Goal: Task Accomplishment & Management: Manage account settings

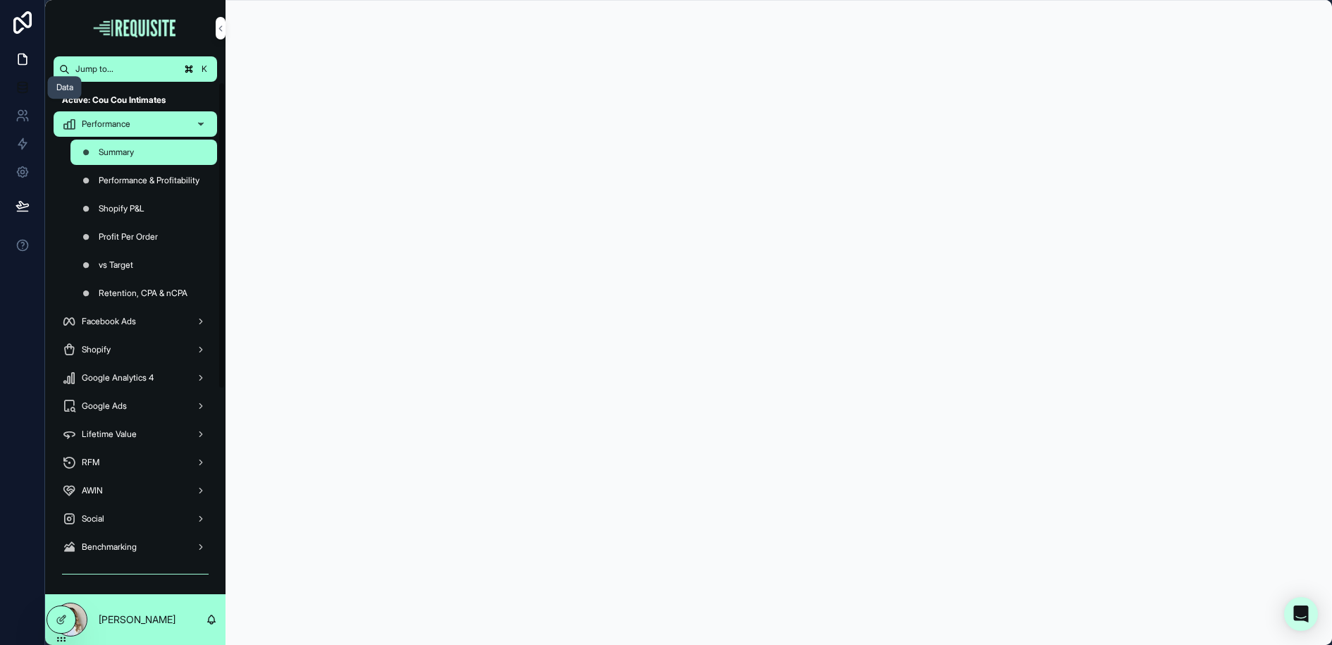
click at [16, 84] on icon at bounding box center [23, 87] width 14 height 14
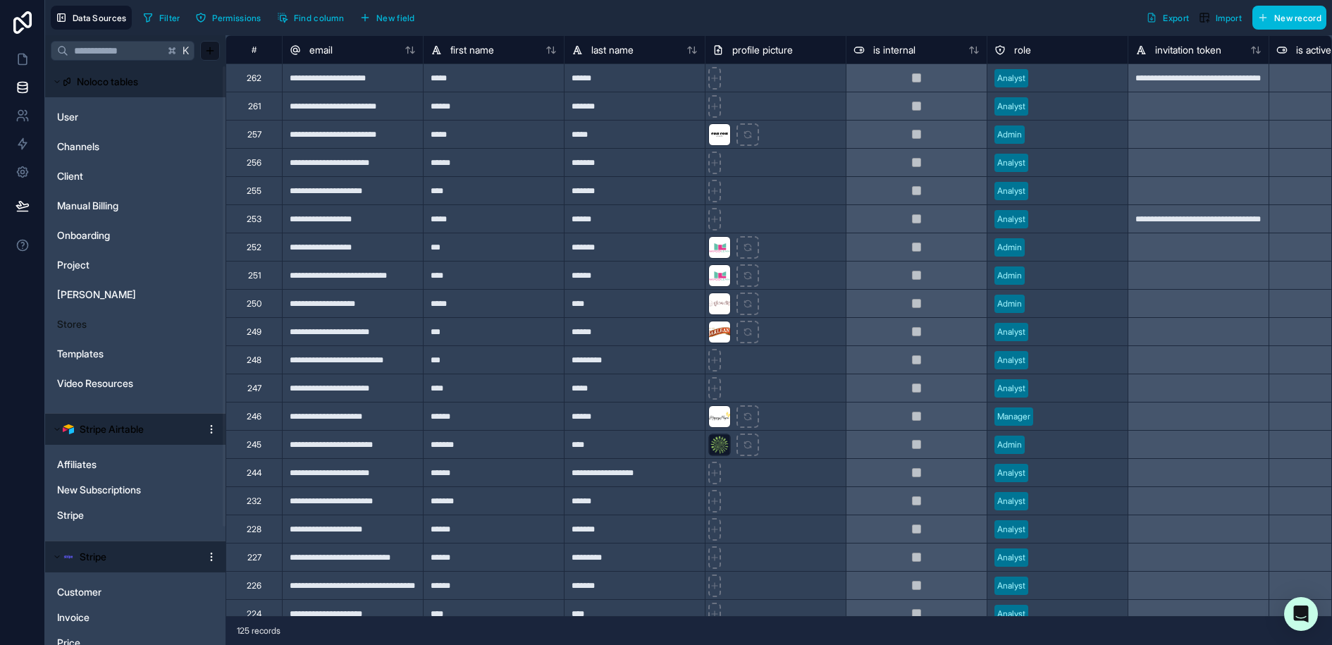
click at [80, 321] on span "Stores" at bounding box center [72, 324] width 30 height 14
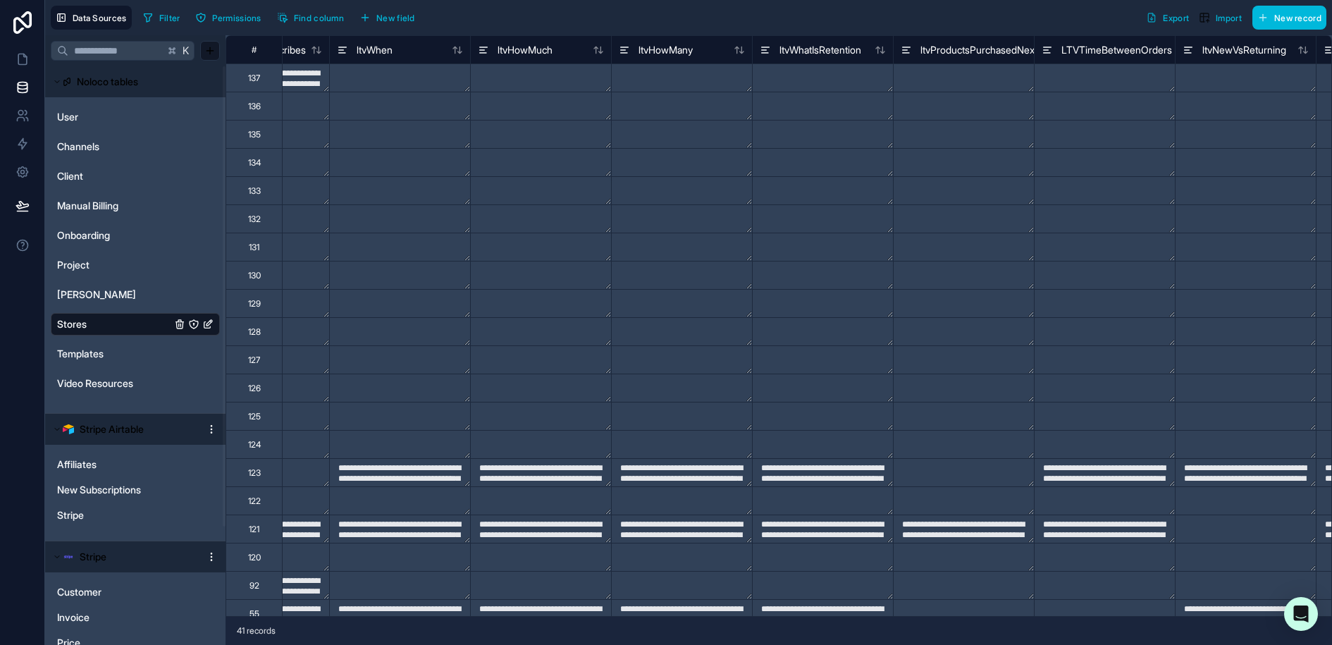
scroll to position [0, 11384]
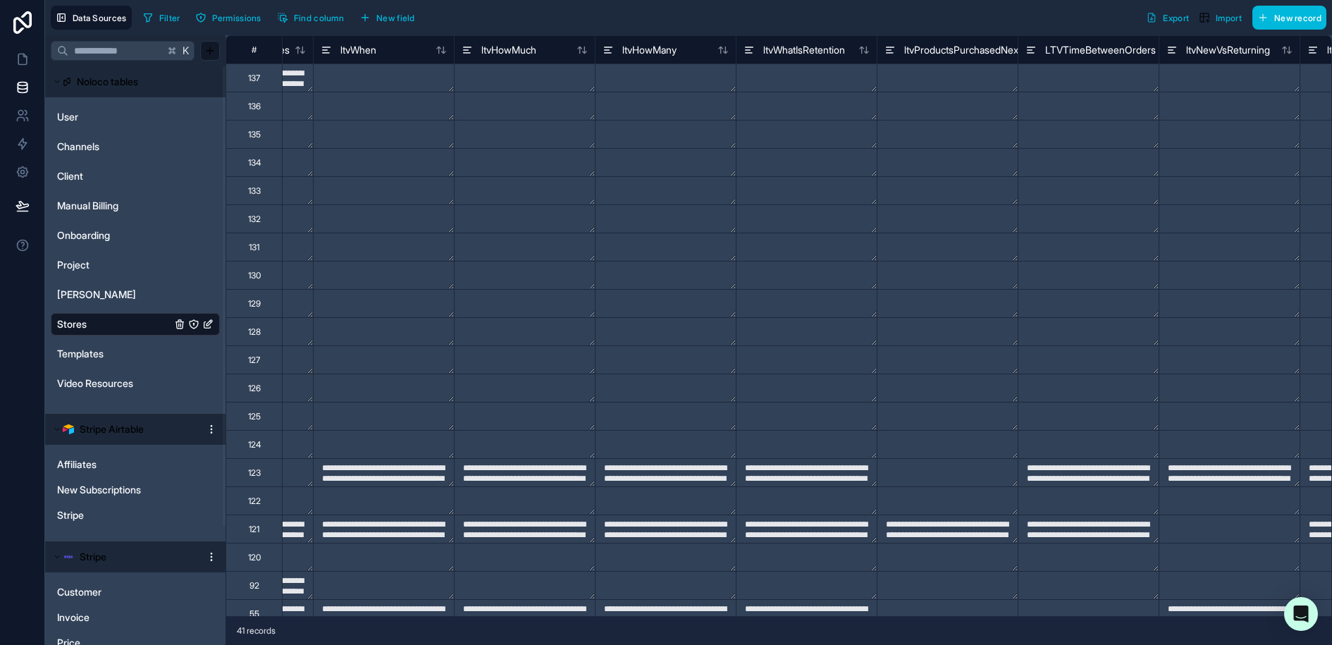
click at [666, 71] on textarea at bounding box center [665, 77] width 140 height 27
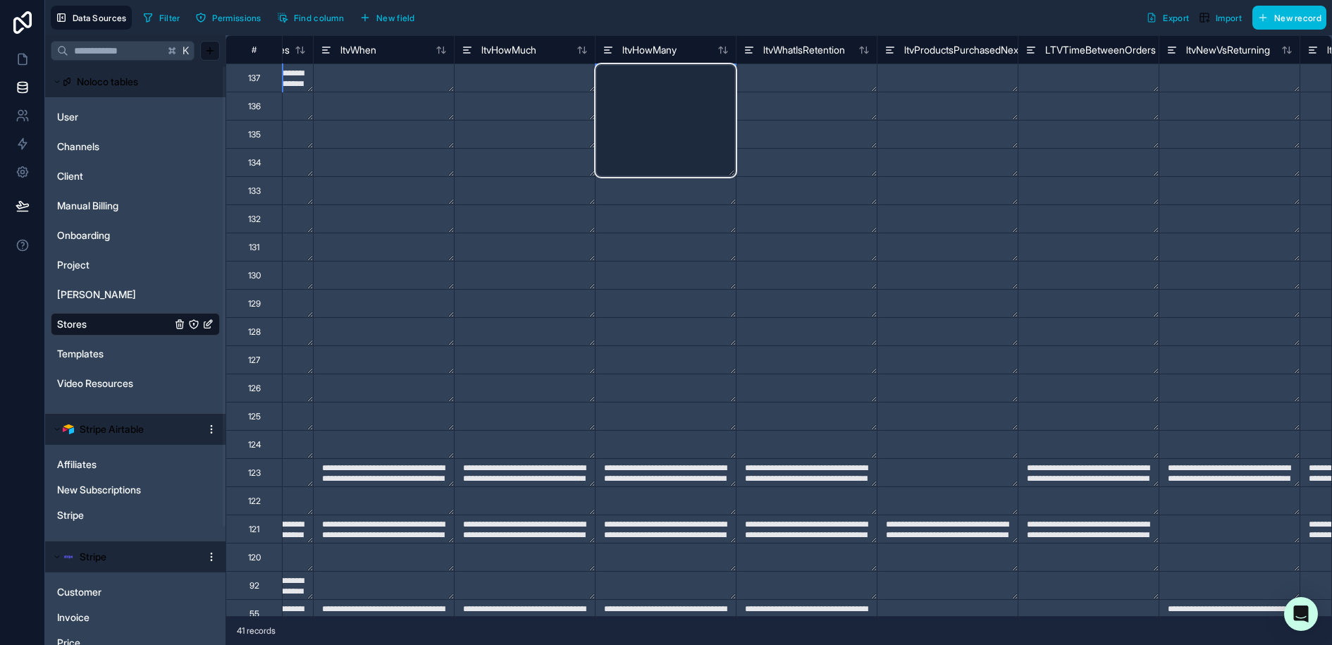
click at [666, 71] on textarea at bounding box center [665, 120] width 140 height 113
click at [621, 71] on textarea at bounding box center [665, 120] width 140 height 113
paste textarea "**********"
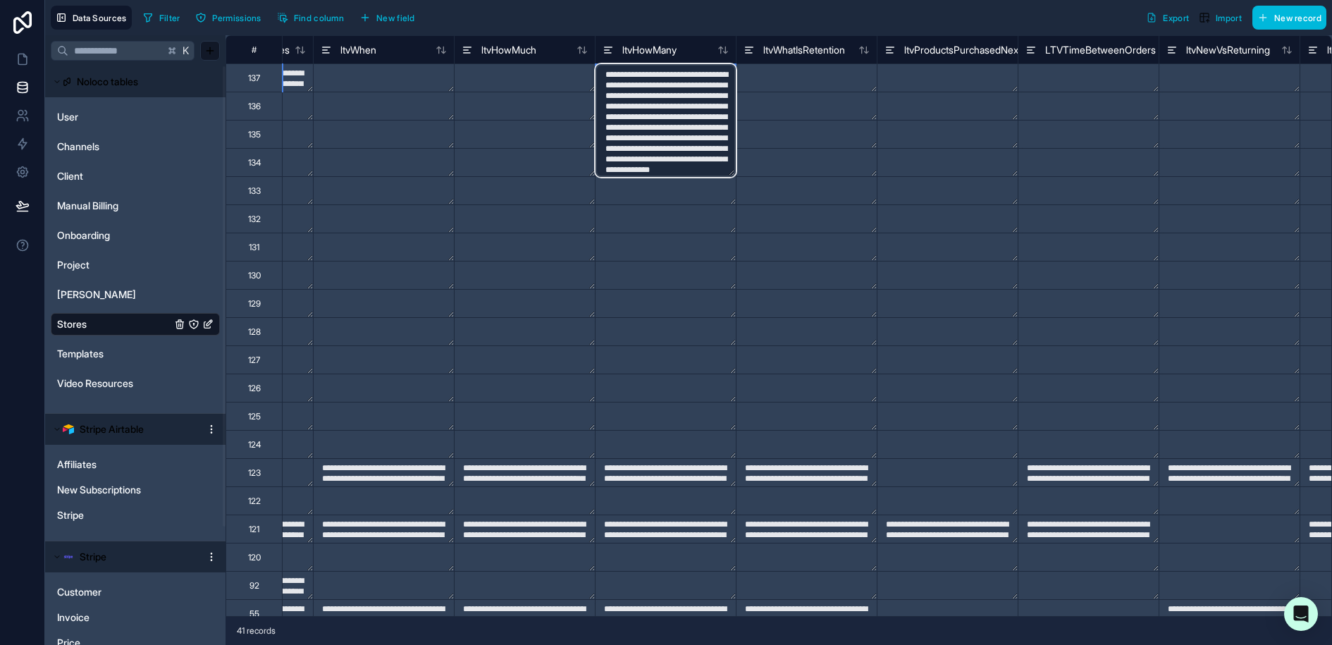
scroll to position [53, 0]
click at [638, 170] on textarea "**********" at bounding box center [665, 120] width 140 height 113
type textarea "**********"
click at [778, 92] on textarea at bounding box center [806, 105] width 140 height 27
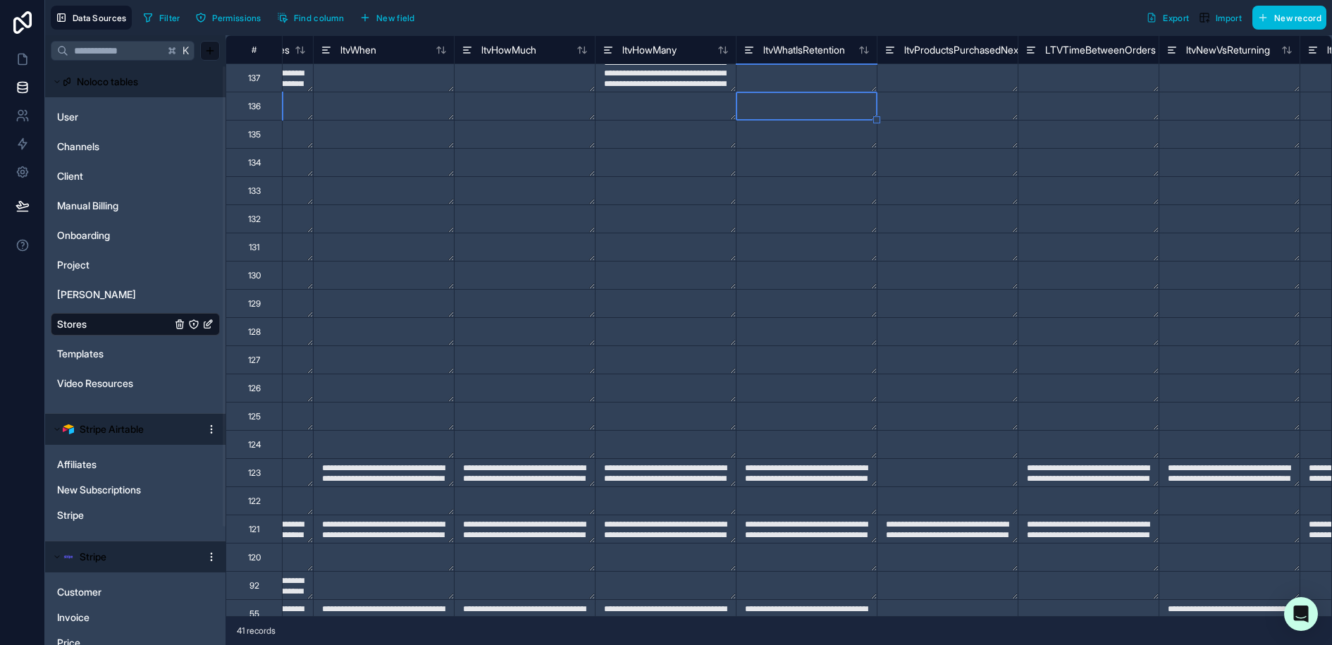
drag, startPoint x: 843, startPoint y: 73, endPoint x: 871, endPoint y: 73, distance: 28.2
click at [843, 73] on textarea at bounding box center [806, 77] width 140 height 27
click at [941, 74] on textarea at bounding box center [947, 77] width 140 height 27
click at [1072, 74] on textarea at bounding box center [1088, 77] width 140 height 27
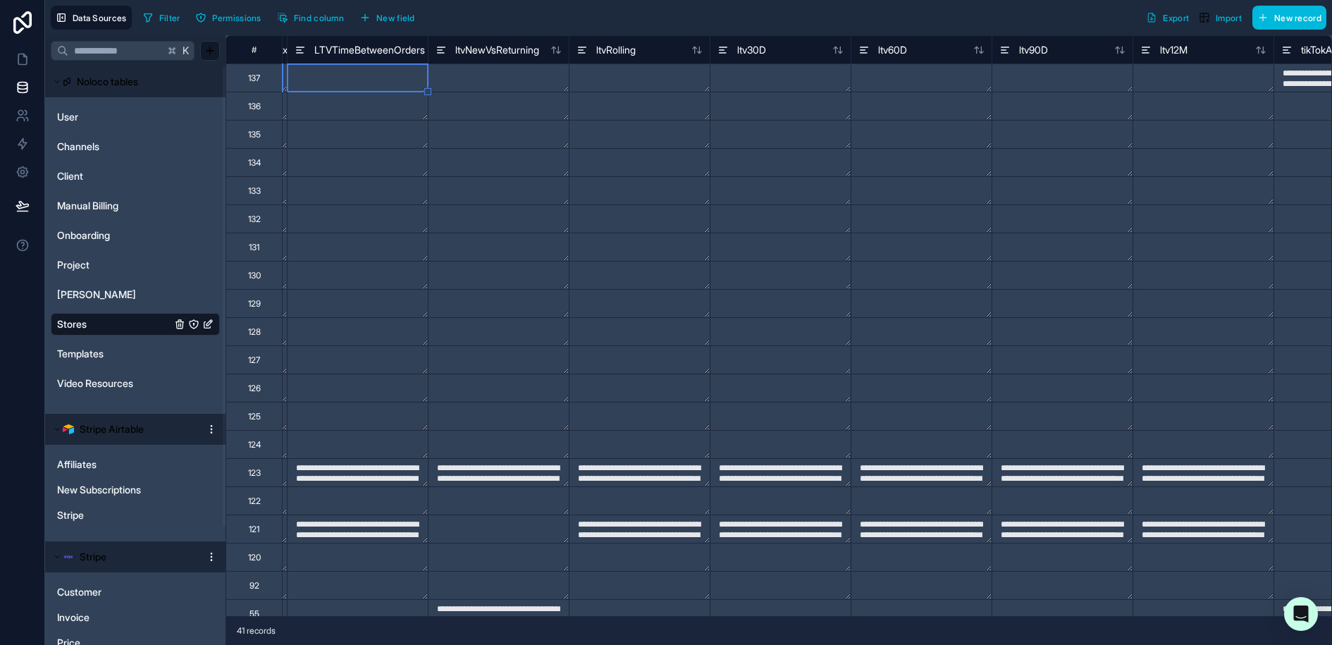
scroll to position [0, 12116]
click at [361, 75] on textarea at bounding box center [356, 77] width 140 height 27
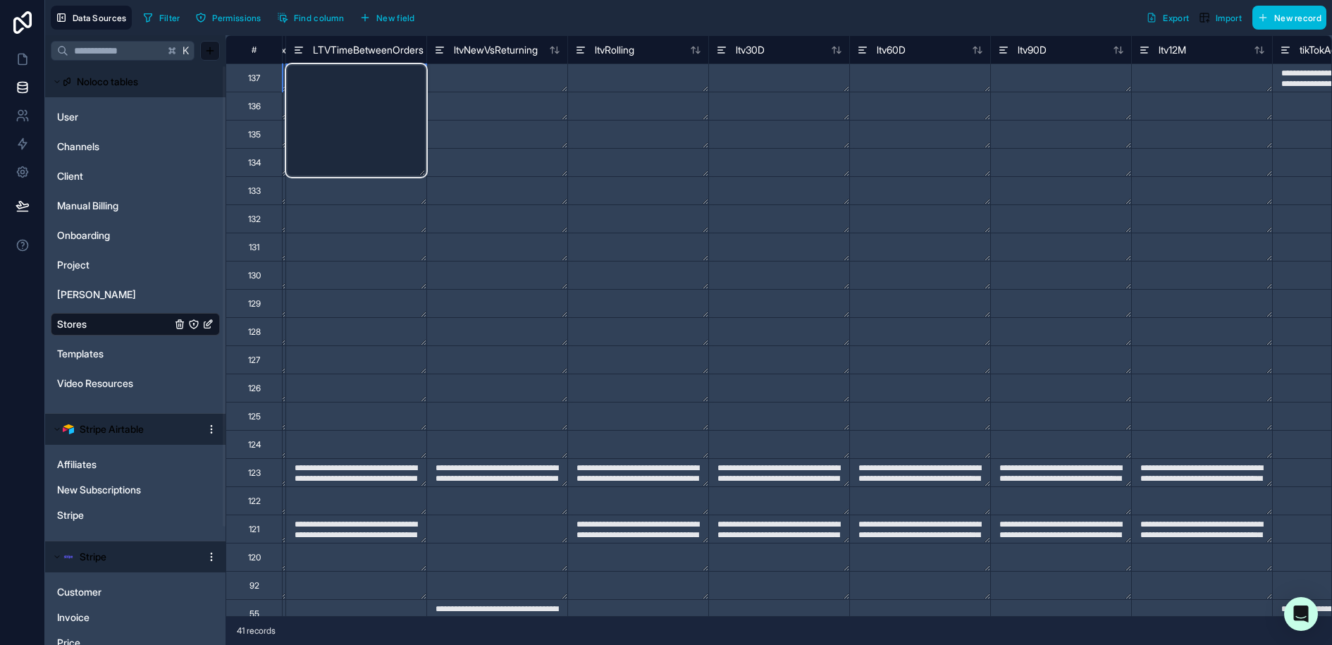
click at [332, 75] on textarea at bounding box center [356, 120] width 140 height 113
paste textarea "**********"
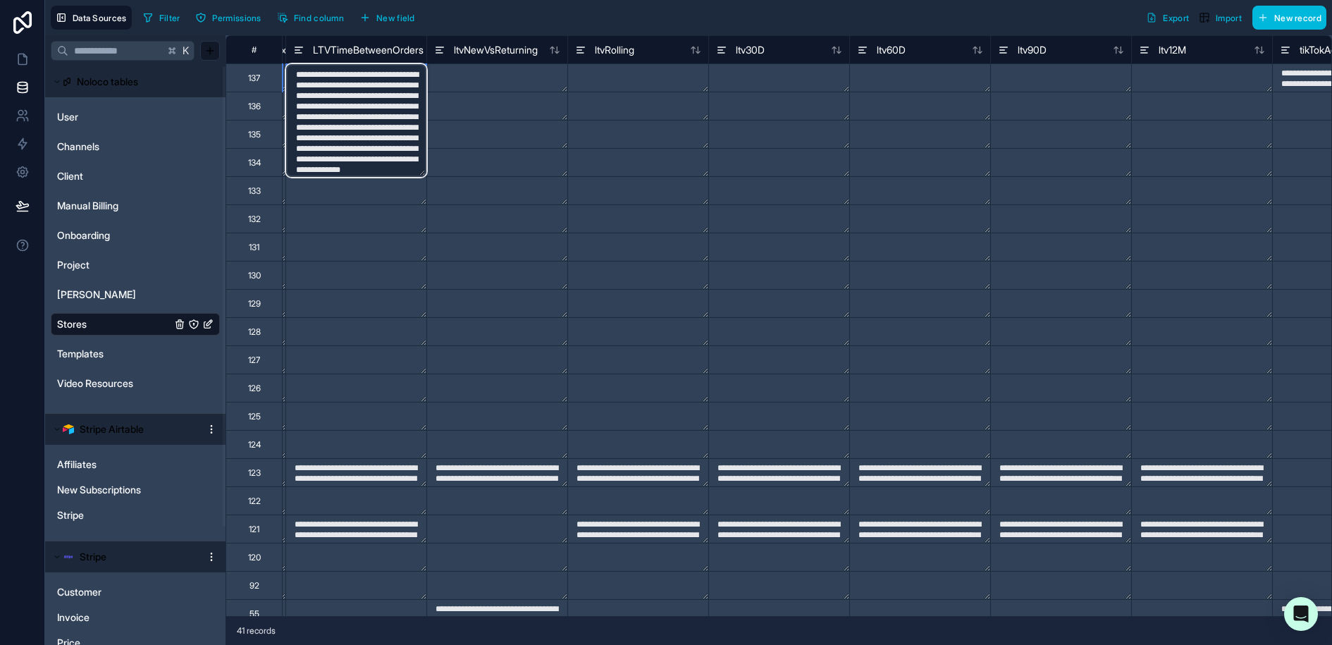
scroll to position [53, 0]
click at [328, 168] on textarea "**********" at bounding box center [356, 120] width 140 height 113
click at [534, 72] on textarea at bounding box center [497, 77] width 140 height 27
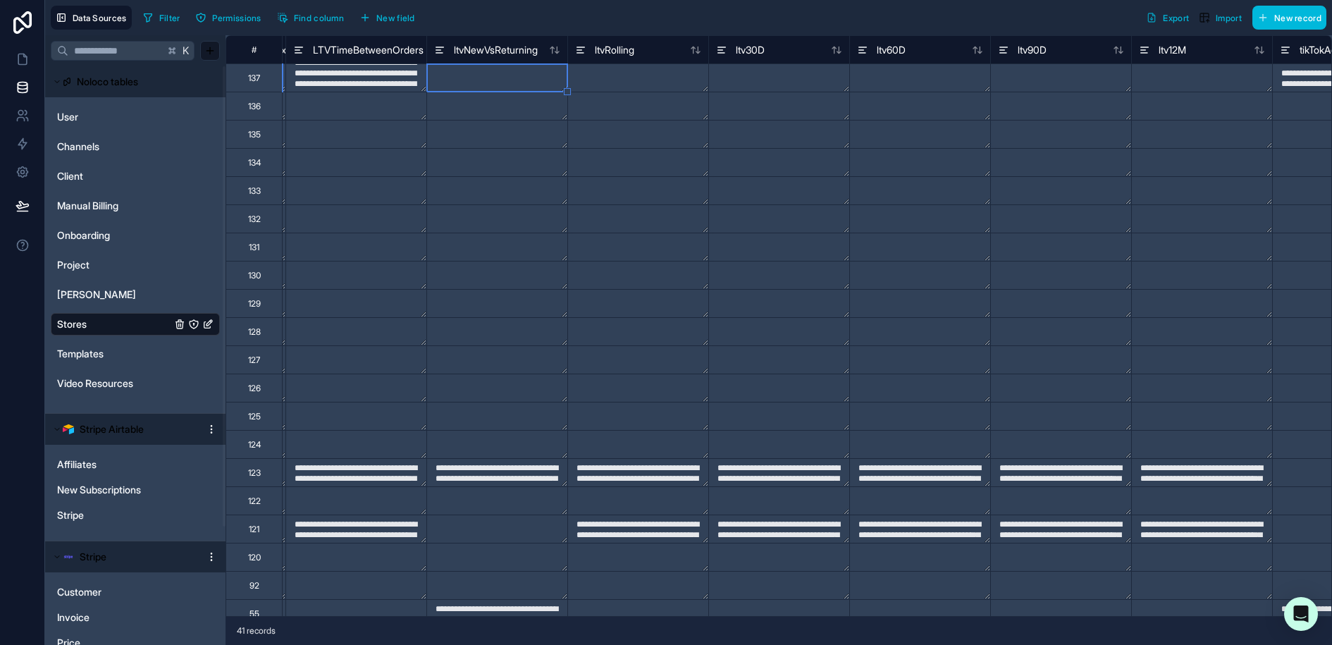
type textarea "**********"
click at [450, 73] on textarea at bounding box center [497, 77] width 140 height 27
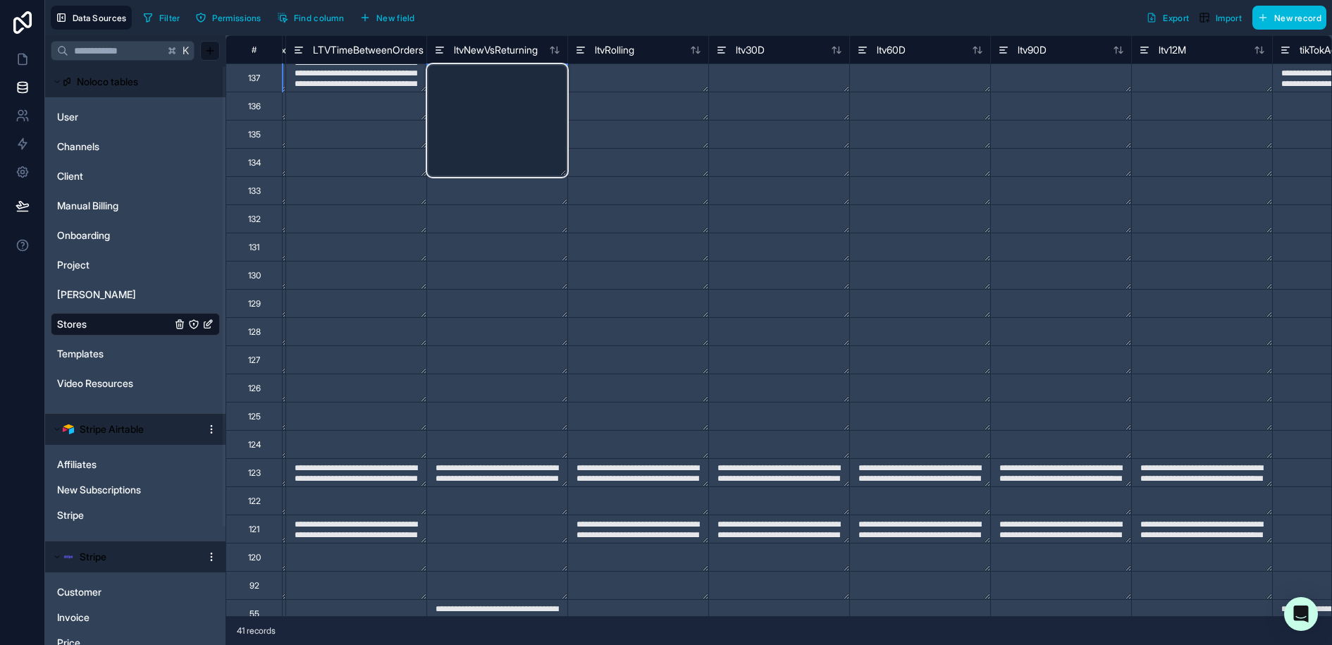
click at [471, 72] on textarea at bounding box center [497, 120] width 140 height 113
paste textarea "**********"
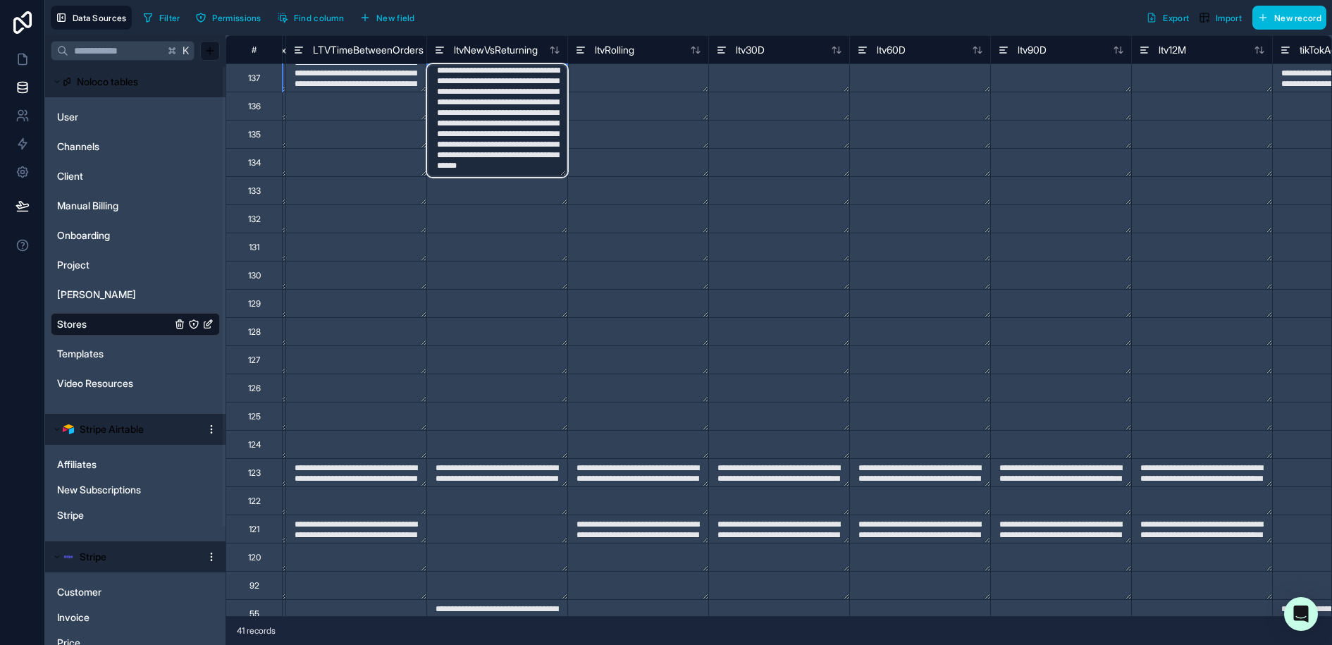
click at [471, 166] on textarea "**********" at bounding box center [497, 120] width 140 height 113
click at [670, 73] on textarea at bounding box center [638, 77] width 140 height 27
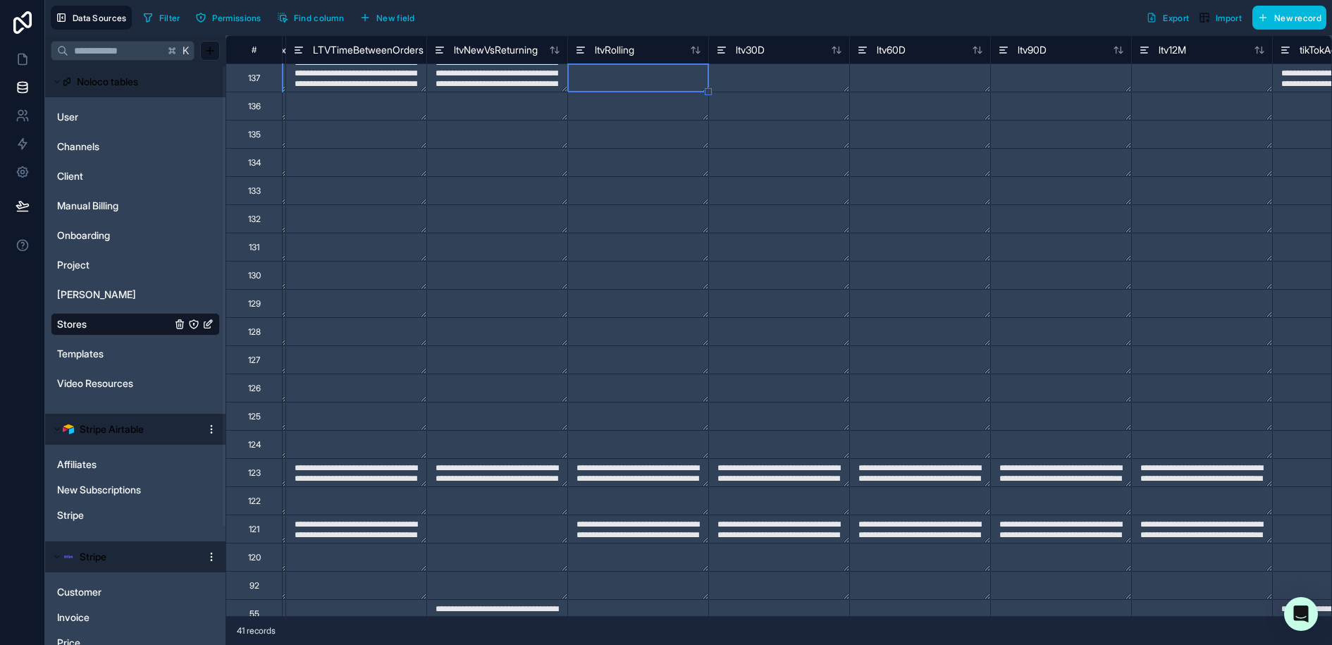
type textarea "**********"
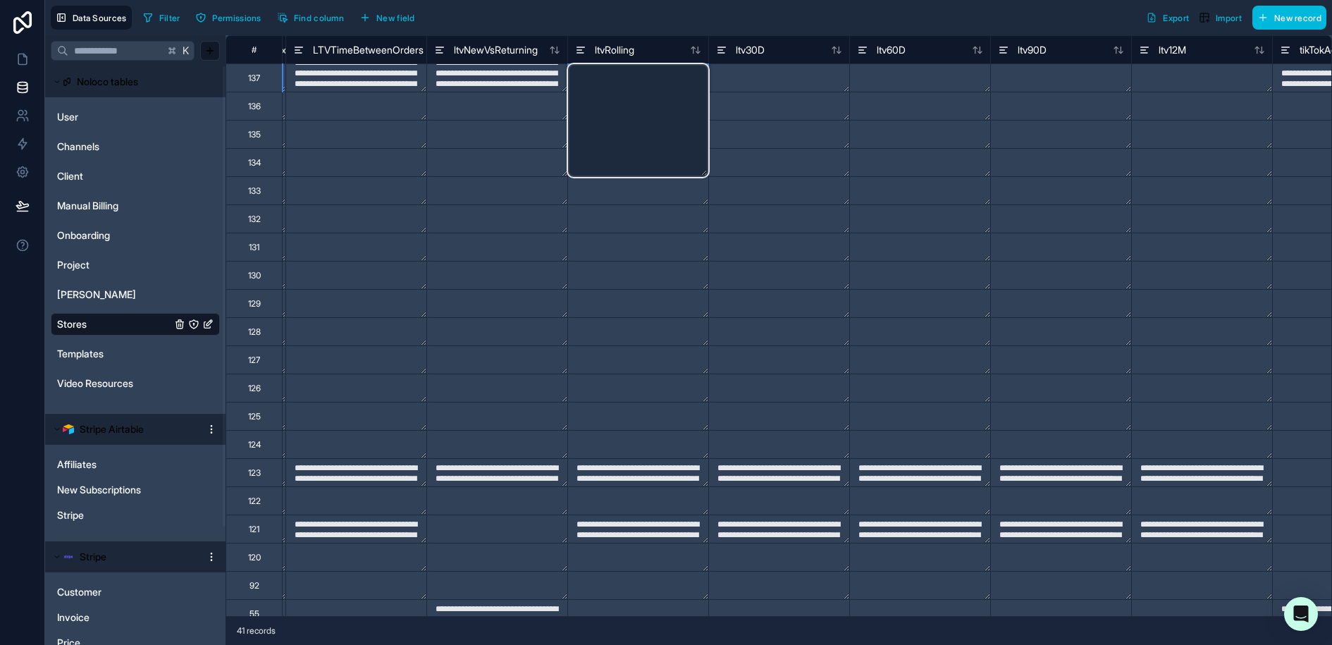
click at [639, 87] on textarea at bounding box center [638, 120] width 140 height 113
paste textarea "**********"
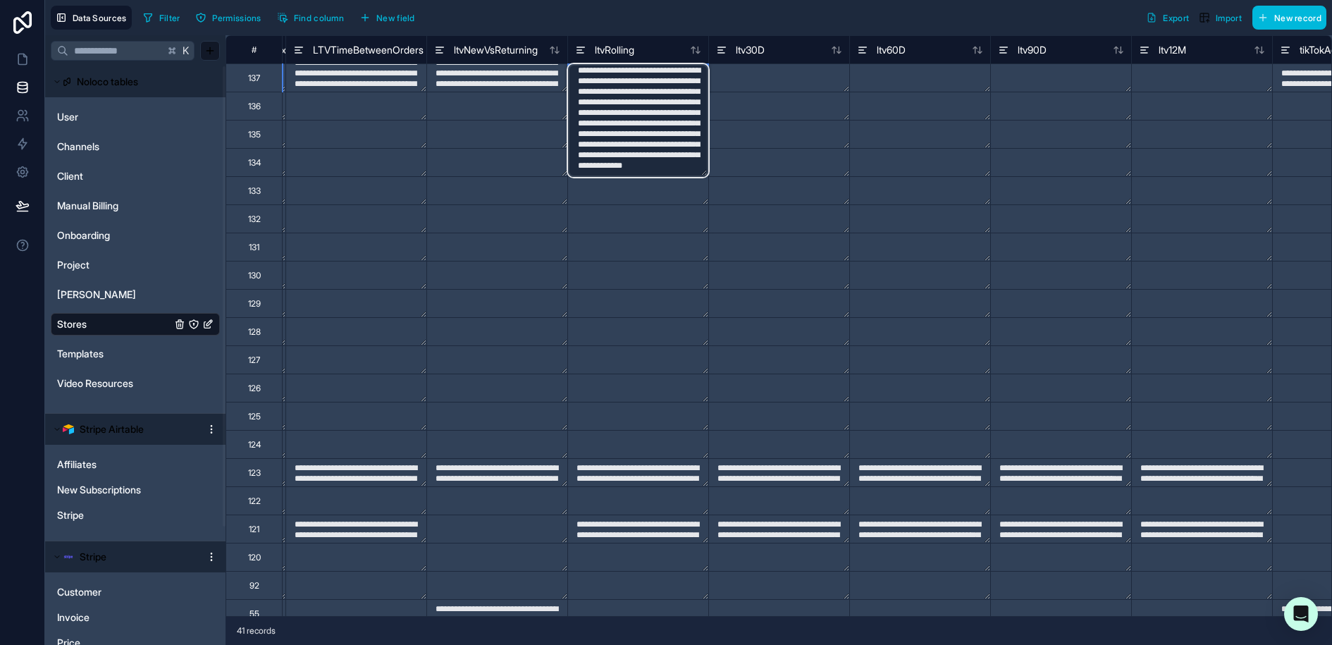
click at [608, 169] on textarea "**********" at bounding box center [638, 120] width 140 height 113
click at [781, 73] on textarea at bounding box center [779, 77] width 140 height 27
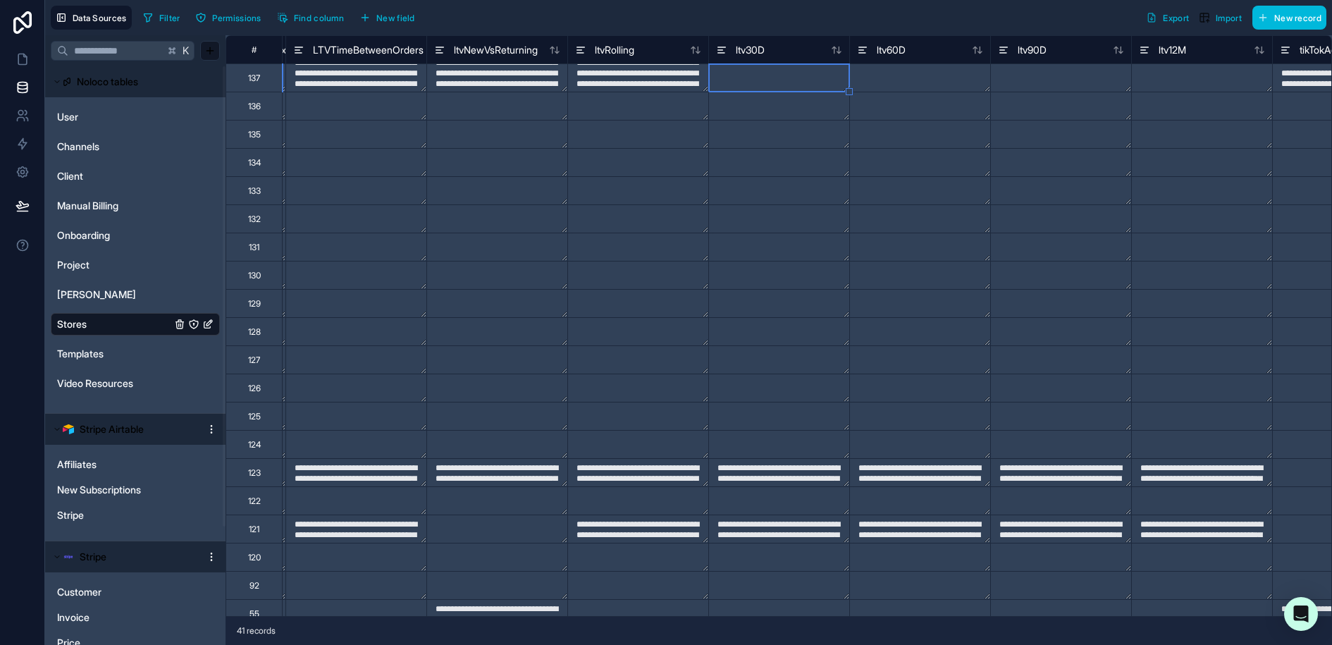
type textarea "**********"
click at [818, 60] on div "ltv30D" at bounding box center [778, 49] width 141 height 28
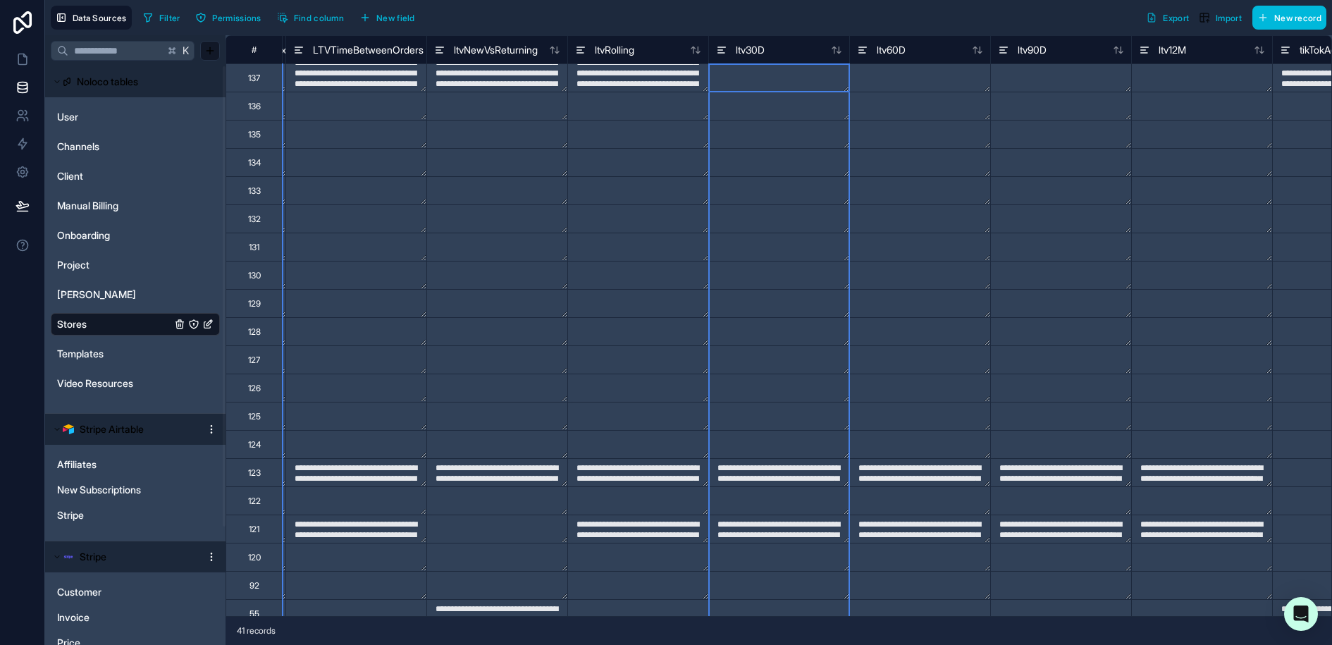
click at [793, 74] on textarea at bounding box center [779, 77] width 140 height 27
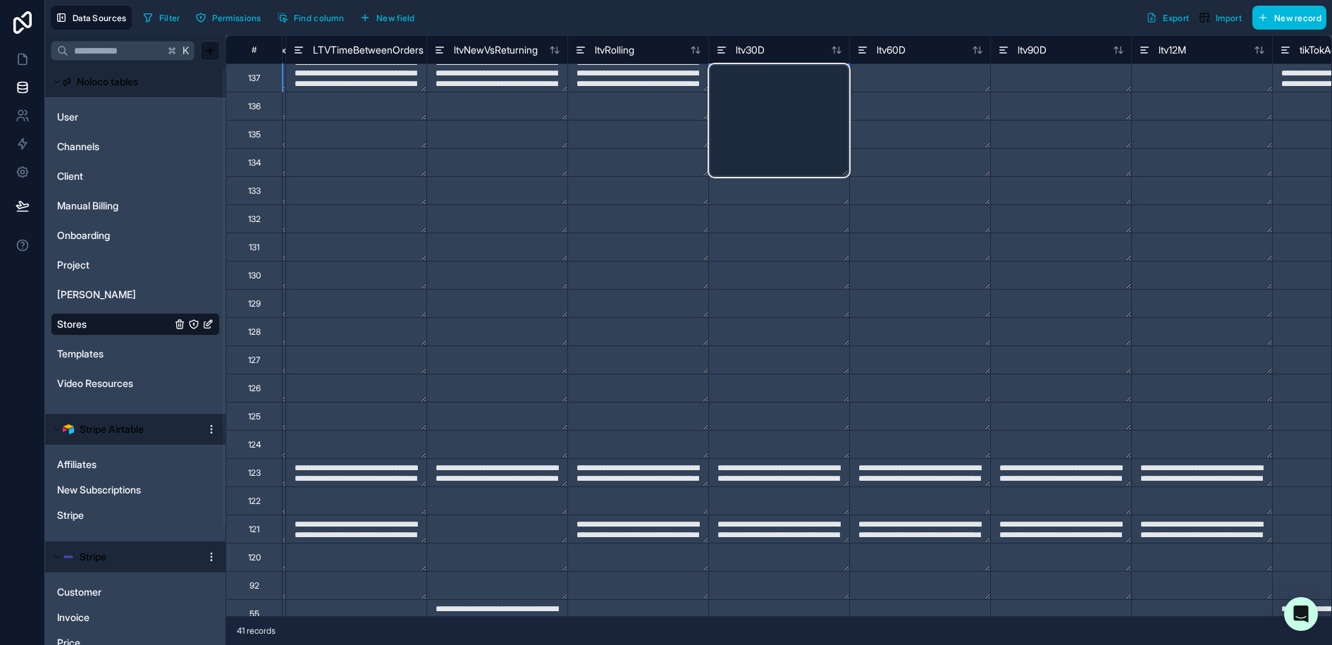
click at [793, 74] on textarea at bounding box center [779, 120] width 140 height 113
paste textarea "**********"
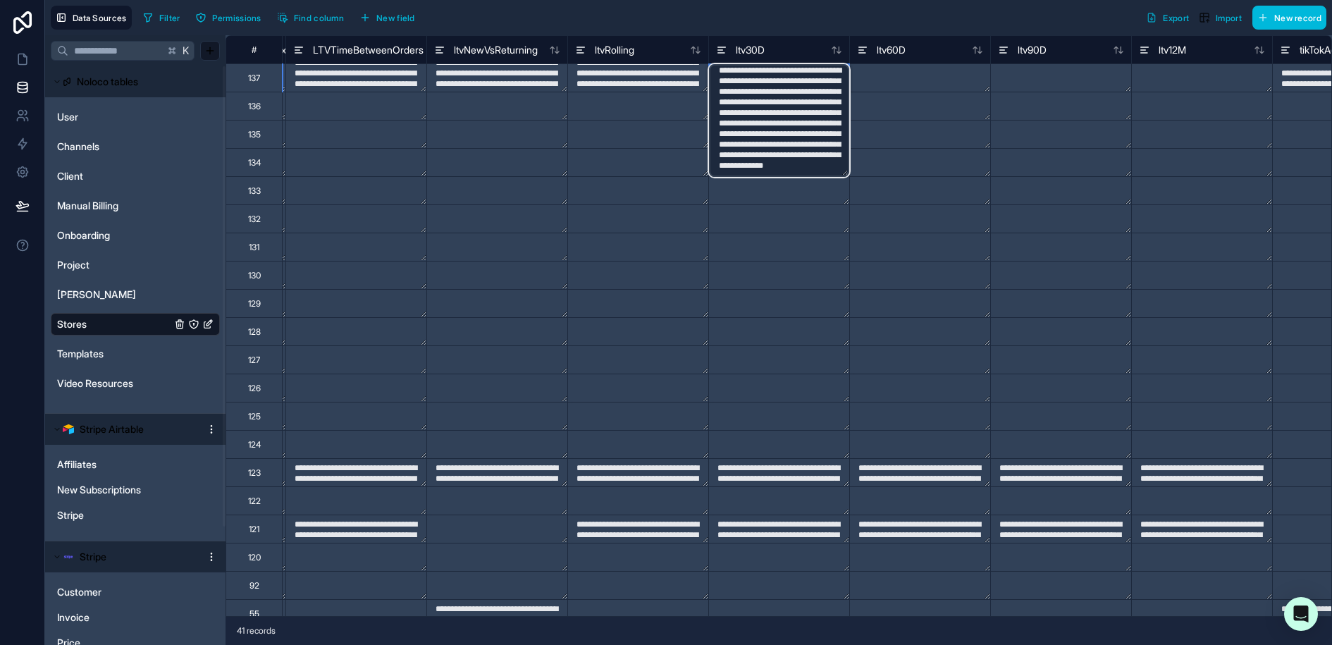
click at [751, 168] on textarea "**********" at bounding box center [779, 120] width 140 height 113
click at [879, 89] on textarea at bounding box center [920, 77] width 140 height 27
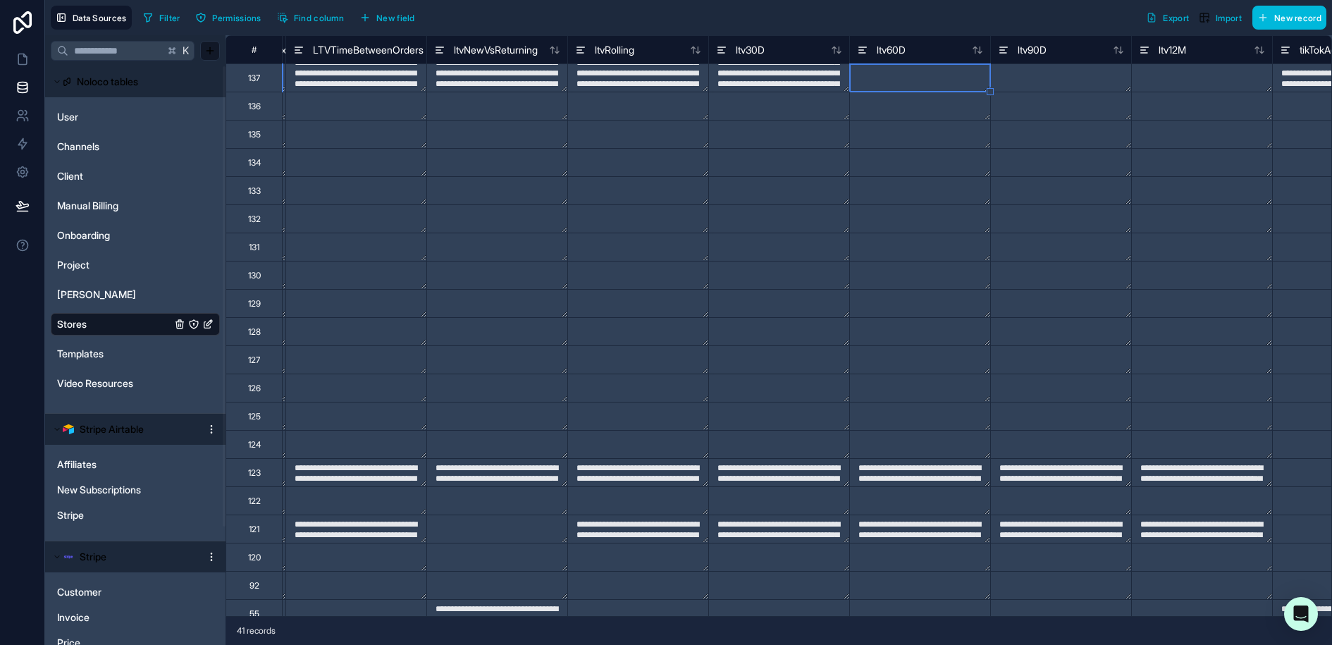
type textarea "**********"
click at [901, 80] on textarea at bounding box center [920, 77] width 140 height 27
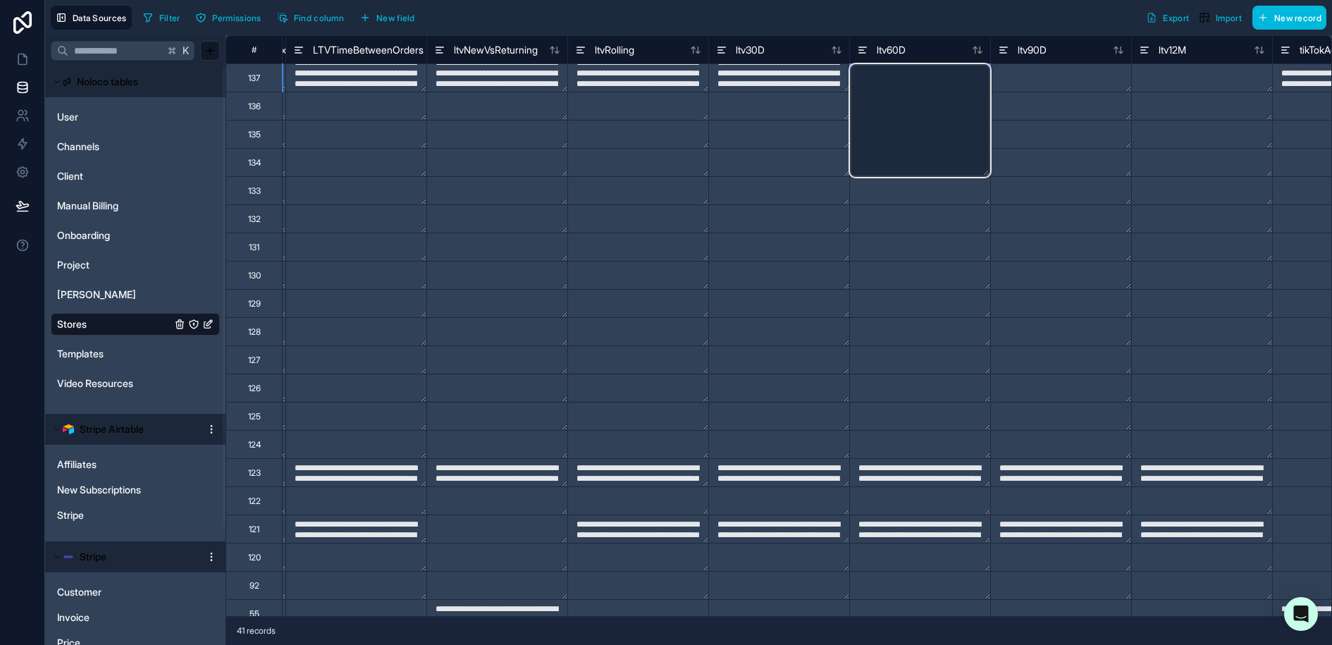
click at [901, 80] on textarea at bounding box center [920, 120] width 140 height 113
paste textarea "**********"
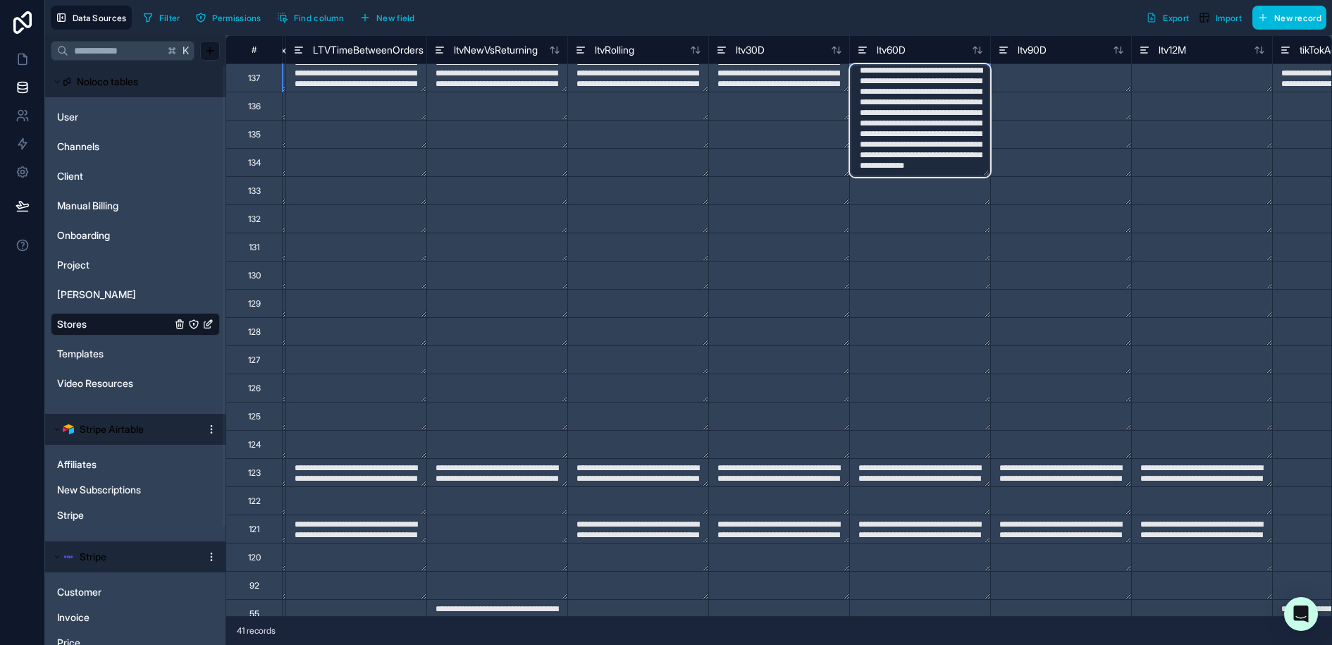
click at [894, 168] on textarea "**********" at bounding box center [920, 120] width 140 height 113
click at [1099, 82] on textarea at bounding box center [1061, 77] width 140 height 27
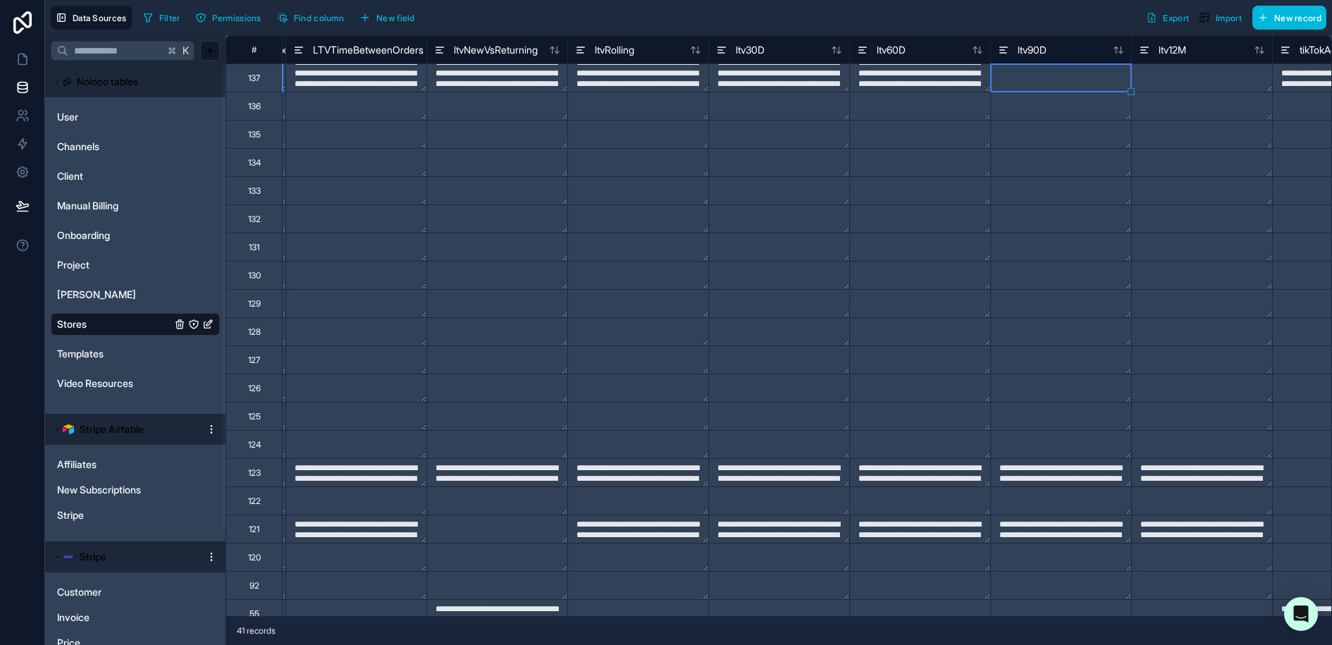
type textarea "**********"
click at [1023, 76] on textarea at bounding box center [1061, 77] width 140 height 27
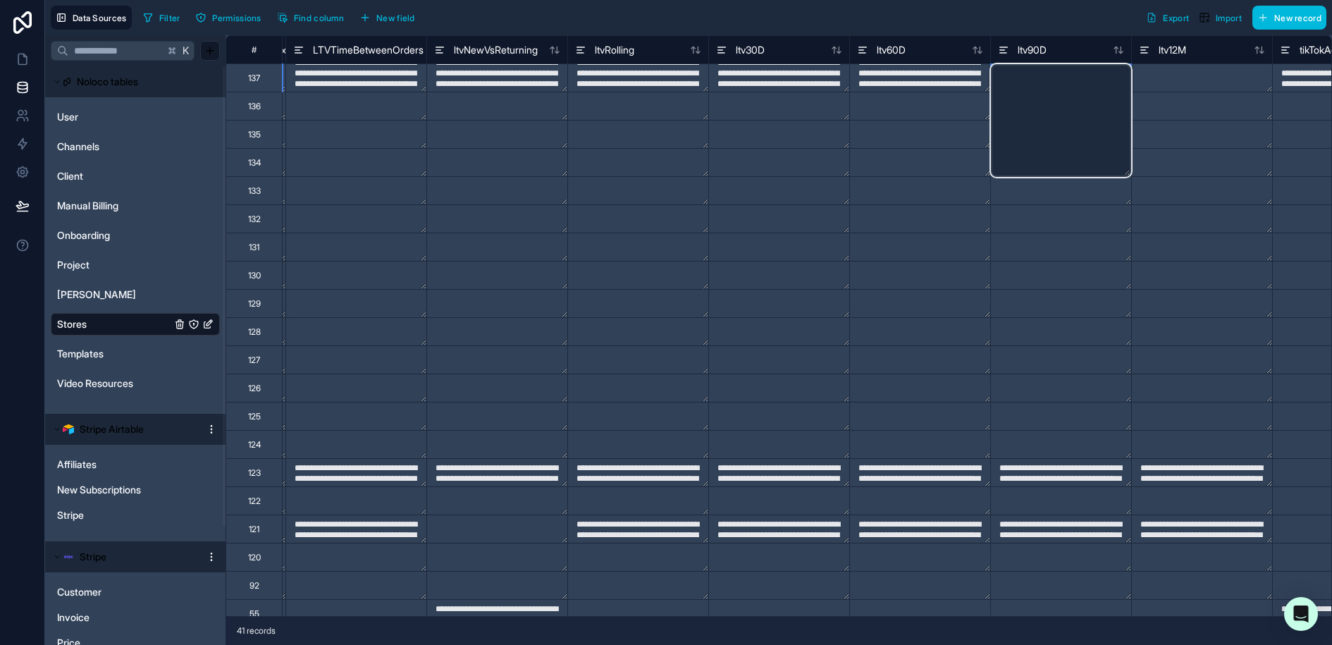
click at [998, 70] on textarea at bounding box center [1061, 120] width 140 height 113
paste textarea "**********"
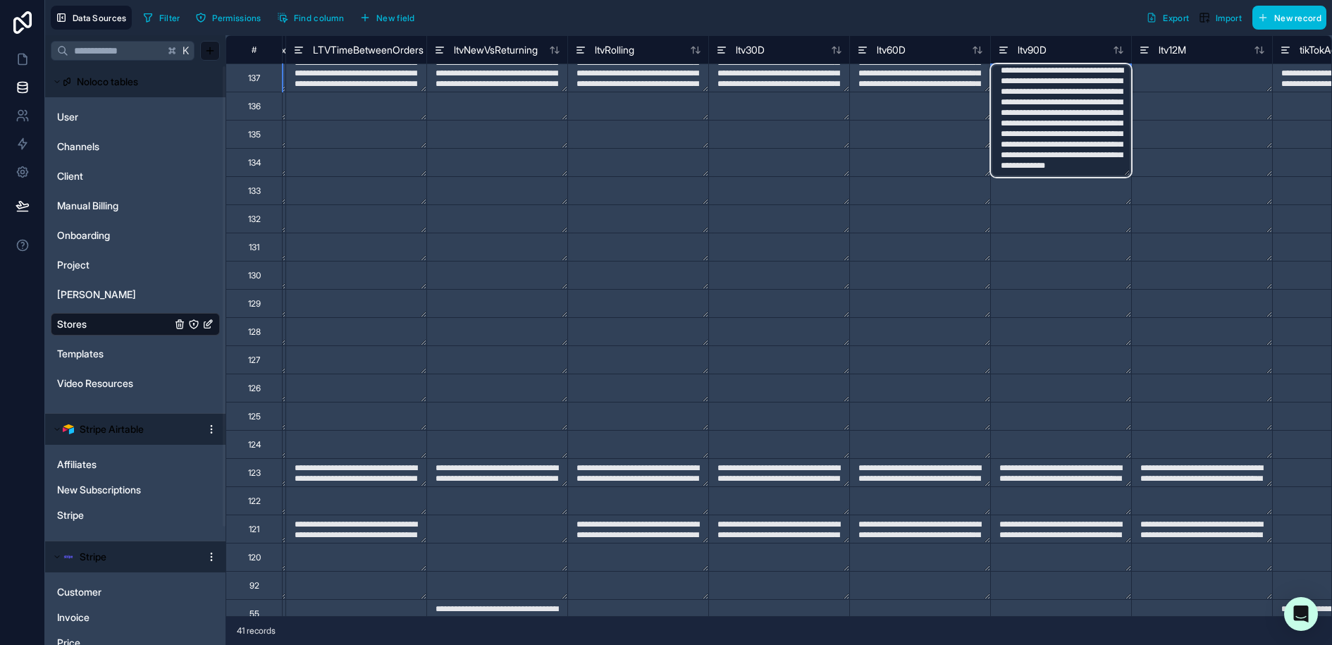
click at [1034, 171] on textarea "**********" at bounding box center [1061, 120] width 140 height 113
click at [1201, 68] on textarea at bounding box center [1202, 77] width 140 height 27
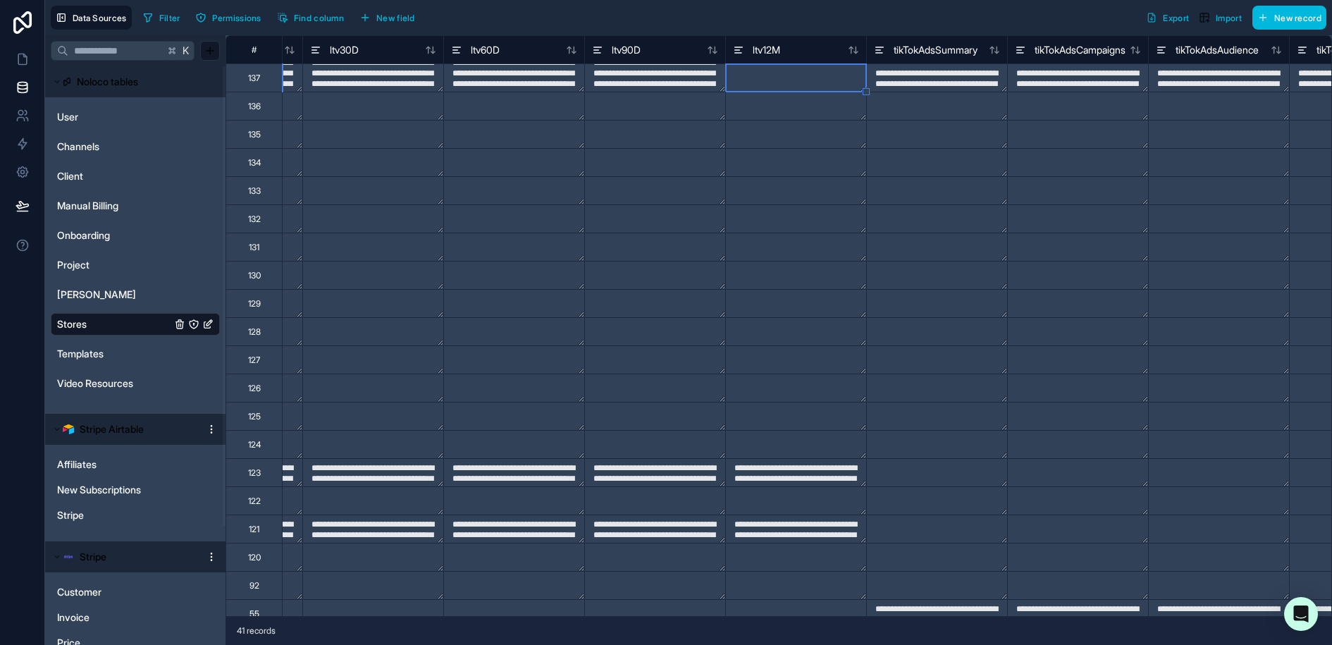
scroll to position [0, 12682]
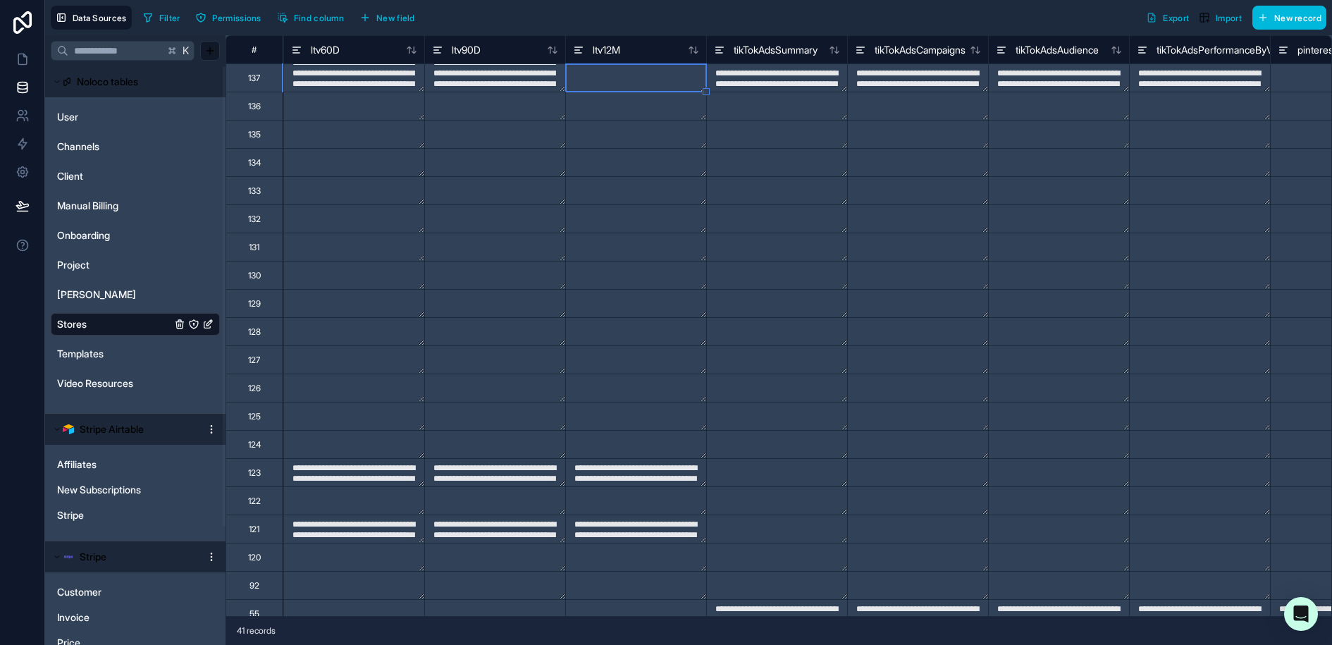
type textarea "**********"
click at [636, 72] on textarea at bounding box center [636, 77] width 140 height 27
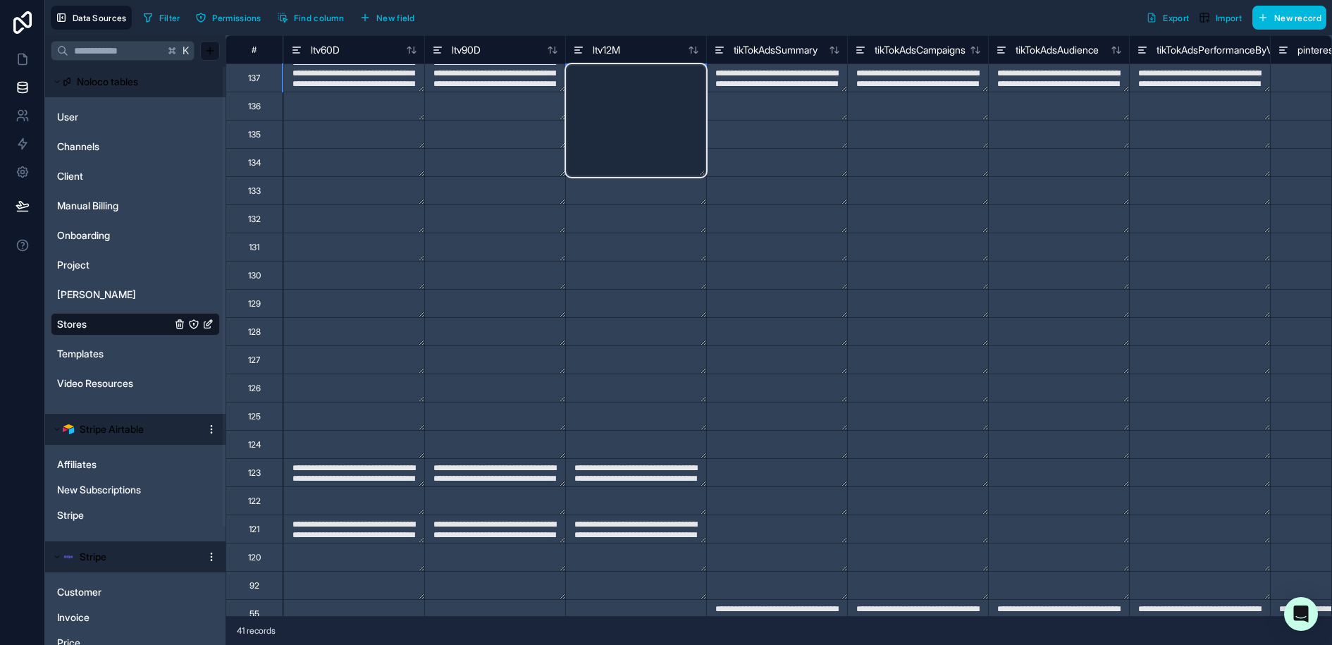
click at [636, 72] on textarea at bounding box center [636, 120] width 140 height 113
paste textarea "**********"
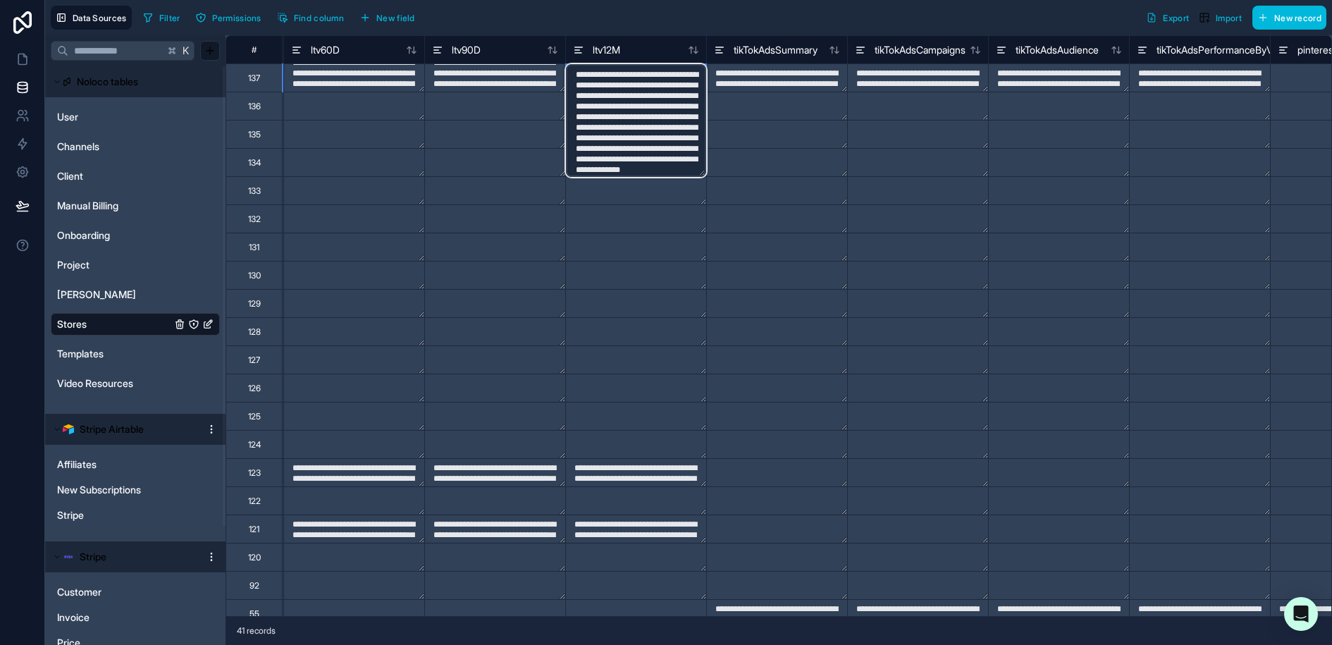
scroll to position [53, 0]
click at [608, 170] on textarea "**********" at bounding box center [636, 120] width 140 height 113
click at [790, 141] on textarea at bounding box center [777, 133] width 140 height 27
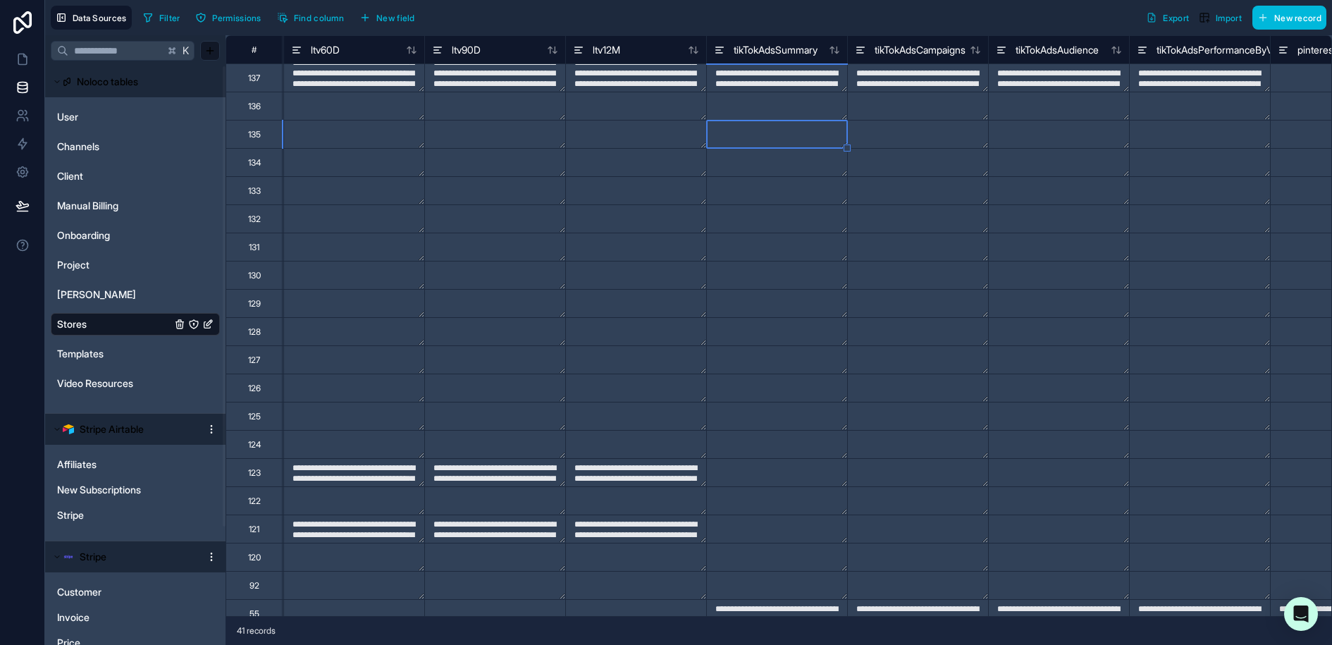
type textarea "**********"
click at [9, 51] on link at bounding box center [22, 59] width 44 height 28
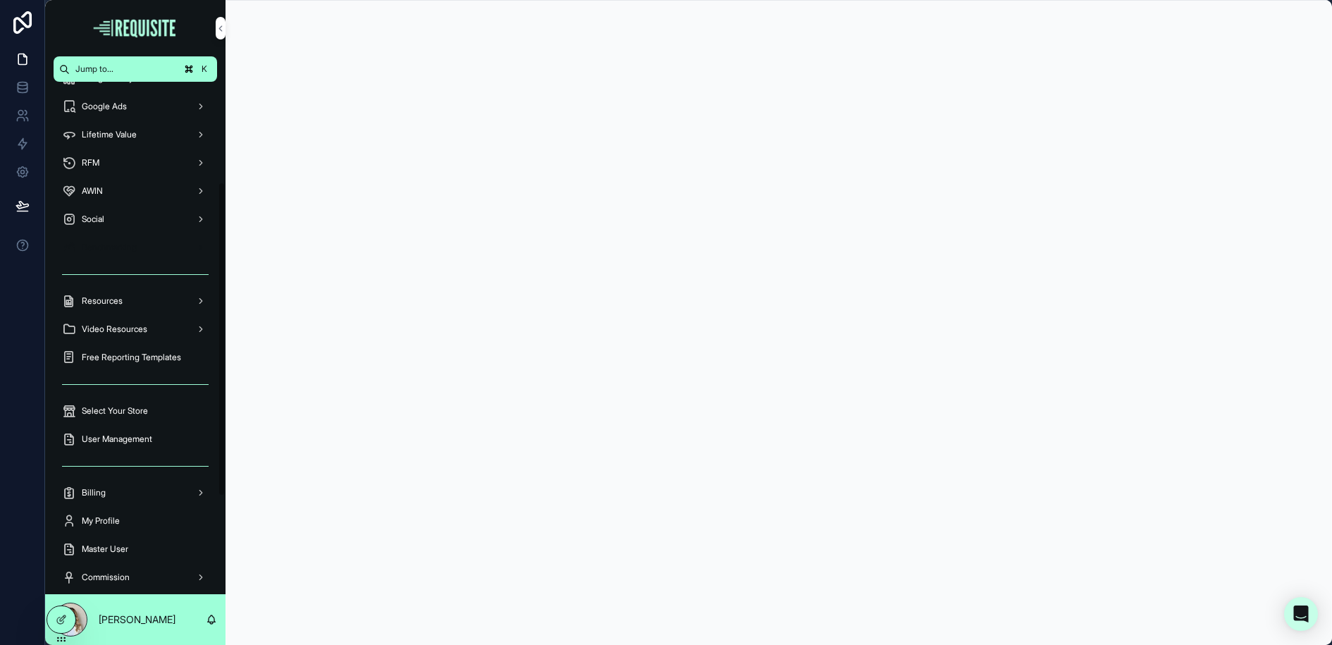
scroll to position [321, 0]
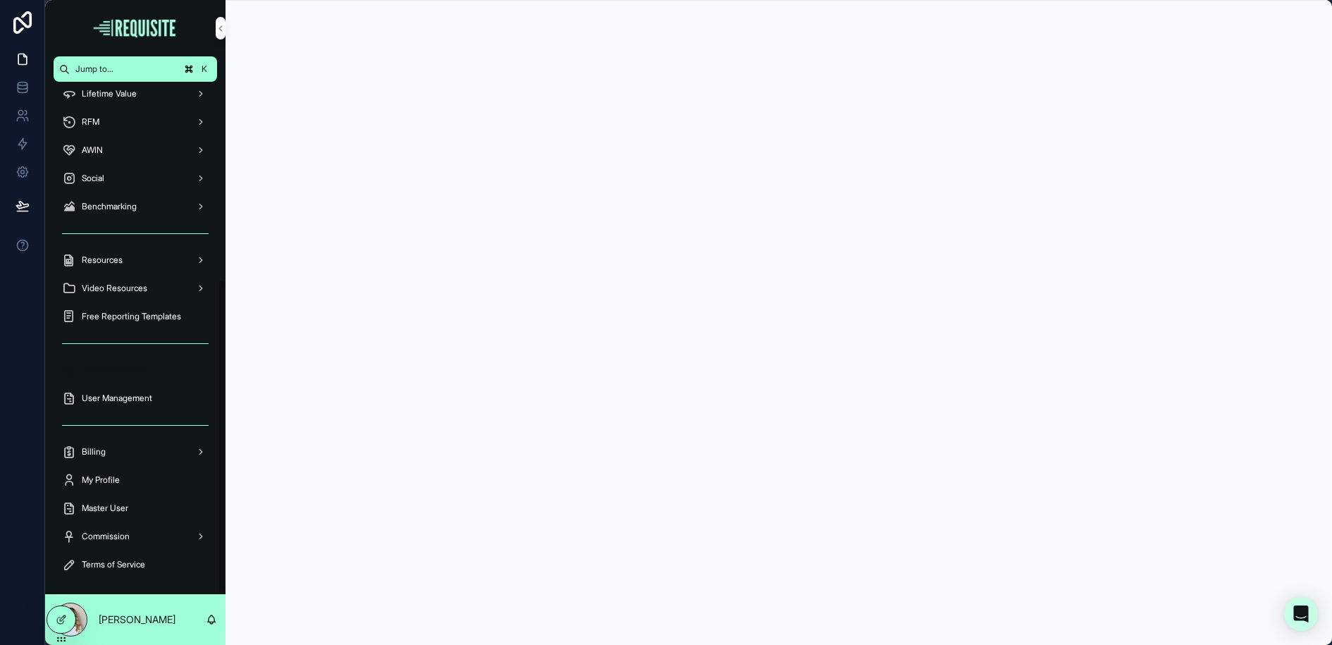
click at [118, 364] on span "Select Your Store" at bounding box center [115, 369] width 66 height 11
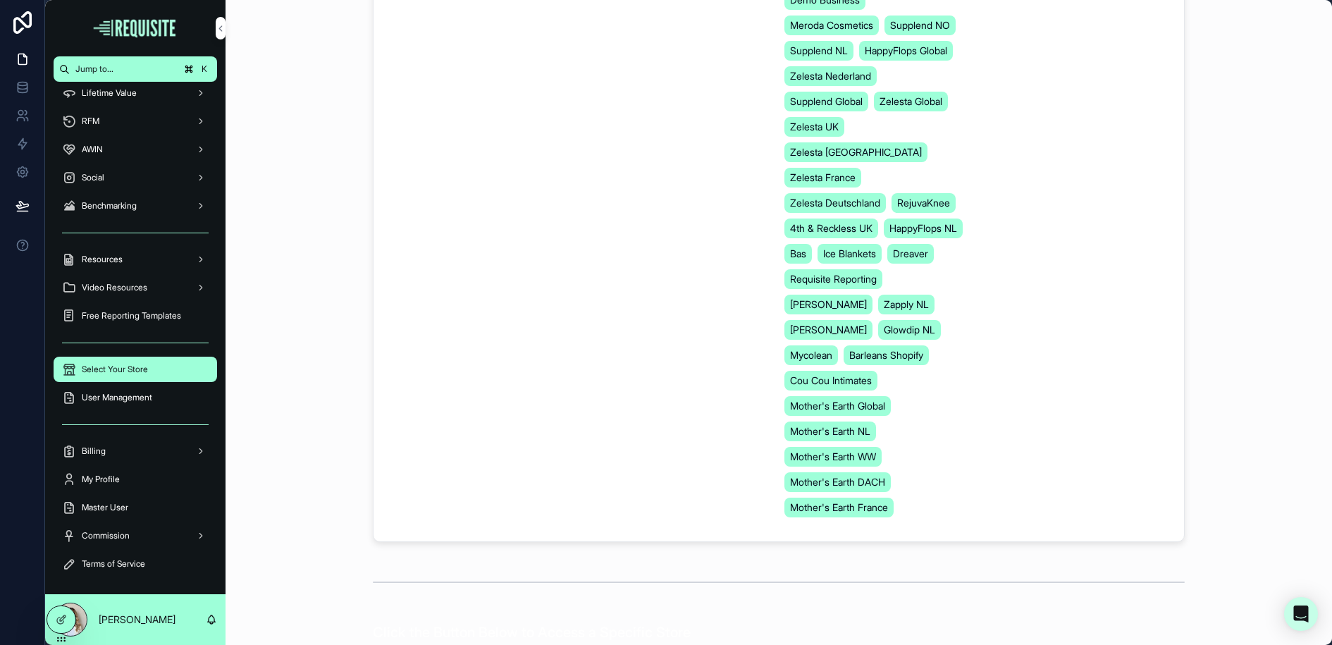
scroll to position [380, 0]
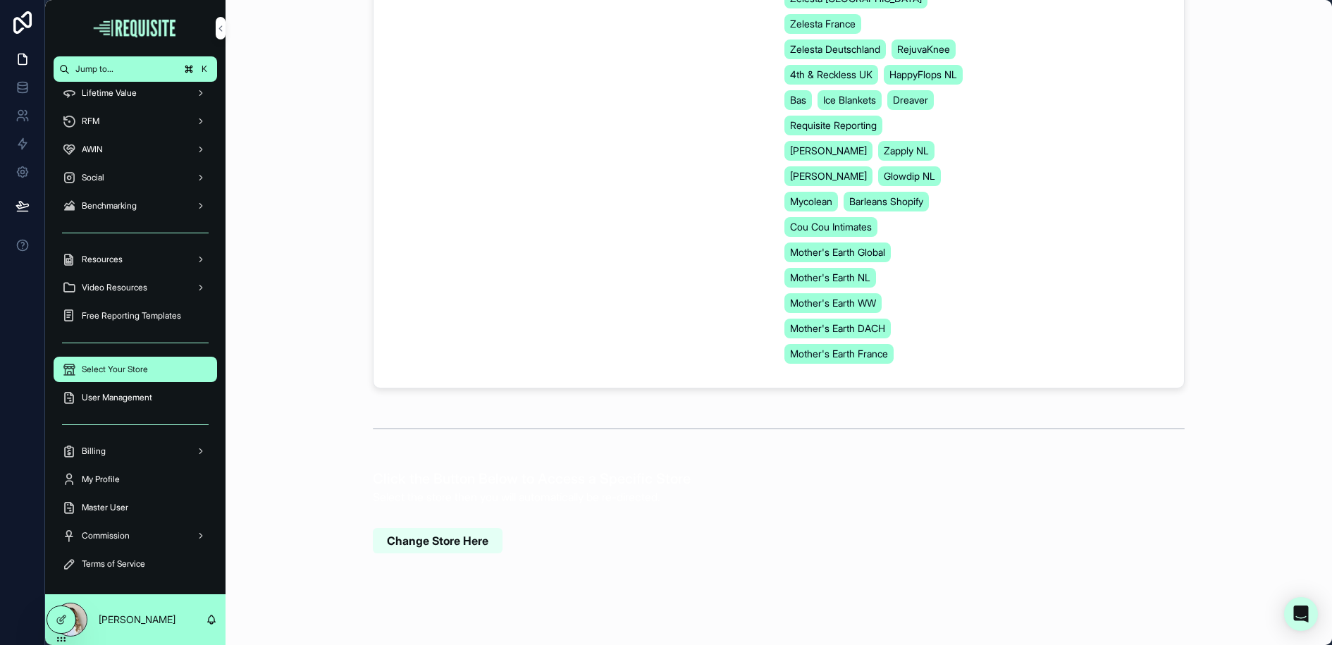
click at [474, 533] on span "Change Store Here" at bounding box center [437, 541] width 101 height 16
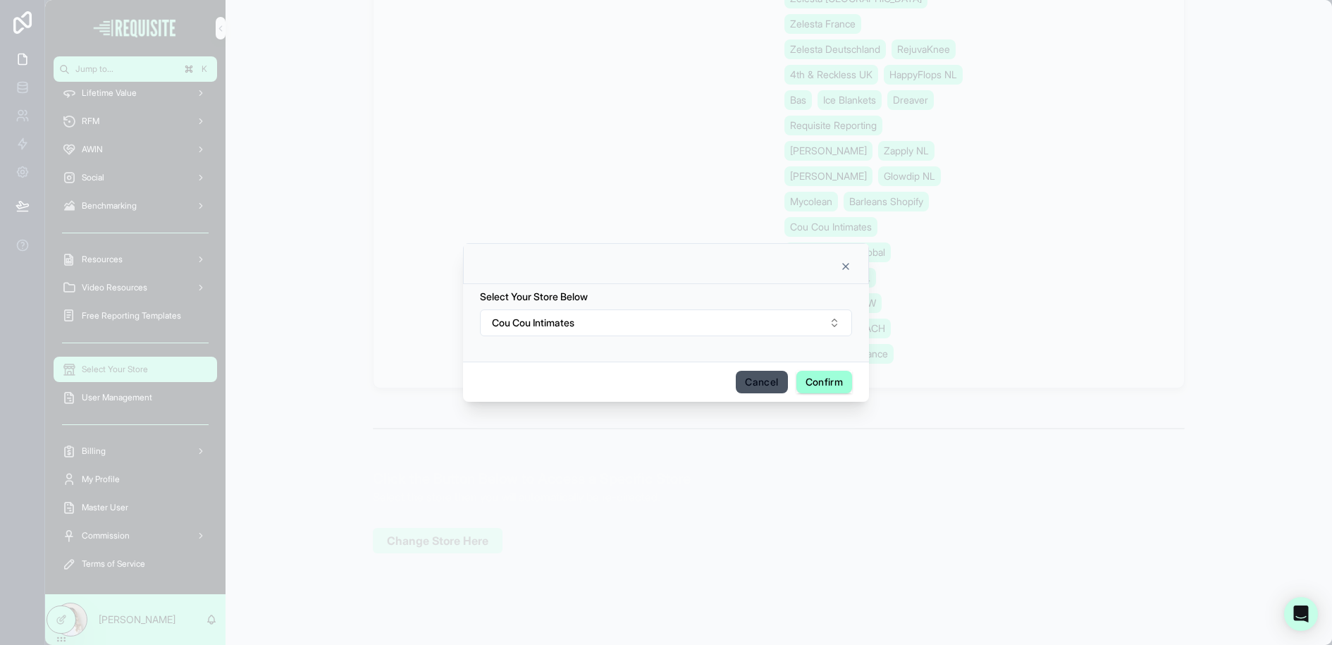
click at [617, 322] on button "Cou Cou Intimates" at bounding box center [666, 322] width 372 height 27
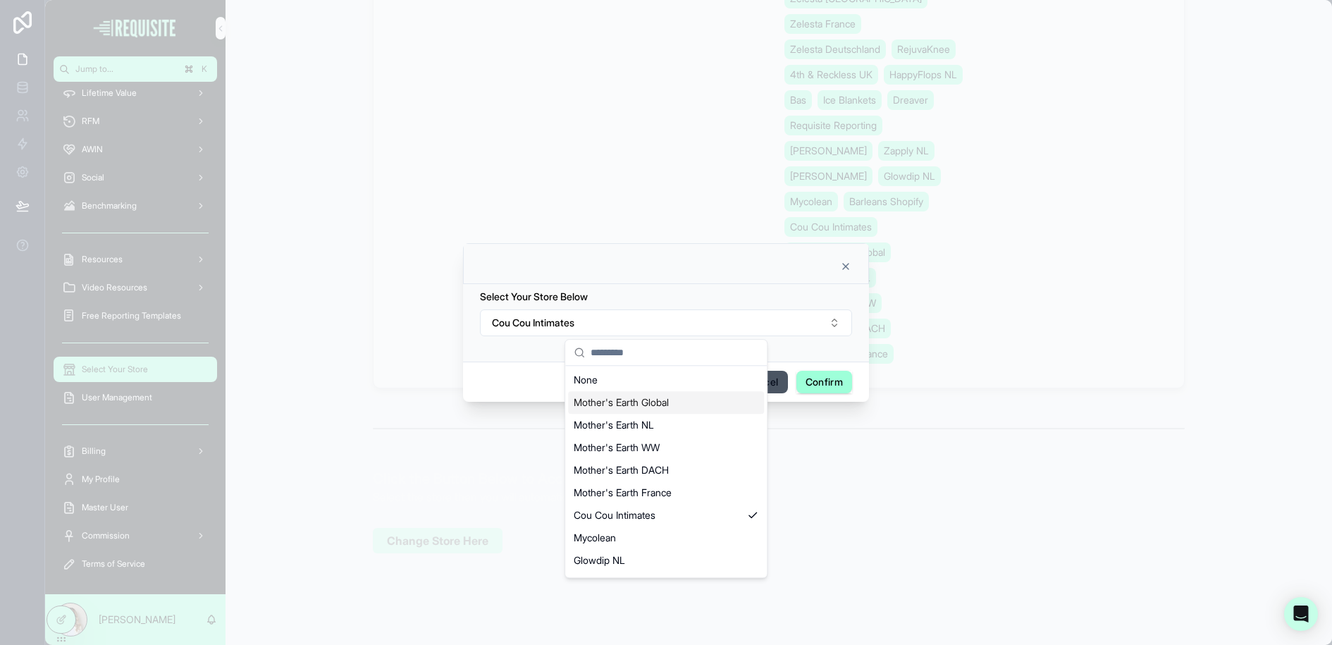
click at [657, 396] on span "Mother's Earth Global" at bounding box center [621, 402] width 95 height 14
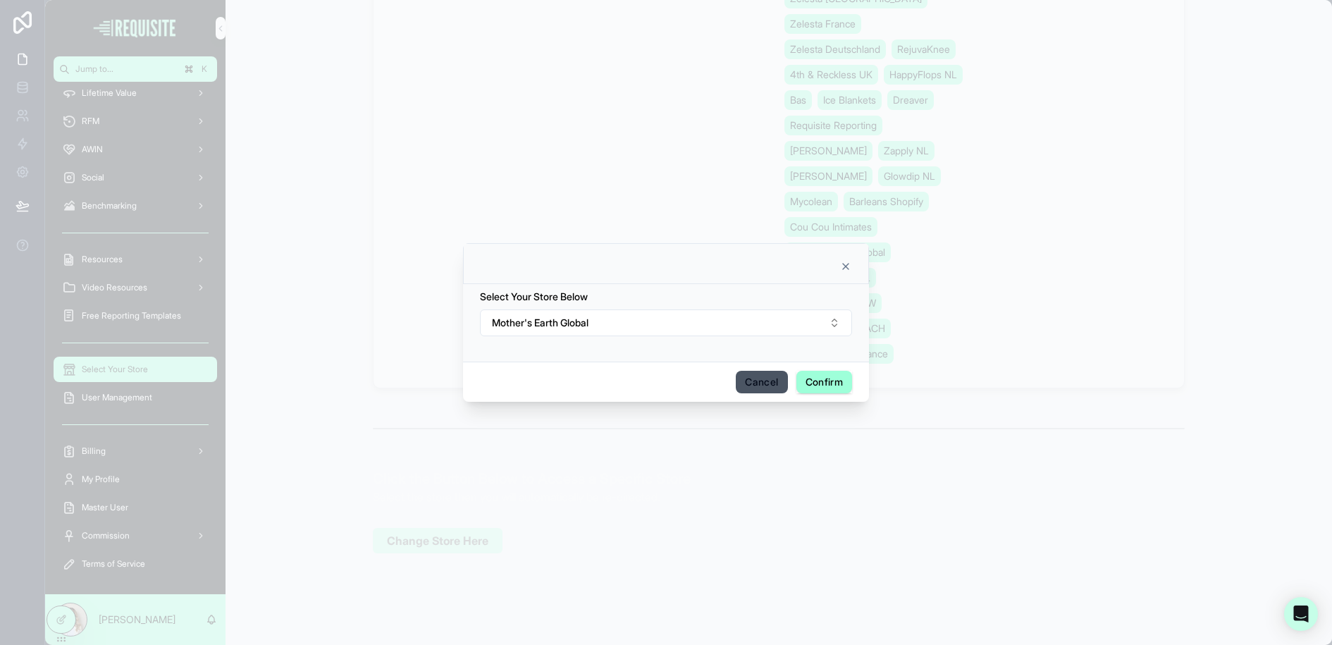
click at [836, 379] on button "Confirm" at bounding box center [824, 382] width 56 height 23
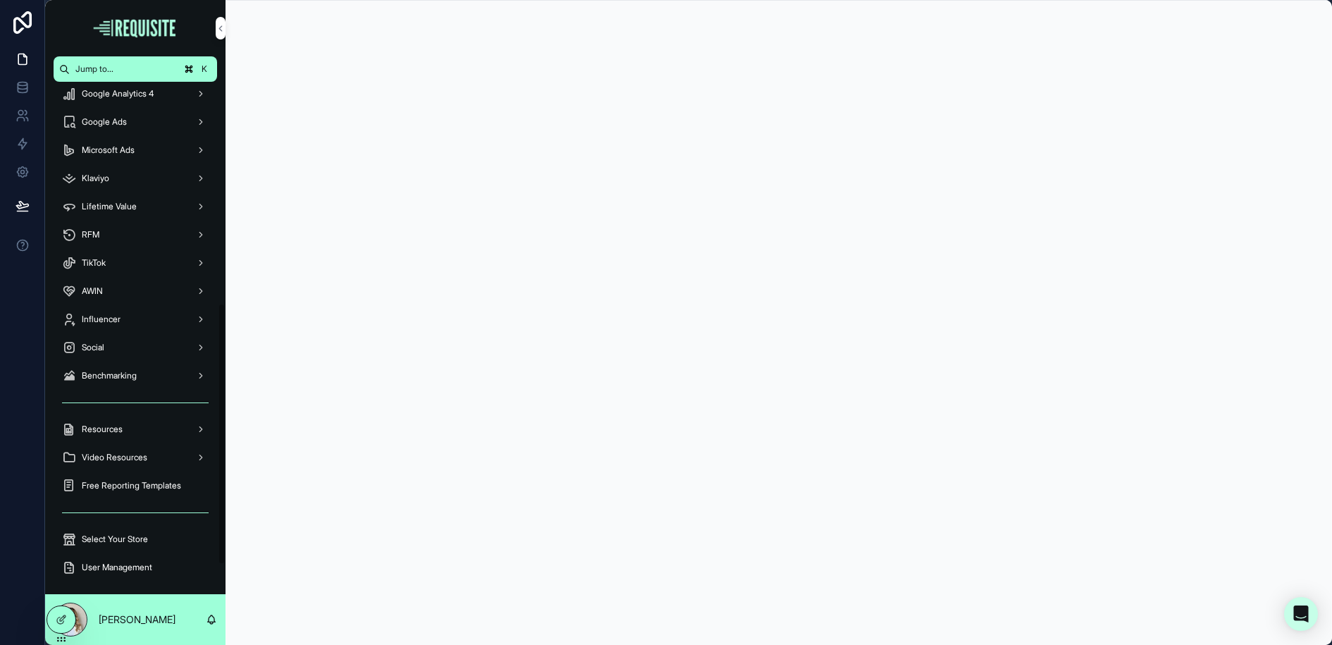
scroll to position [433, 0]
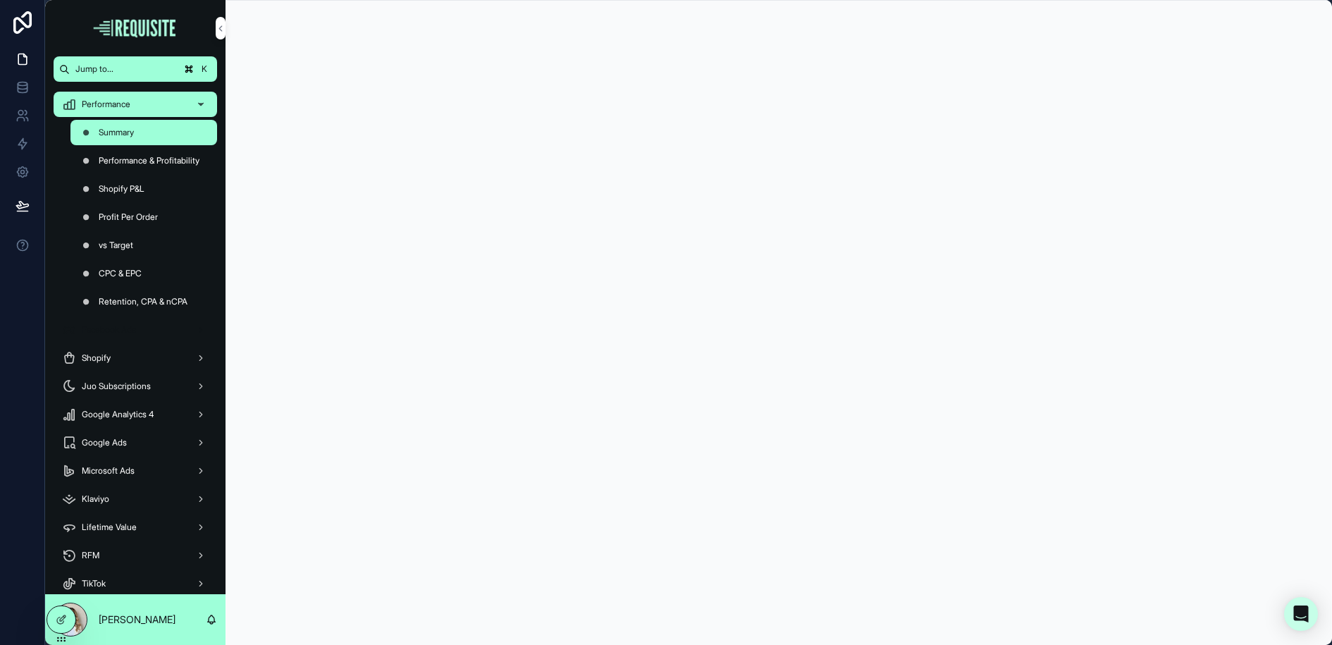
click at [173, 323] on div "Facebook Ads" at bounding box center [135, 329] width 147 height 23
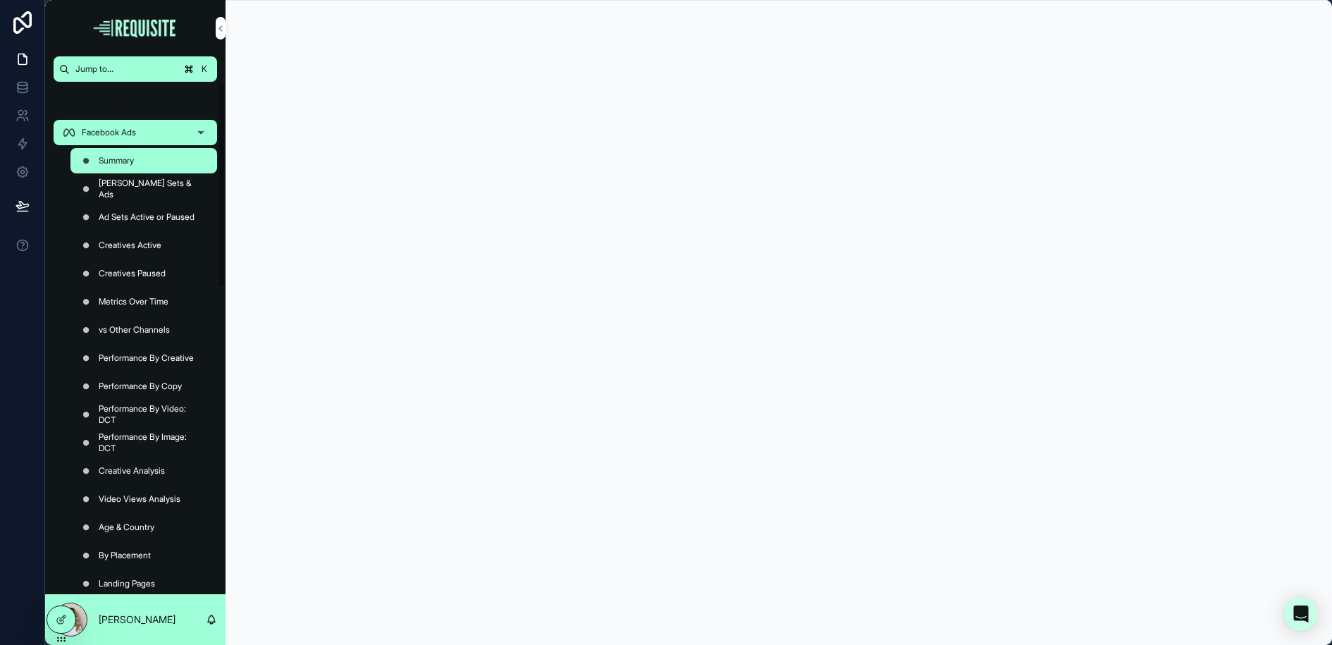
click at [162, 109] on div "Performance" at bounding box center [135, 104] width 147 height 23
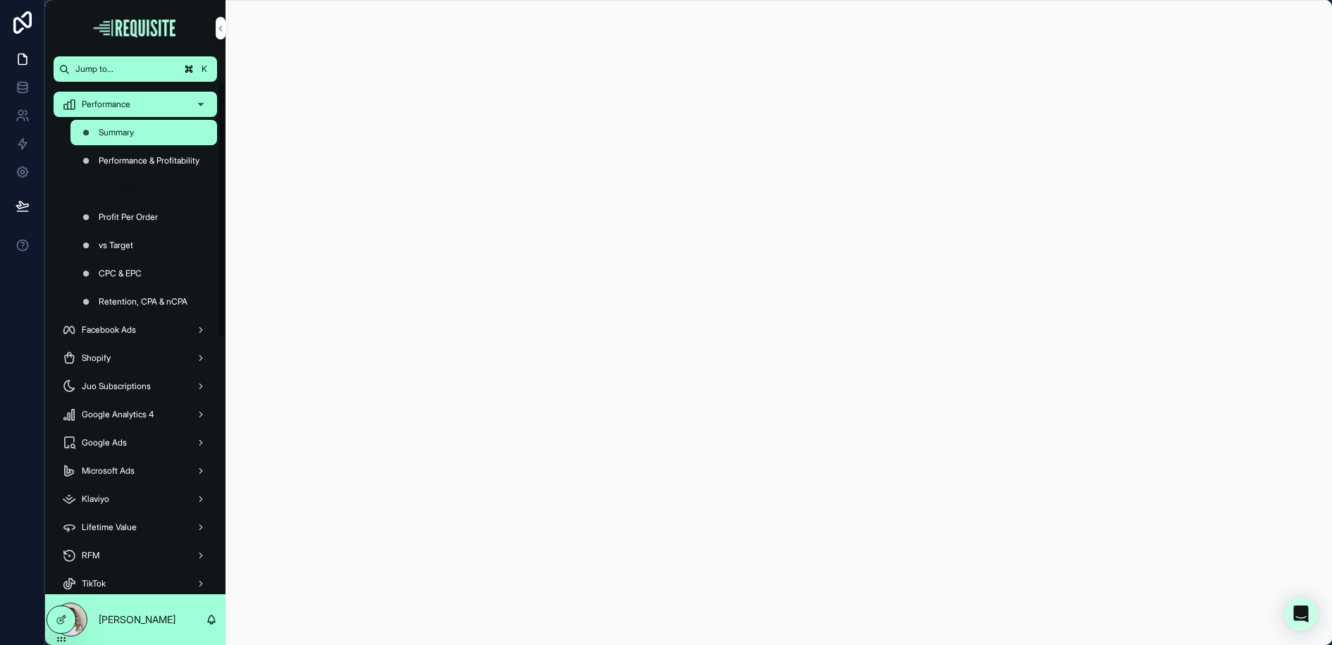
click at [134, 194] on span "Shopify P&L" at bounding box center [122, 188] width 46 height 11
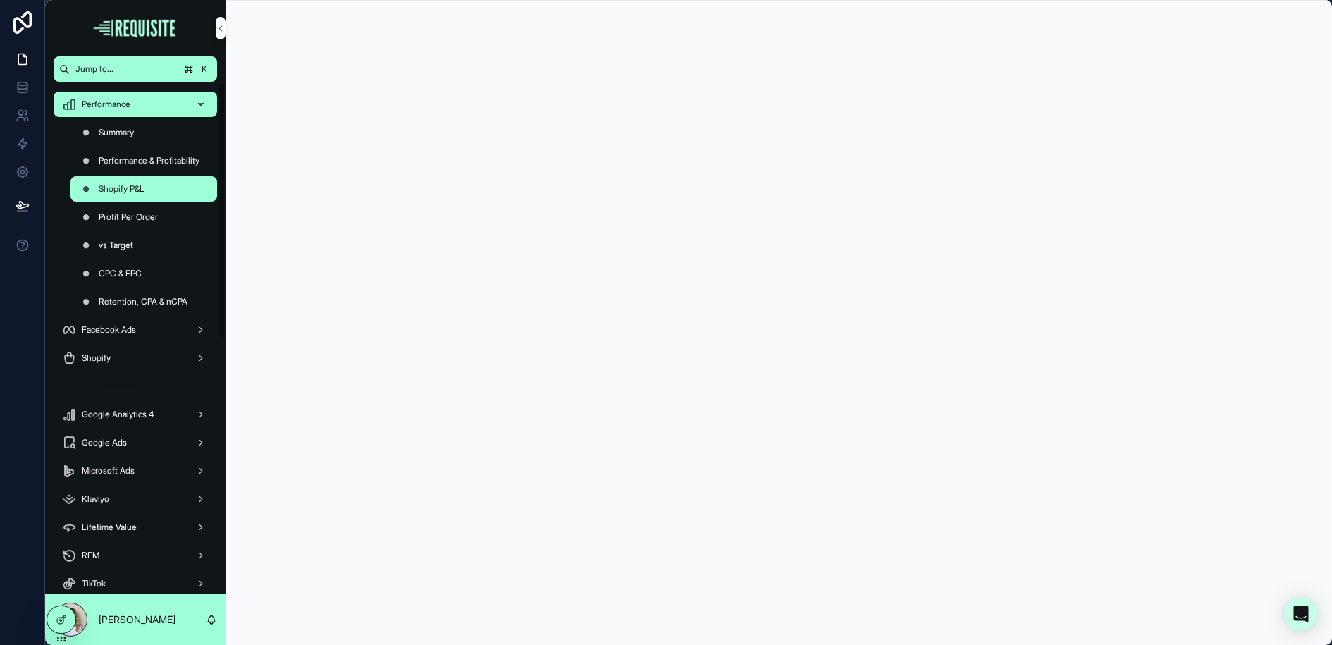
click at [147, 373] on link "Juo Subscriptions" at bounding box center [135, 385] width 163 height 25
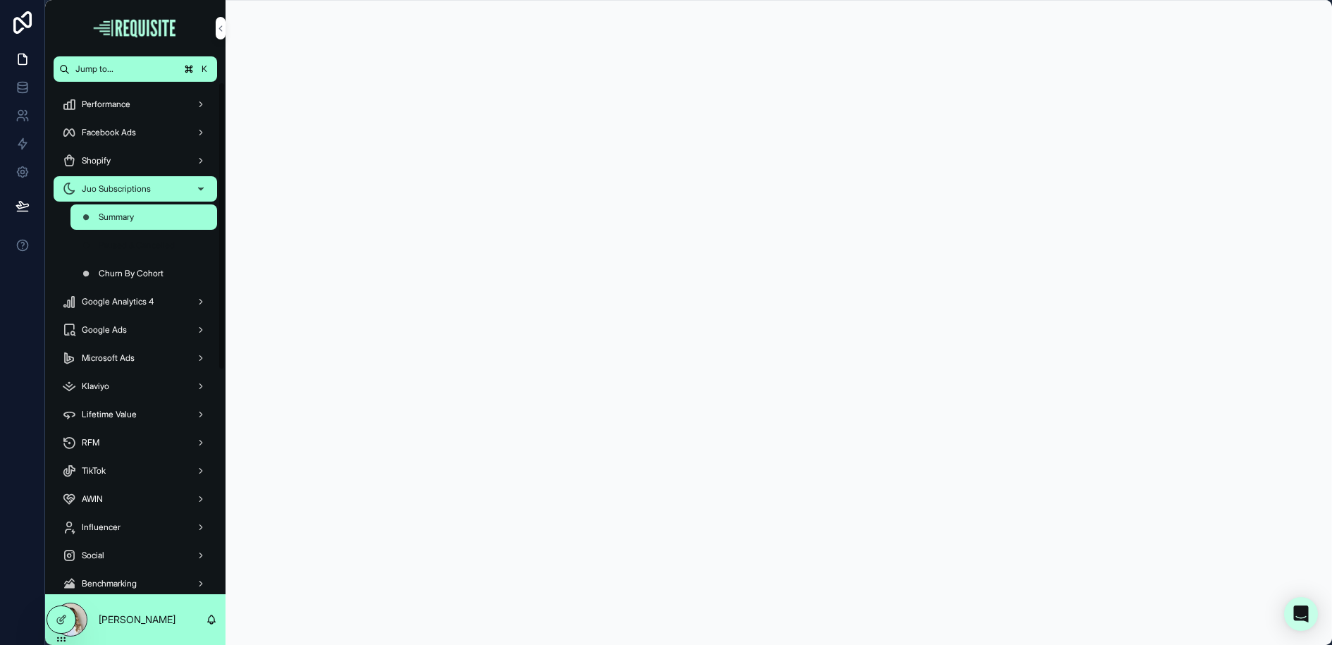
click at [168, 242] on span "Paused & Cancelled" at bounding box center [137, 245] width 76 height 11
click at [155, 282] on div "Churn By Cohort" at bounding box center [144, 273] width 130 height 23
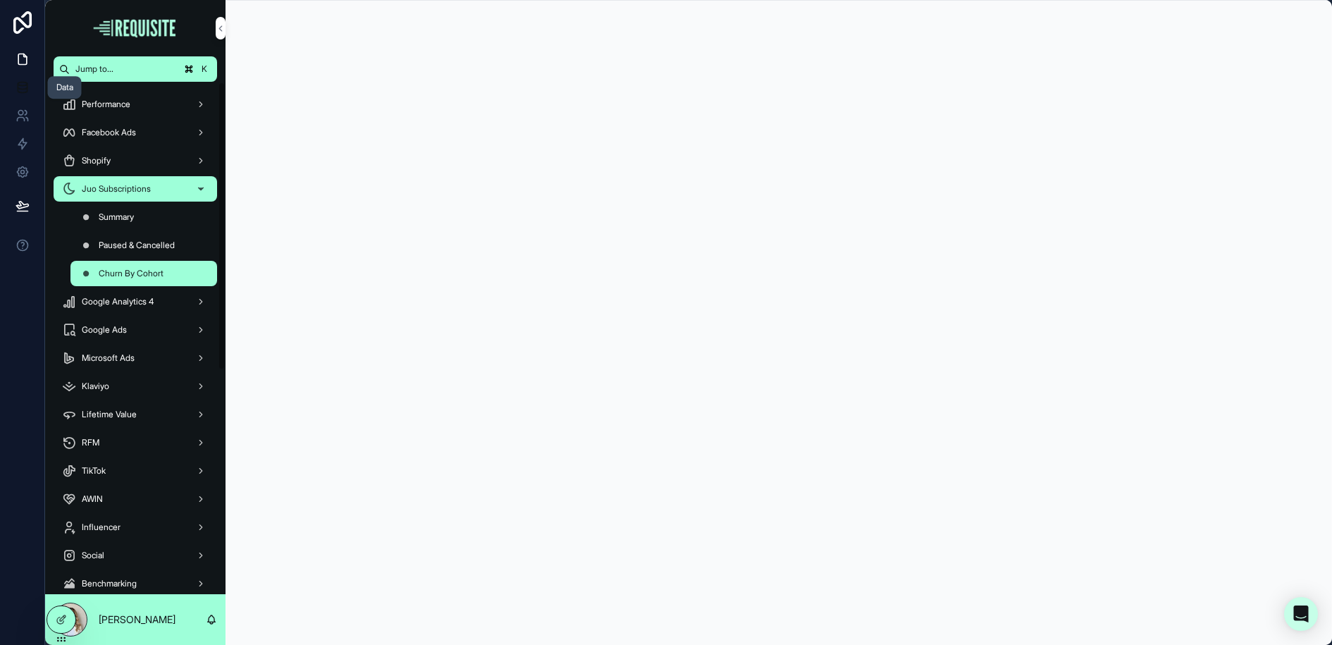
click at [23, 84] on icon at bounding box center [23, 87] width 14 height 14
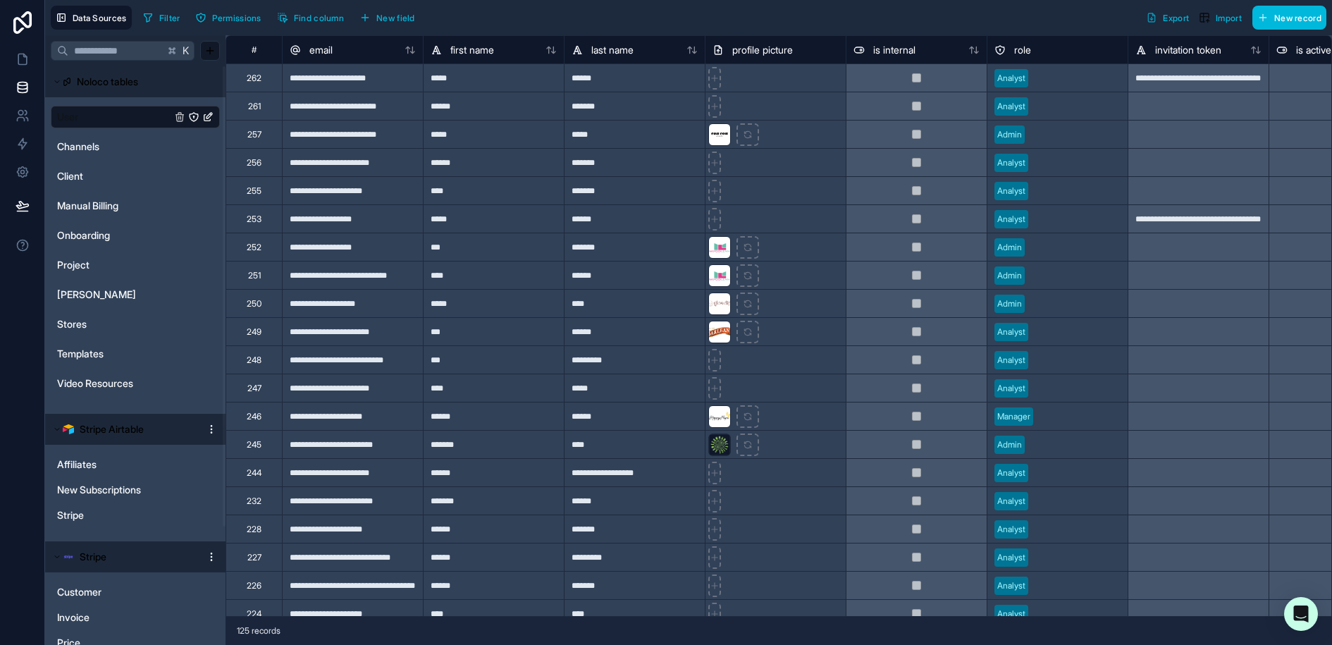
click at [73, 123] on span "User" at bounding box center [67, 117] width 21 height 14
click at [160, 23] on button "Filter" at bounding box center [161, 17] width 48 height 21
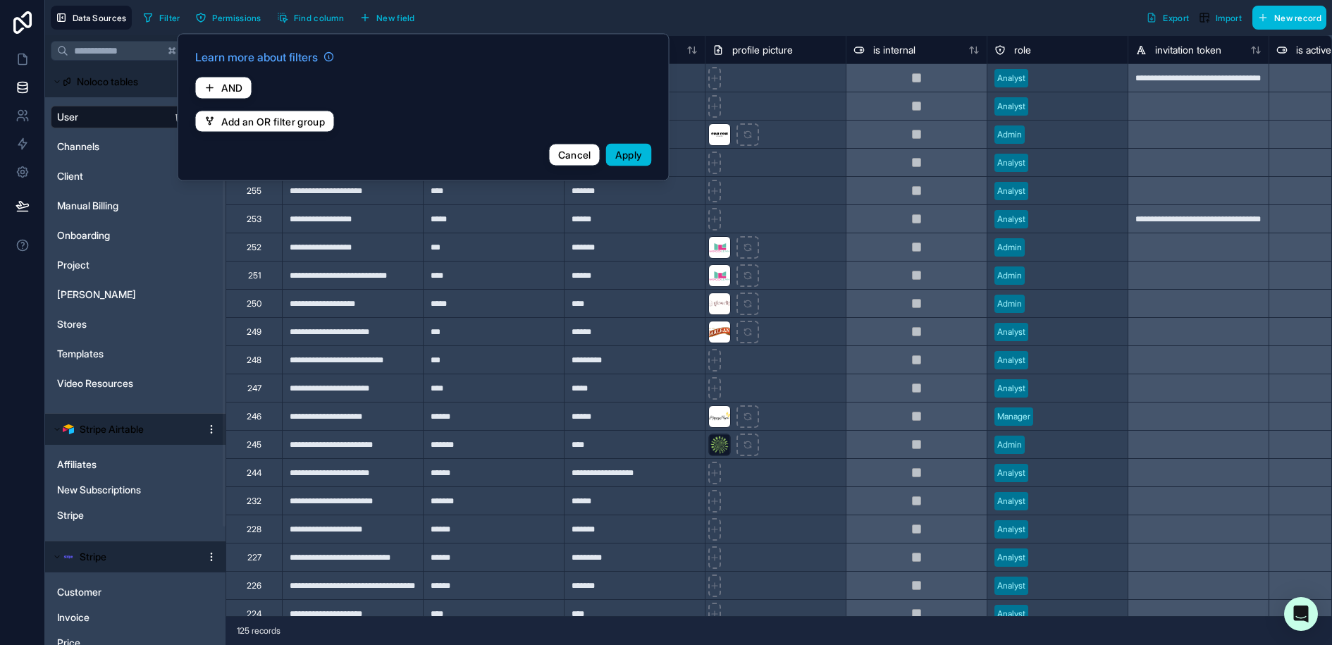
click at [235, 88] on span "AND" at bounding box center [232, 88] width 22 height 13
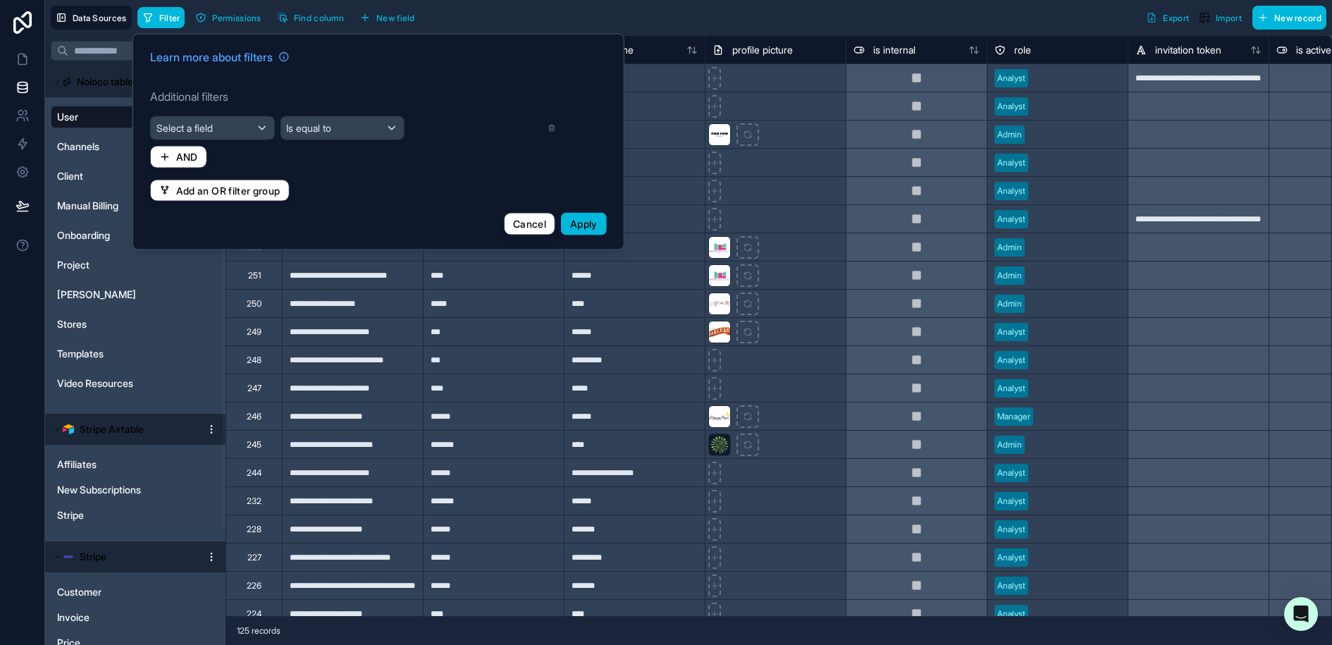
click at [234, 128] on div "Select a field" at bounding box center [212, 128] width 123 height 23
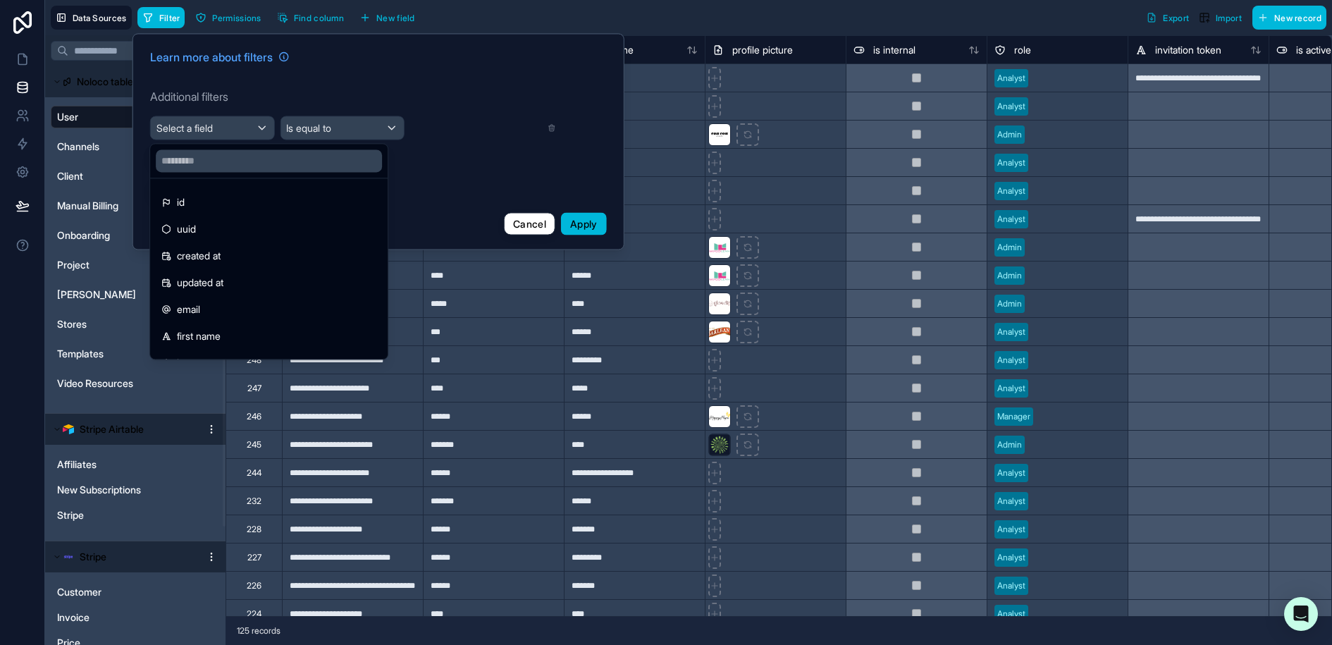
click at [225, 338] on div "first name" at bounding box center [268, 336] width 215 height 17
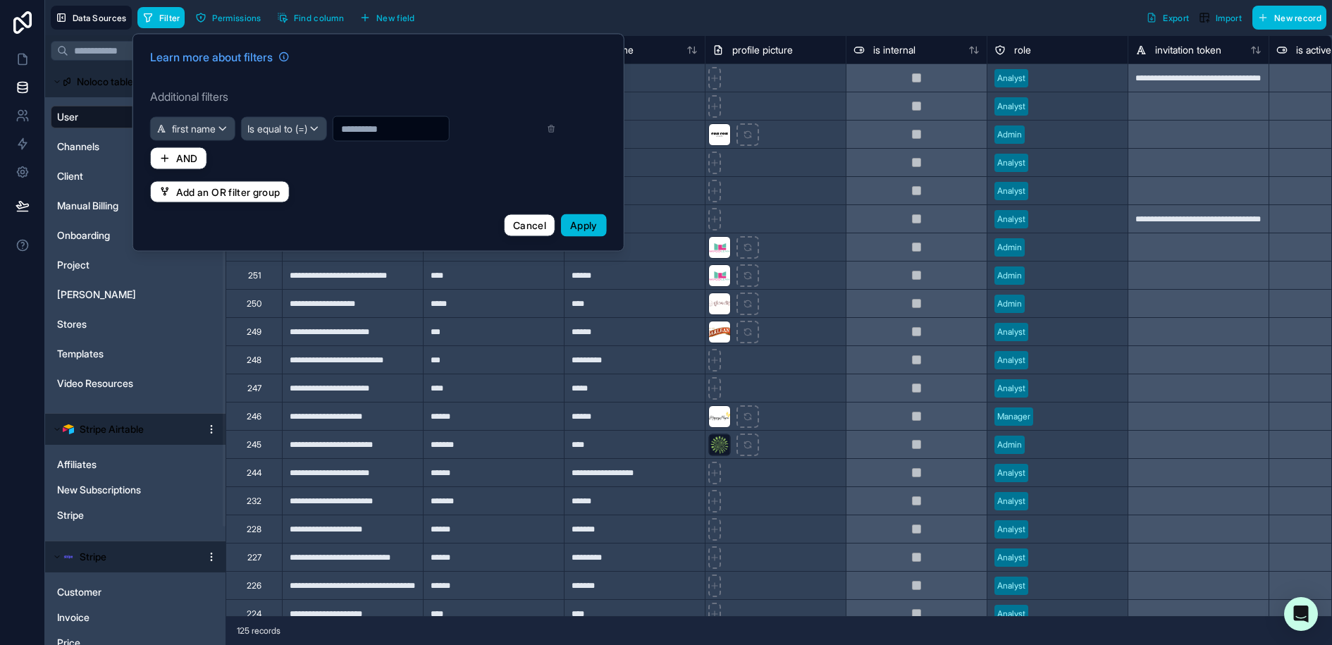
click at [293, 131] on span "Is equal to (=)" at bounding box center [277, 129] width 60 height 14
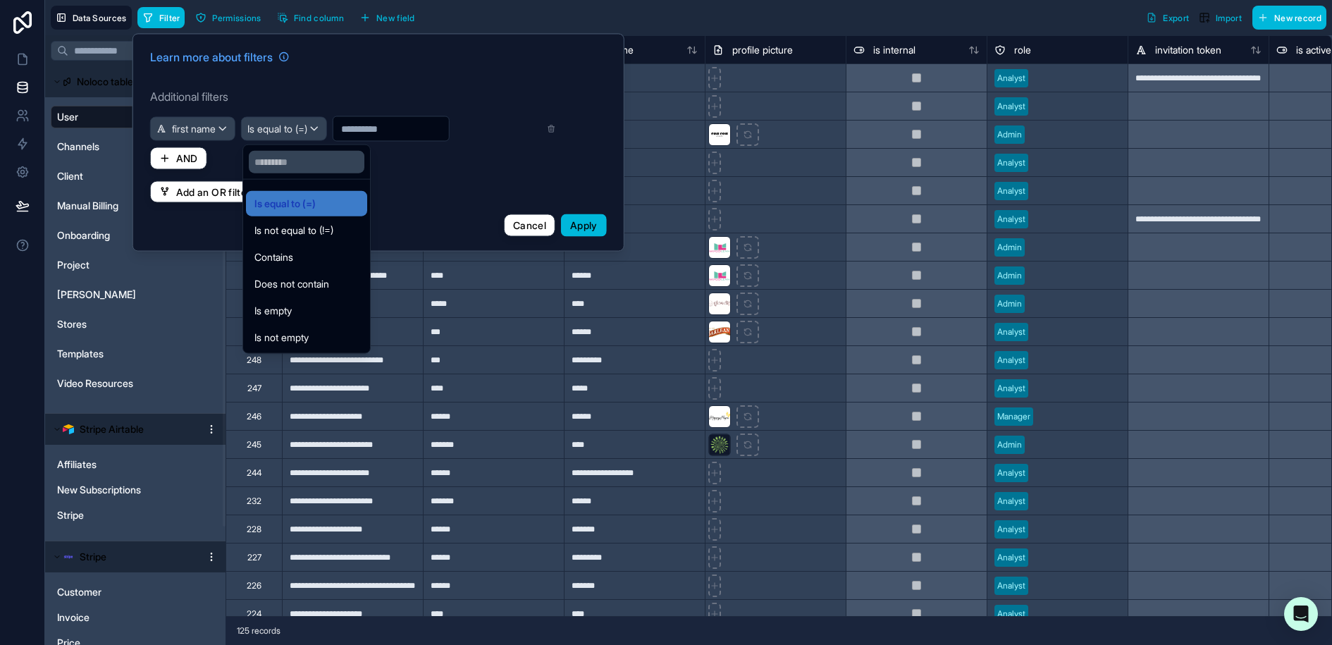
click at [298, 256] on div "Contains" at bounding box center [306, 257] width 104 height 17
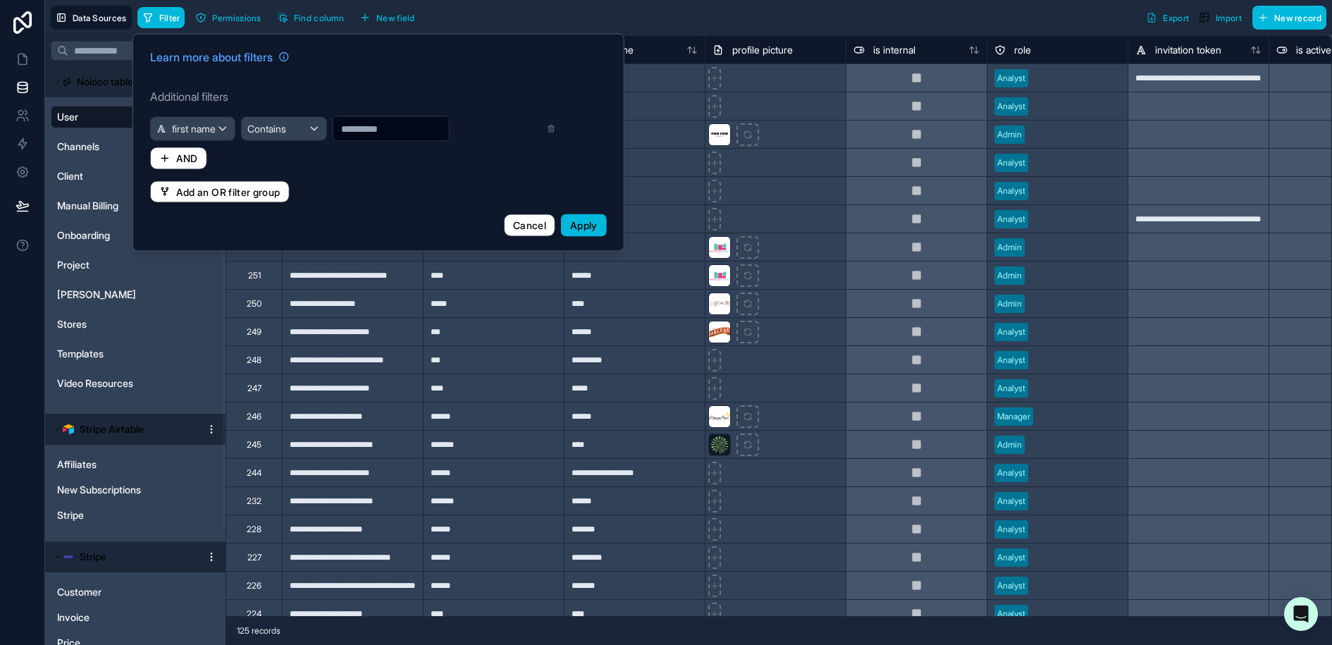
click at [369, 129] on input "text" at bounding box center [391, 129] width 116 height 20
type input "******"
click at [578, 221] on span "Apply" at bounding box center [583, 225] width 27 height 12
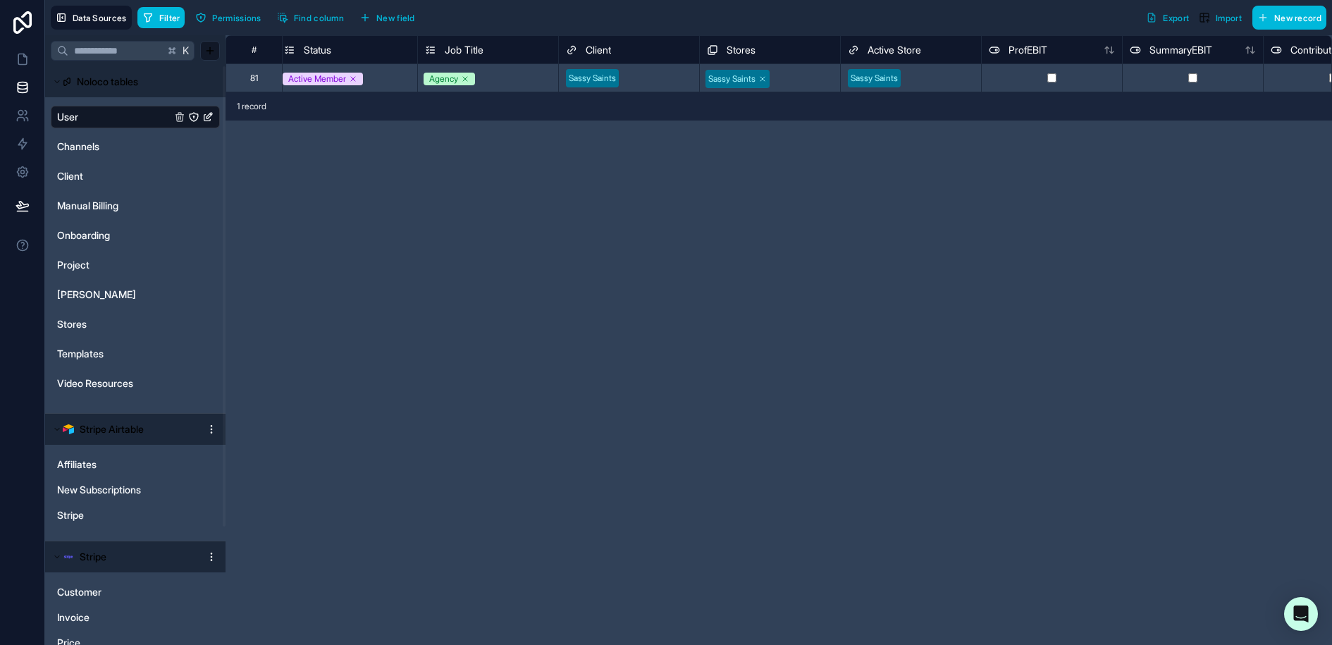
scroll to position [0, 1432]
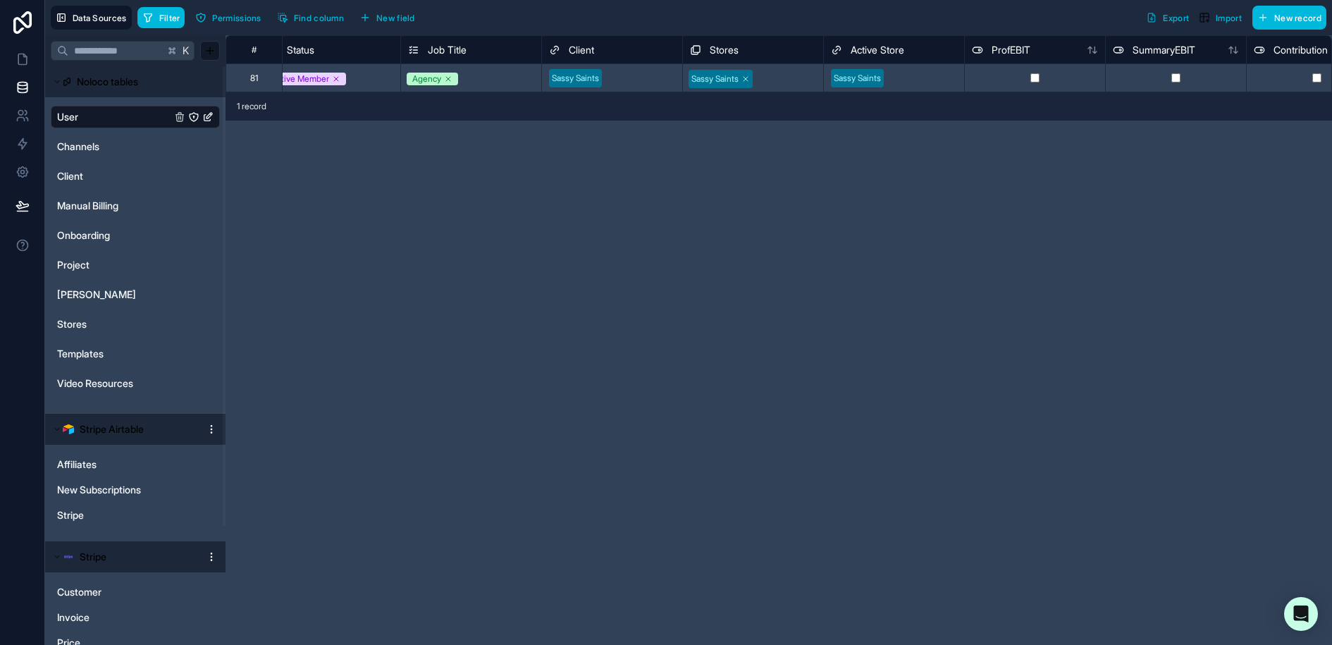
click at [848, 151] on div "**********" at bounding box center [778, 340] width 1106 height 610
click at [645, 77] on div at bounding box center [641, 78] width 68 height 14
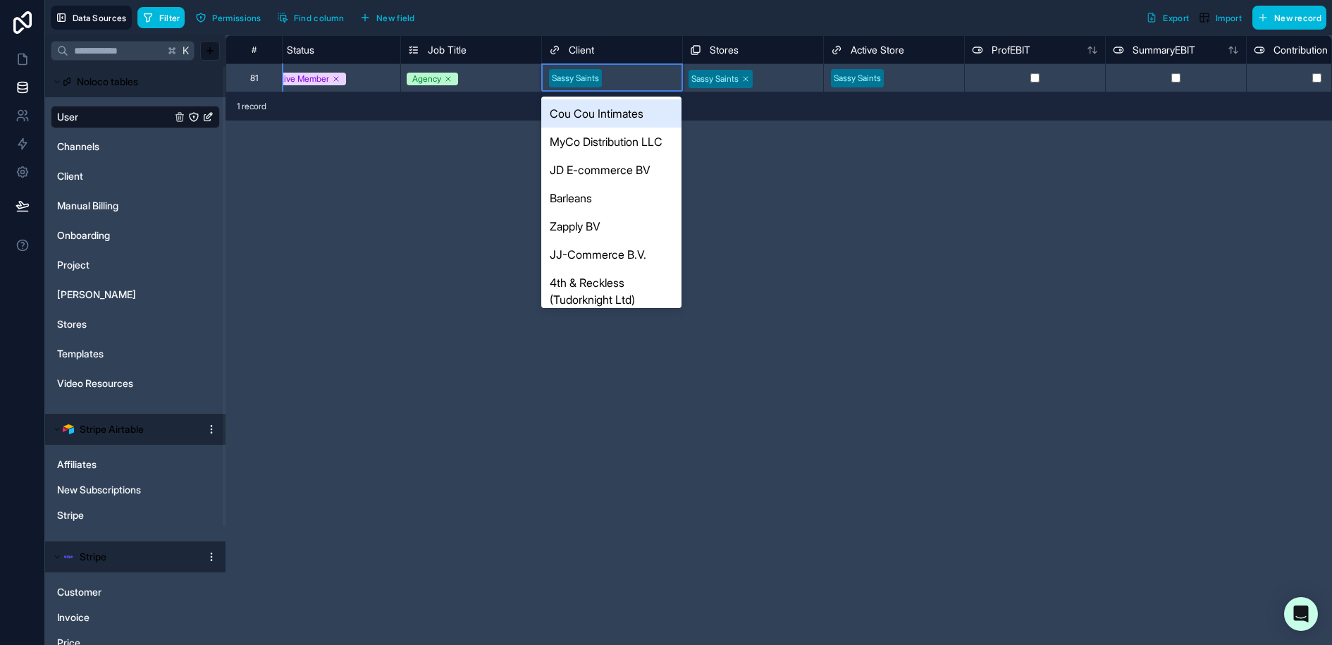
click at [835, 168] on div "**********" at bounding box center [778, 340] width 1106 height 610
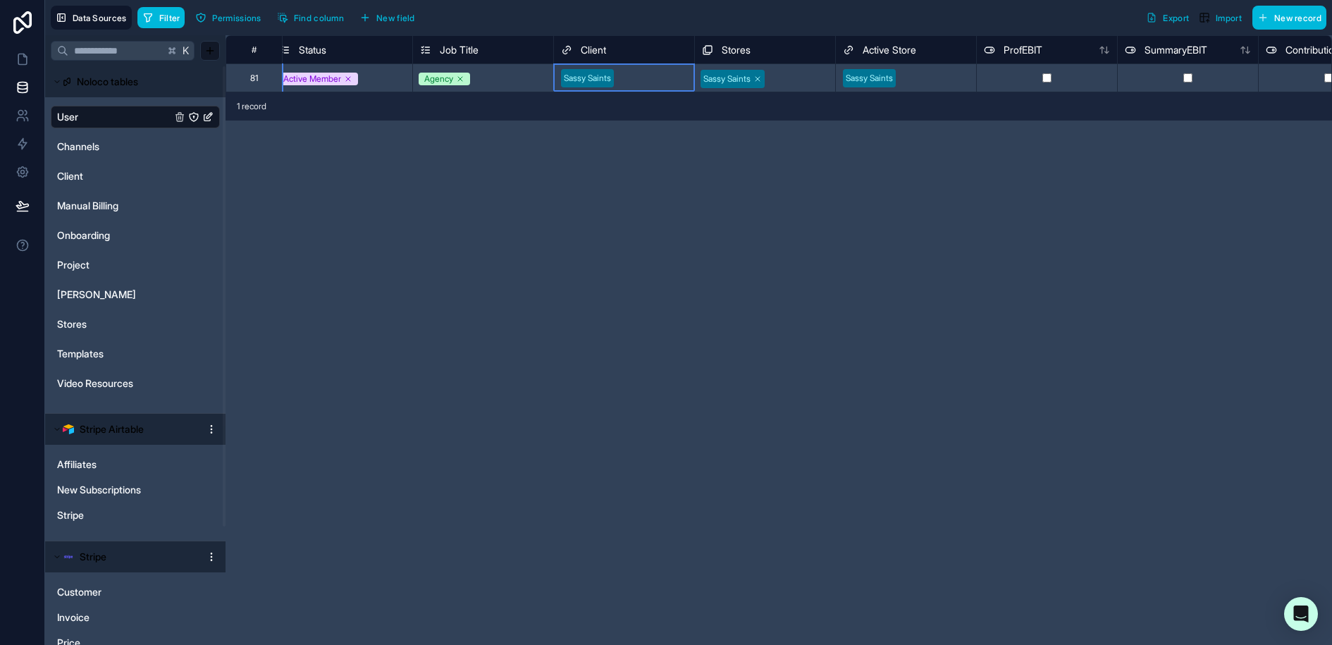
scroll to position [0, 1425]
click at [643, 68] on div "Sassy Saints" at bounding box center [619, 78] width 140 height 21
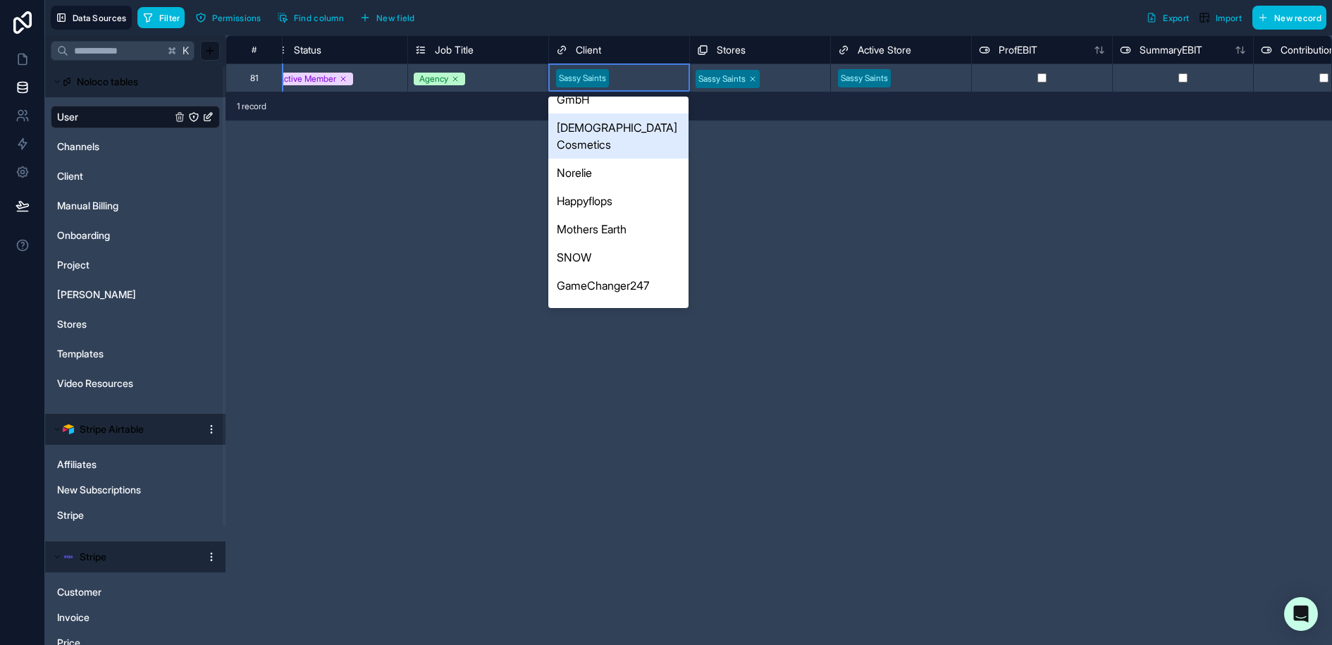
scroll to position [388, 0]
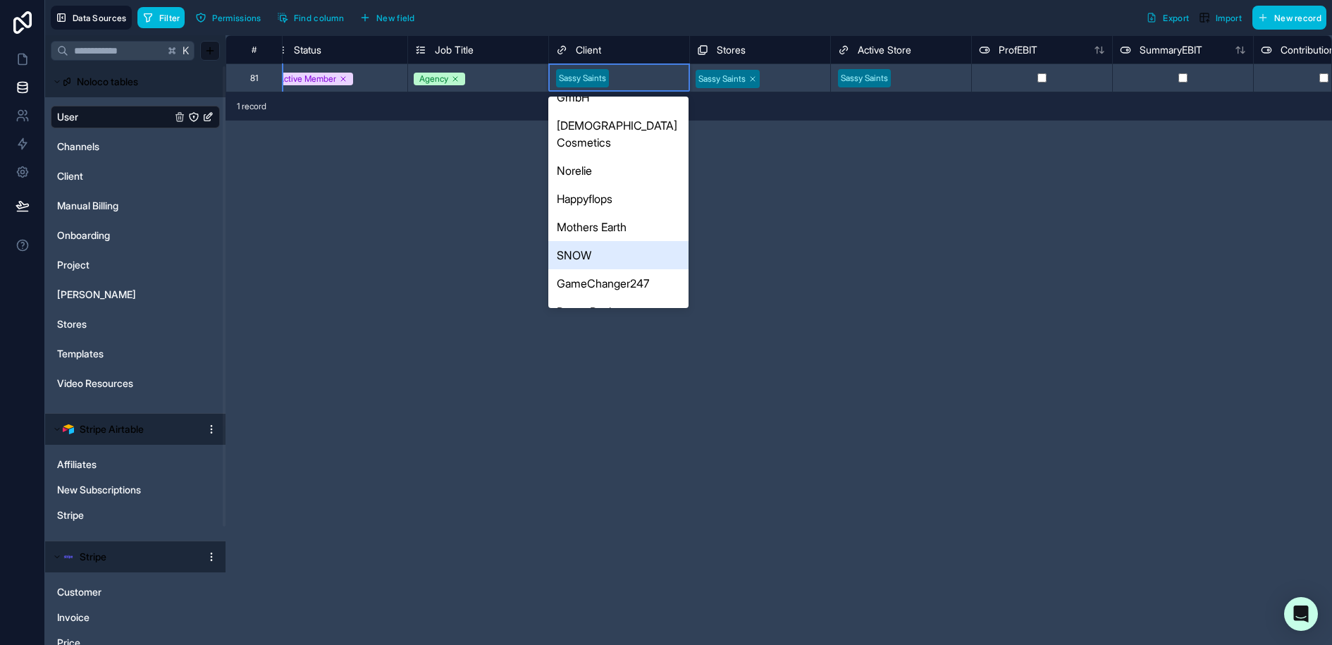
click at [629, 241] on div "SNOW" at bounding box center [618, 255] width 140 height 28
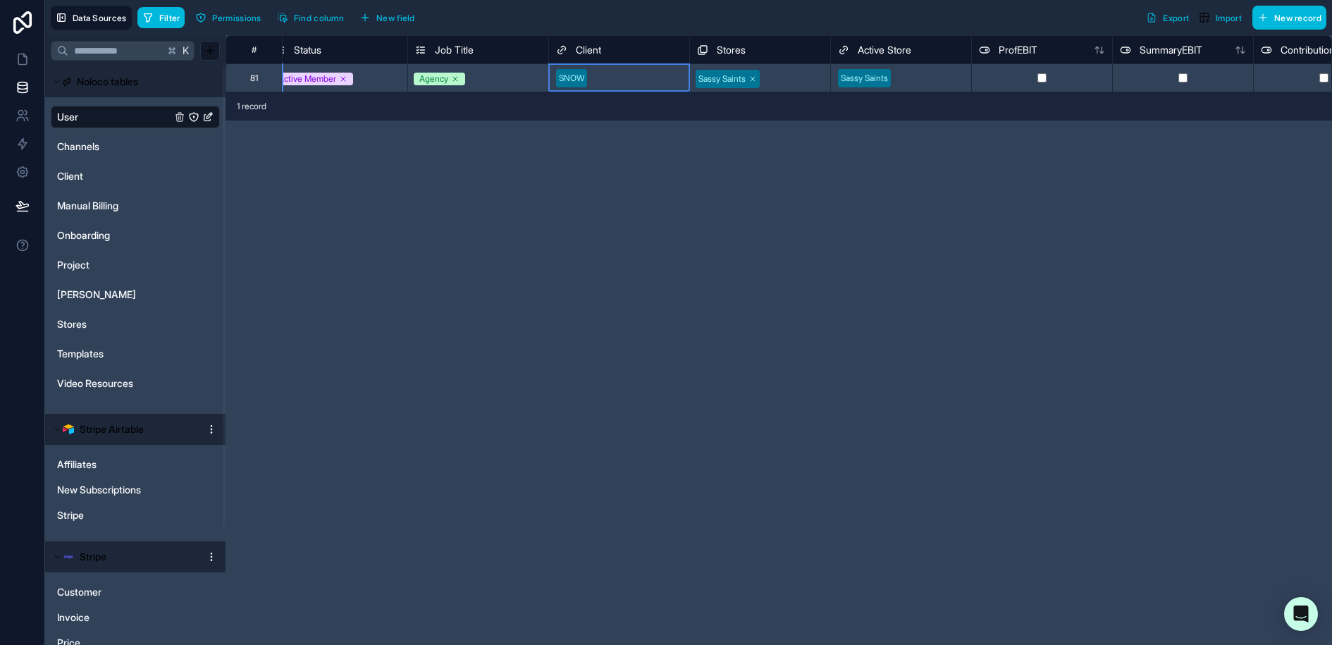
click at [618, 79] on div at bounding box center [637, 78] width 89 height 14
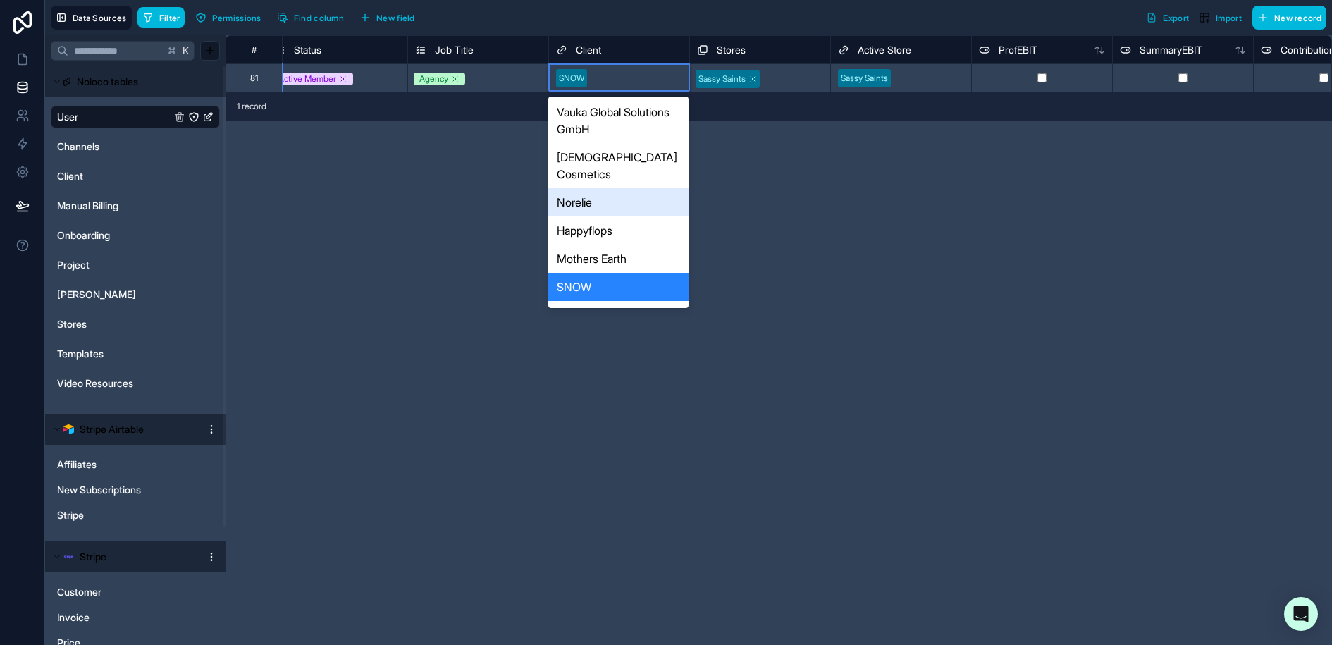
scroll to position [351, 0]
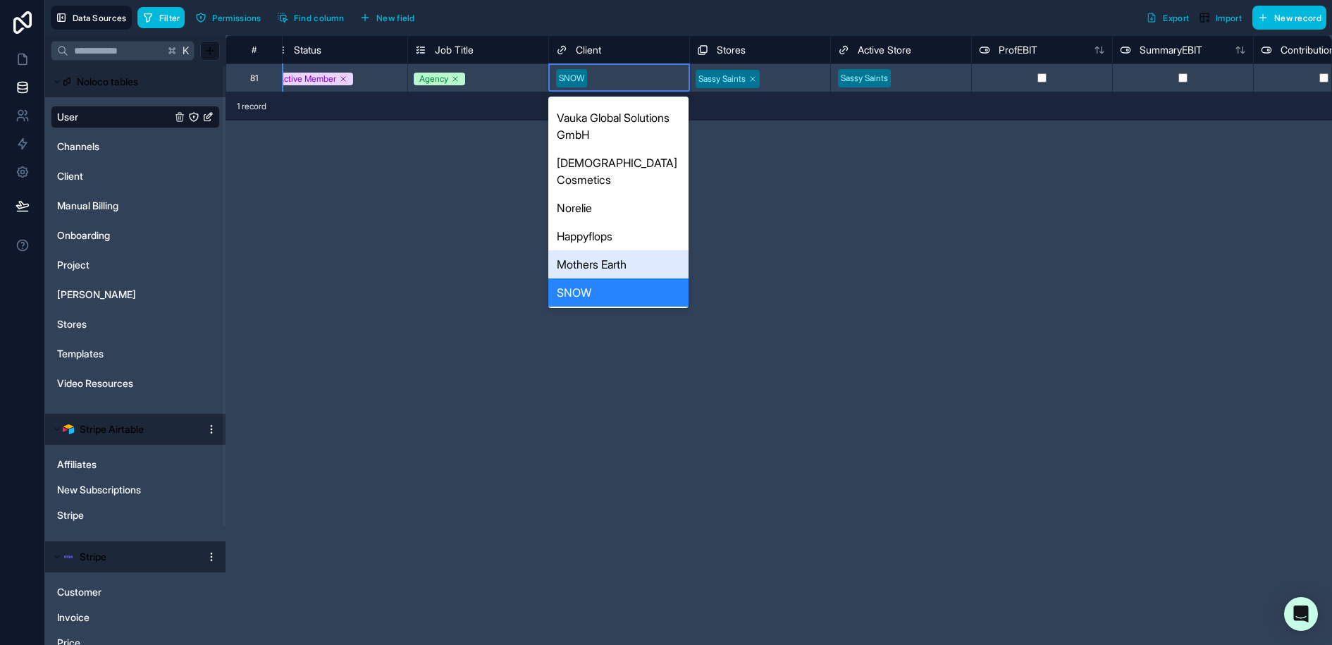
click at [629, 250] on div "Mothers Earth" at bounding box center [618, 264] width 140 height 28
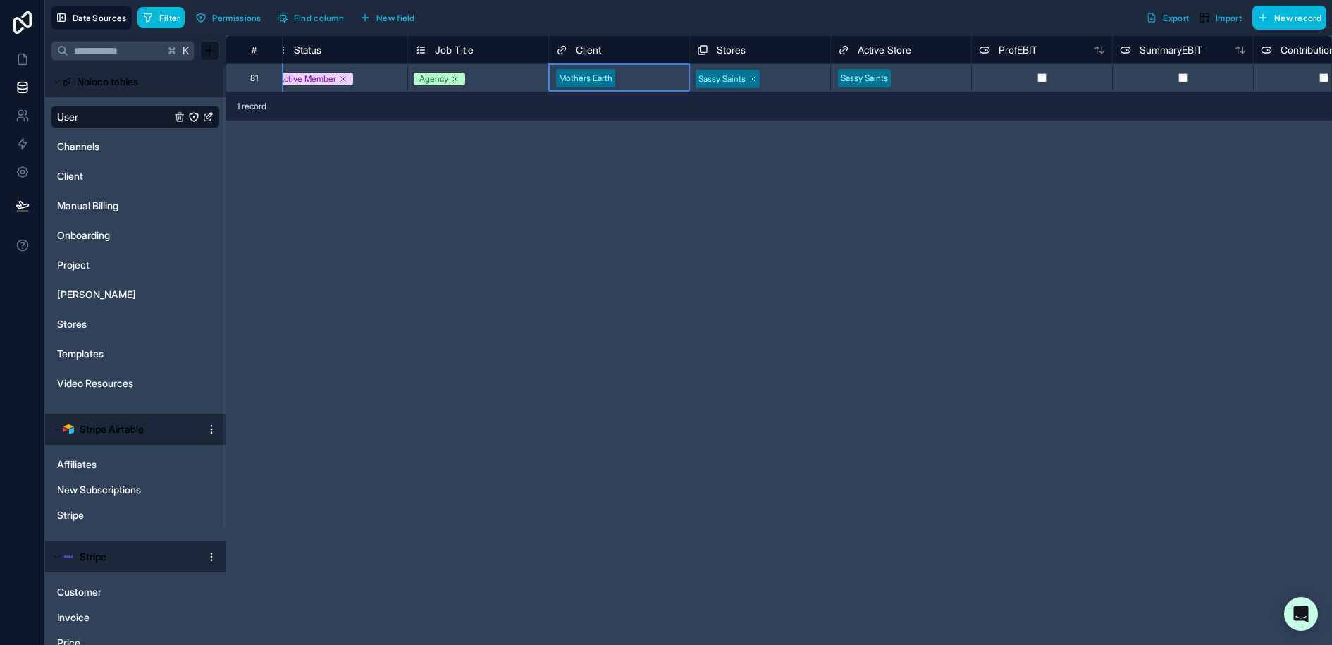
click at [794, 75] on div at bounding box center [793, 79] width 59 height 14
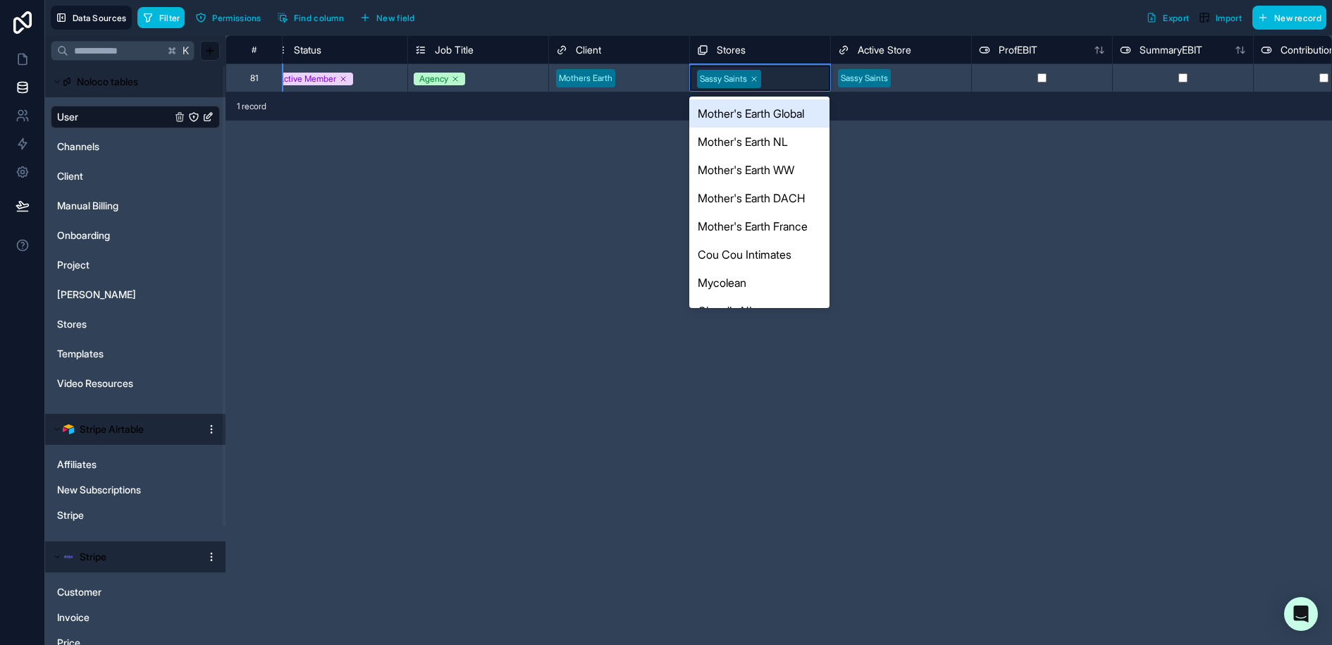
click at [763, 111] on div "Mother's Earth Global" at bounding box center [759, 113] width 140 height 28
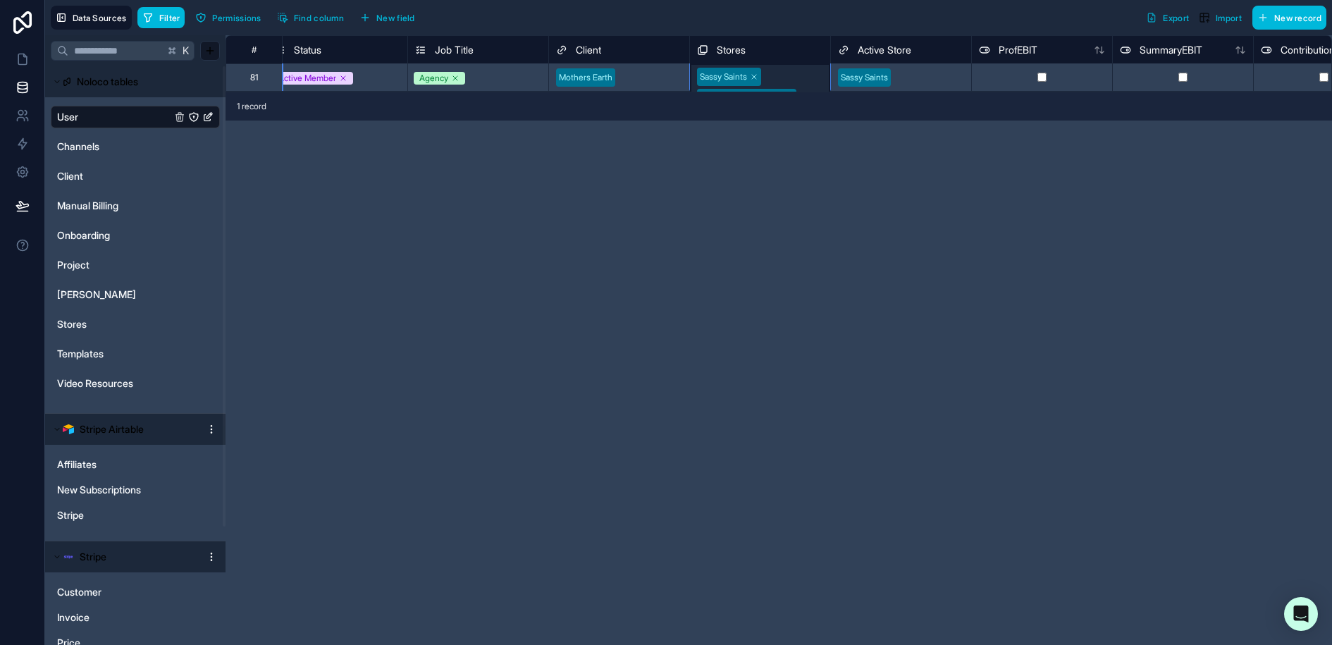
click at [784, 77] on div "**********" at bounding box center [778, 63] width 1106 height 57
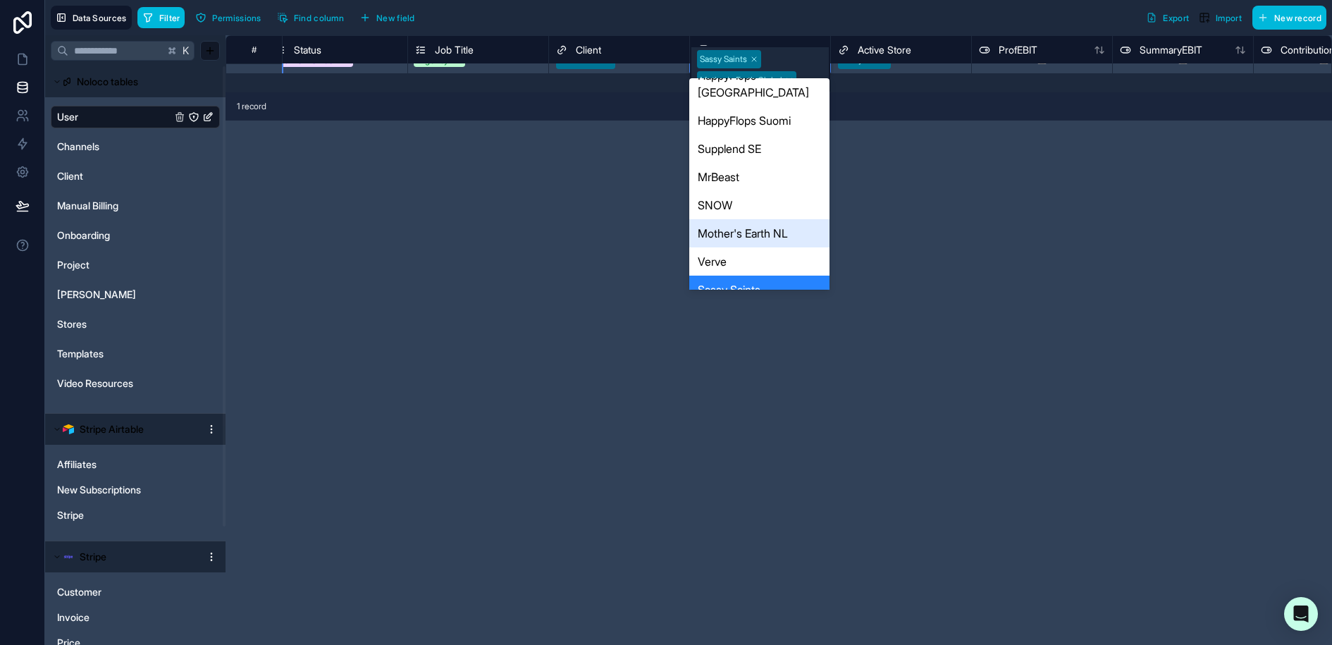
scroll to position [910, 0]
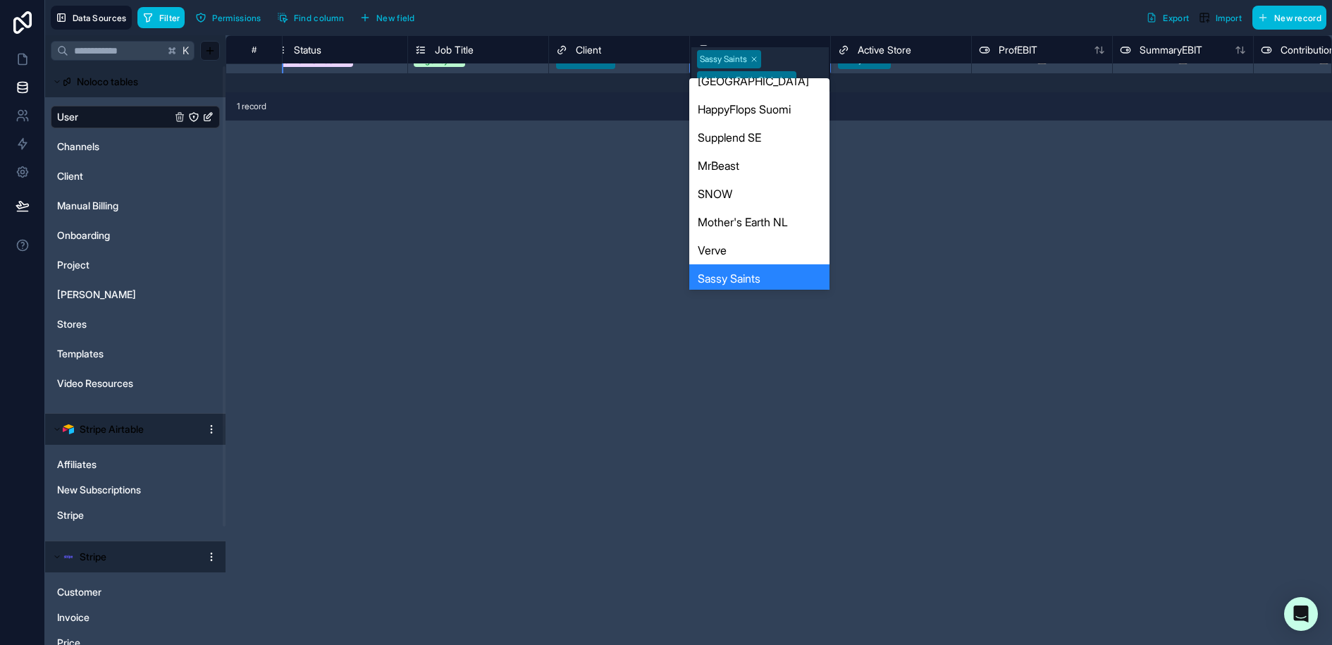
click at [769, 264] on div "Sassy Saints" at bounding box center [759, 278] width 140 height 28
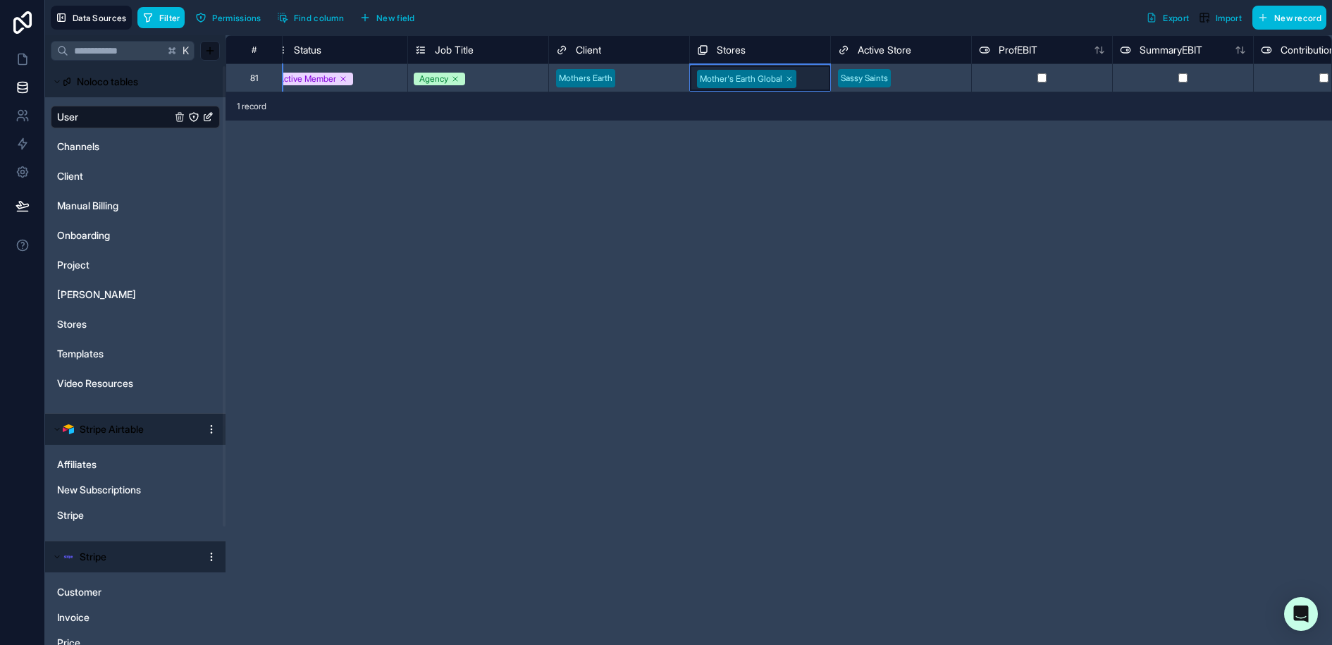
click at [815, 85] on div "Mother's Earth Global" at bounding box center [760, 78] width 140 height 25
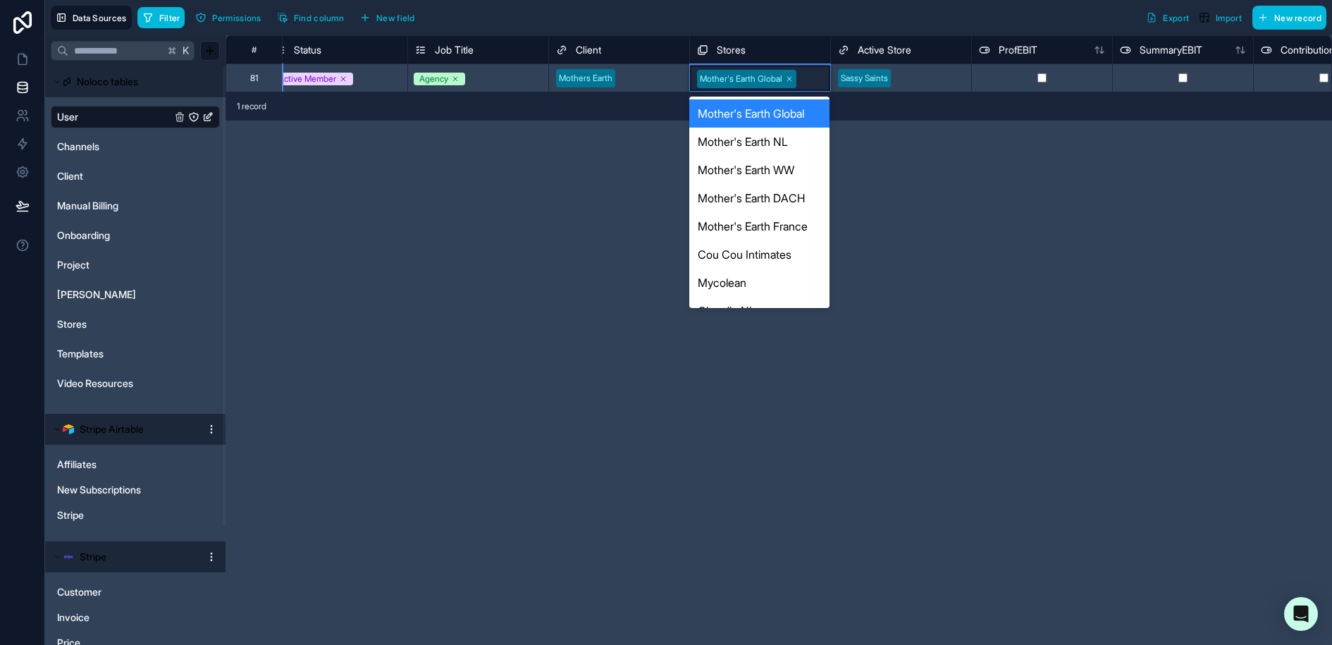
click at [815, 85] on div "Mother's Earth Global" at bounding box center [760, 78] width 140 height 25
click at [798, 137] on div "Mother's Earth NL" at bounding box center [759, 142] width 140 height 28
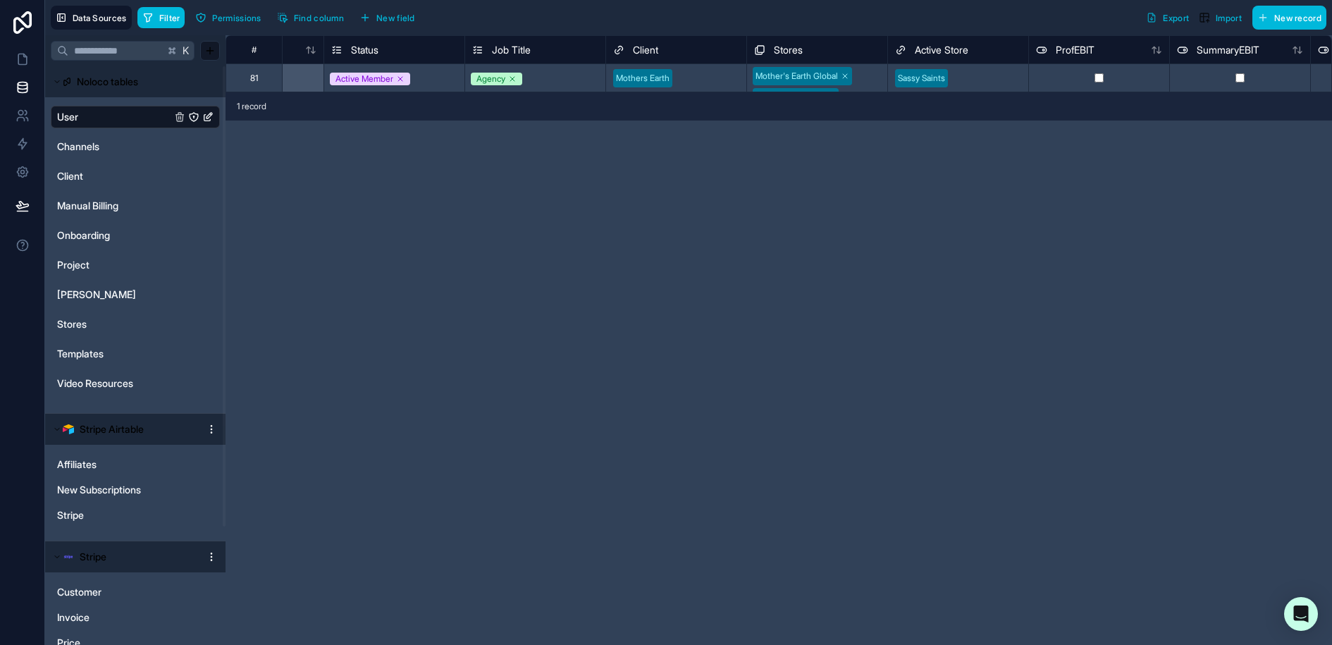
scroll to position [0, 1413]
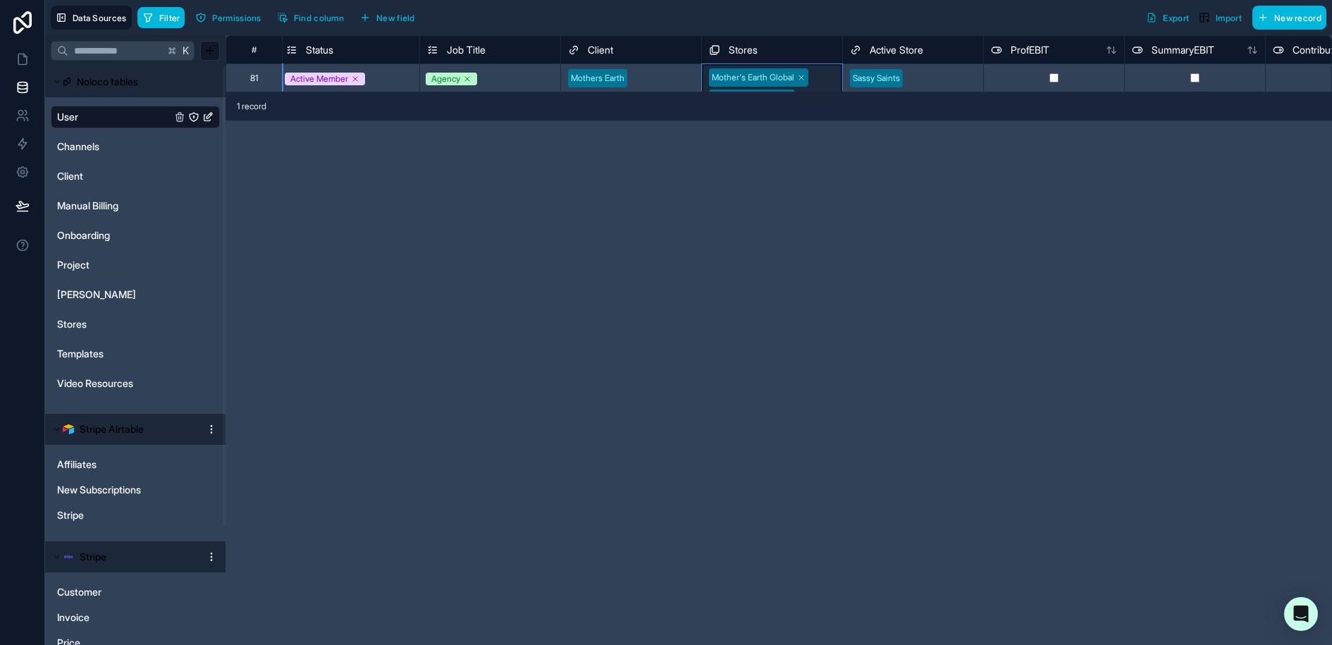
click at [823, 66] on div "Mother's Earth Global Mother's Earth NL" at bounding box center [772, 87] width 140 height 47
click at [827, 75] on div "Mother's Earth Global Mother's Earth NL" at bounding box center [772, 87] width 140 height 47
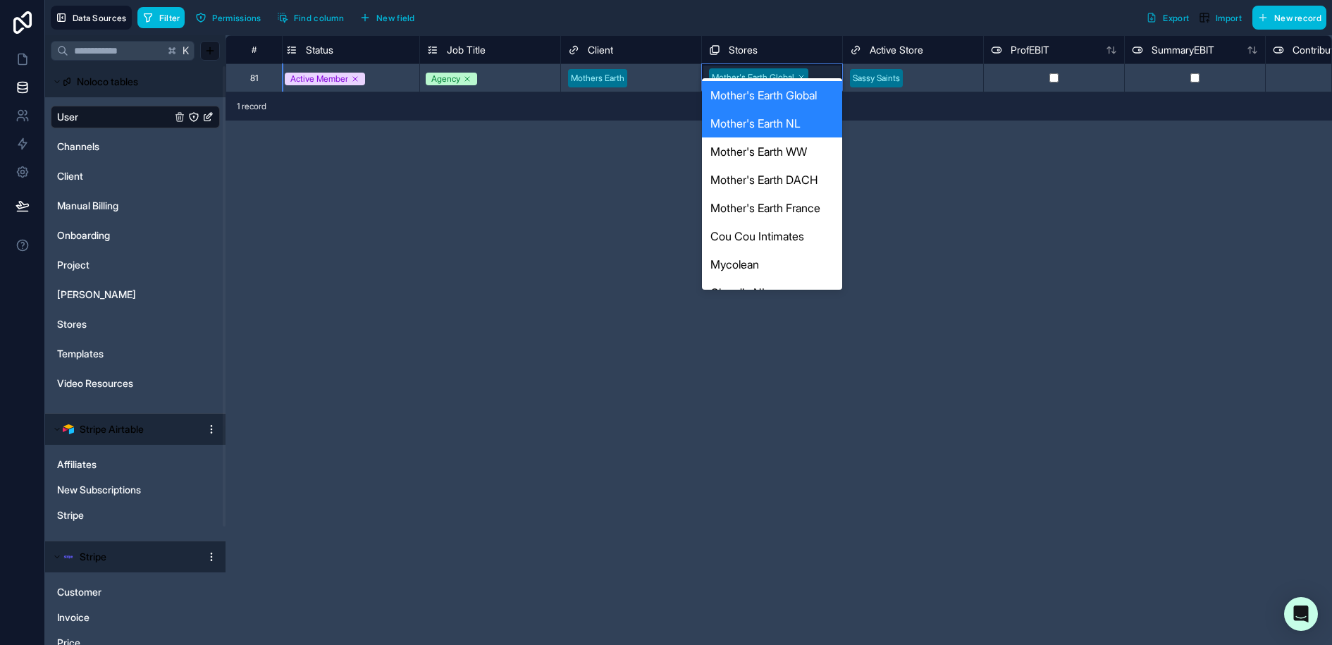
scroll to position [18, 1413]
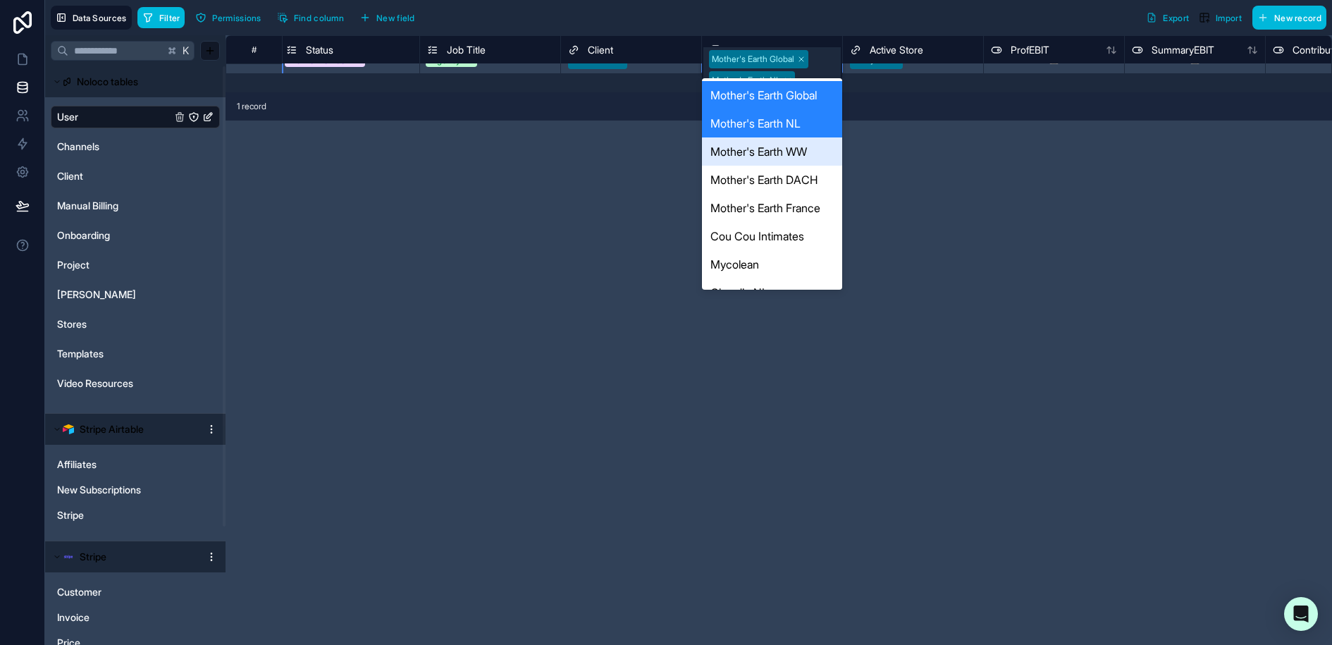
click at [812, 154] on div "Mother's Earth WW" at bounding box center [772, 151] width 140 height 28
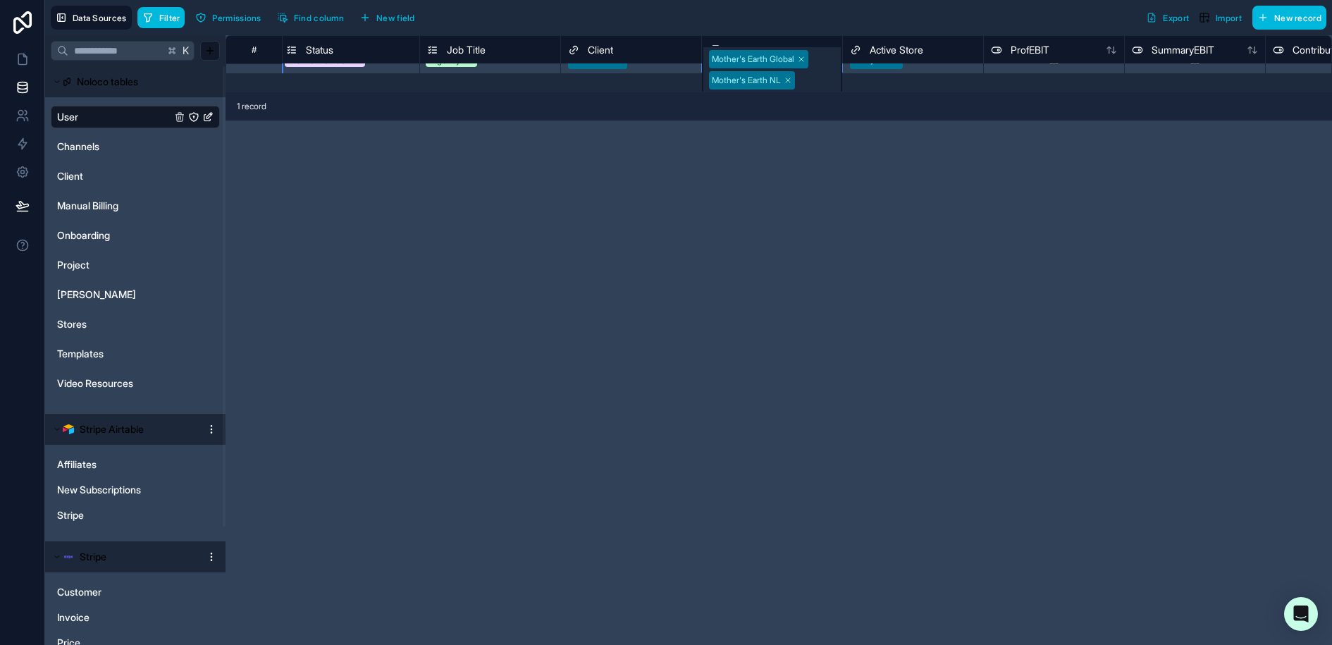
scroll to position [0, 1413]
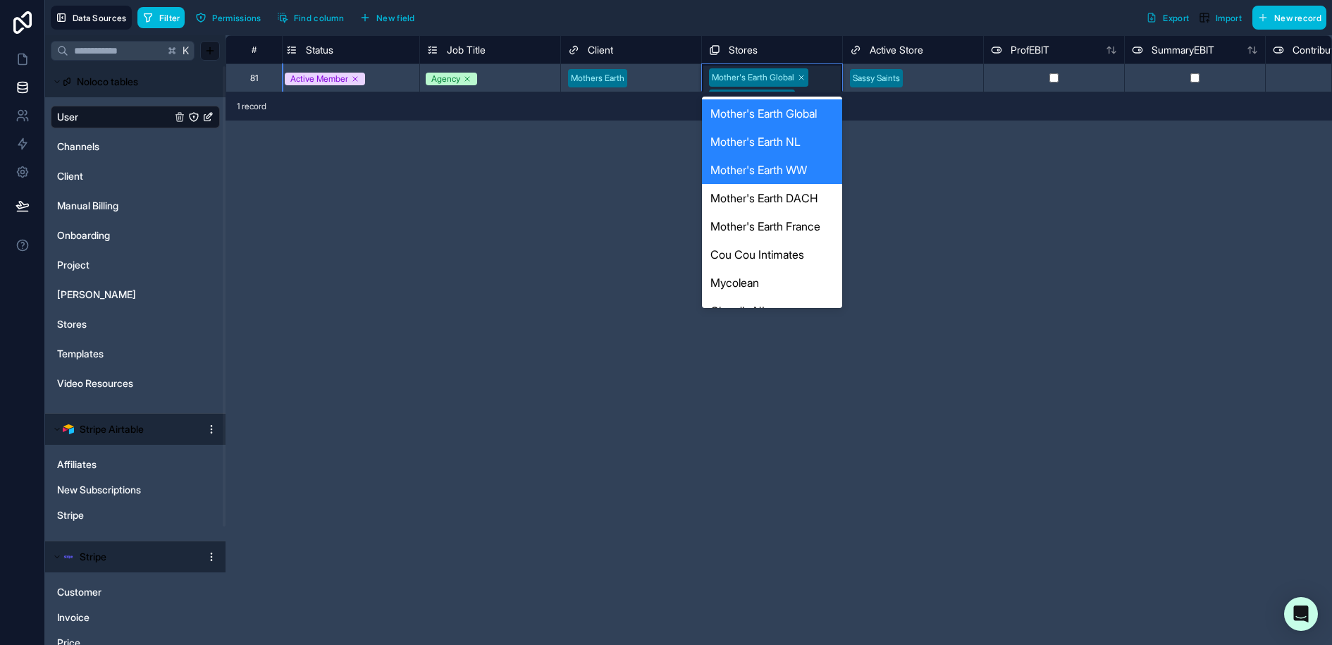
click at [824, 74] on div "Mother's Earth Global Mother's Earth NL Mother's Earth WW" at bounding box center [772, 98] width 140 height 68
click at [804, 214] on div "Mother's Earth France" at bounding box center [772, 226] width 140 height 28
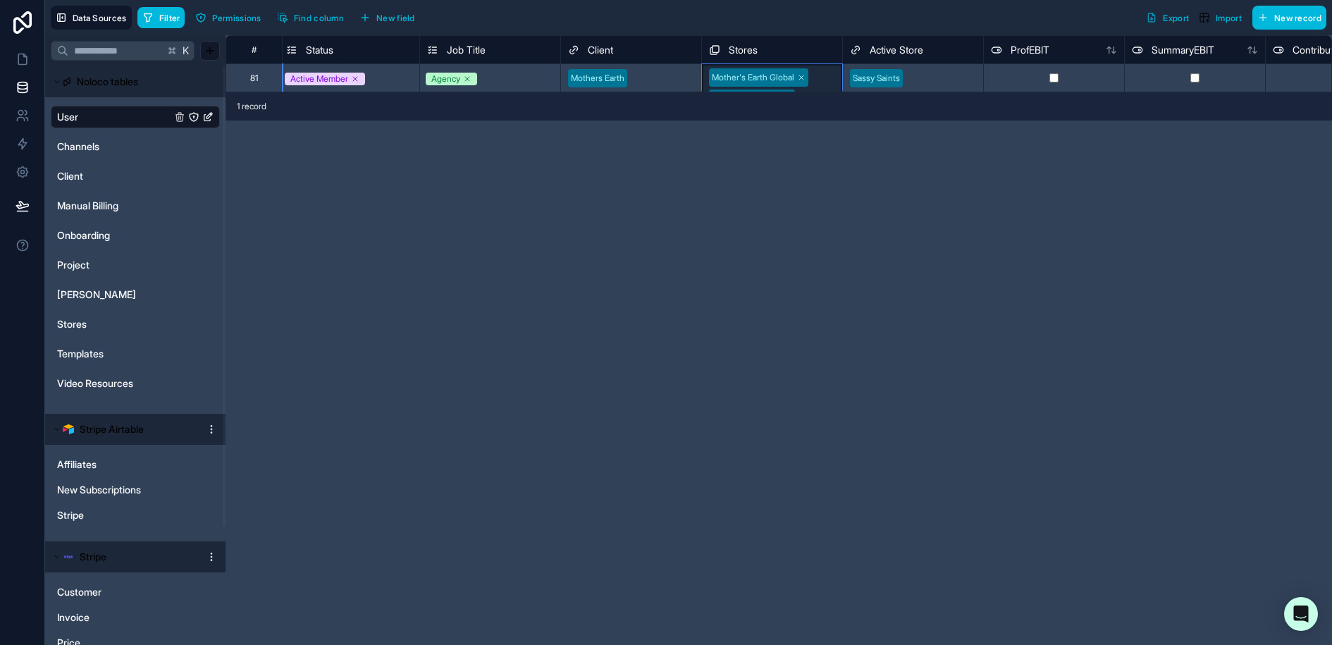
scroll to position [1, 1413]
click at [823, 77] on div "Mother's Earth Global Mother's Earth NL Mother's Earth WW Mother's Earth France" at bounding box center [772, 107] width 140 height 89
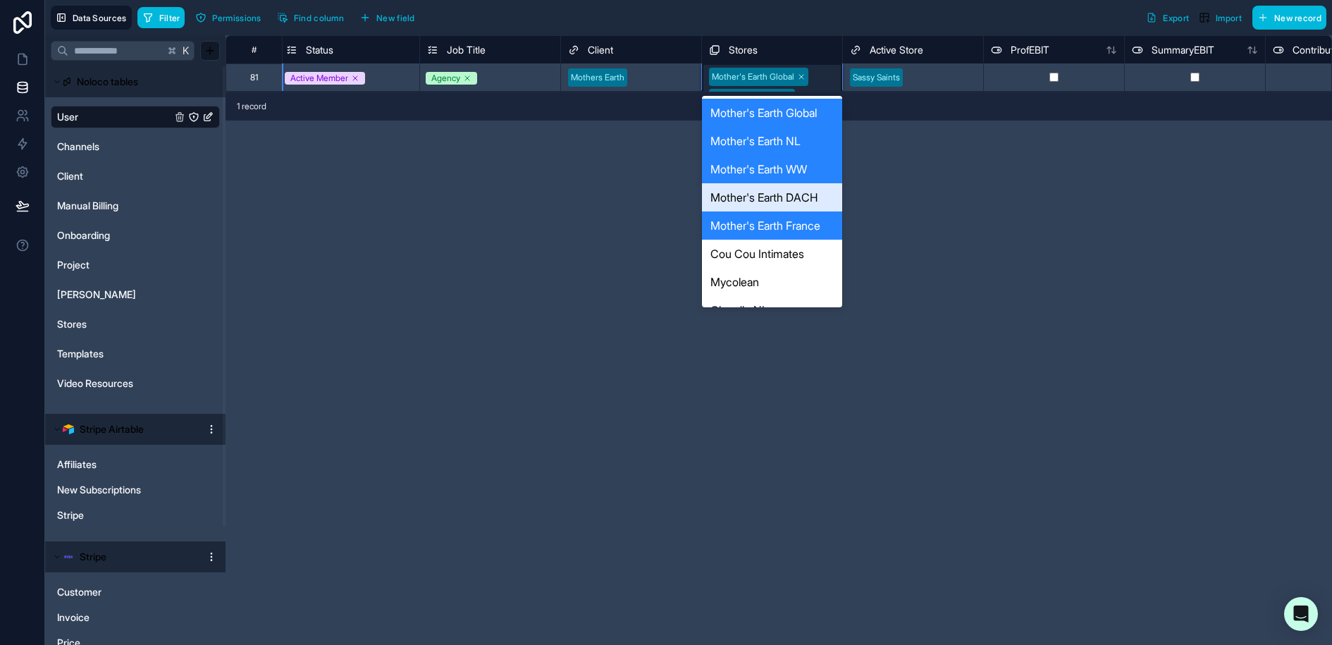
click at [815, 199] on div "Mother's Earth DACH" at bounding box center [772, 197] width 140 height 28
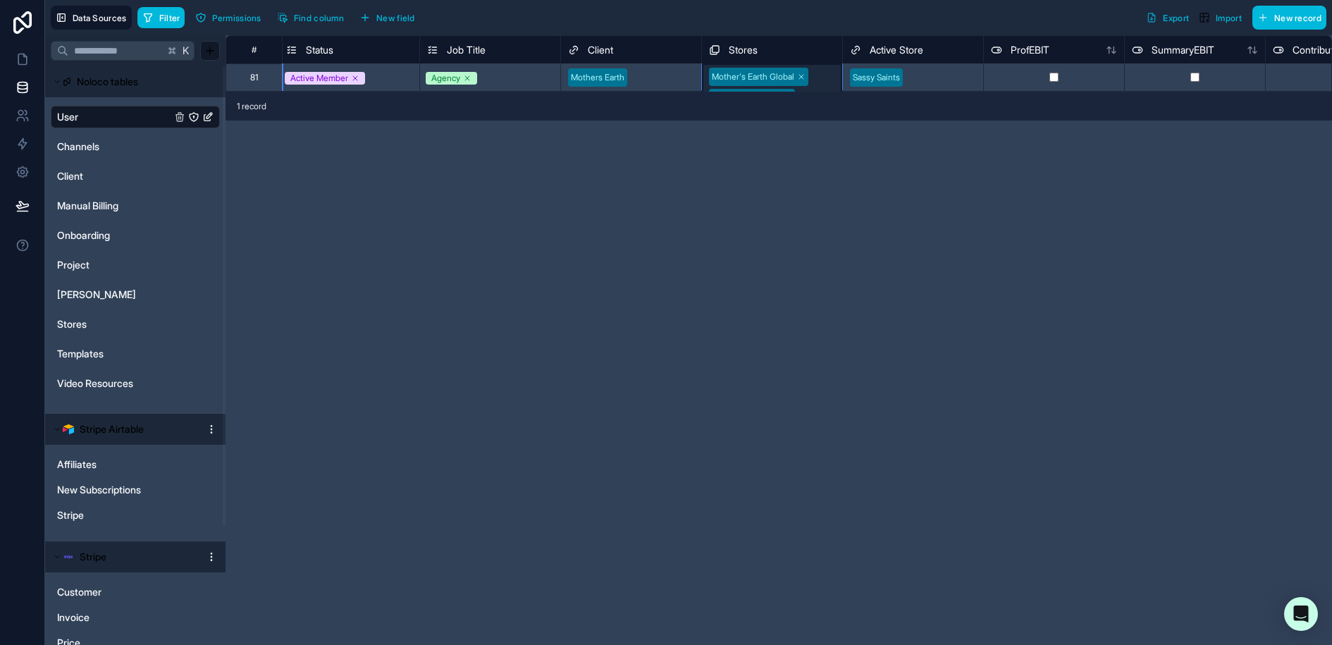
scroll to position [0, 1413]
click at [948, 75] on div at bounding box center [942, 78] width 68 height 14
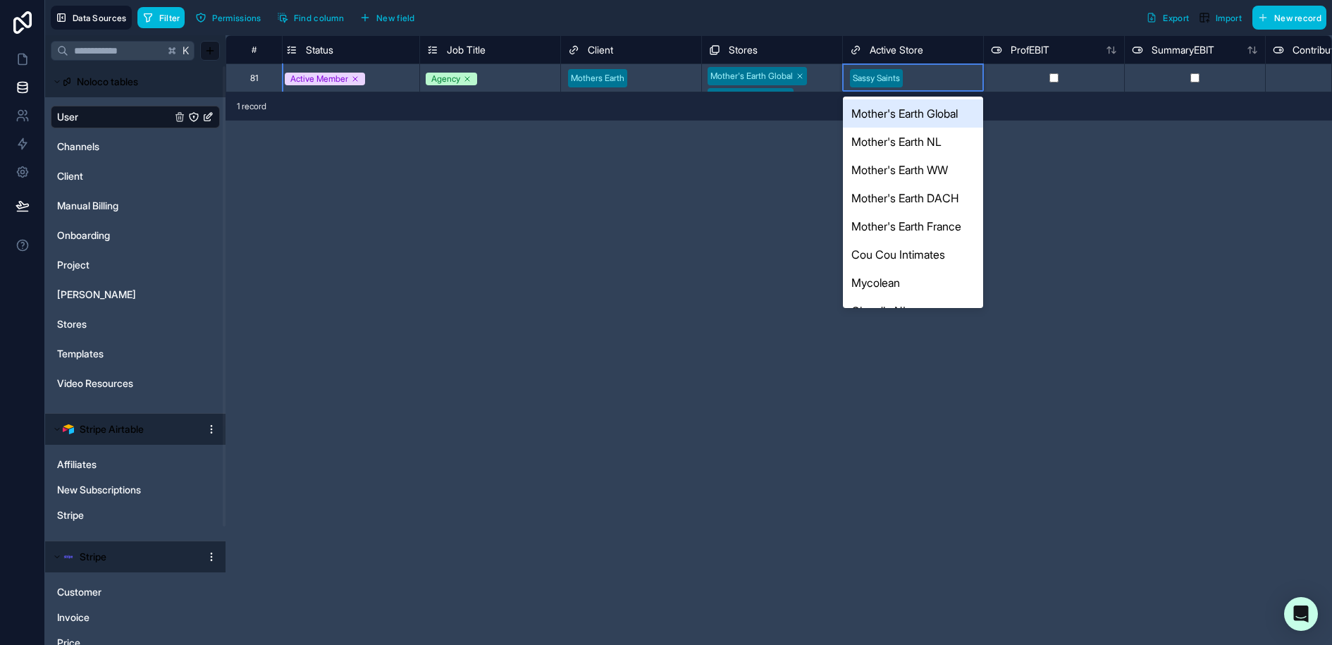
click at [944, 105] on div "Mother's Earth Global" at bounding box center [913, 113] width 140 height 28
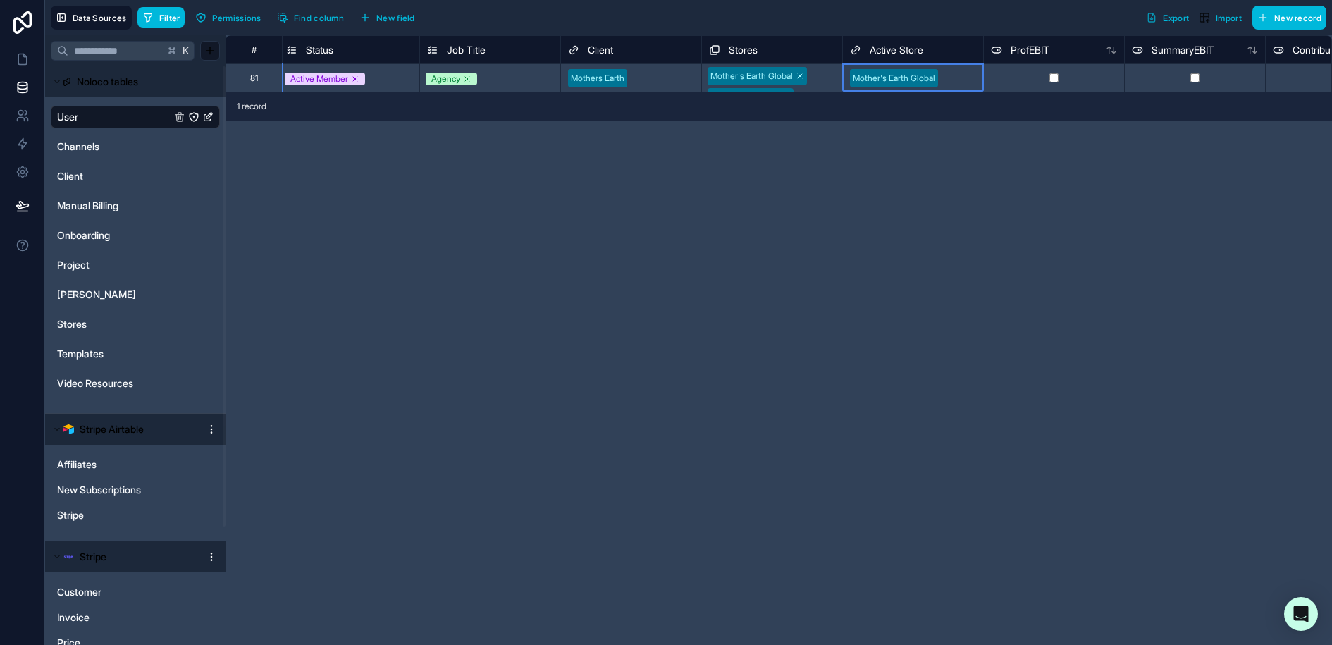
click at [811, 200] on div "**********" at bounding box center [778, 340] width 1106 height 610
click at [159, 19] on button "Filter" at bounding box center [161, 17] width 48 height 21
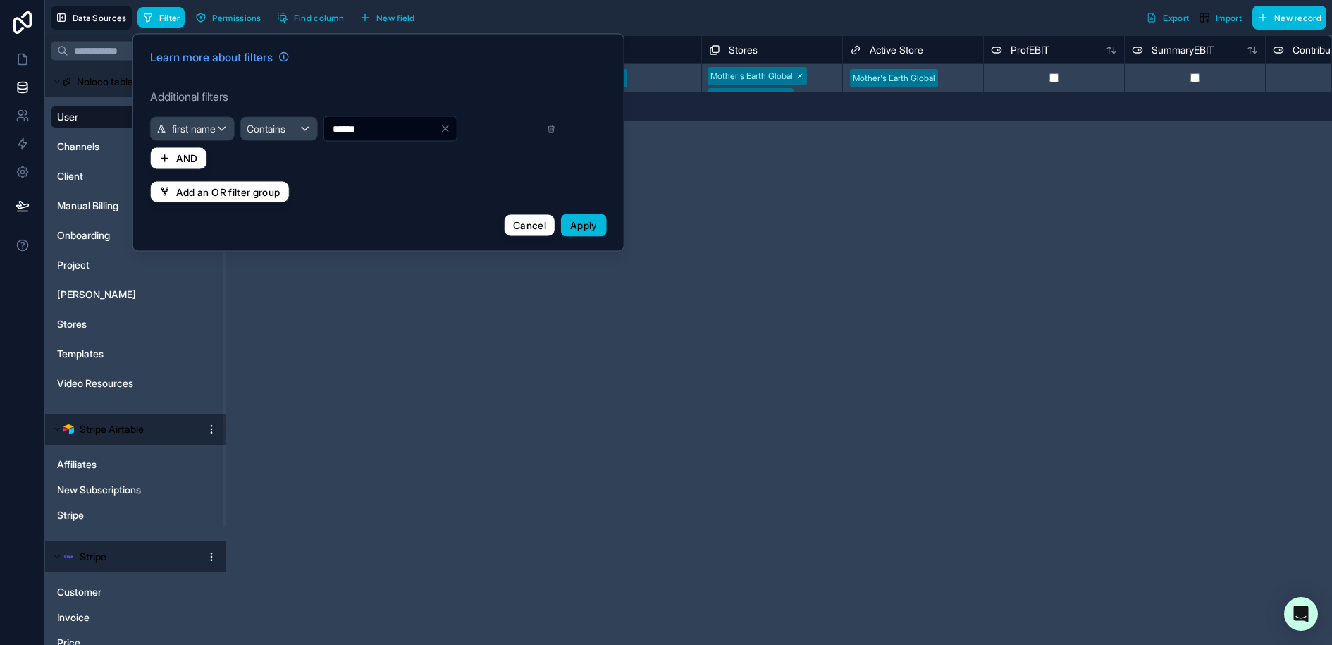
click at [345, 129] on input "******" at bounding box center [382, 129] width 116 height 20
type input "***"
click at [603, 224] on button "Apply" at bounding box center [584, 225] width 46 height 23
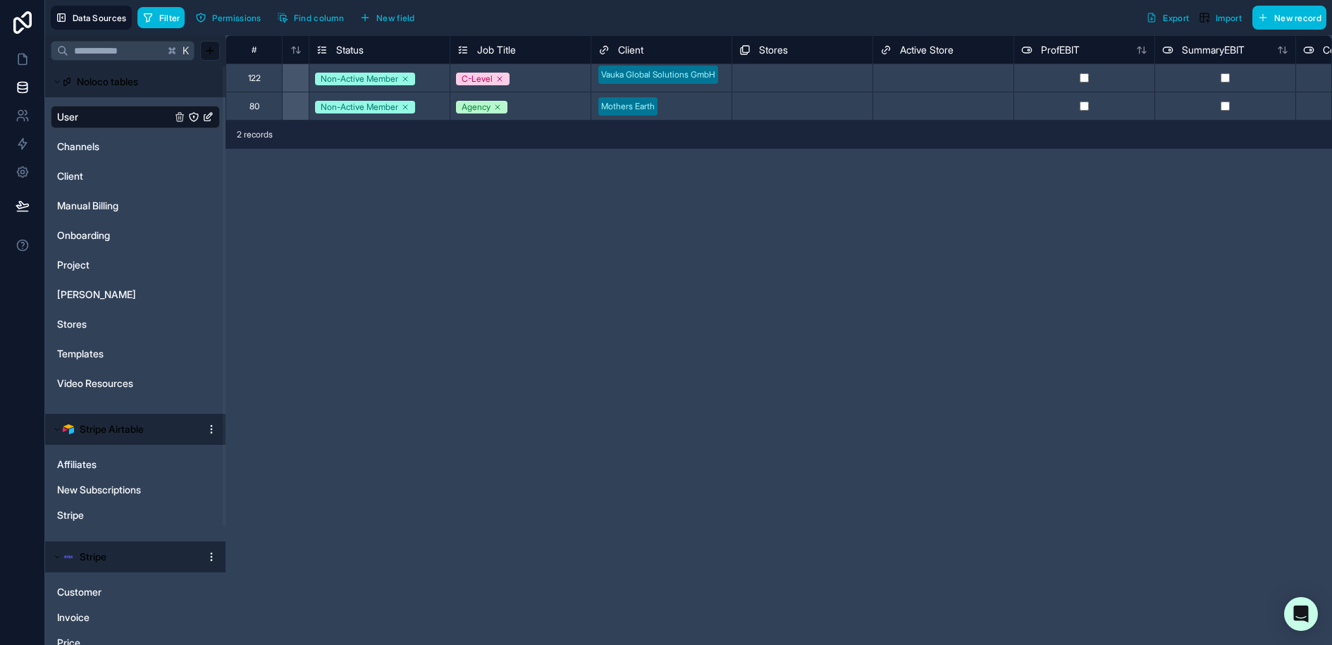
scroll to position [0, 1390]
click at [753, 98] on div "Select a Stores" at bounding box center [795, 106] width 140 height 21
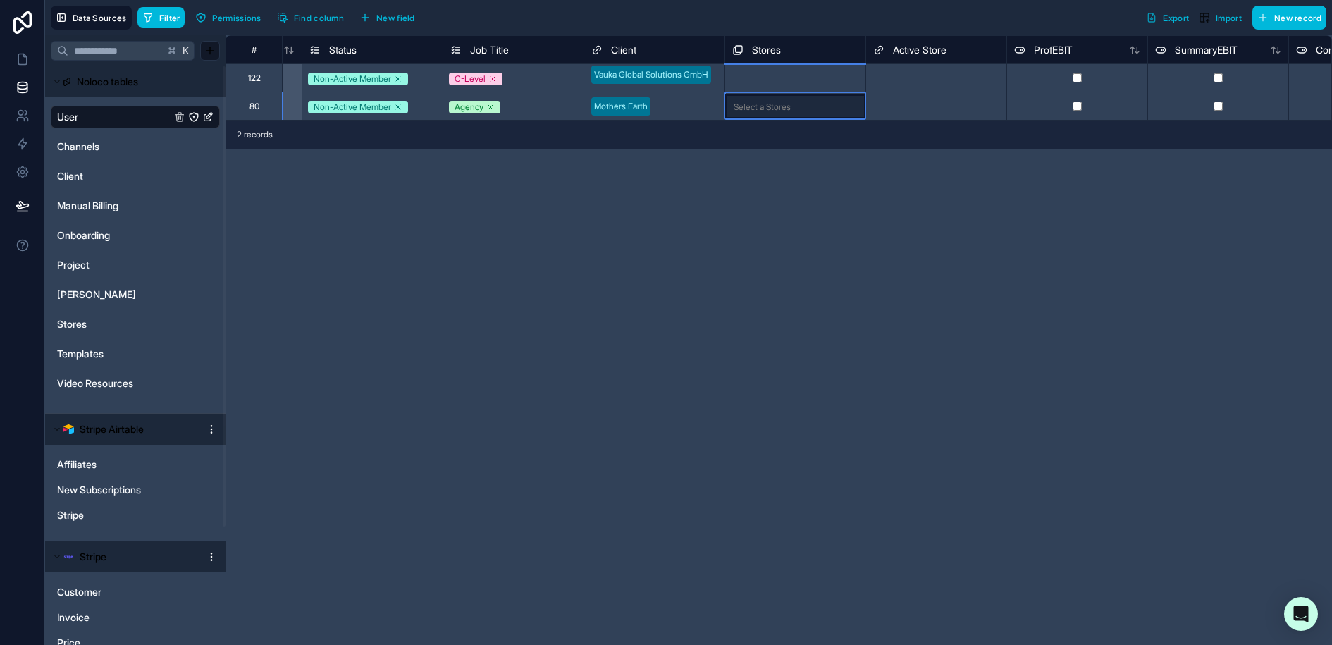
click at [753, 98] on div "Select a Stores" at bounding box center [795, 106] width 140 height 24
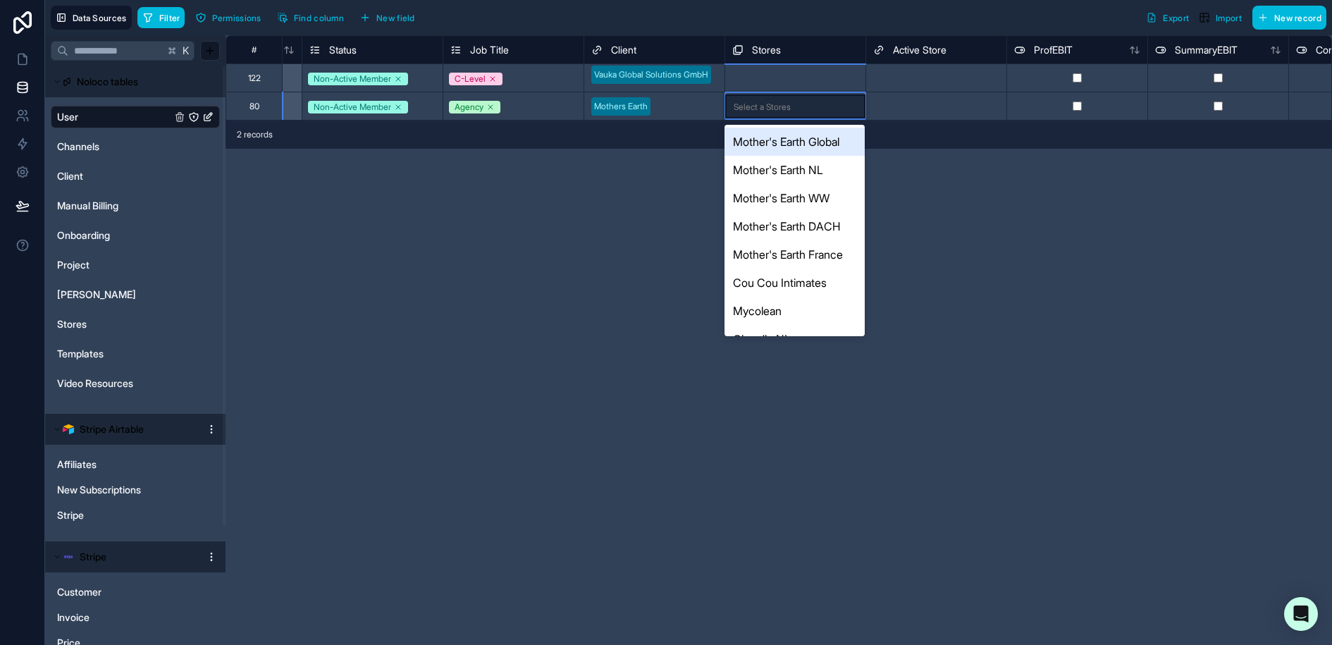
click at [803, 144] on div "Mother's Earth Global" at bounding box center [794, 142] width 140 height 28
click at [838, 109] on div "Mother's Earth Global" at bounding box center [795, 106] width 140 height 25
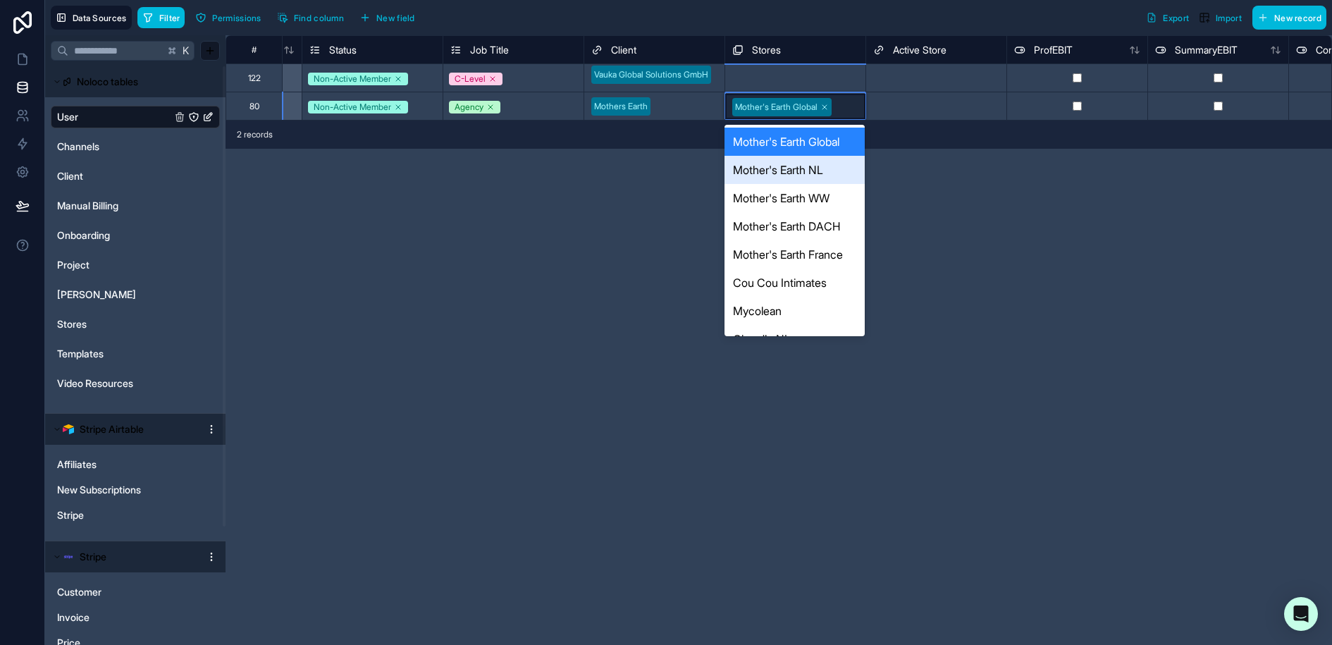
click at [832, 176] on div "Mother's Earth NL" at bounding box center [794, 170] width 140 height 28
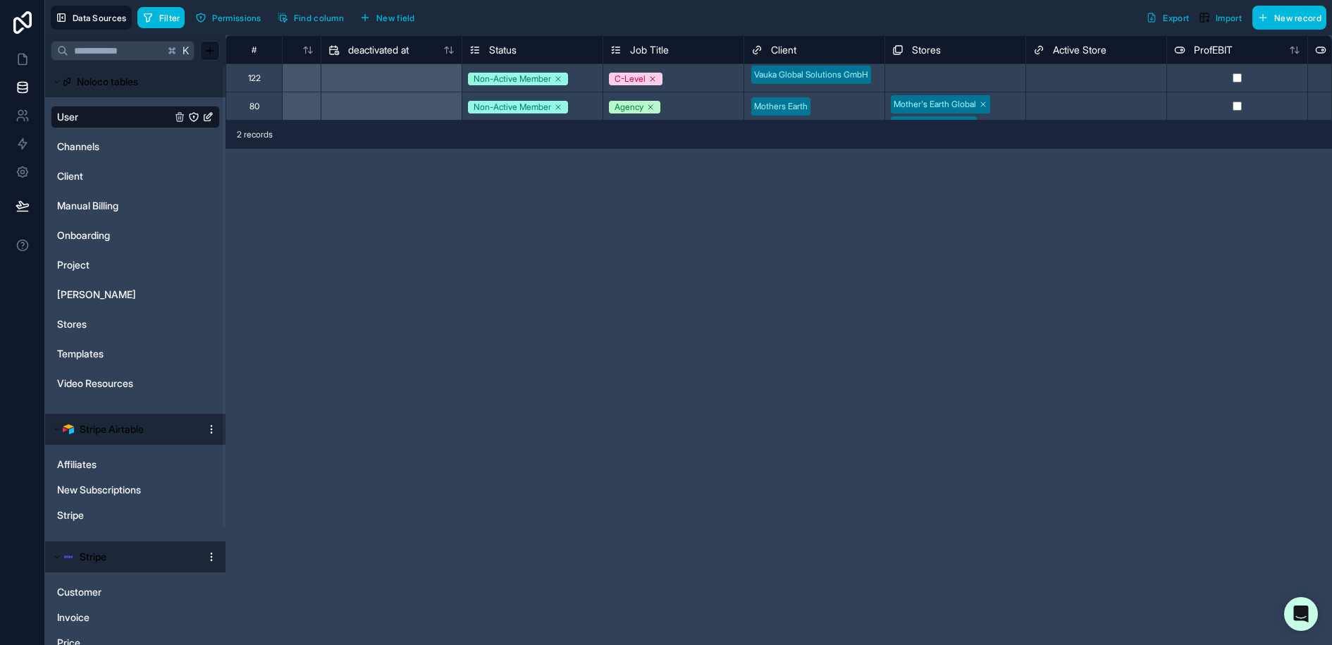
scroll to position [0, 1255]
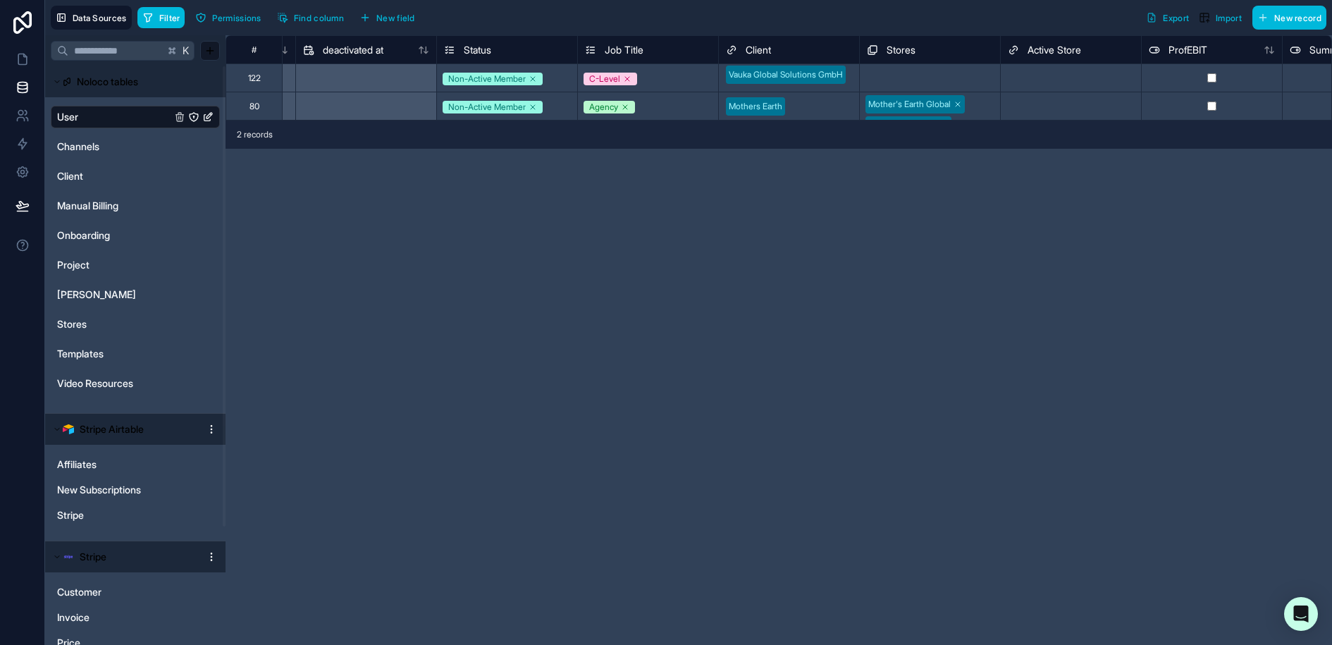
click at [988, 93] on div "Mother's Earth Global Mother's Earth NL" at bounding box center [930, 105] width 140 height 27
click at [987, 114] on div "Mother's Earth Global Mother's Earth NL" at bounding box center [930, 115] width 140 height 47
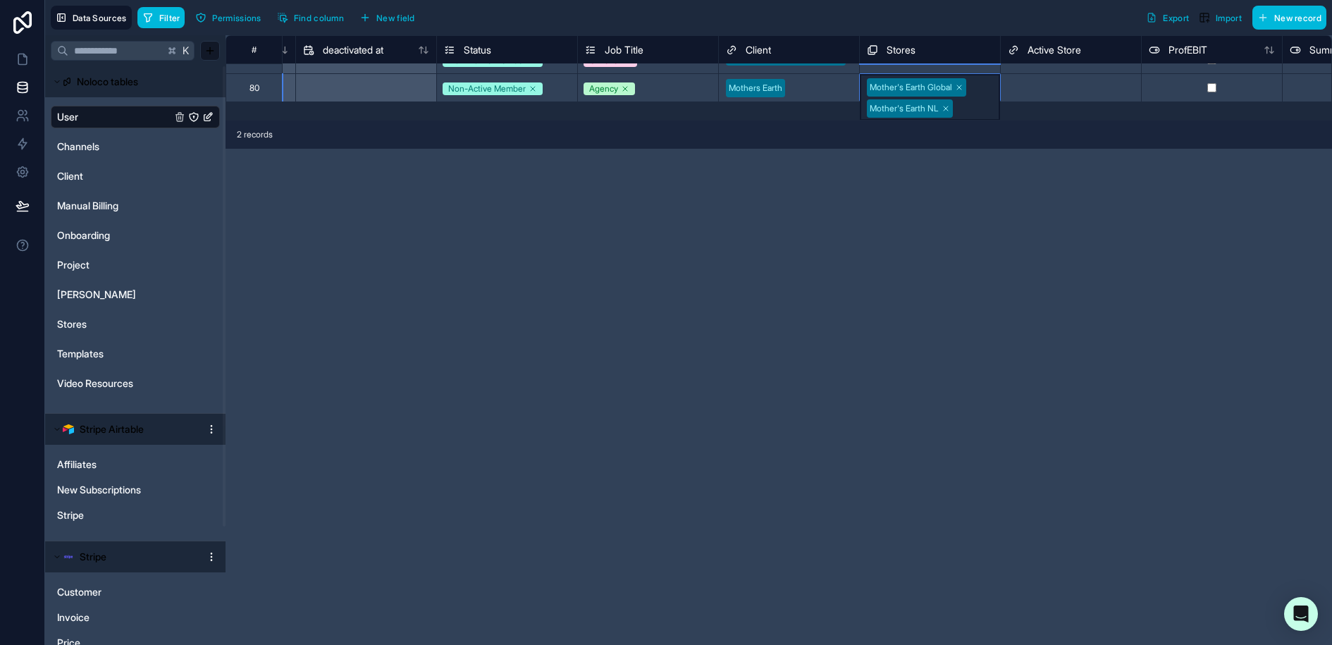
click at [984, 80] on div "Mother's Earth Global Mother's Earth NL" at bounding box center [930, 97] width 140 height 47
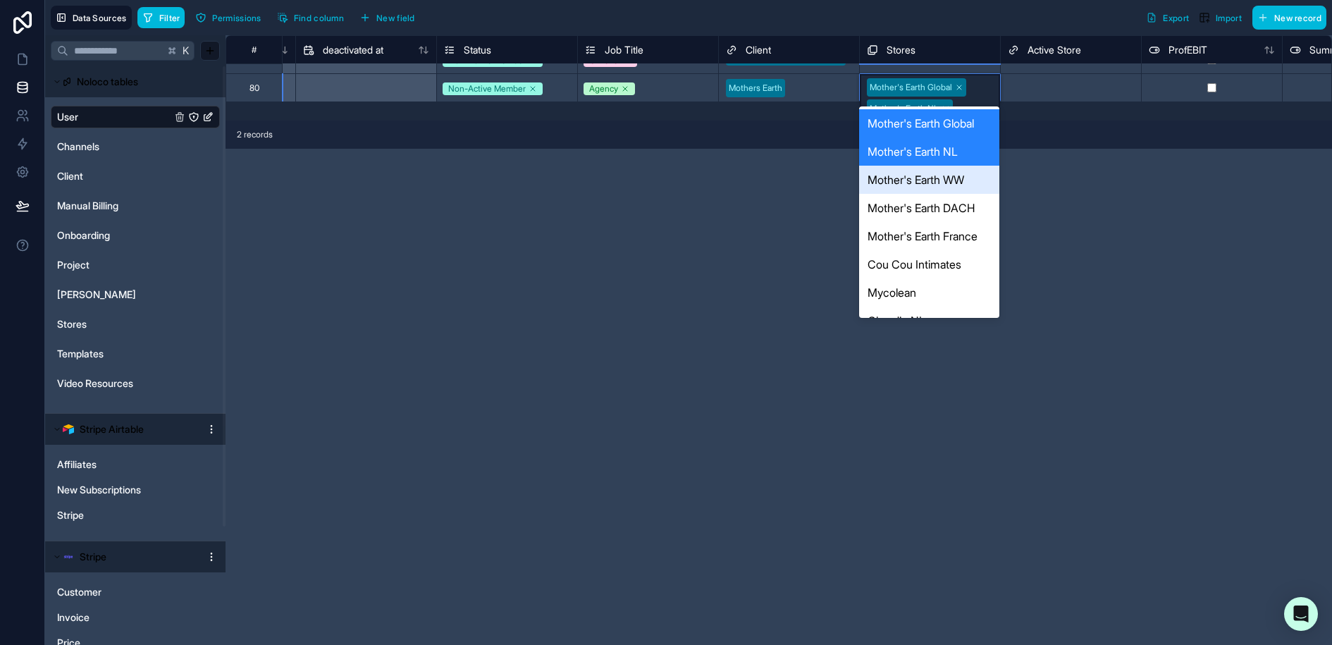
click at [948, 183] on div "Mother's Earth WW" at bounding box center [929, 180] width 140 height 28
click at [979, 83] on div "Mother's Earth Global Mother's Earth NL Mother's Earth WW" at bounding box center [930, 108] width 140 height 68
click at [951, 211] on div "Mother's Earth DACH" at bounding box center [929, 208] width 140 height 28
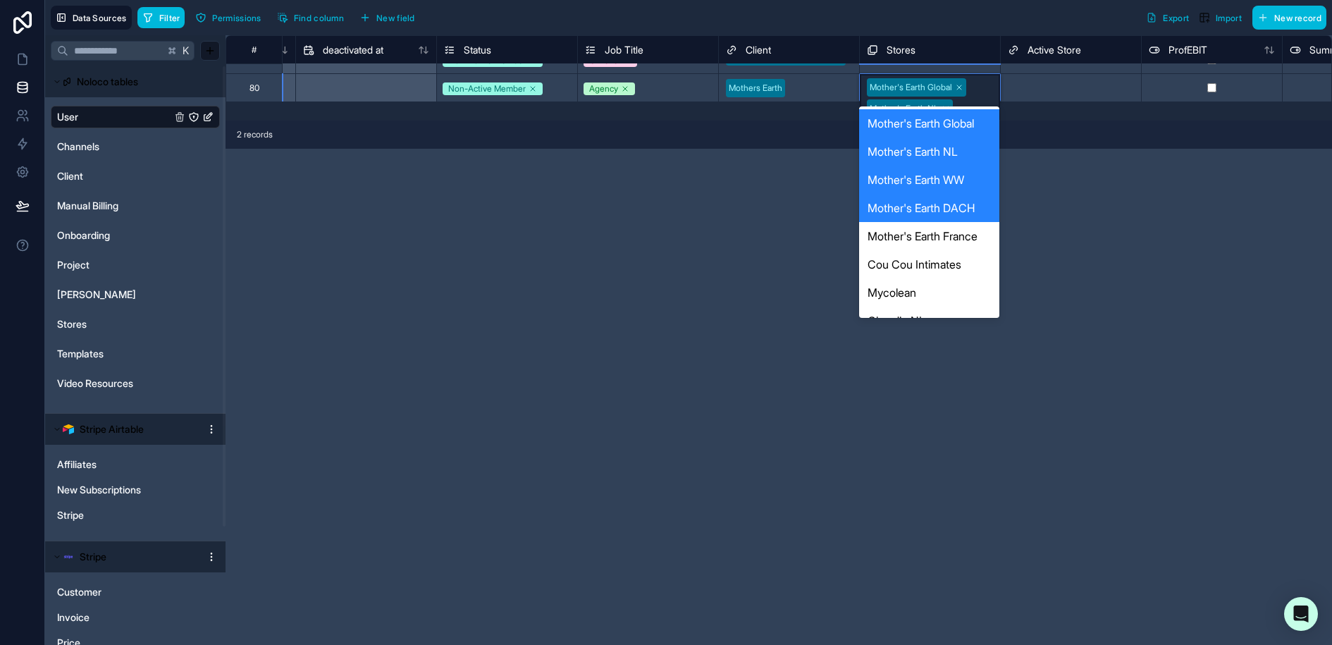
click at [984, 87] on div "Mother's Earth Global Mother's Earth NL Mother's Earth WW Mother's Earth DACH" at bounding box center [930, 118] width 140 height 89
click at [944, 228] on div "Mother's Earth France" at bounding box center [929, 236] width 140 height 28
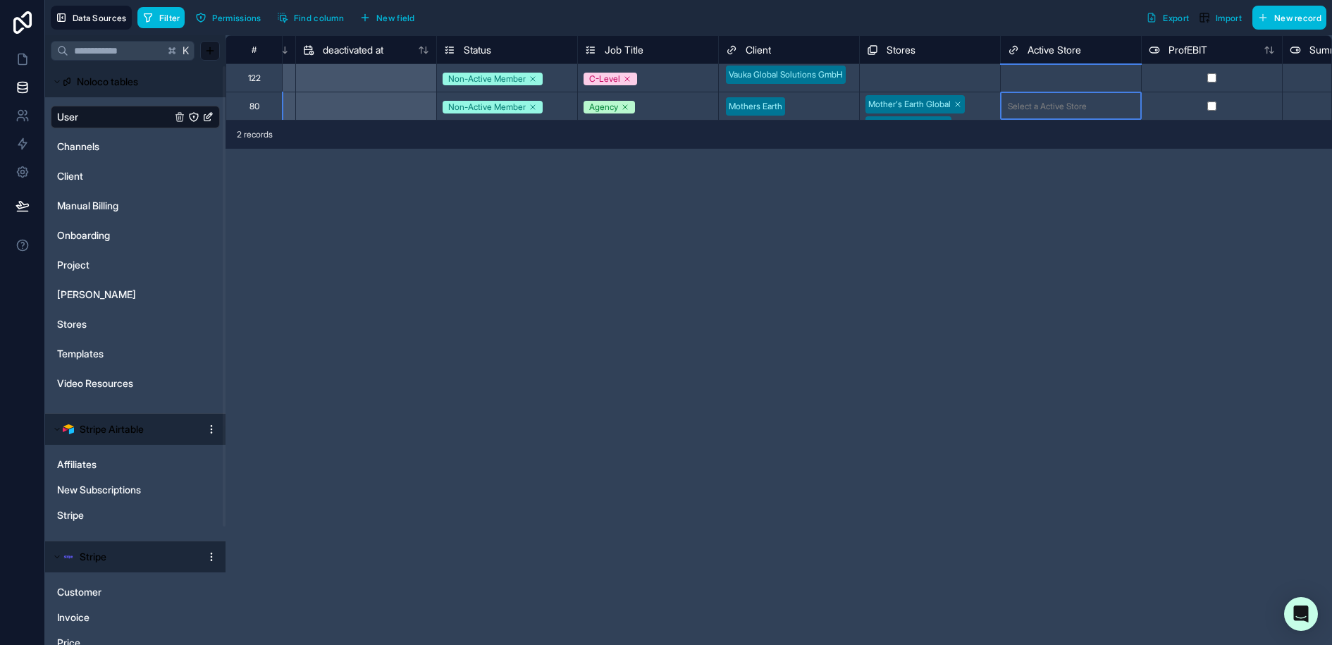
scroll to position [0, 1255]
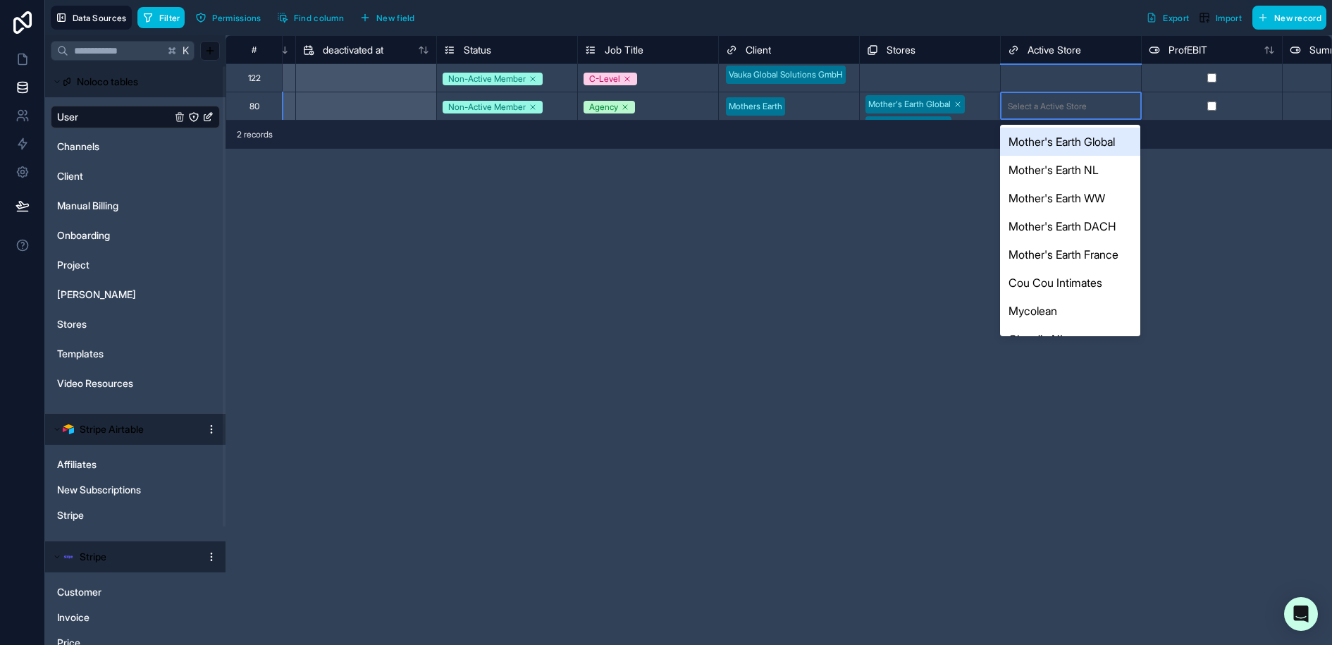
click at [1084, 101] on div "Select a Active Store" at bounding box center [1047, 106] width 79 height 11
click at [1075, 141] on div "Mother's Earth Global" at bounding box center [1070, 142] width 140 height 28
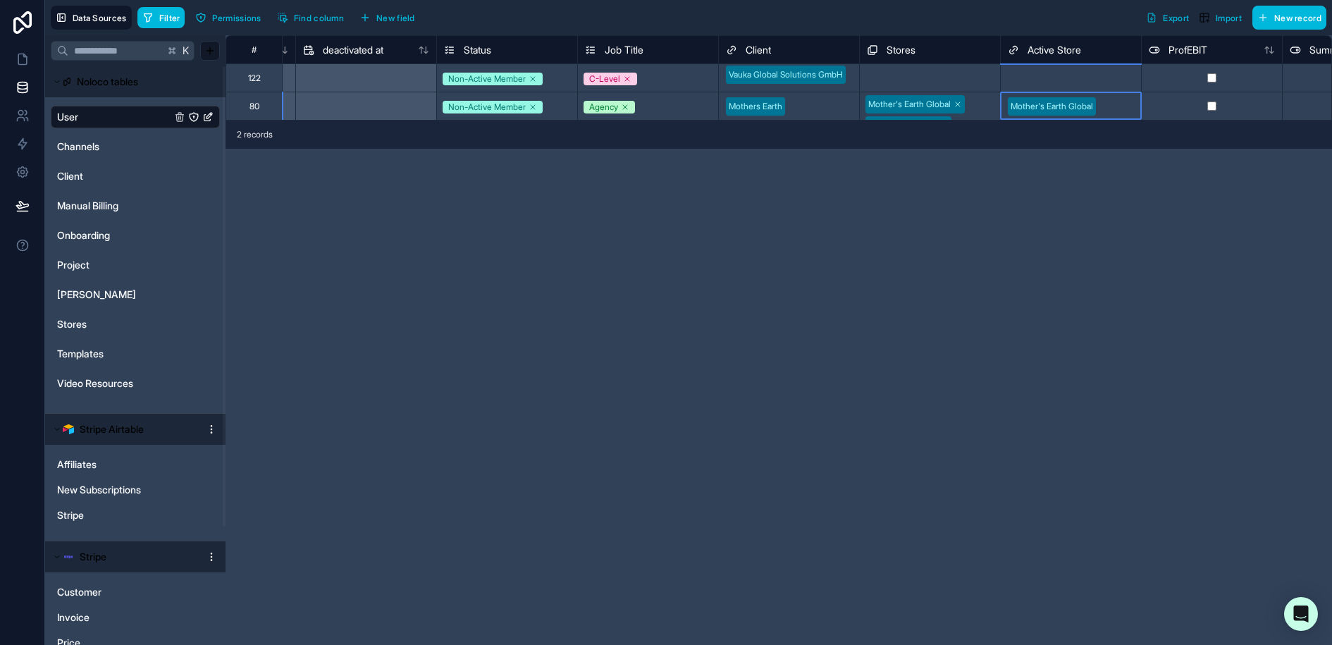
click at [1007, 228] on div "**********" at bounding box center [778, 340] width 1106 height 610
click at [157, 16] on button "Filter" at bounding box center [161, 17] width 48 height 21
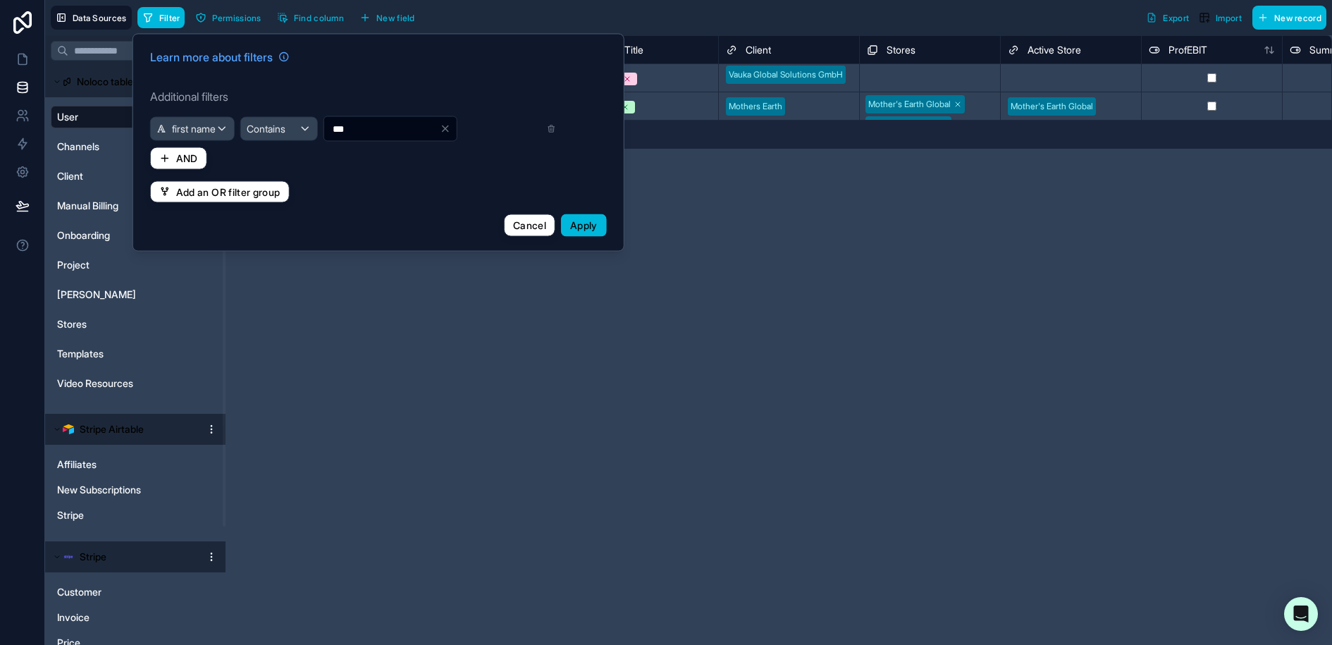
click at [328, 125] on input "***" at bounding box center [382, 129] width 116 height 20
paste input "**********"
drag, startPoint x: 357, startPoint y: 130, endPoint x: 559, endPoint y: 134, distance: 202.3
click at [559, 134] on div "**********" at bounding box center [379, 142] width 474 height 205
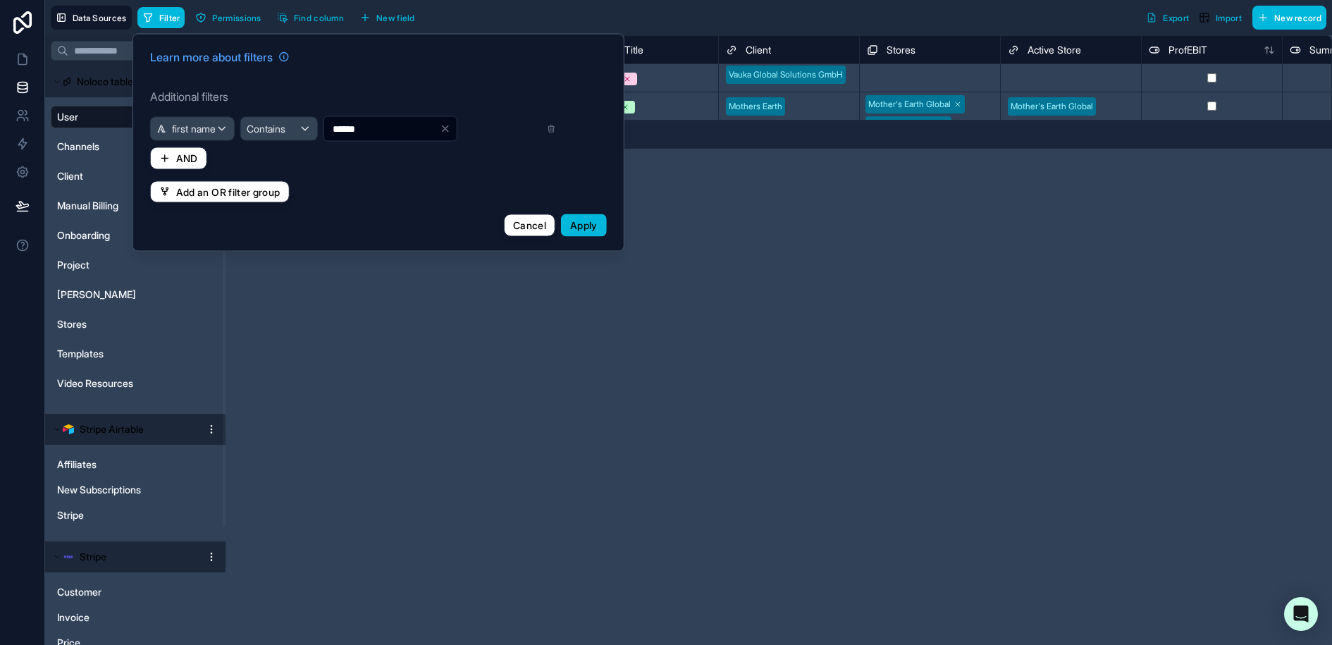
click at [333, 129] on input "******" at bounding box center [382, 129] width 116 height 20
type input "******"
click at [590, 228] on span "Apply" at bounding box center [583, 225] width 27 height 12
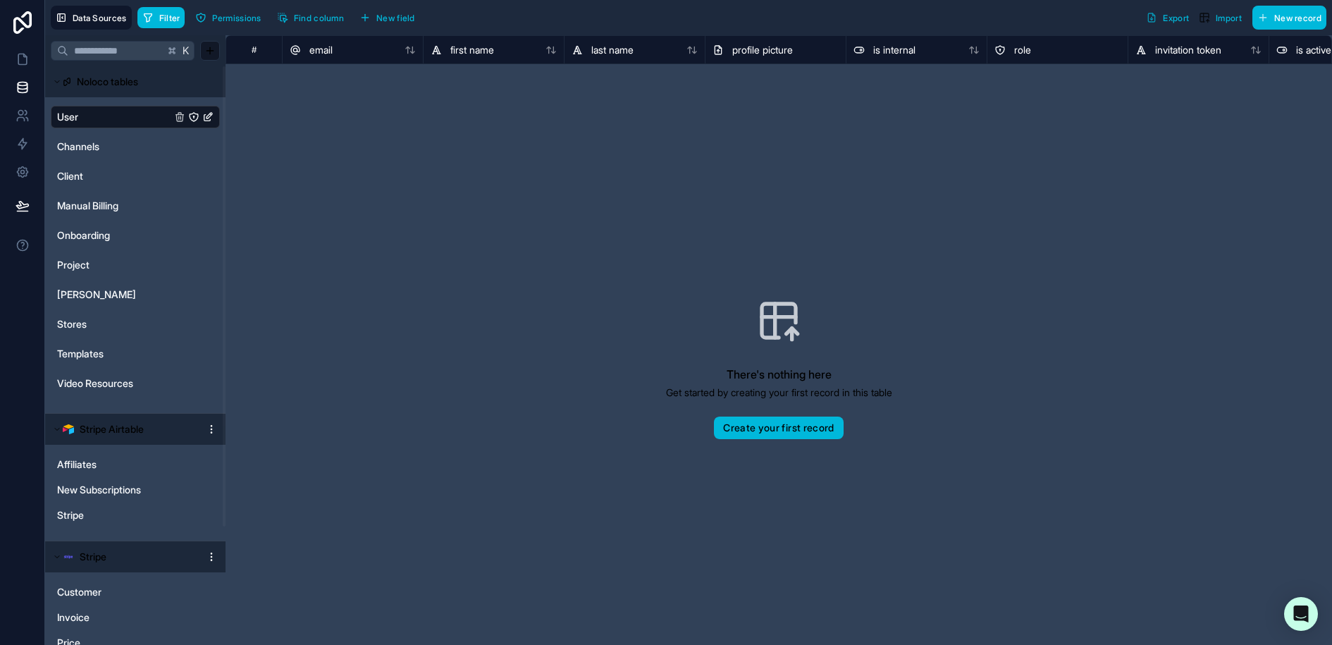
click at [474, 216] on div "There's nothing here Get started by creating your first record in this table Cr…" at bounding box center [779, 368] width 1016 height 519
click at [73, 113] on span "User" at bounding box center [67, 117] width 21 height 14
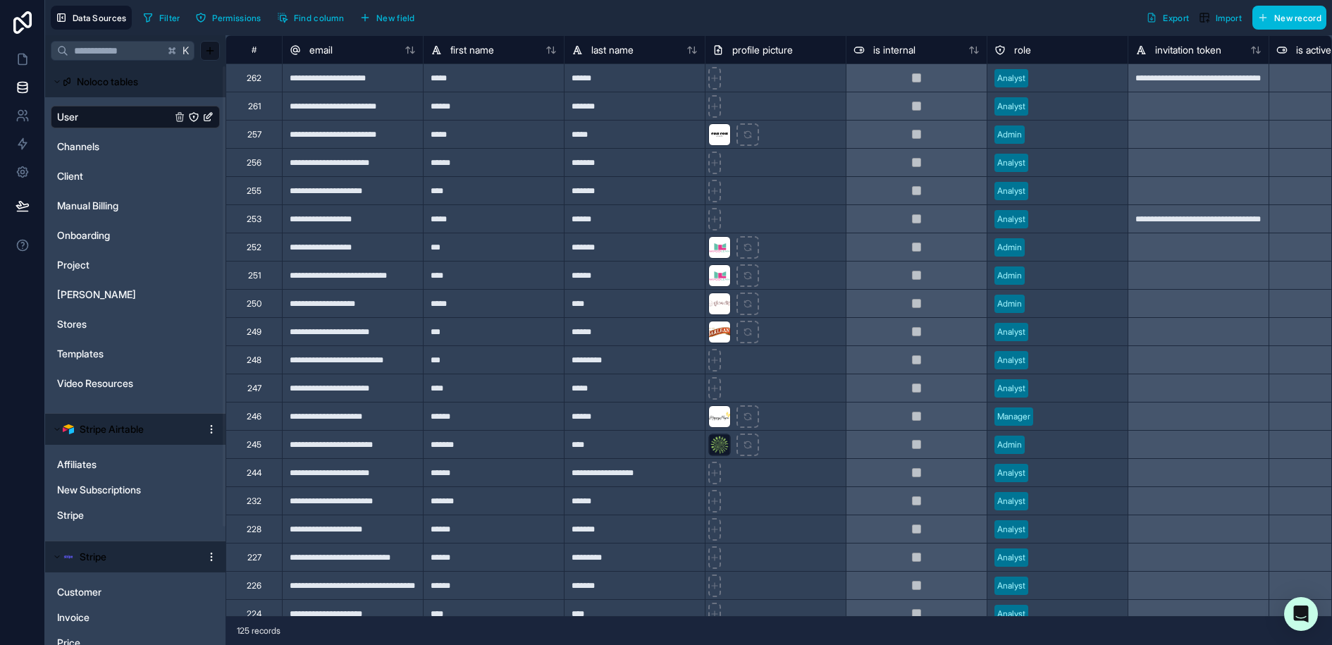
click at [1310, 16] on span "New record" at bounding box center [1297, 18] width 47 height 11
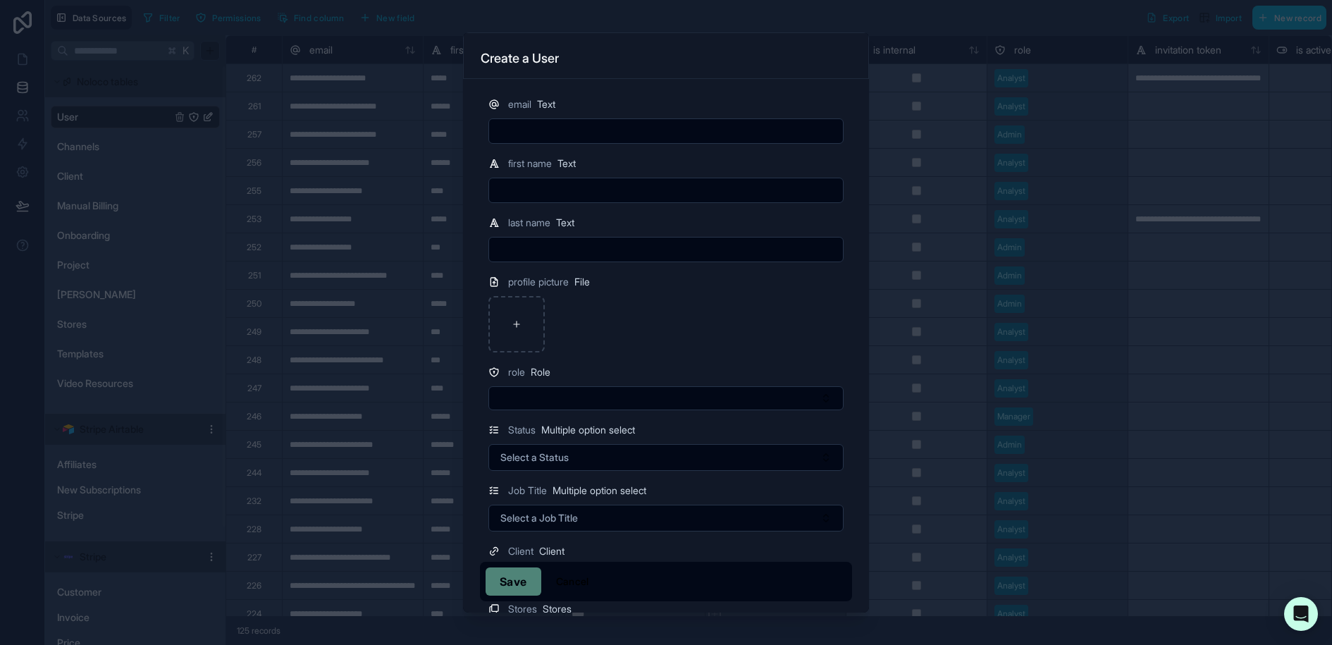
click at [536, 128] on input "text" at bounding box center [666, 131] width 354 height 20
paste input "**********"
type input "**********"
click at [557, 197] on input "text" at bounding box center [666, 190] width 354 height 20
type input "******"
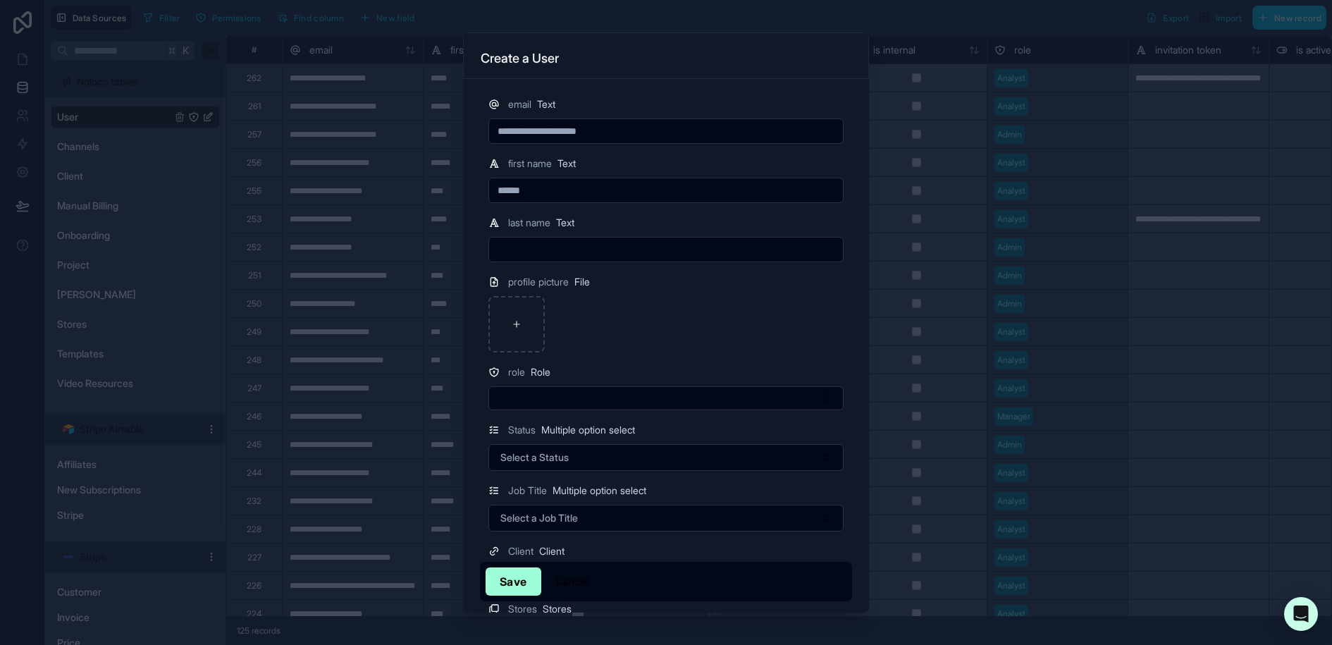
click at [666, 328] on div at bounding box center [665, 324] width 355 height 56
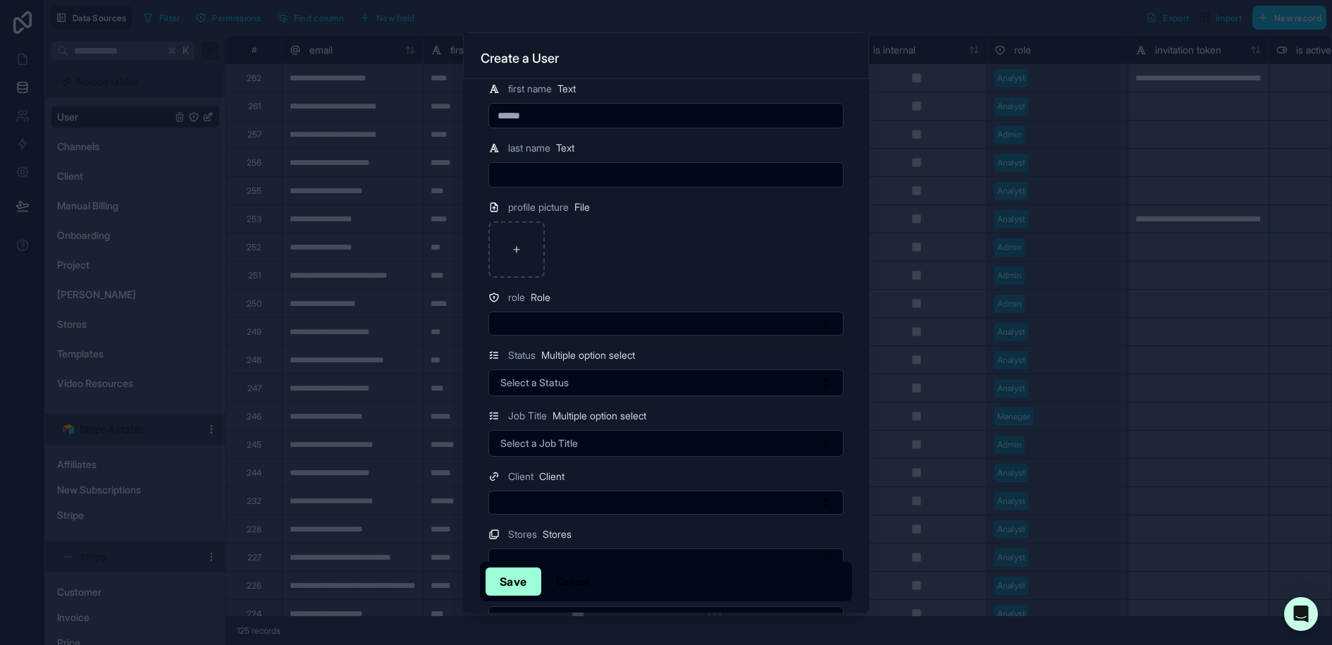
scroll to position [89, 0]
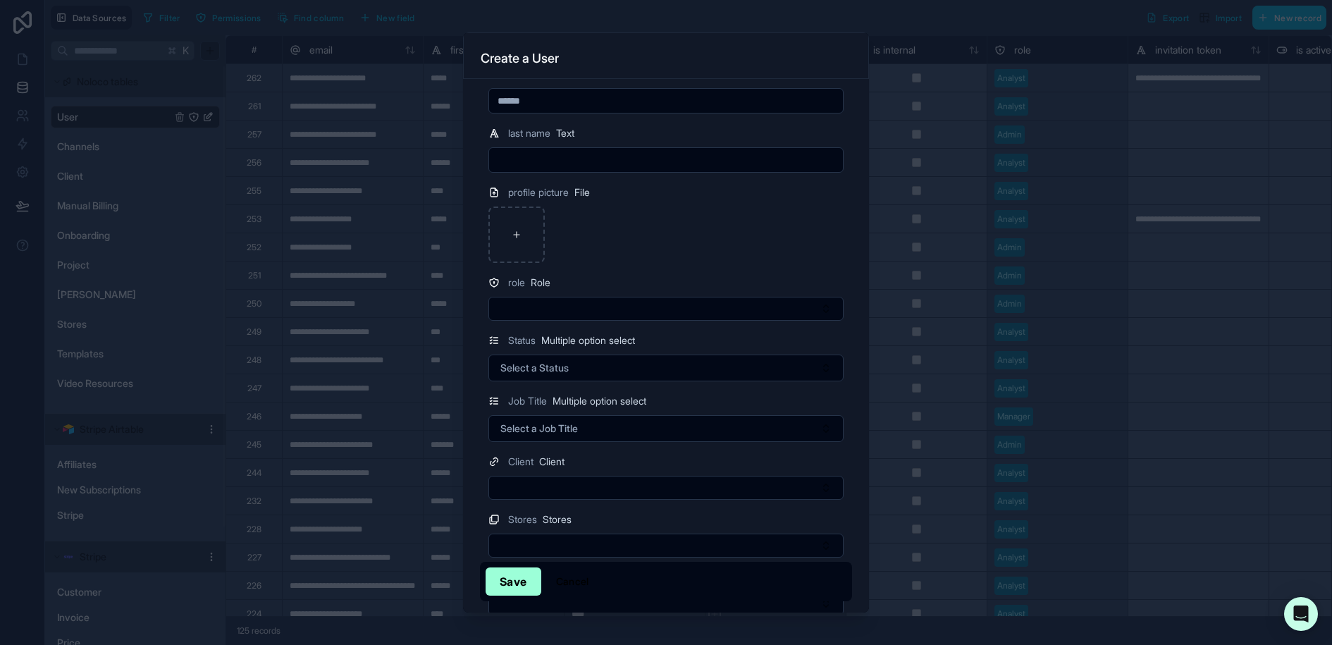
click at [554, 299] on button "Select Button" at bounding box center [665, 309] width 355 height 24
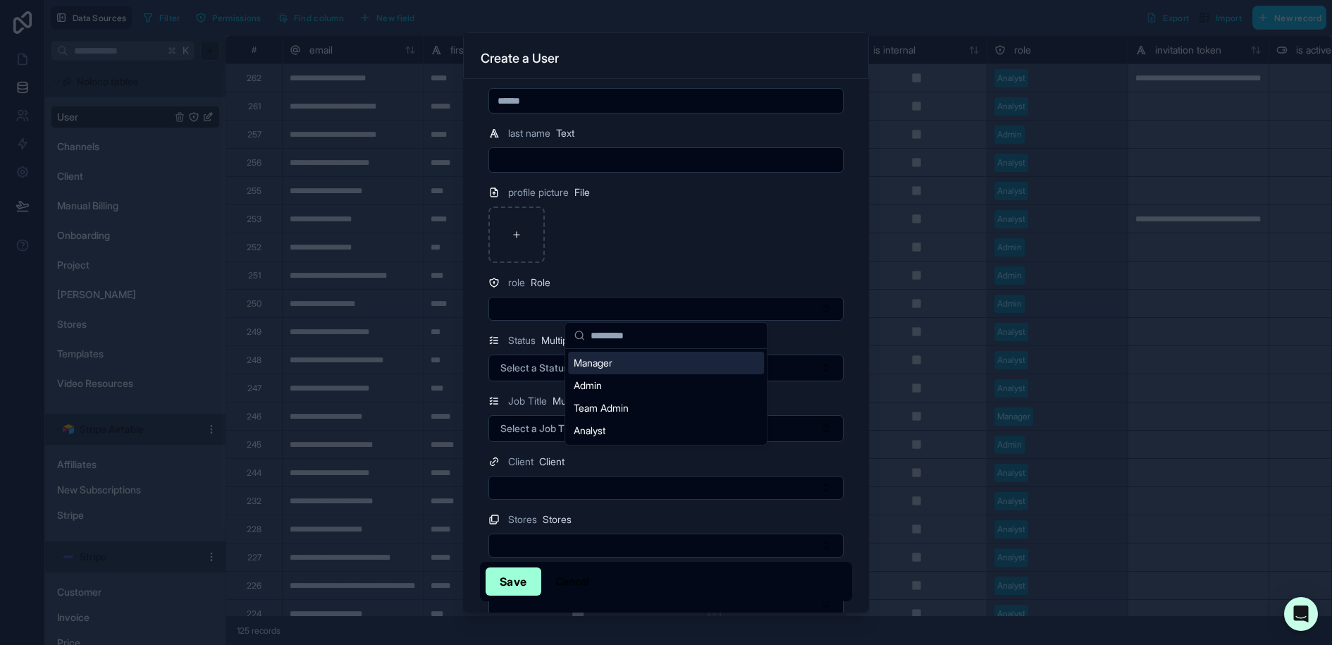
click at [636, 362] on div "Manager" at bounding box center [666, 363] width 196 height 23
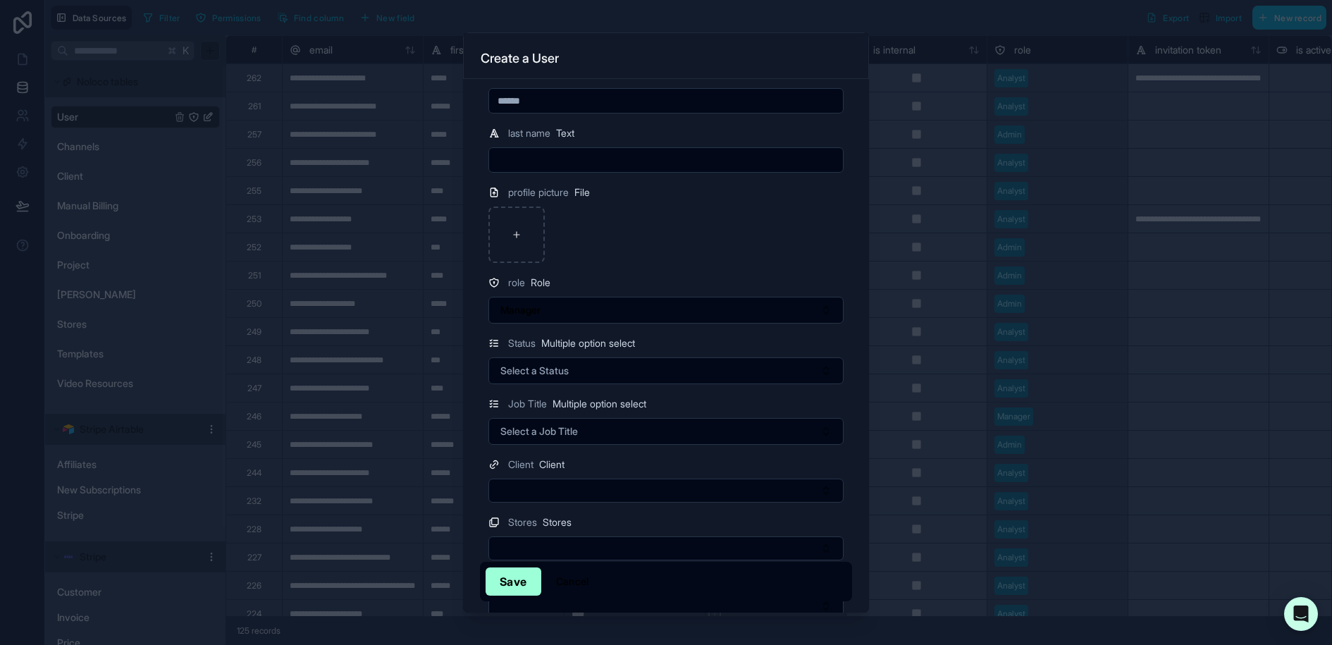
click at [612, 366] on button "Select a Status" at bounding box center [665, 370] width 355 height 27
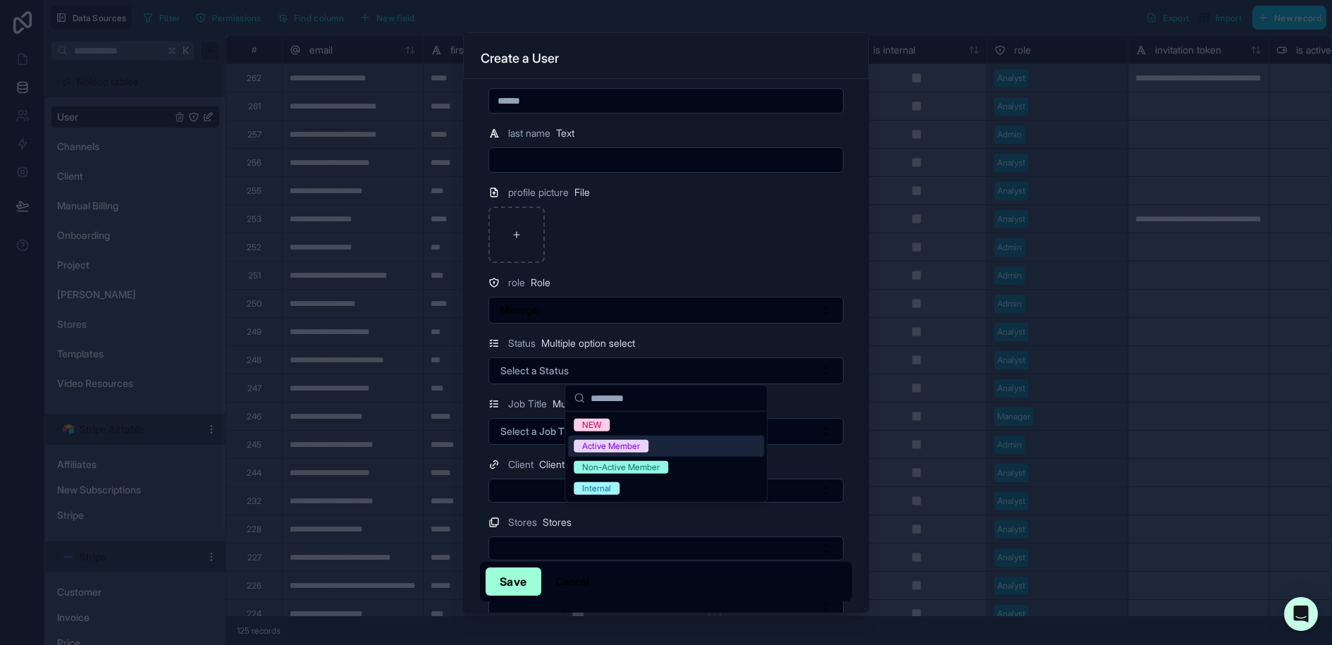
click at [666, 447] on div "Active Member" at bounding box center [666, 445] width 196 height 21
click at [523, 435] on span "Select a Job Title" at bounding box center [539, 431] width 78 height 14
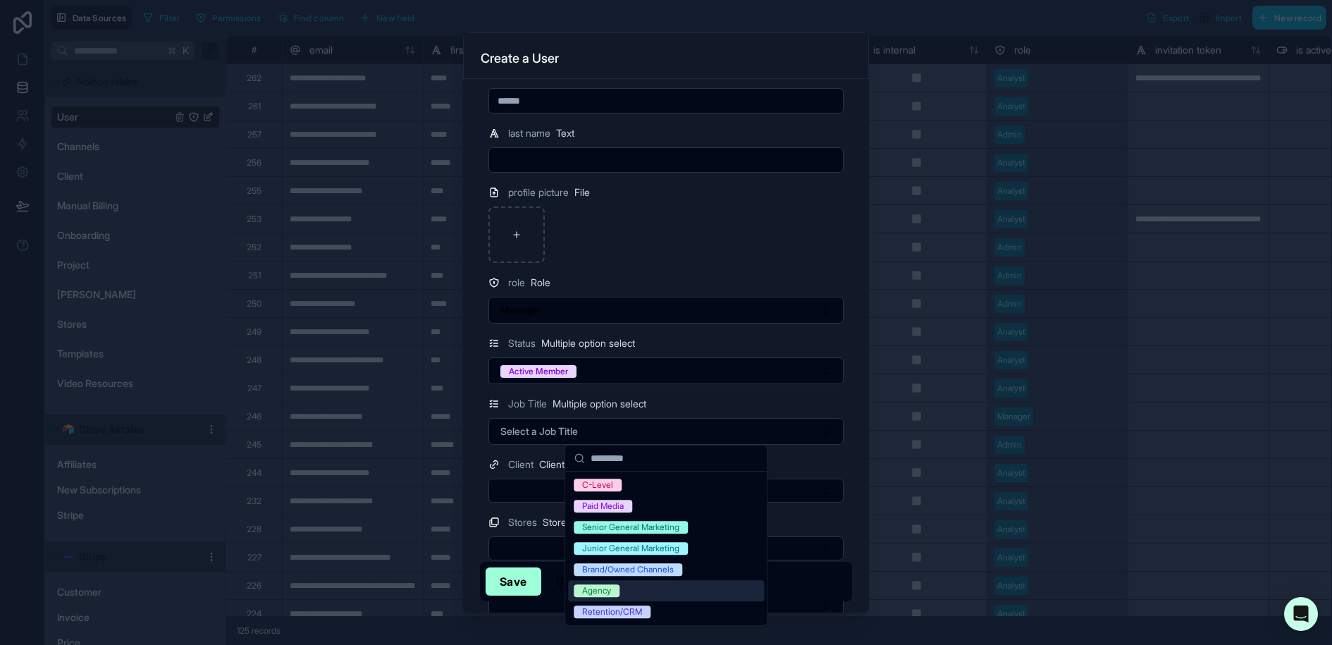
click at [633, 595] on div "Agency" at bounding box center [666, 590] width 196 height 21
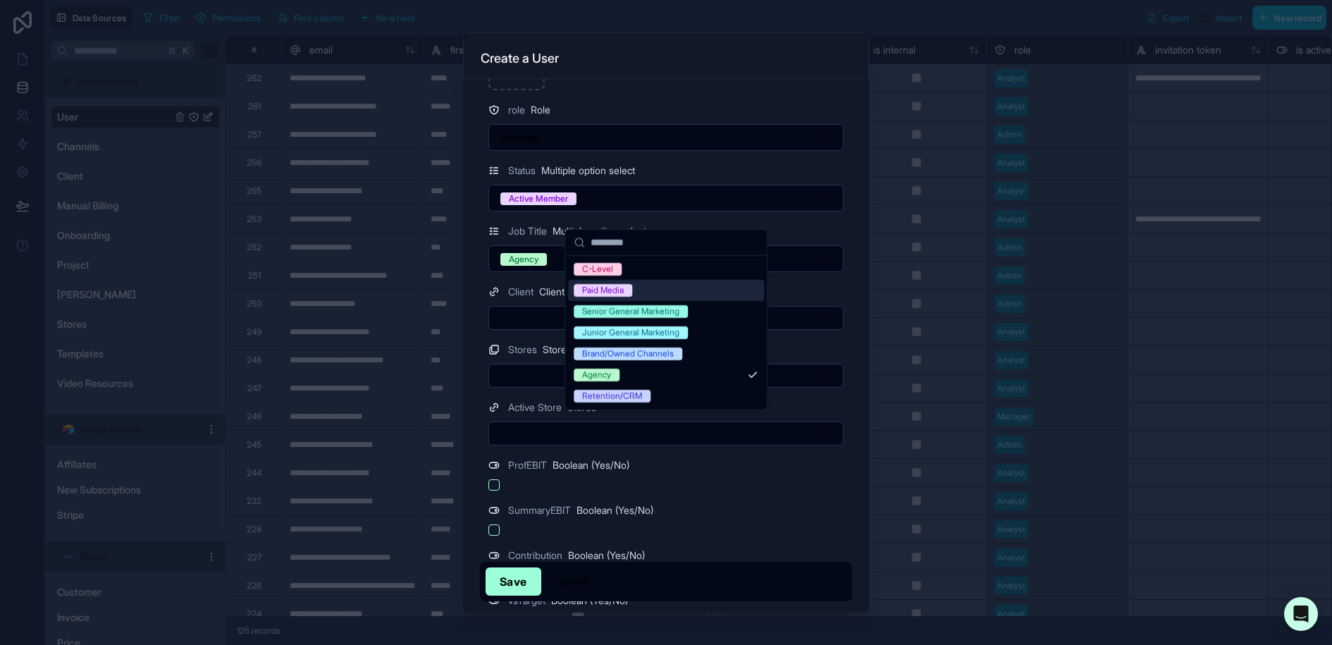
scroll to position [233, 0]
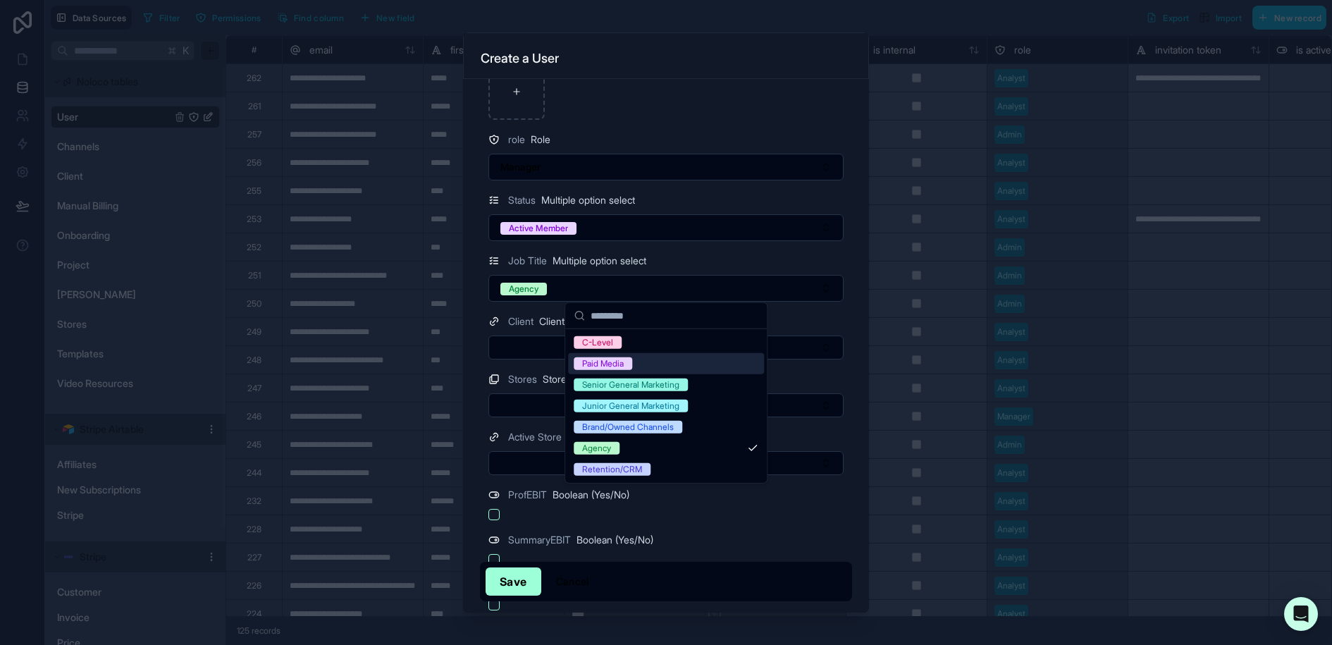
click at [583, 161] on button "Manager" at bounding box center [665, 167] width 355 height 27
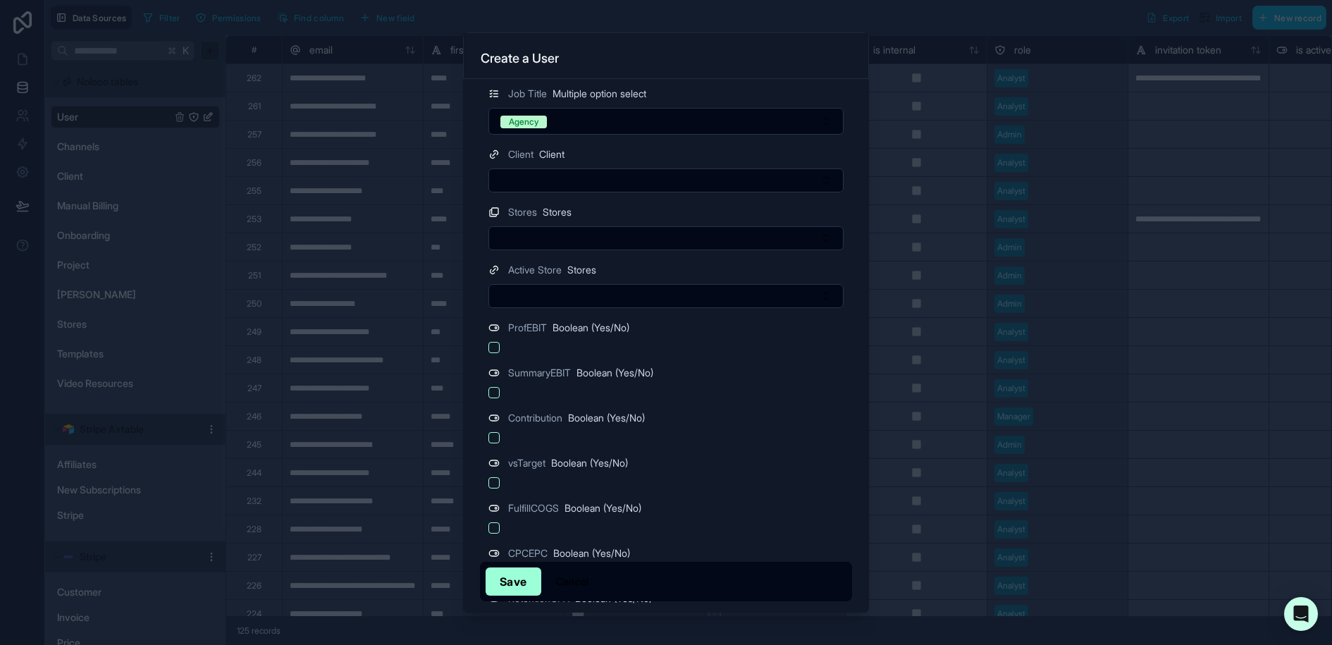
scroll to position [445, 0]
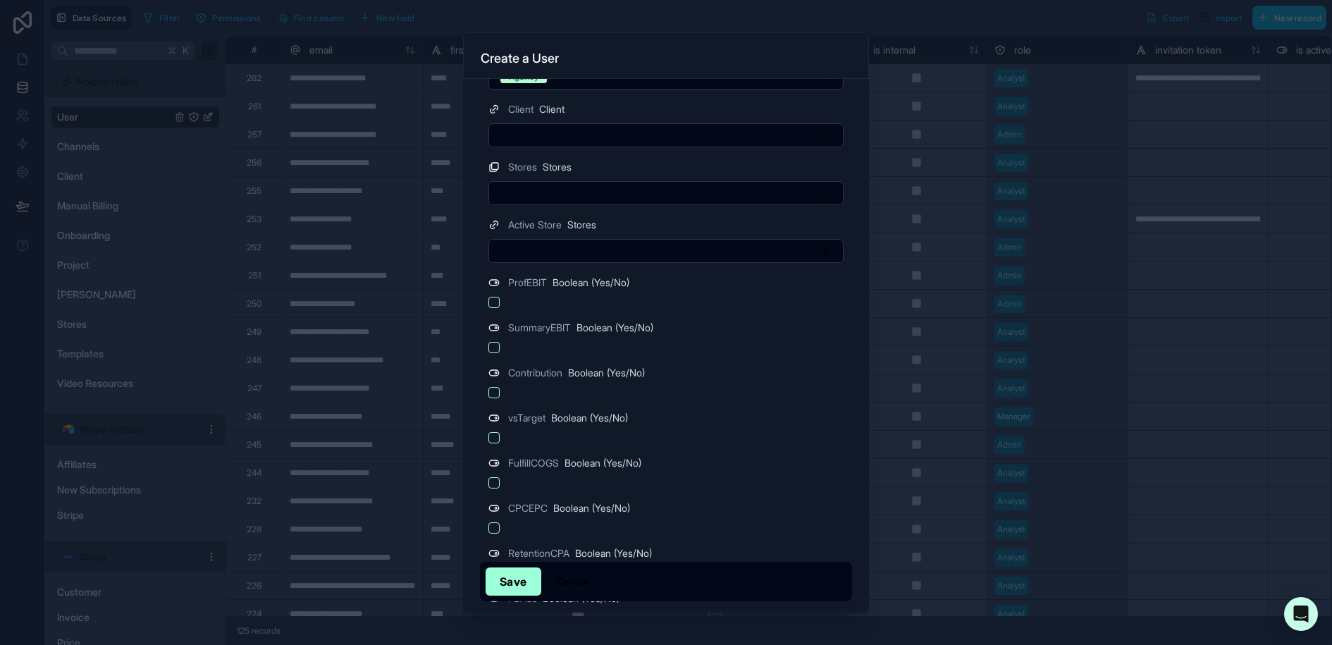
click at [576, 185] on button "Select Button" at bounding box center [665, 193] width 355 height 24
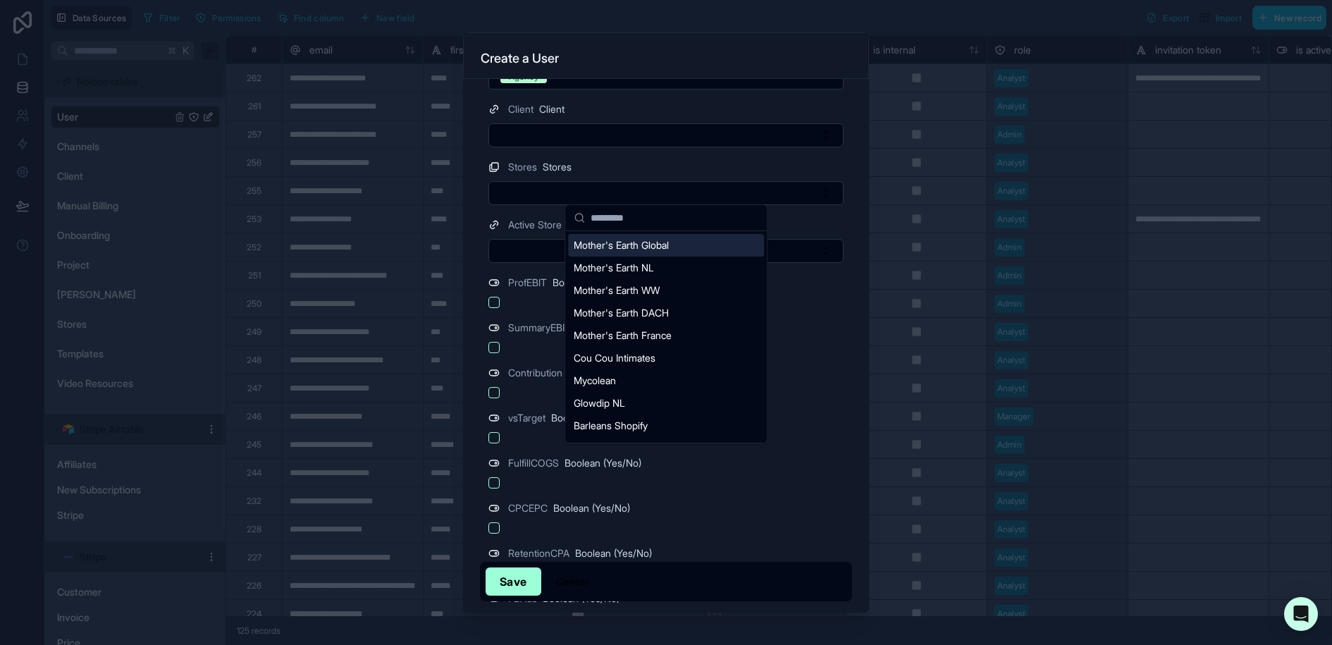
click at [662, 254] on div "Mother's Earth Global" at bounding box center [666, 245] width 196 height 23
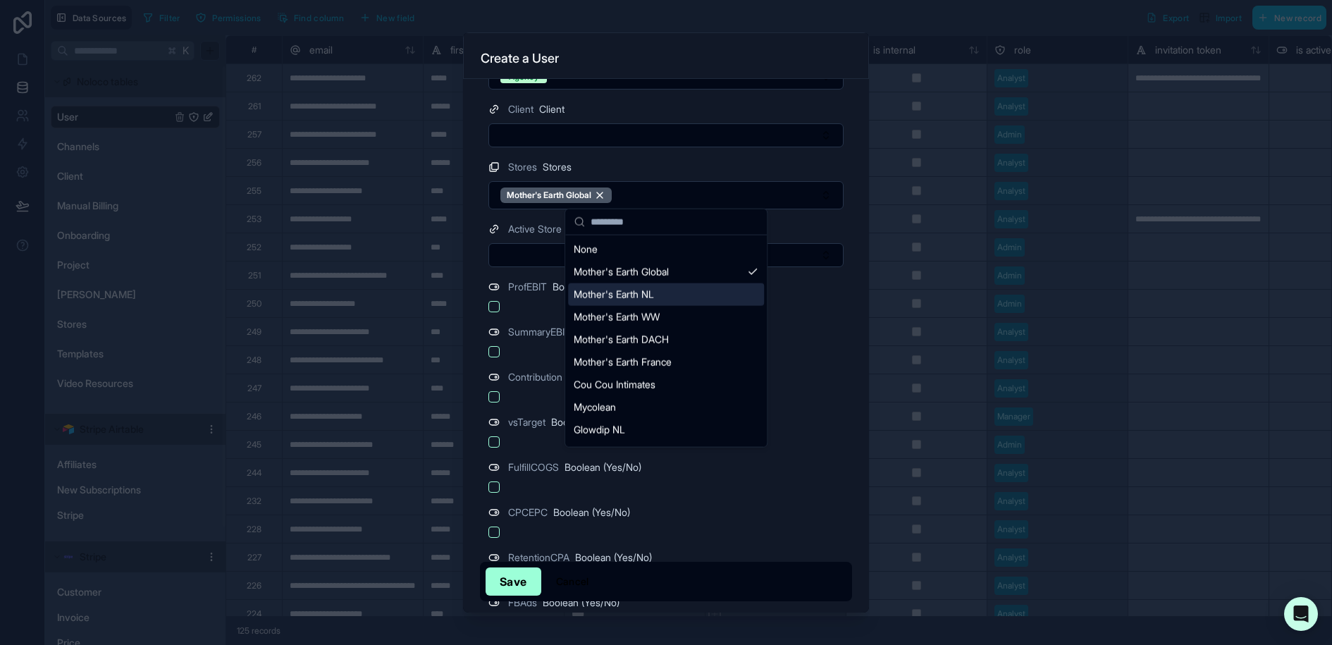
click at [667, 292] on div "Mother's Earth NL" at bounding box center [666, 294] width 196 height 23
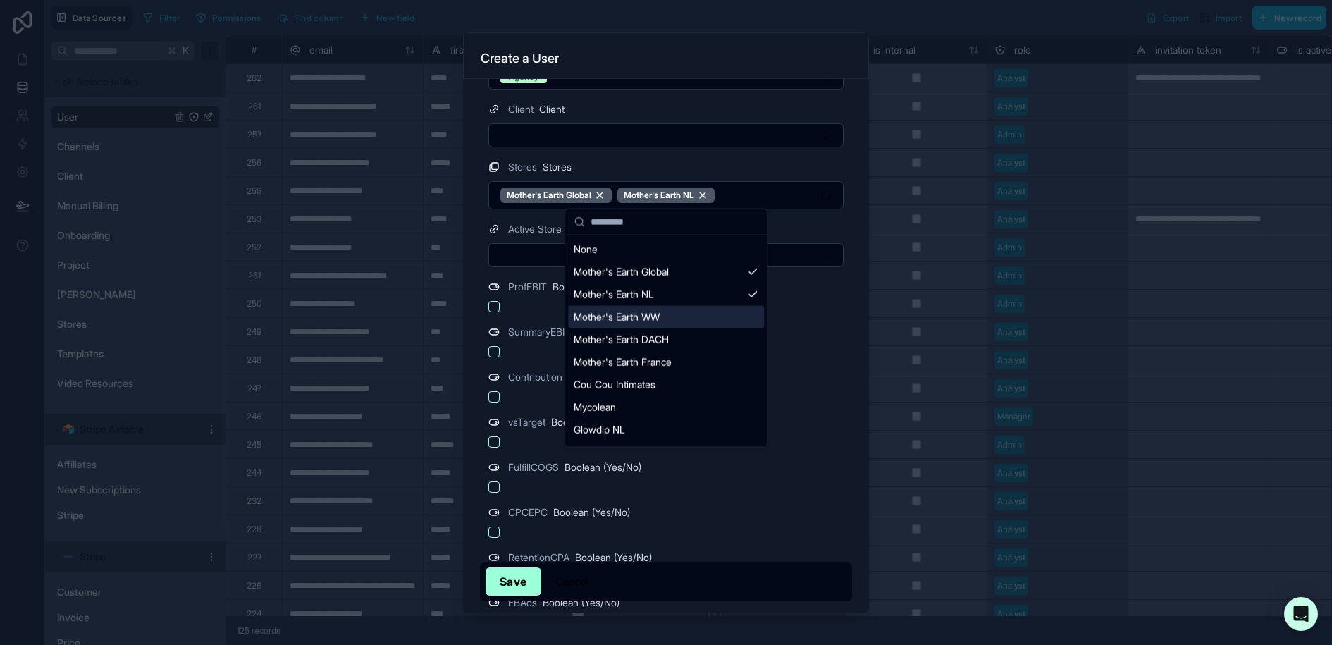
click at [667, 317] on div "Mother's Earth WW" at bounding box center [666, 317] width 196 height 23
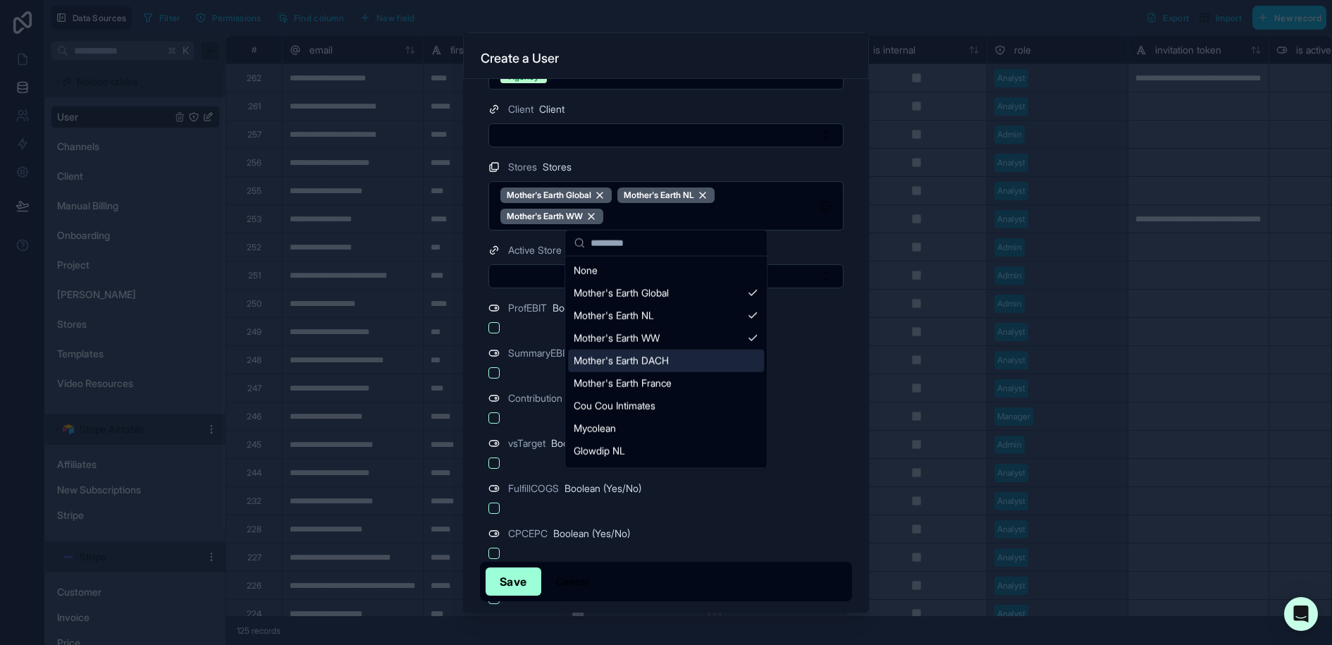
click at [667, 362] on span "Mother's Earth DACH" at bounding box center [621, 361] width 95 height 14
click at [672, 380] on span "Mother's Earth France" at bounding box center [623, 383] width 98 height 14
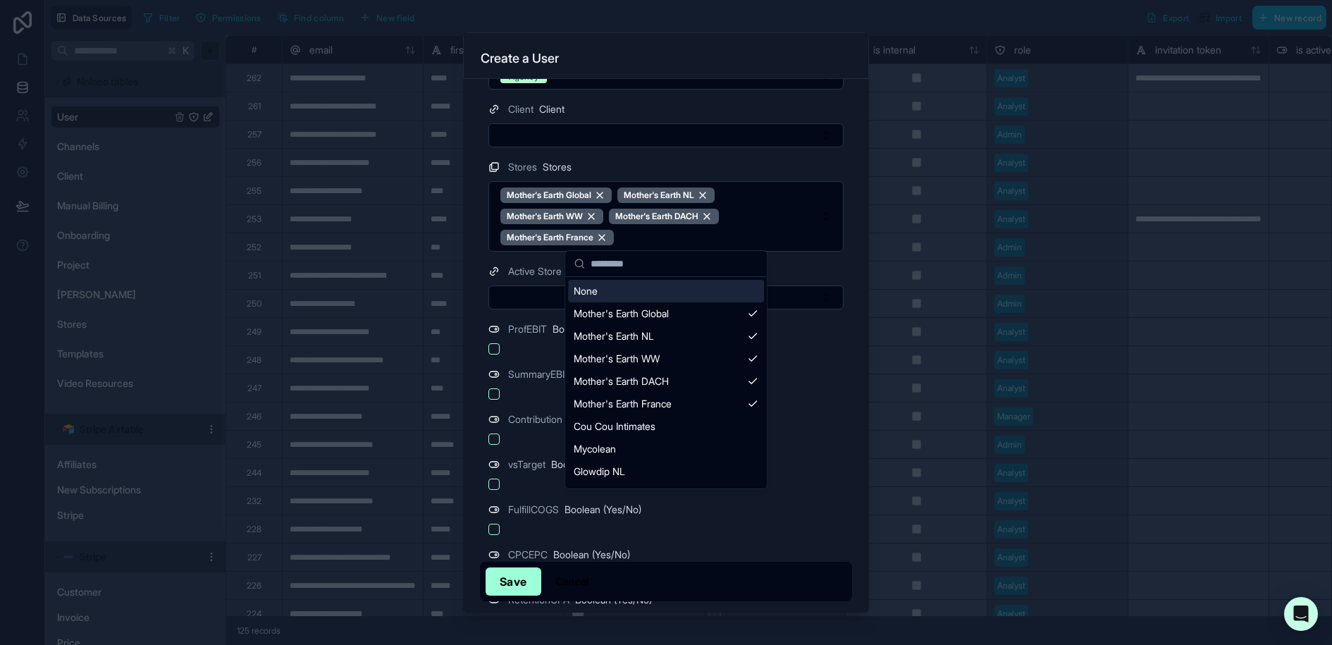
click at [545, 132] on button "Select Button" at bounding box center [665, 135] width 355 height 24
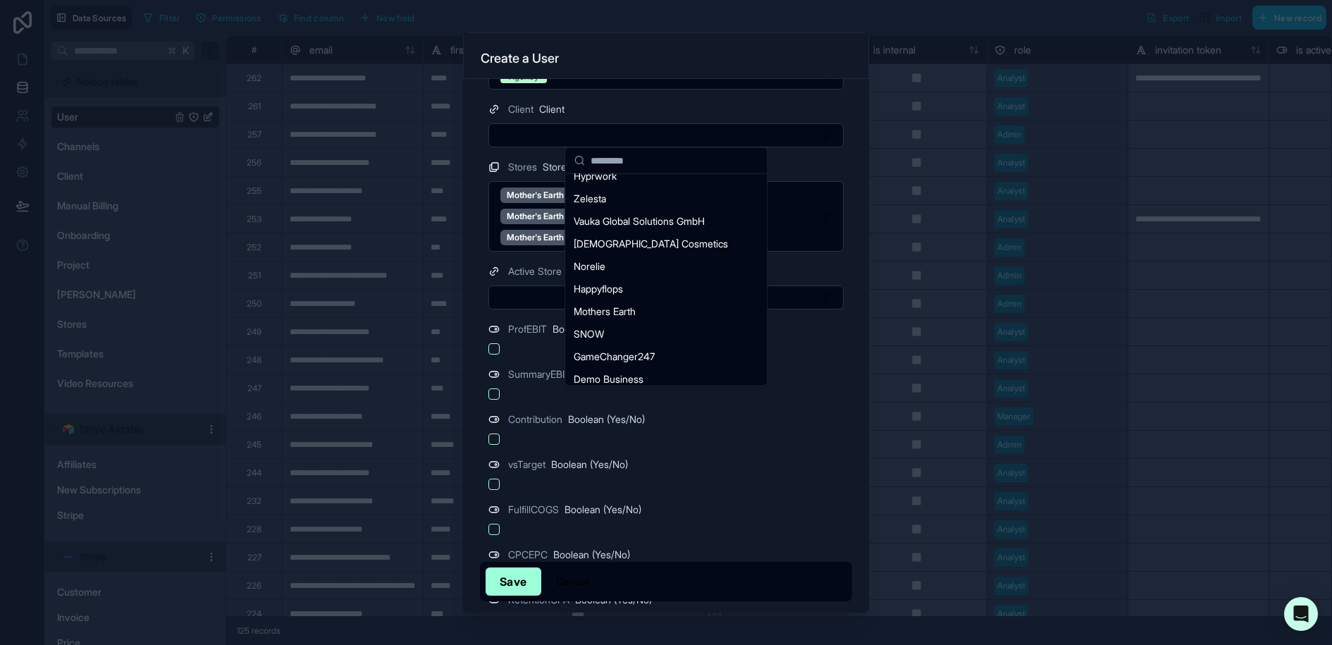
scroll to position [247, 0]
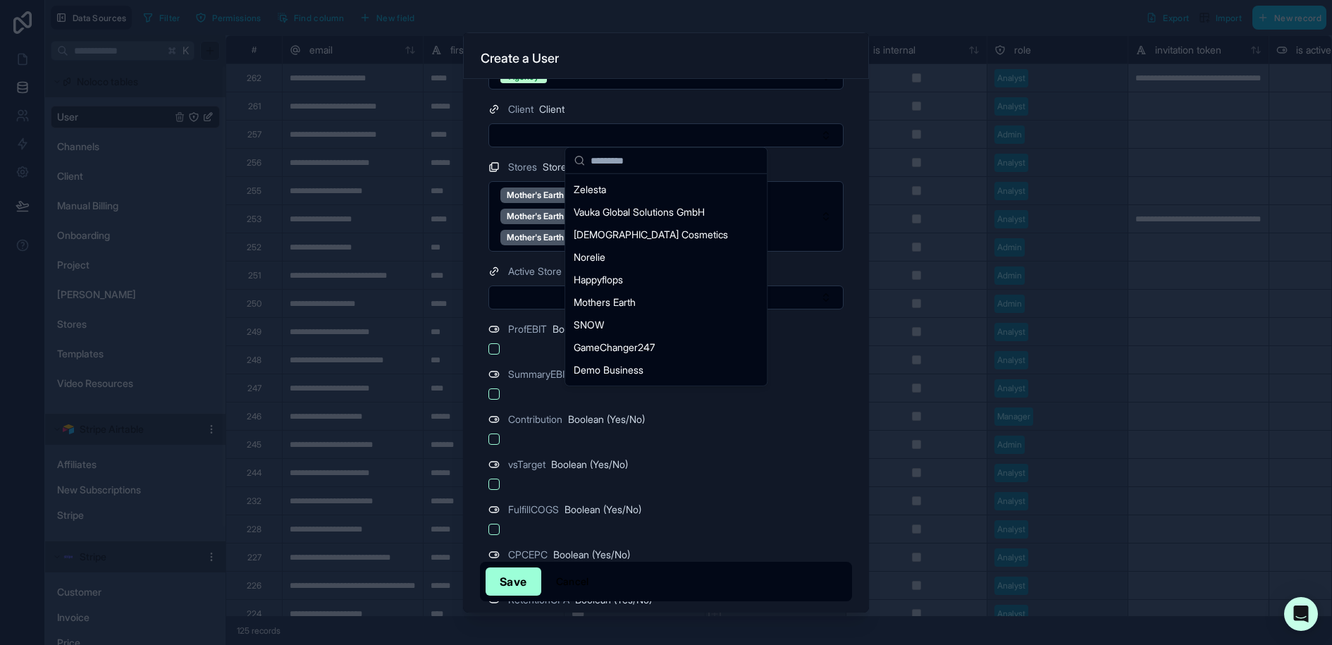
click at [645, 301] on div "Mothers Earth" at bounding box center [666, 302] width 196 height 23
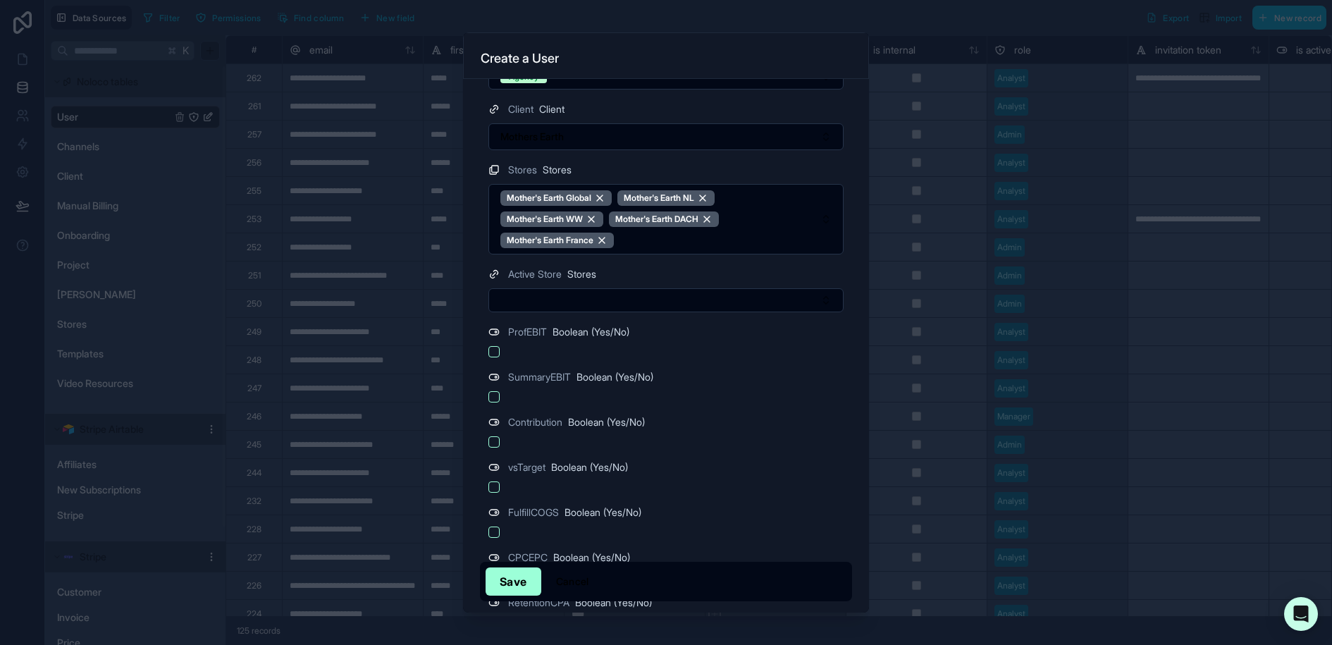
click at [619, 295] on button "Select Button" at bounding box center [665, 300] width 355 height 24
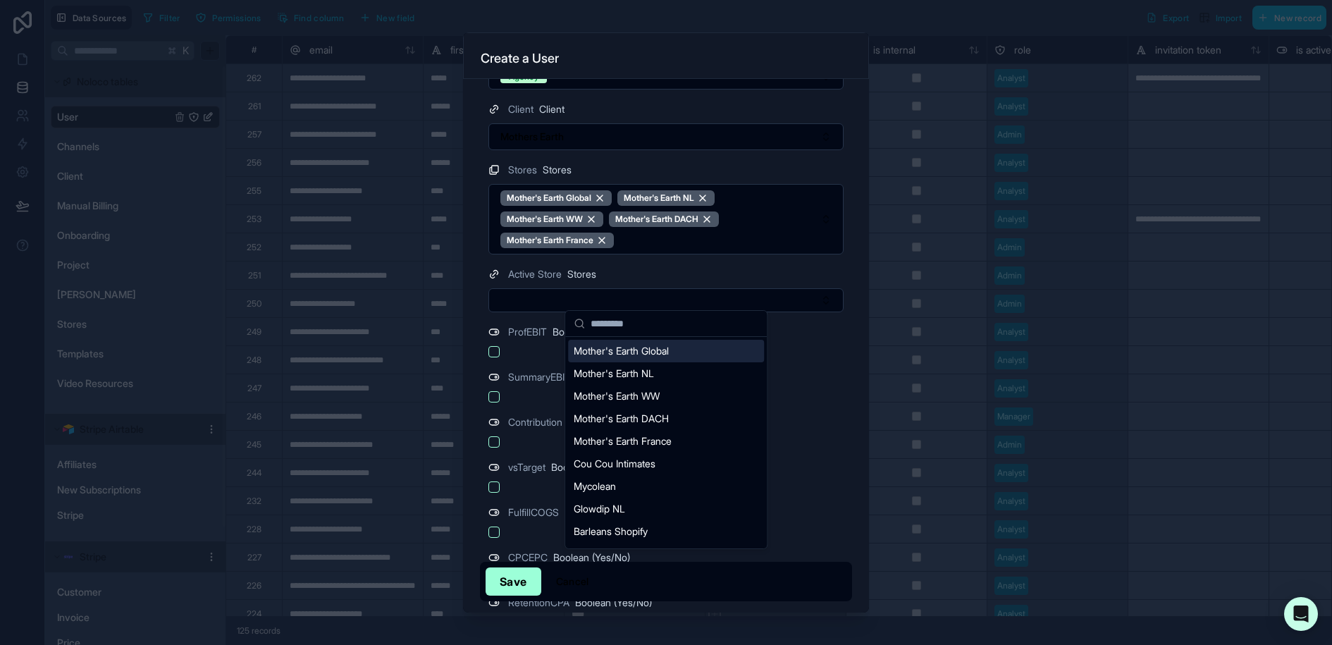
click at [668, 353] on span "Mother's Earth Global" at bounding box center [621, 351] width 95 height 14
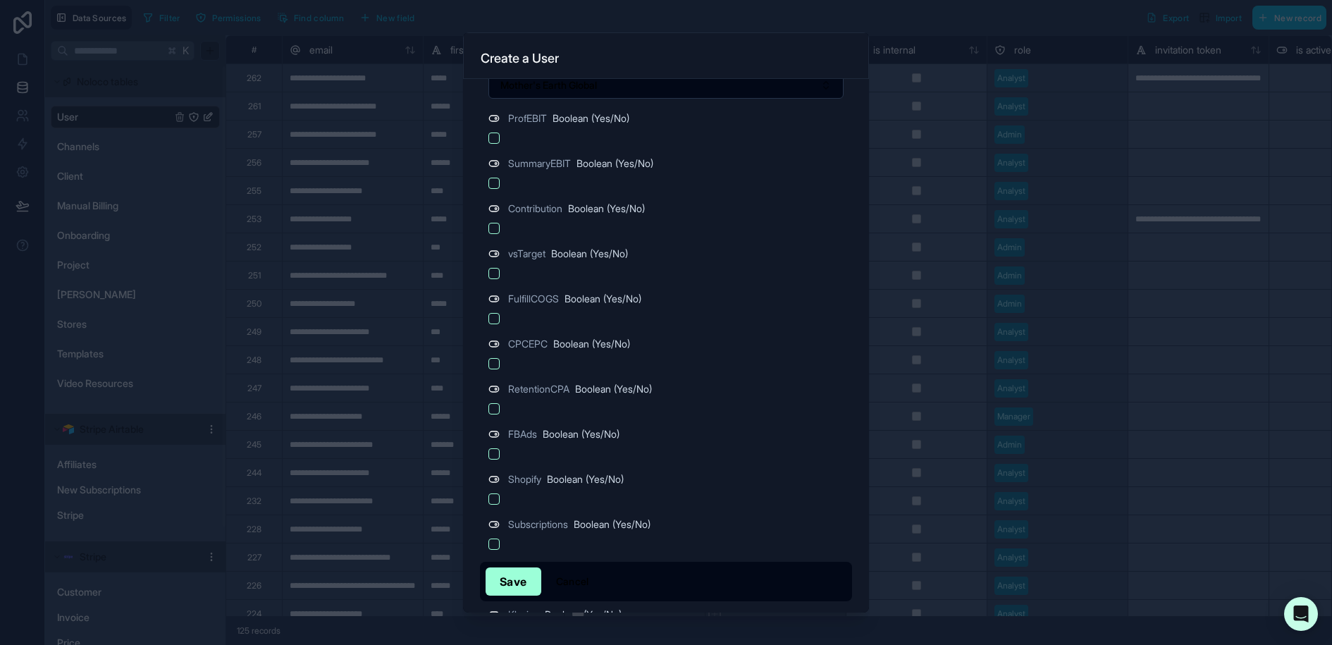
scroll to position [675, 0]
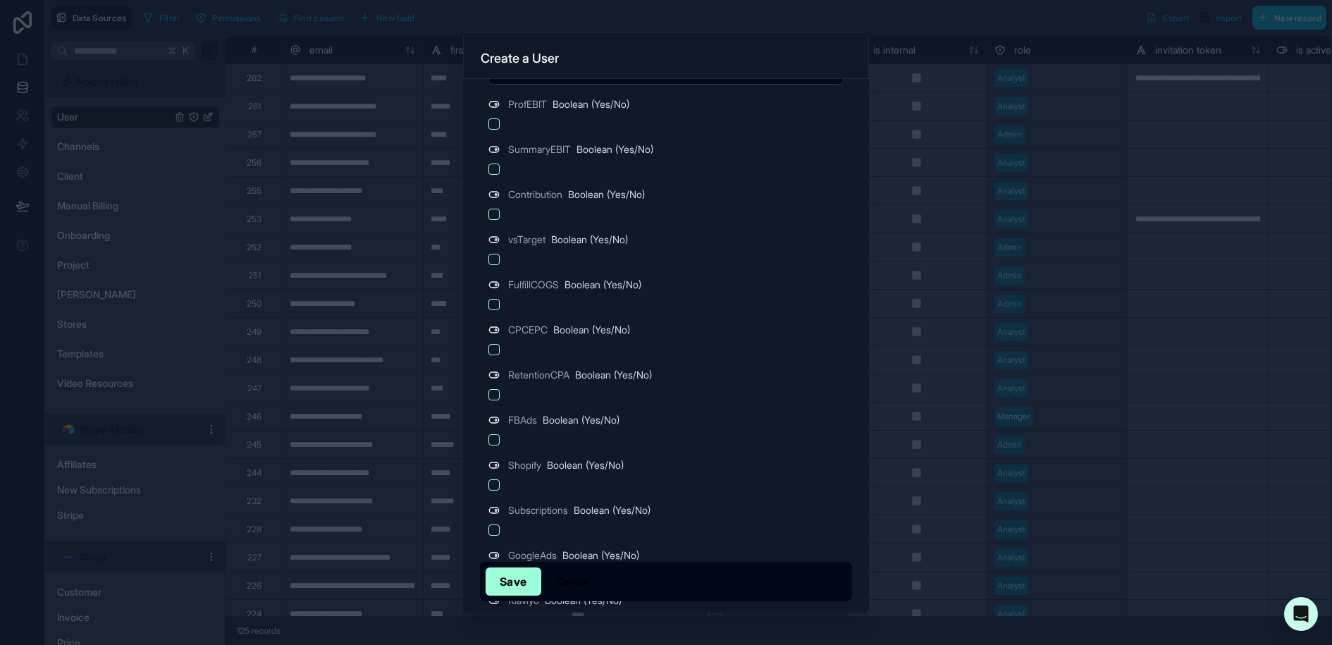
click at [496, 120] on button "button" at bounding box center [493, 123] width 11 height 11
click at [496, 165] on button "button" at bounding box center [493, 168] width 11 height 11
click at [496, 209] on button "button" at bounding box center [493, 214] width 11 height 11
click at [496, 254] on button "button" at bounding box center [493, 259] width 11 height 11
click at [495, 300] on button "button" at bounding box center [493, 304] width 11 height 11
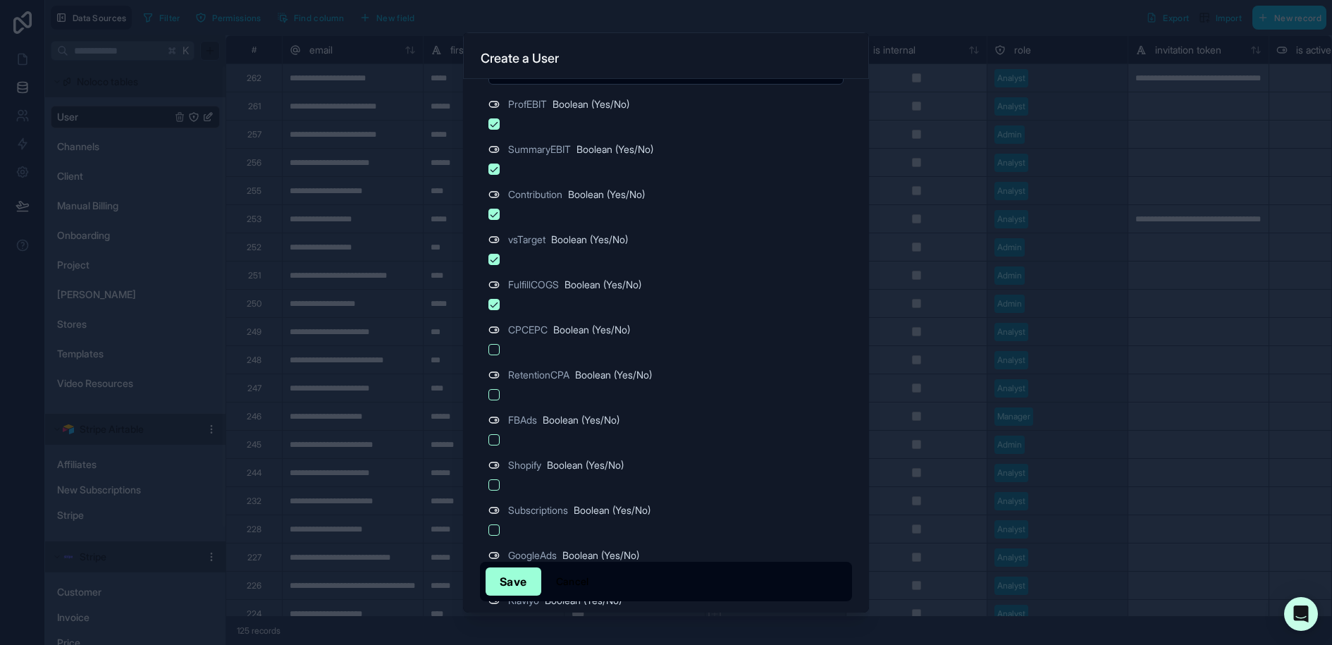
click at [491, 344] on button "button" at bounding box center [493, 349] width 11 height 11
click at [493, 392] on button "button" at bounding box center [493, 394] width 11 height 11
click at [491, 435] on button "button" at bounding box center [493, 439] width 11 height 11
click at [493, 485] on button "button" at bounding box center [493, 484] width 11 height 11
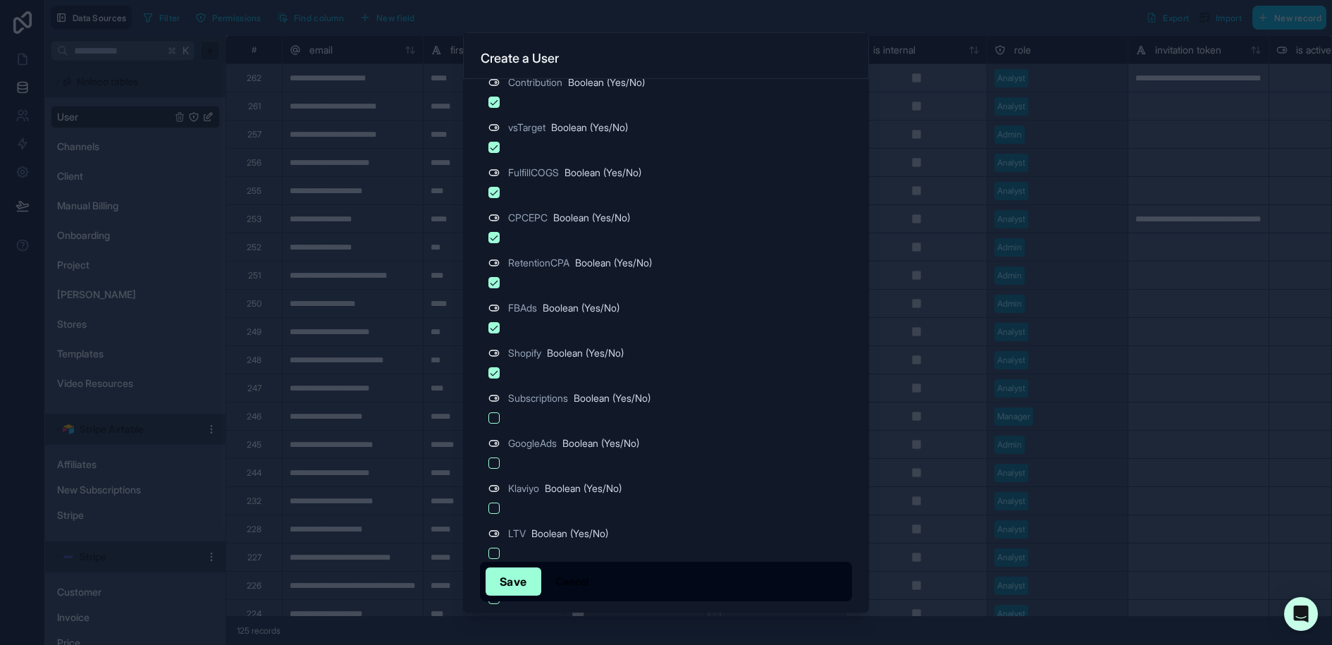
scroll to position [910, 0]
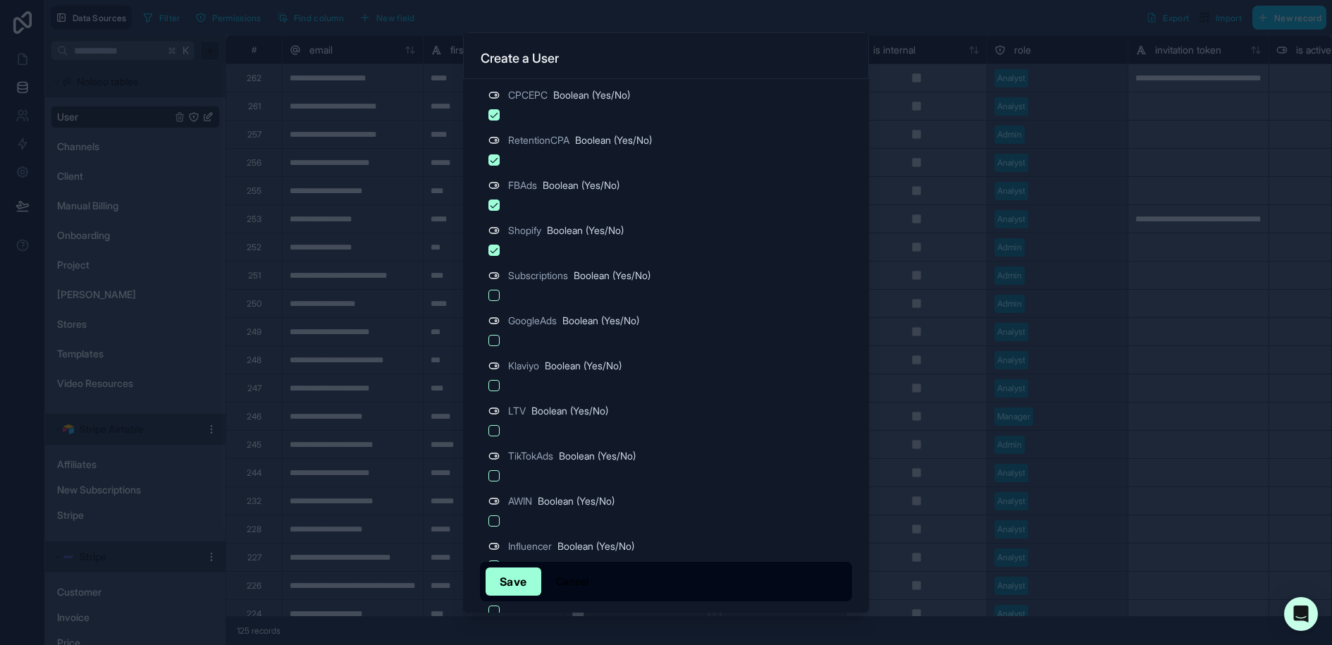
click at [497, 293] on button "button" at bounding box center [493, 295] width 11 height 11
click at [497, 335] on button "button" at bounding box center [493, 340] width 11 height 11
click at [496, 381] on button "button" at bounding box center [493, 385] width 11 height 11
click at [495, 428] on button "button" at bounding box center [493, 430] width 11 height 11
click at [495, 484] on form "**********" at bounding box center [666, 290] width 372 height 2231
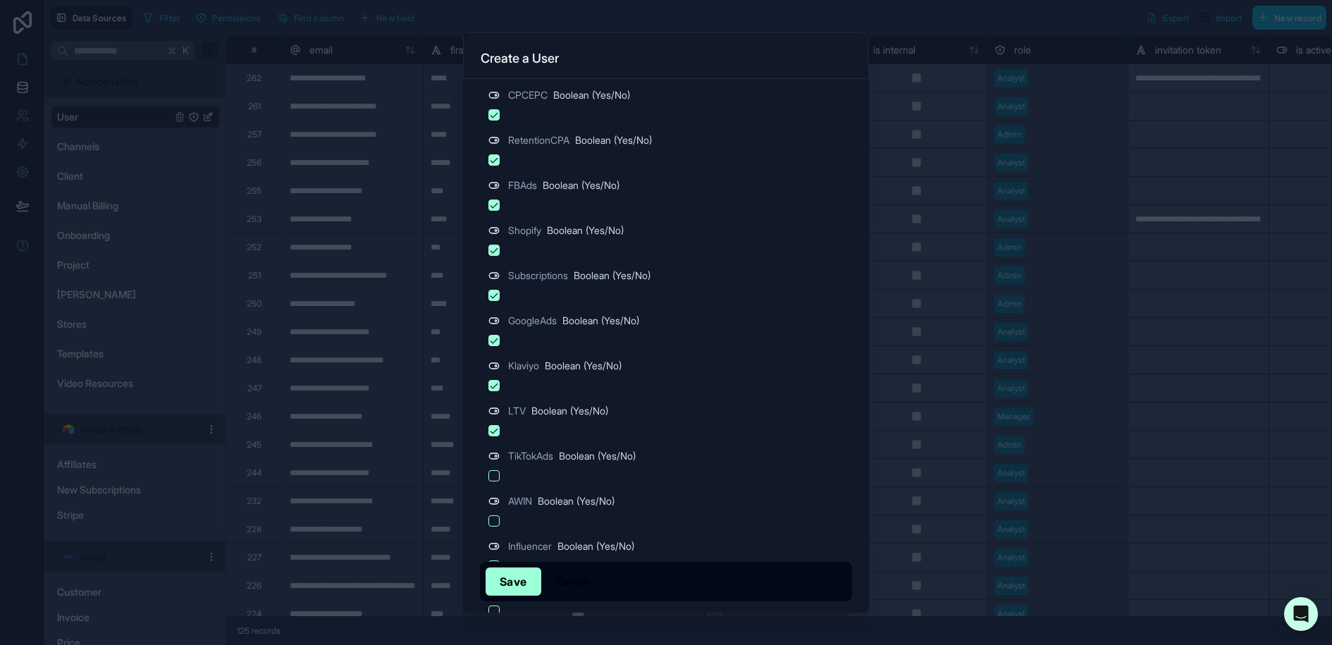
click at [495, 472] on button "button" at bounding box center [493, 475] width 11 height 11
click at [495, 515] on button "button" at bounding box center [493, 520] width 11 height 11
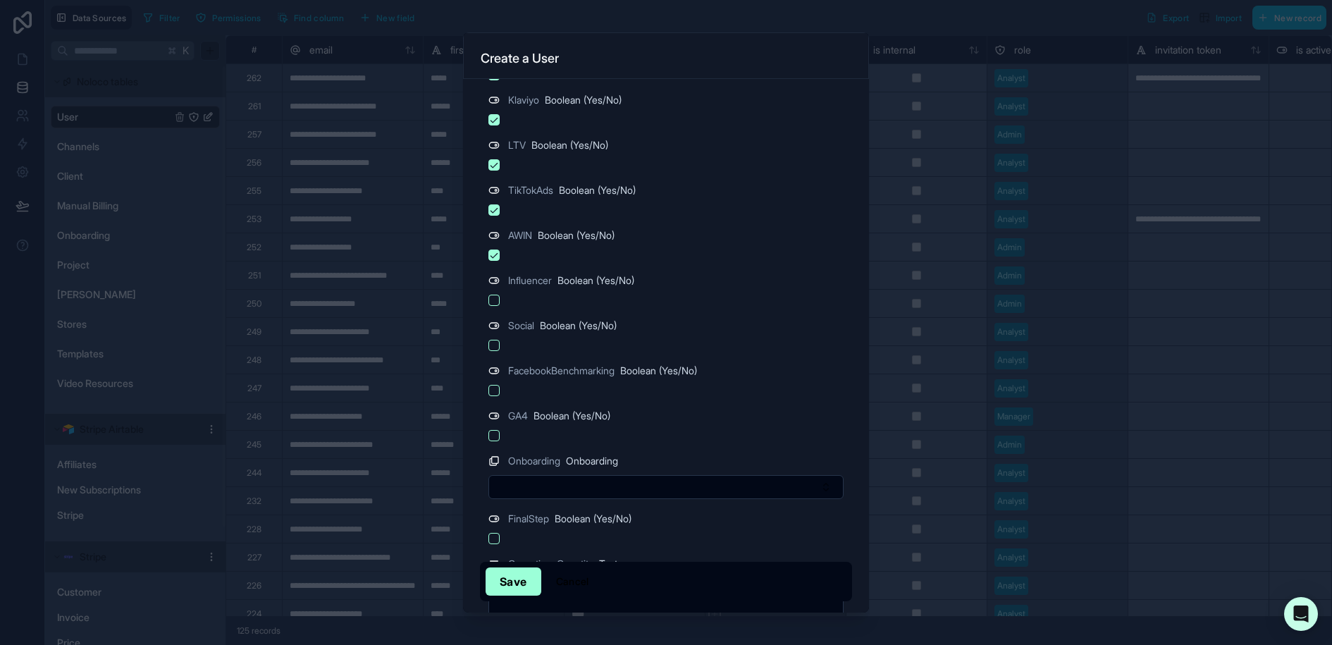
scroll to position [1220, 0]
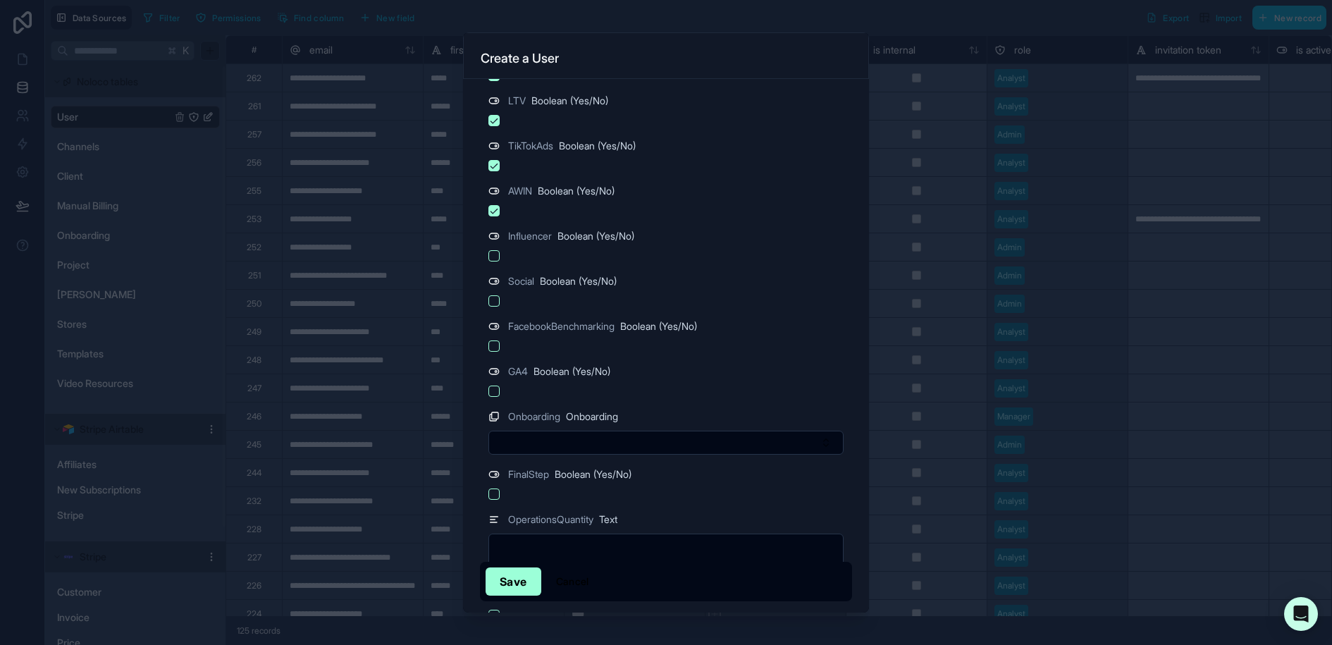
click at [495, 250] on button "button" at bounding box center [493, 255] width 11 height 11
click at [493, 296] on button "button" at bounding box center [493, 300] width 11 height 11
click at [493, 346] on button "button" at bounding box center [493, 345] width 11 height 11
click at [492, 378] on div "GA4 Boolean (Yes/No)" at bounding box center [666, 380] width 372 height 34
click at [492, 385] on button "button" at bounding box center [493, 390] width 11 height 11
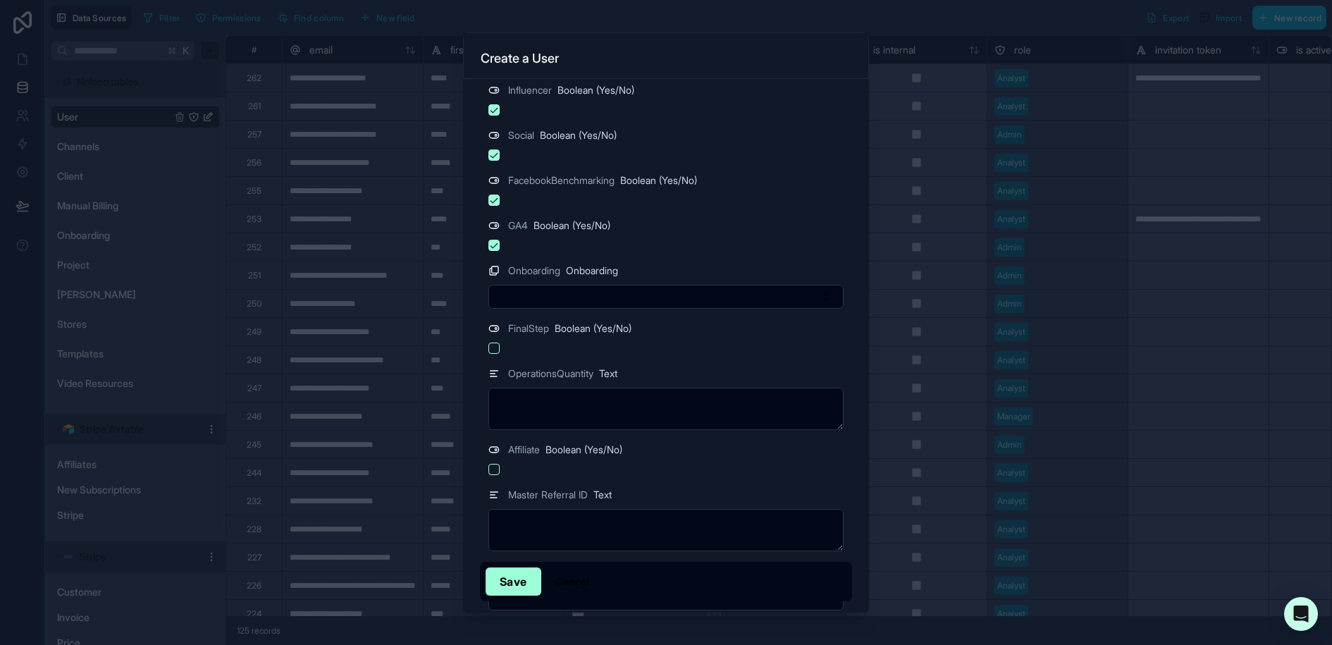
scroll to position [1401, 0]
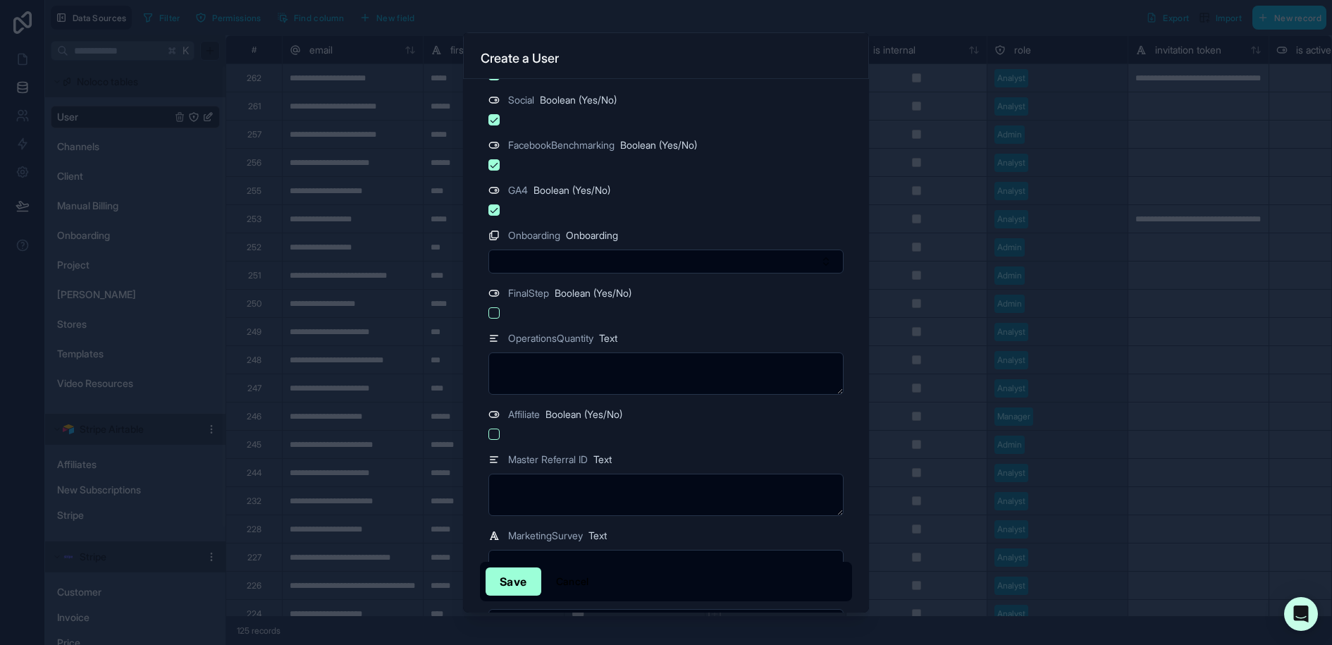
click at [545, 249] on button "Select Button" at bounding box center [665, 261] width 355 height 24
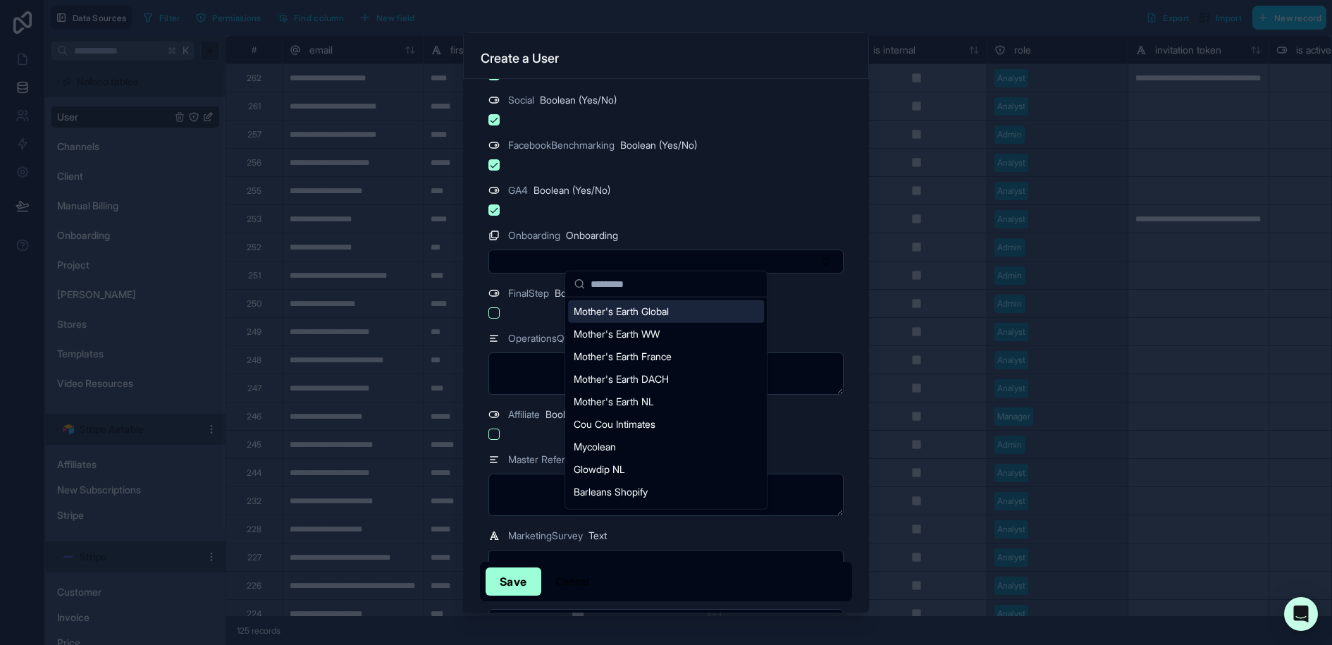
click at [649, 315] on span "Mother's Earth Global" at bounding box center [621, 311] width 95 height 14
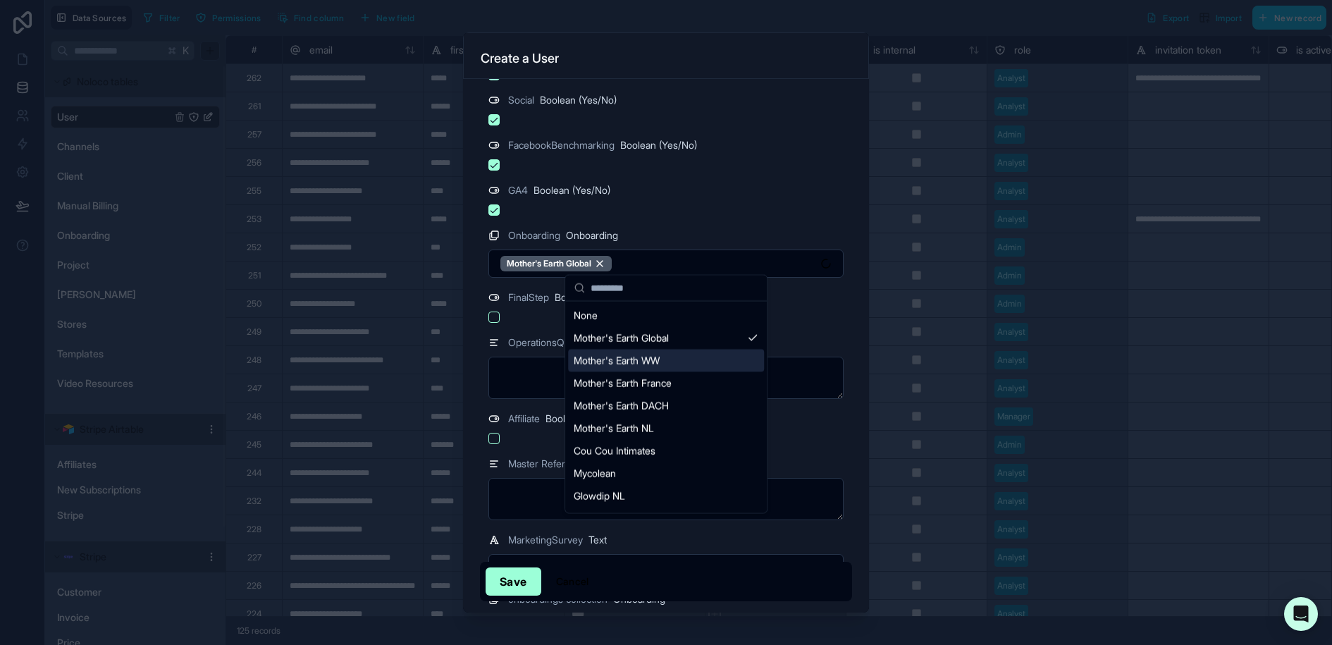
click at [657, 364] on span "Mother's Earth WW" at bounding box center [617, 360] width 86 height 14
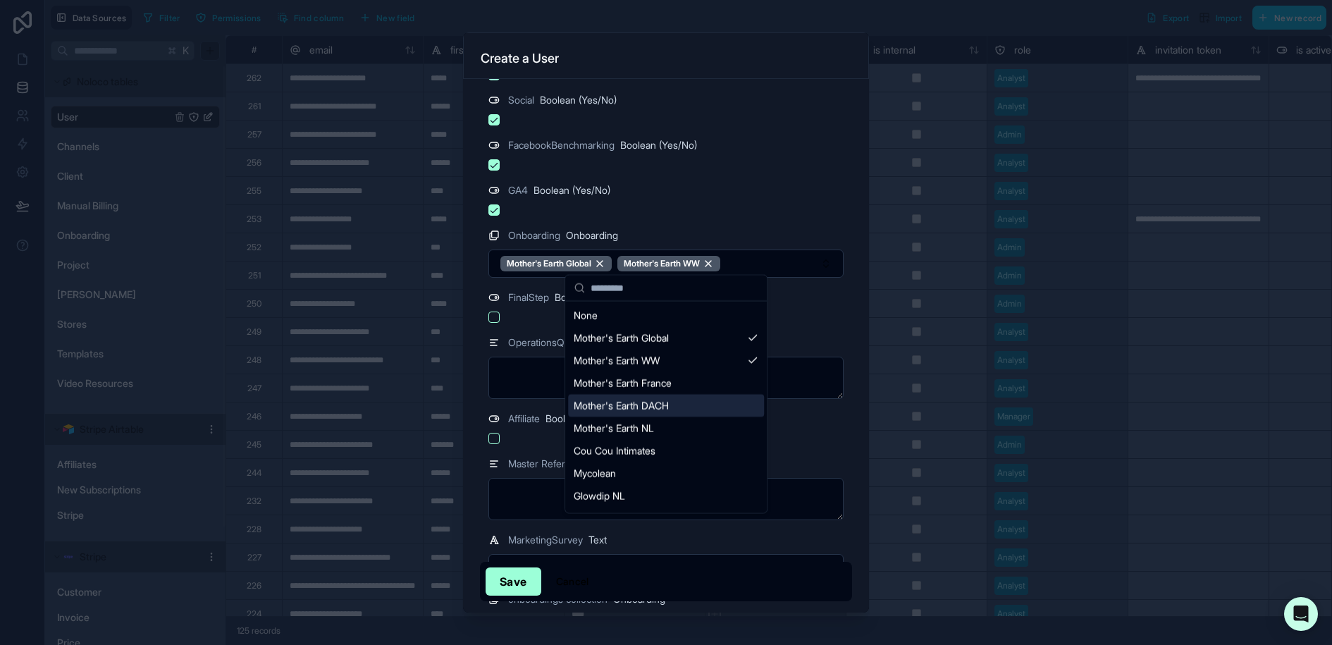
click at [667, 394] on div "Mother's Earth DACH" at bounding box center [666, 405] width 196 height 23
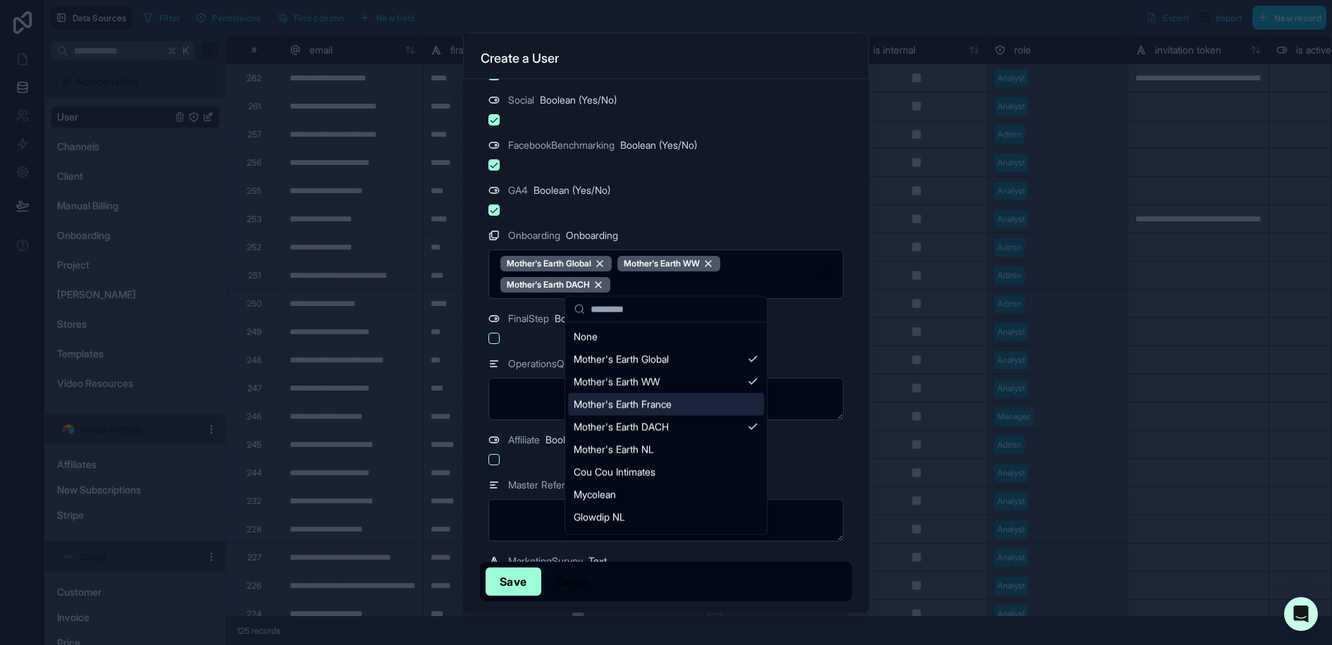
click at [671, 398] on span "Mother's Earth France" at bounding box center [623, 404] width 98 height 14
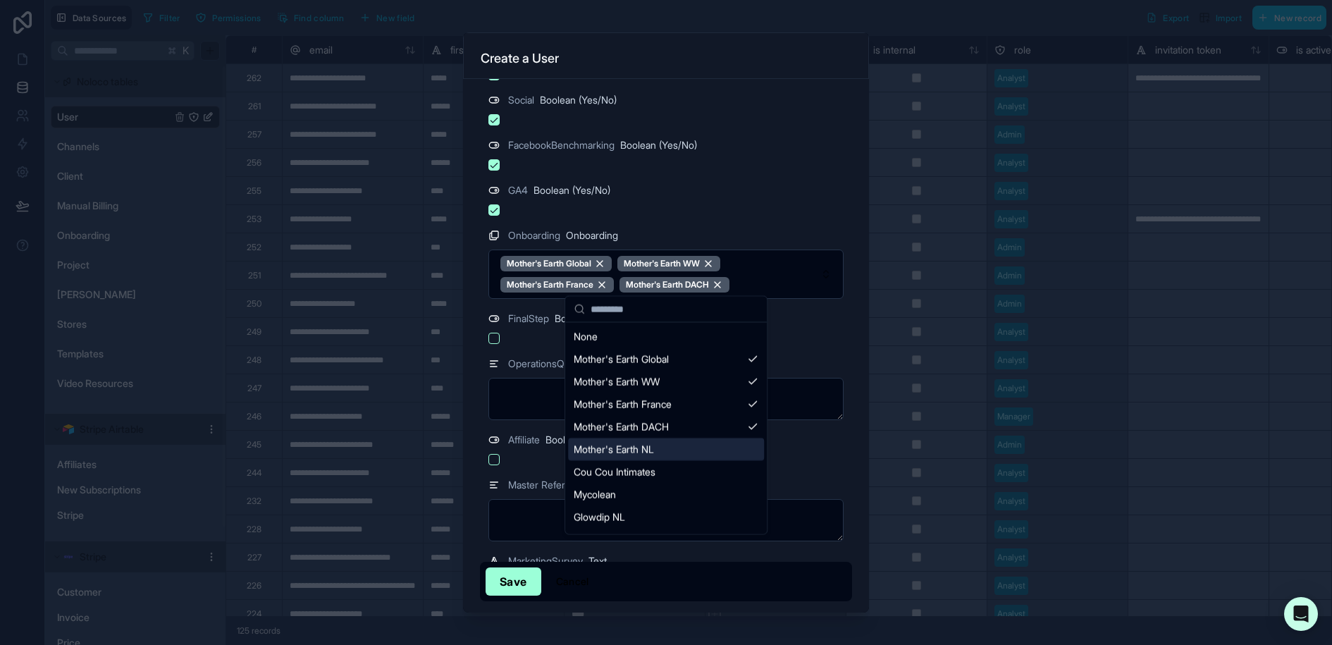
click at [669, 447] on div "Mother's Earth NL" at bounding box center [666, 449] width 196 height 23
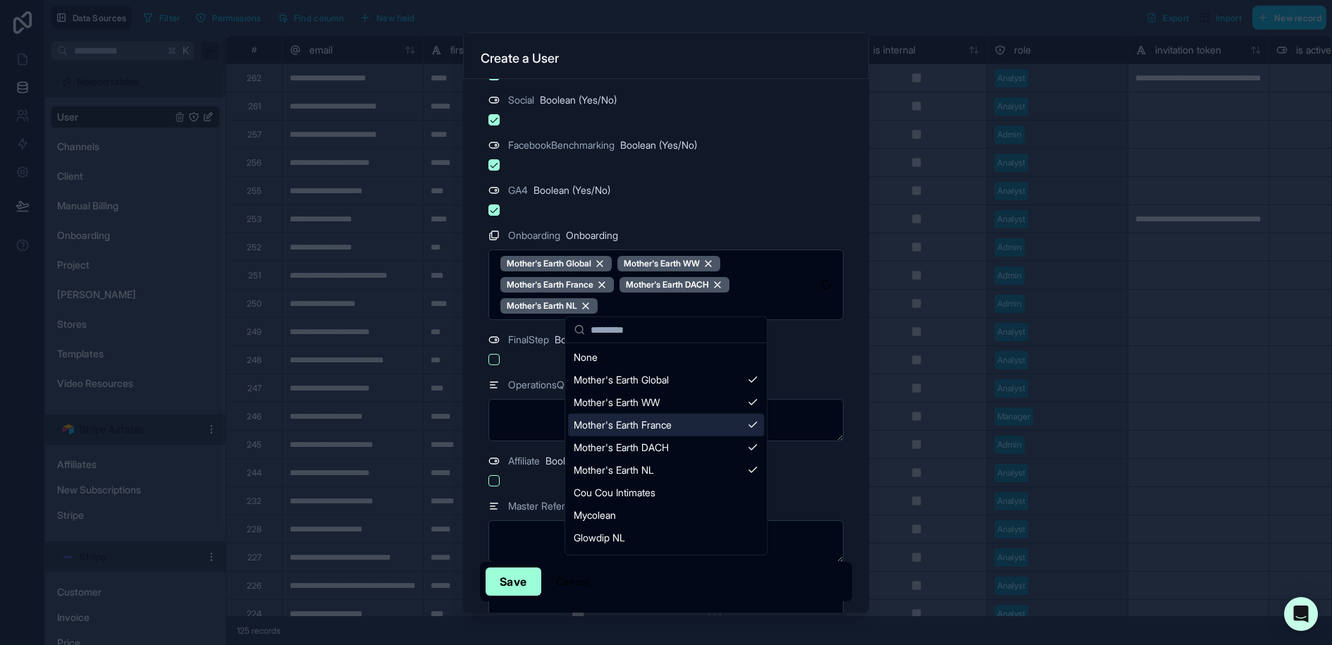
click at [853, 343] on div "**********" at bounding box center [666, 346] width 406 height 534
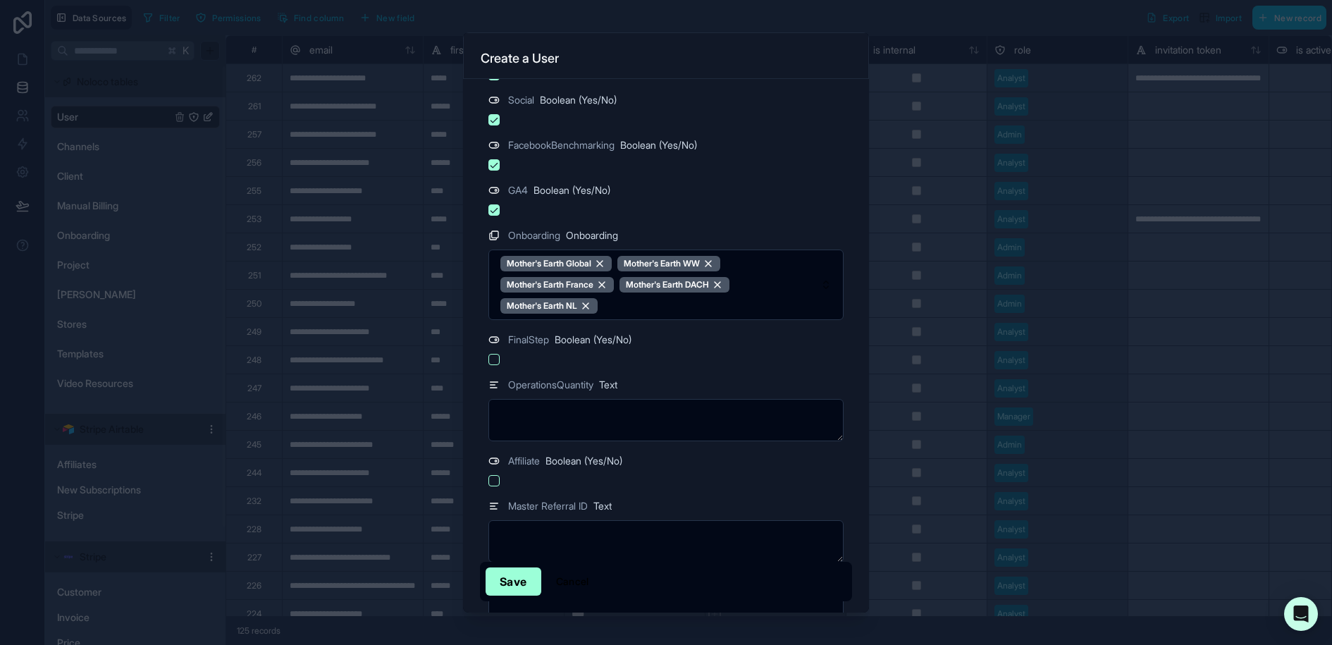
click at [493, 354] on button "button" at bounding box center [493, 359] width 11 height 11
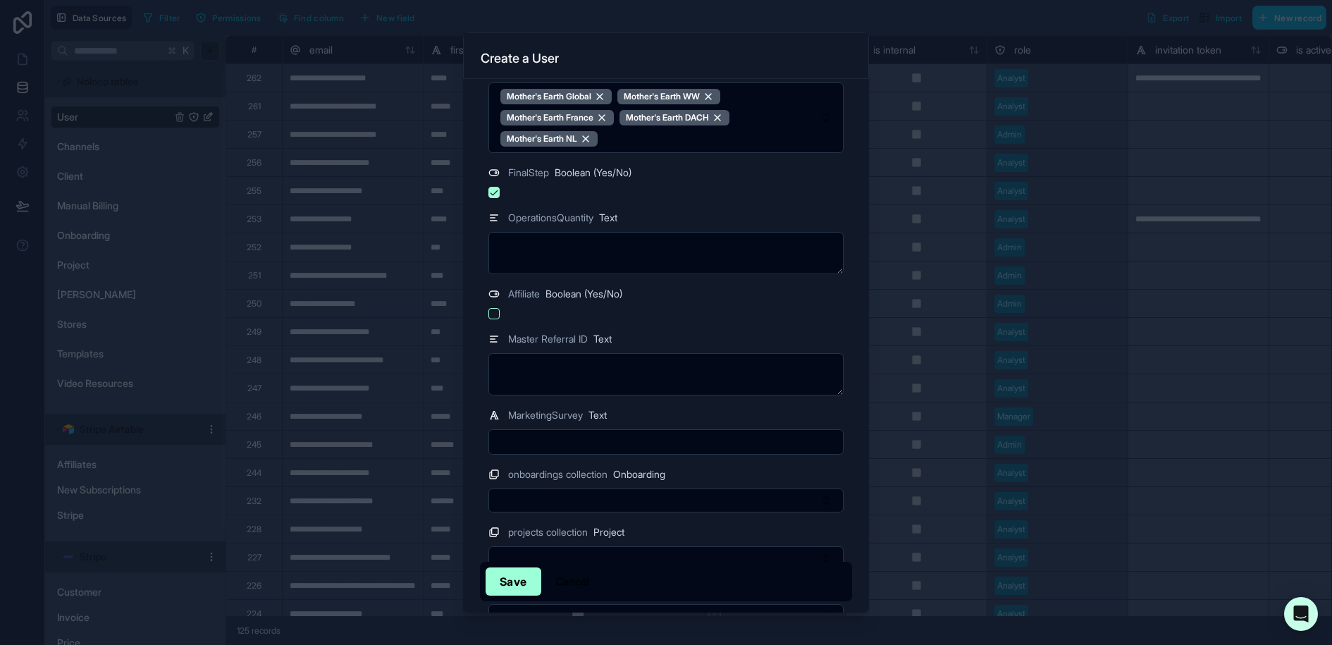
scroll to position [1573, 0]
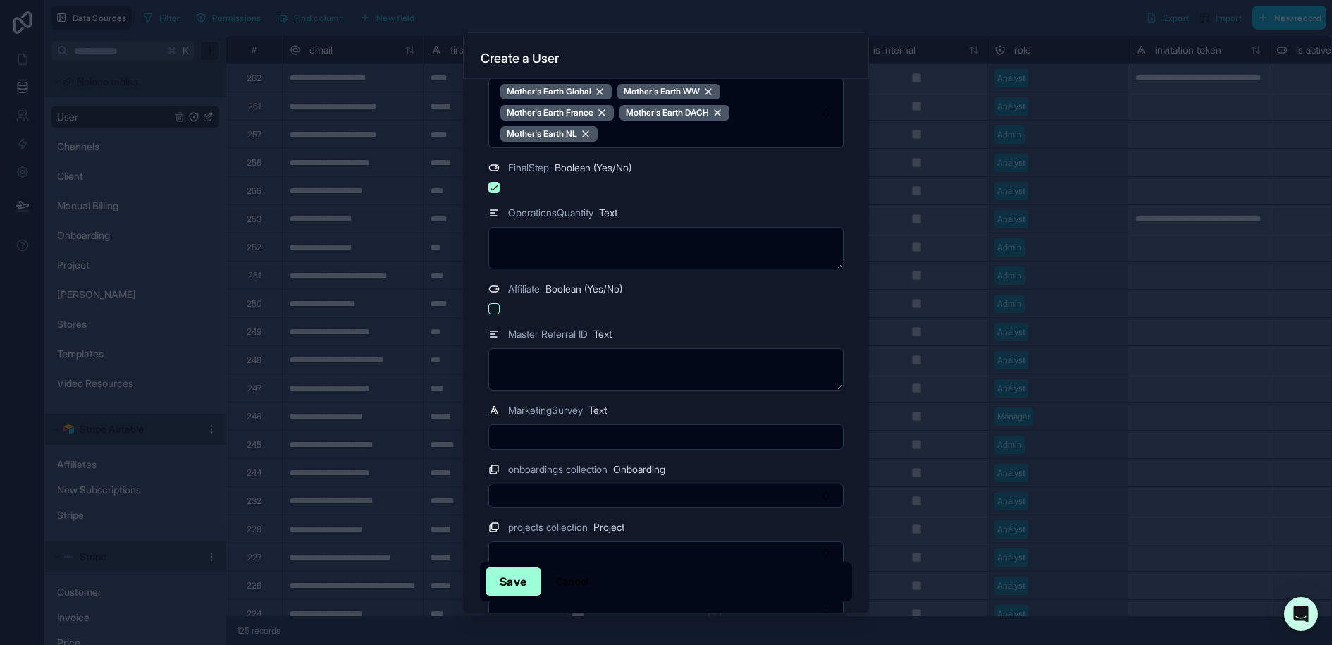
click at [489, 307] on div at bounding box center [665, 308] width 355 height 11
click at [495, 304] on button "button" at bounding box center [493, 308] width 11 height 11
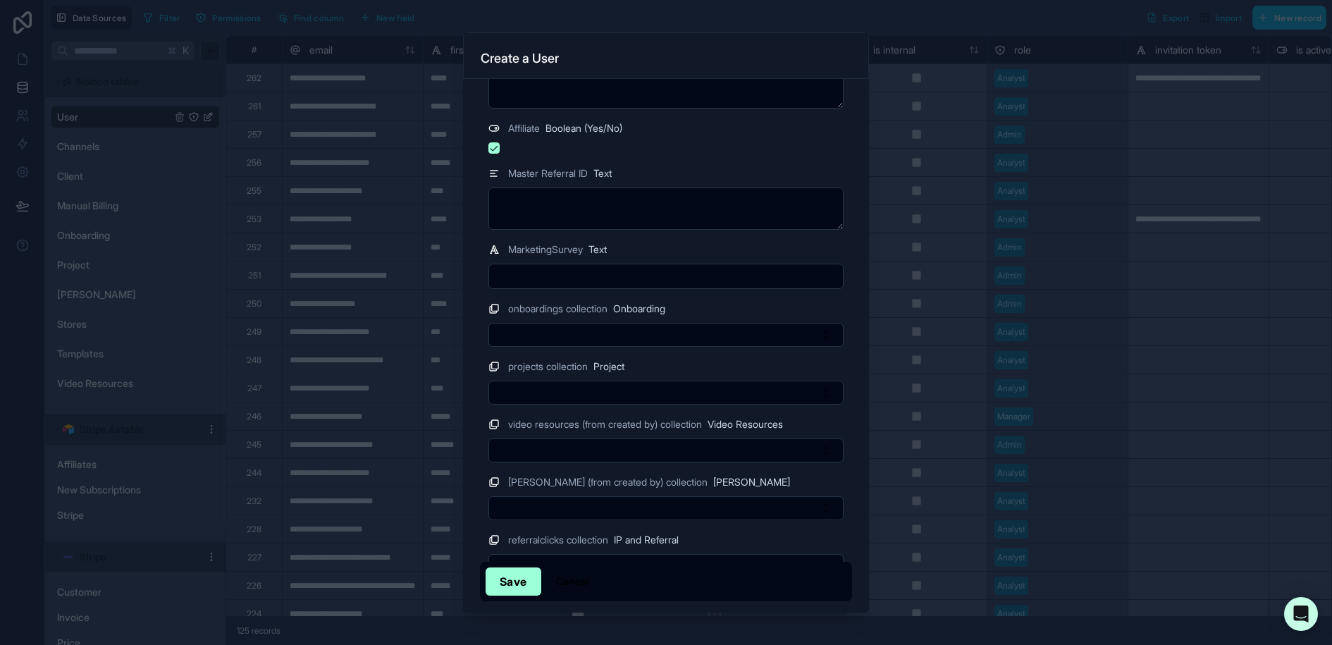
scroll to position [1752, 0]
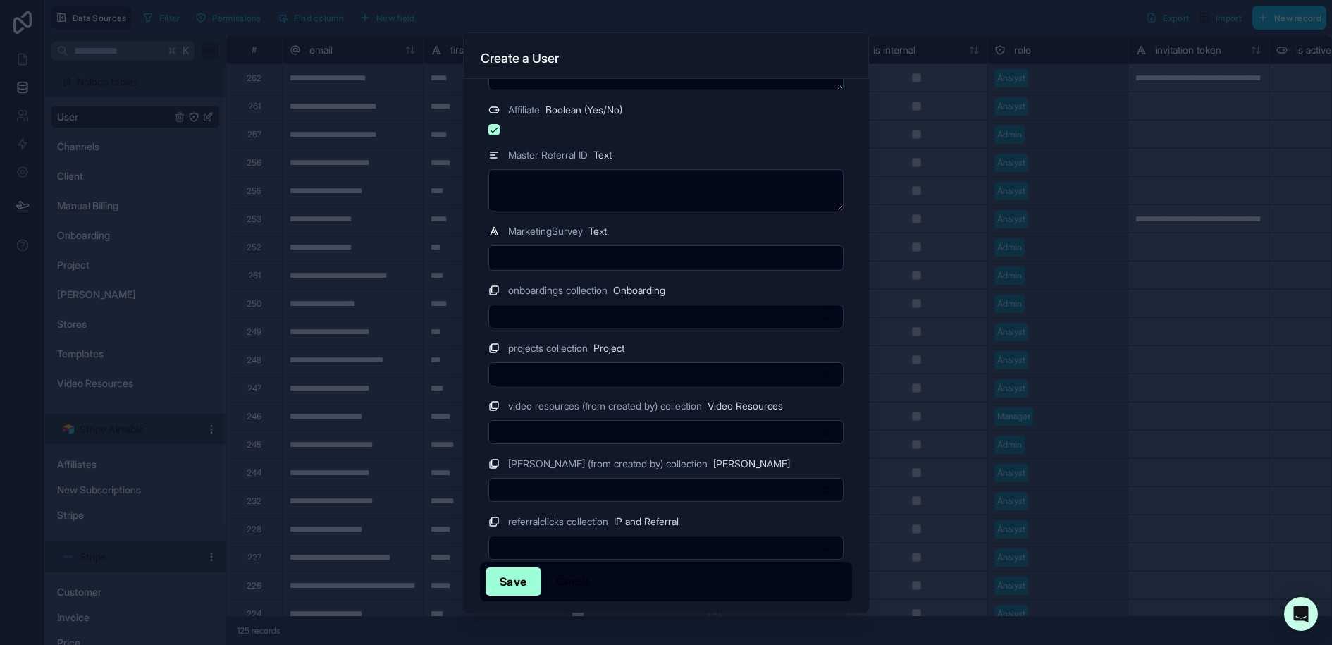
click at [526, 578] on button "Save" at bounding box center [513, 581] width 56 height 28
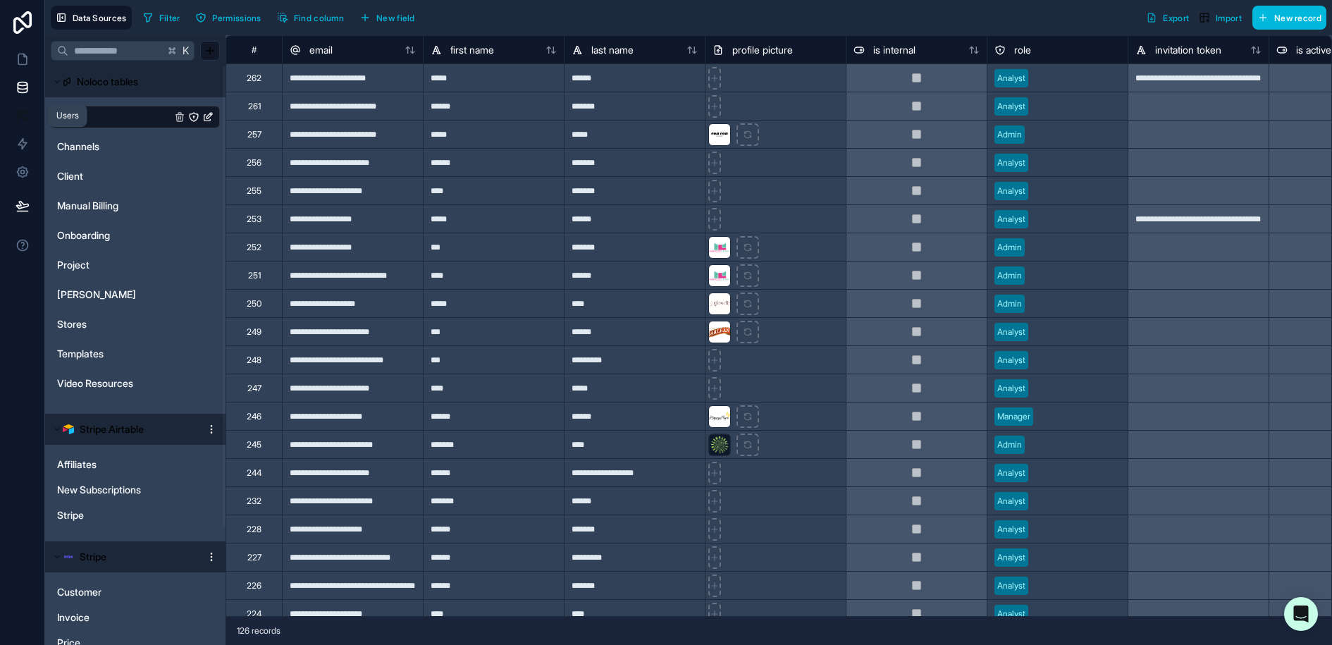
click at [26, 116] on icon at bounding box center [23, 116] width 14 height 14
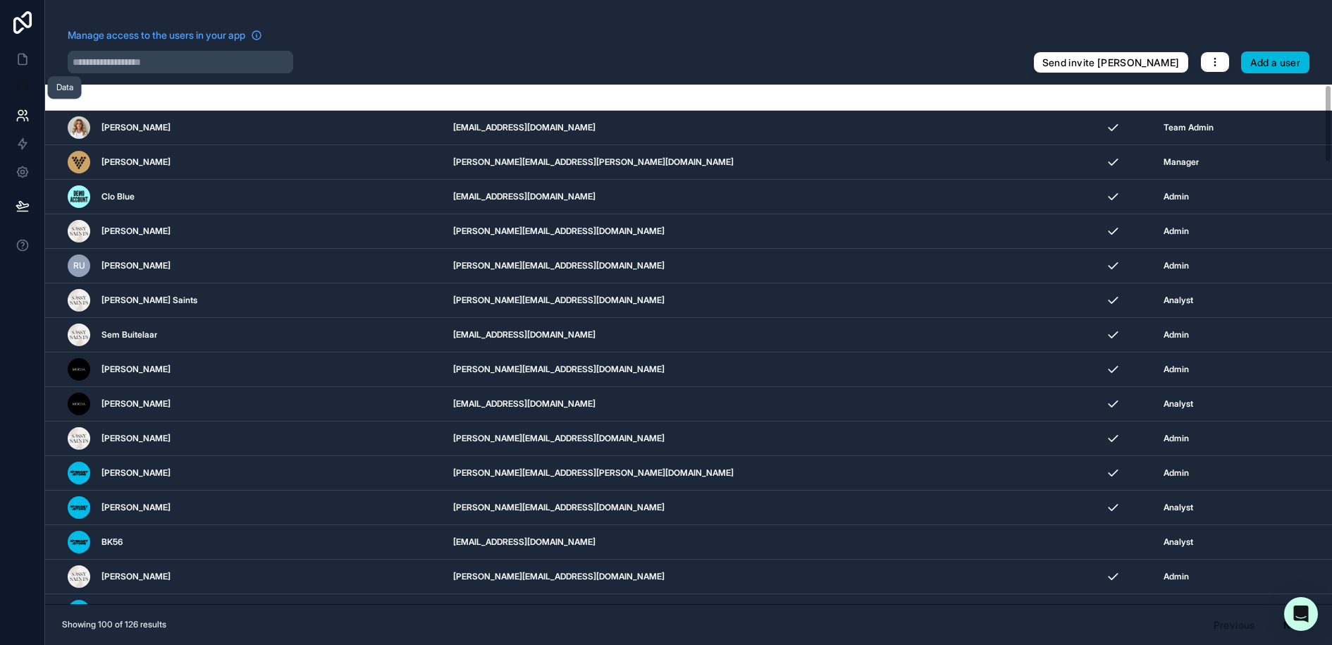
click at [32, 81] on link at bounding box center [22, 87] width 44 height 28
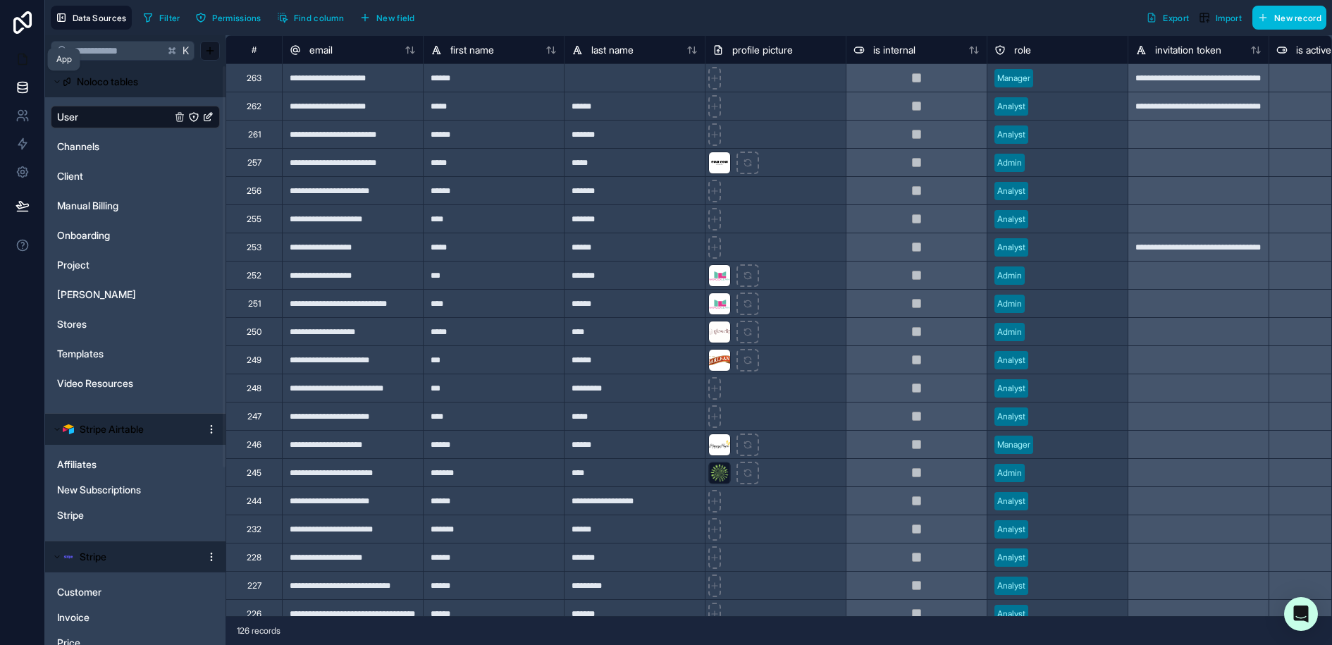
click at [23, 56] on icon at bounding box center [24, 55] width 3 height 3
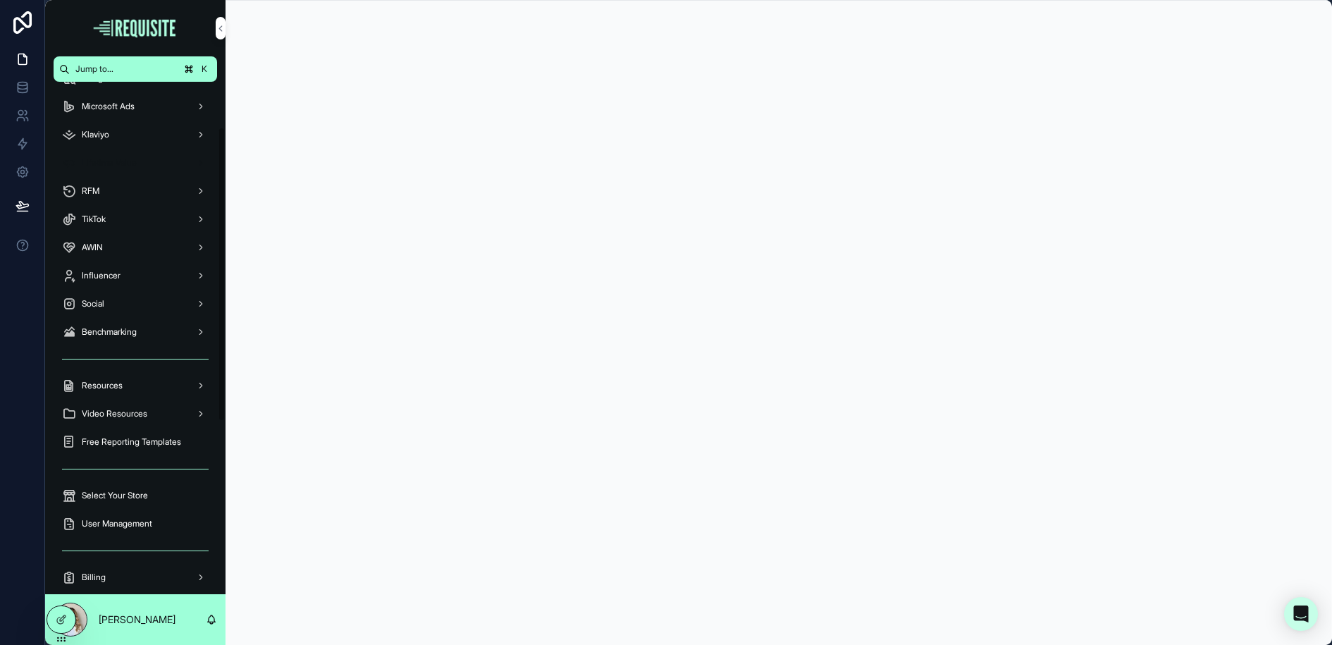
scroll to position [377, 0]
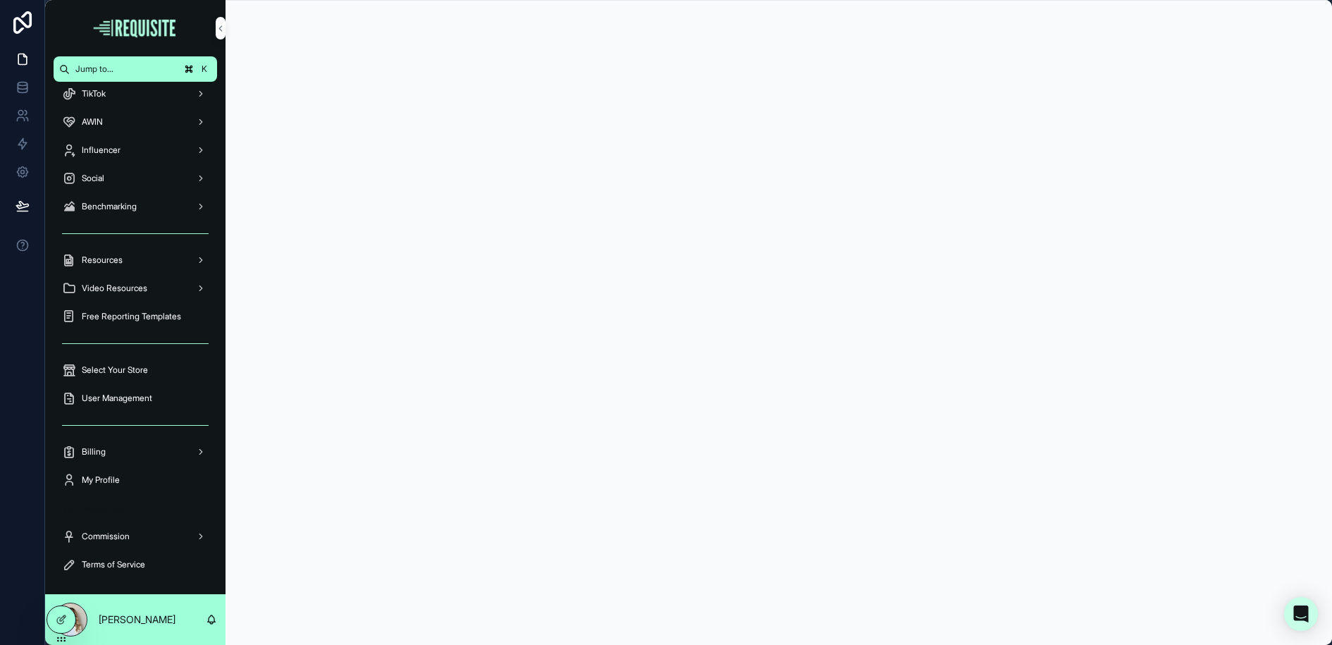
click at [121, 498] on div "Master User" at bounding box center [135, 508] width 147 height 23
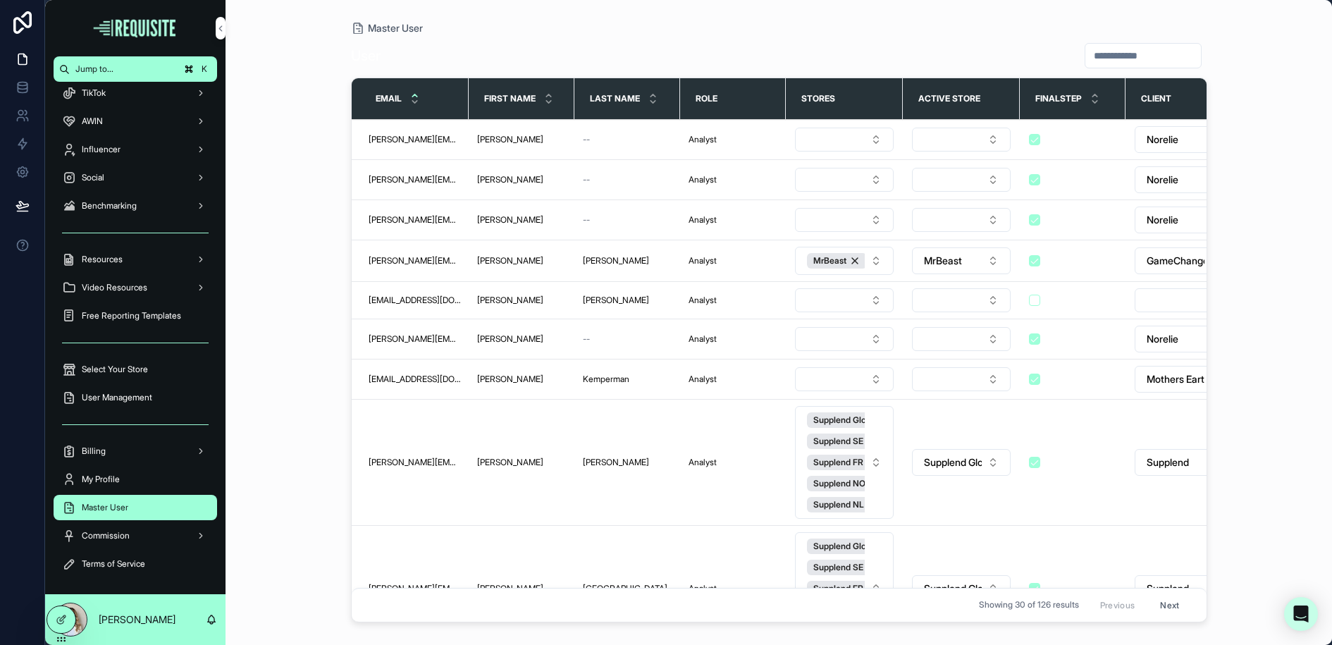
click at [1113, 47] on input "scrollable content" at bounding box center [1143, 56] width 116 height 20
type input "*"
type input "*********"
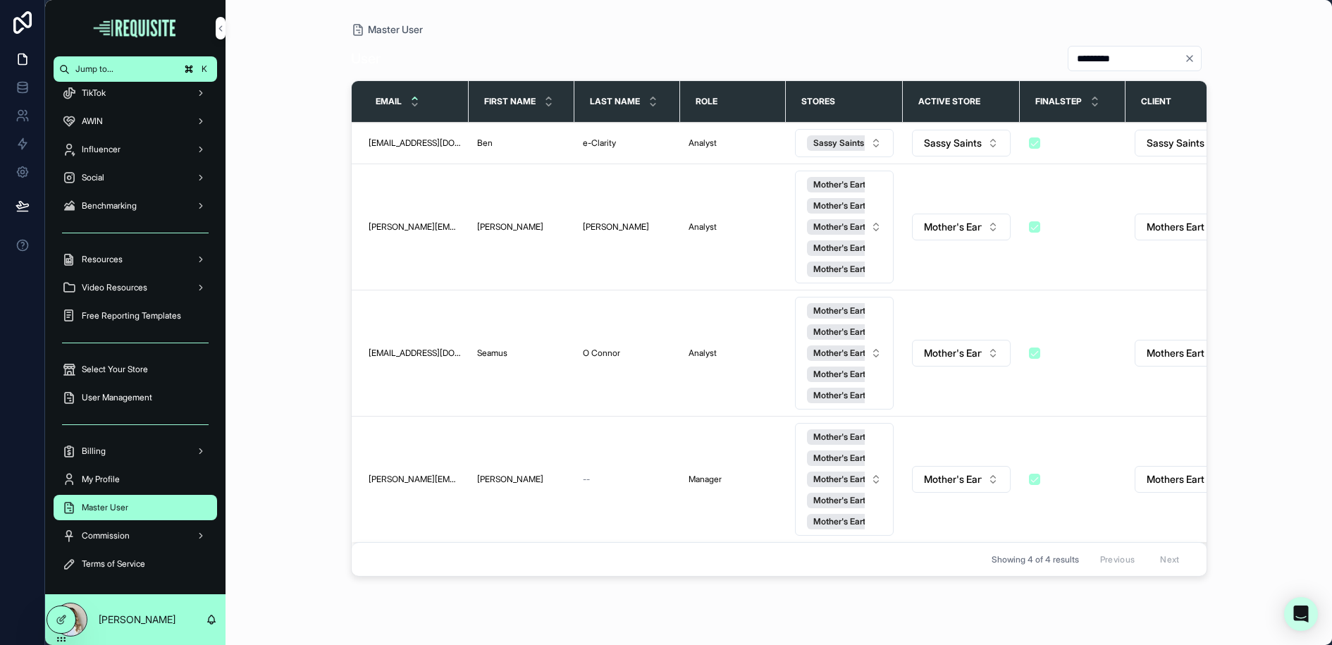
click at [317, 246] on div "Master User User ********* Email First name Last name Role Stores Active Store …" at bounding box center [778, 322] width 1106 height 645
click at [890, 332] on button "Mother's Earth Global Mother's Earth NL Mother's Earth WW Mother's Earth France…" at bounding box center [844, 353] width 99 height 113
type input "****"
click at [803, 449] on span "Sassy Saints" at bounding box center [779, 448] width 56 height 14
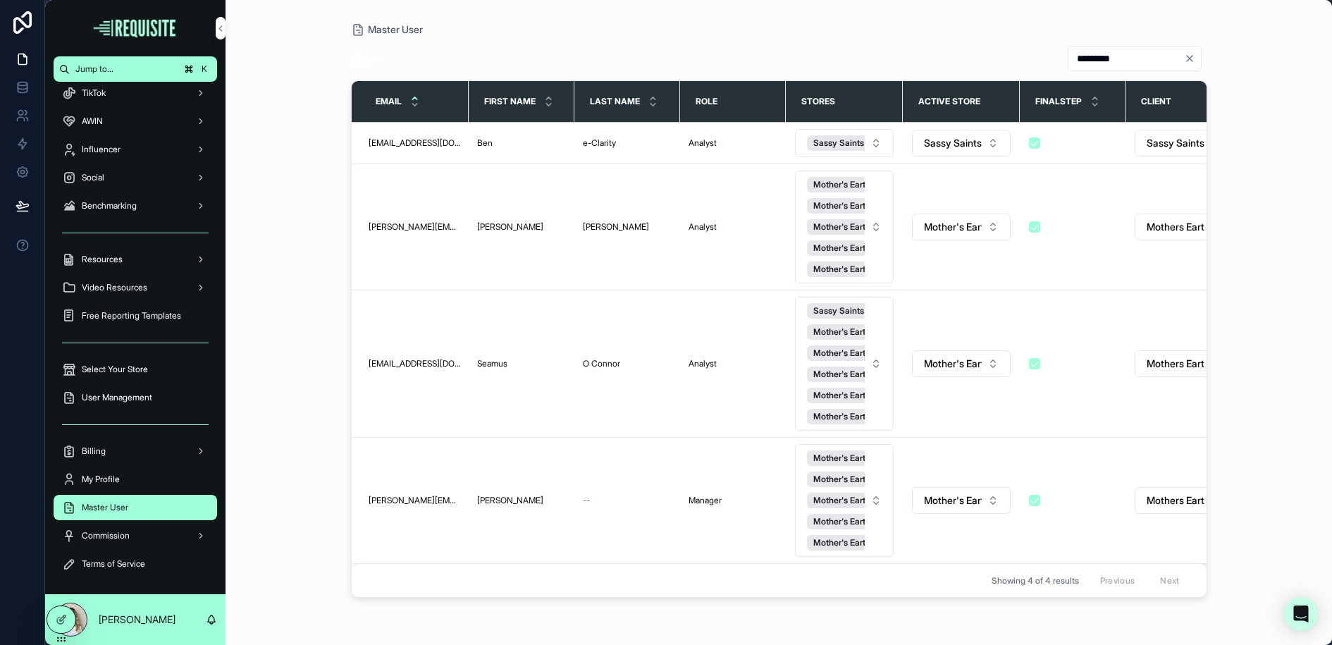
click at [882, 475] on button "Mother's Earth Global Mother's Earth NL Mother's Earth WW Mother's Earth DACH M…" at bounding box center [844, 500] width 99 height 113
type input "****"
click at [779, 598] on span "Sassy Saints" at bounding box center [779, 593] width 56 height 14
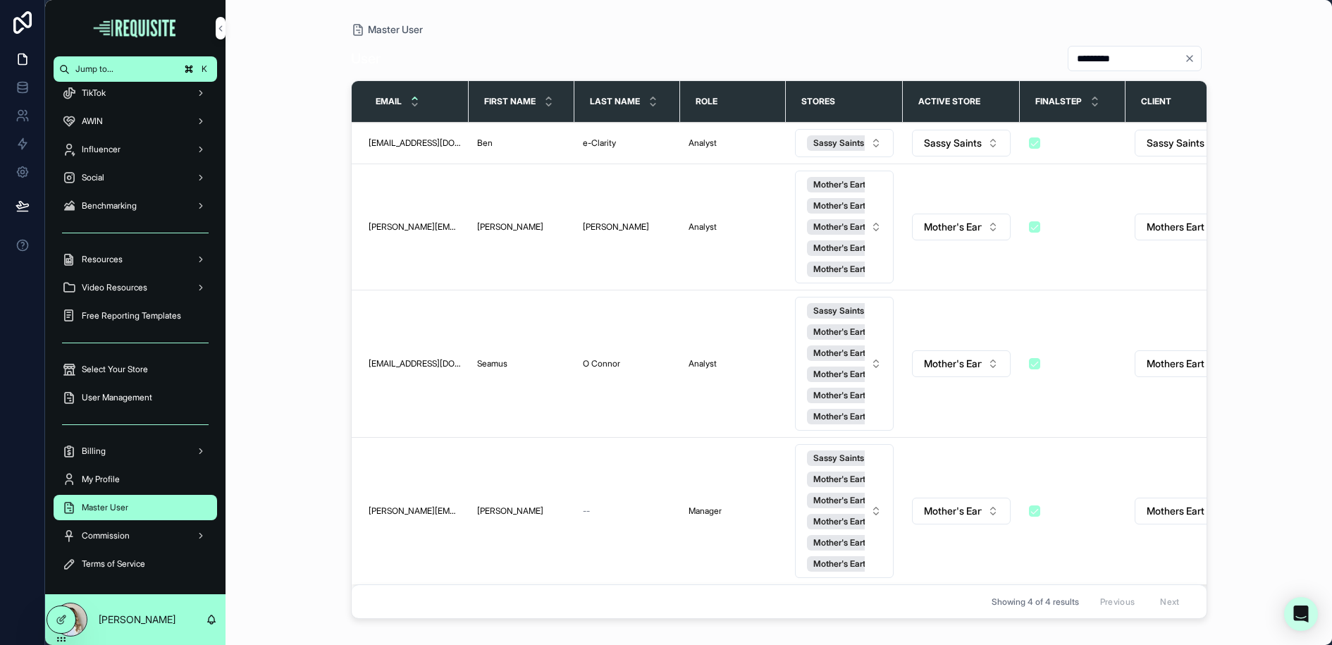
click at [883, 228] on button "Mother's Earth Global Mother's Earth NL Mother's Earth WW Mother's Earth DACH M…" at bounding box center [844, 227] width 99 height 113
type input "****"
click at [787, 325] on span "Sassy Saints" at bounding box center [779, 324] width 56 height 14
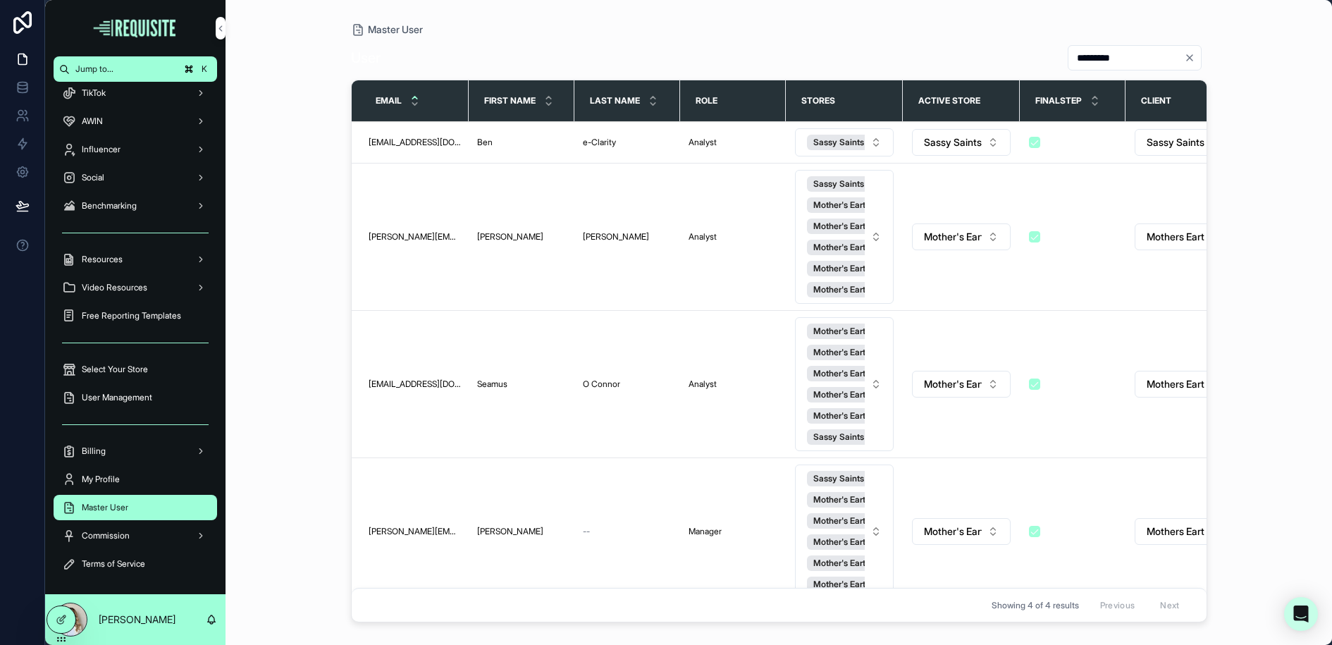
click at [336, 241] on div "Master User User ********* Email First name Last name Role Stores Active Store …" at bounding box center [778, 314] width 901 height 628
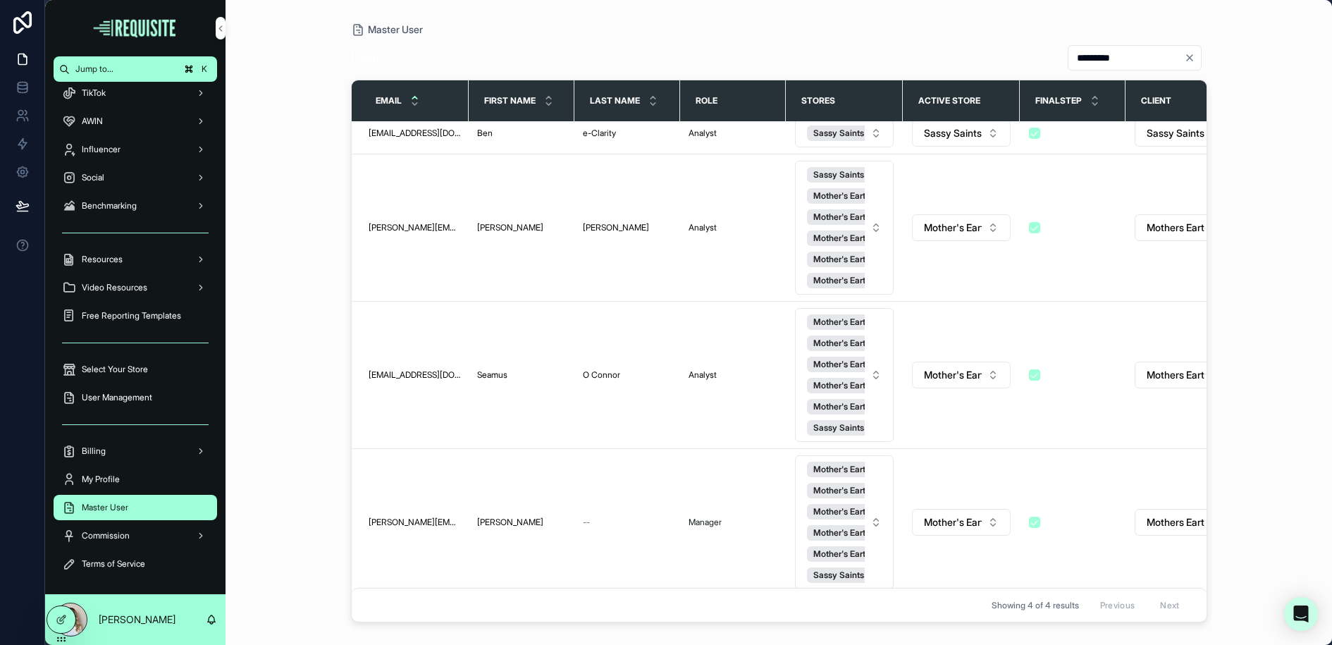
click at [707, 517] on span "Manager" at bounding box center [704, 522] width 33 height 11
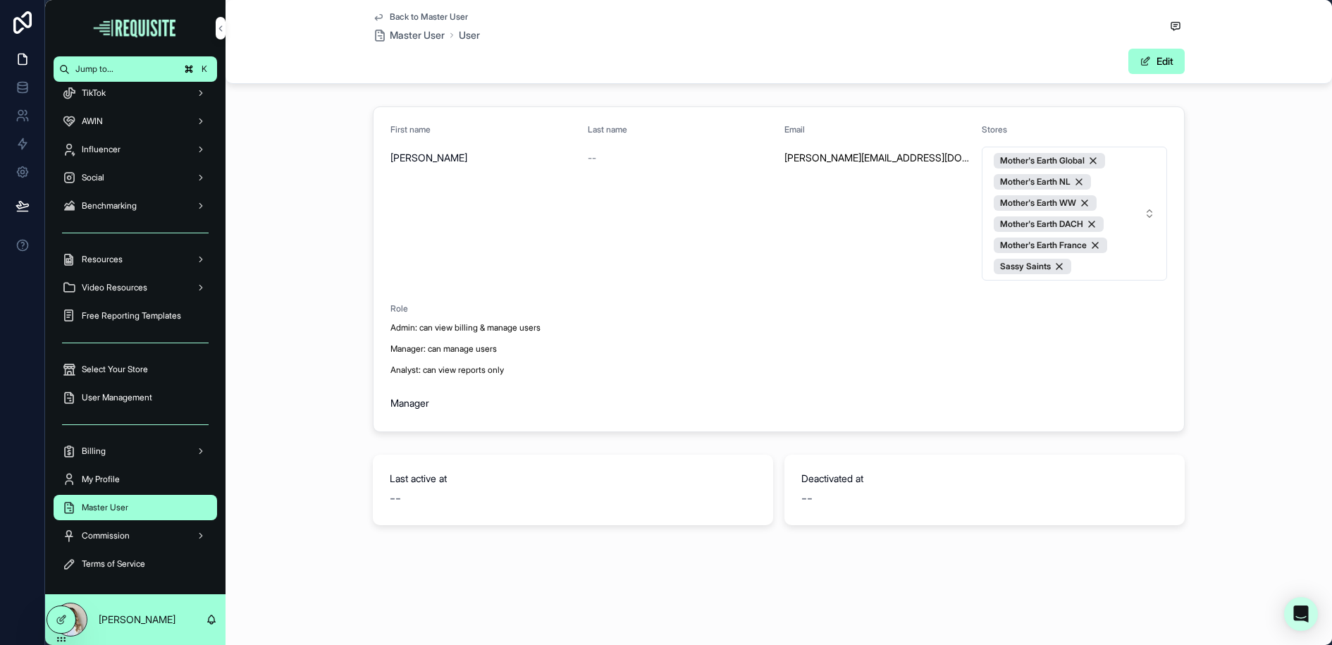
click at [414, 408] on div "Manager" at bounding box center [483, 403] width 186 height 23
click at [1148, 60] on span "scrollable content" at bounding box center [1144, 61] width 11 height 11
click at [481, 404] on button "Manager" at bounding box center [483, 405] width 186 height 27
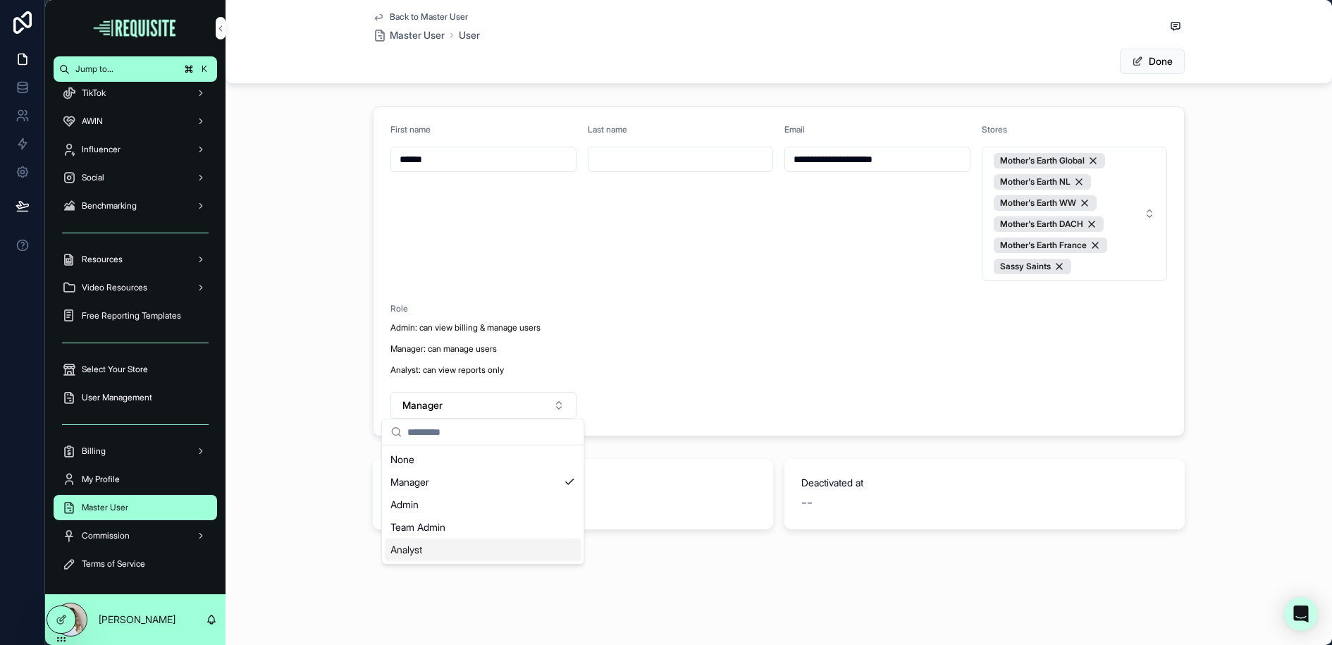
click at [454, 548] on div "Analyst" at bounding box center [483, 549] width 196 height 23
click at [1170, 61] on button "Done" at bounding box center [1152, 61] width 65 height 25
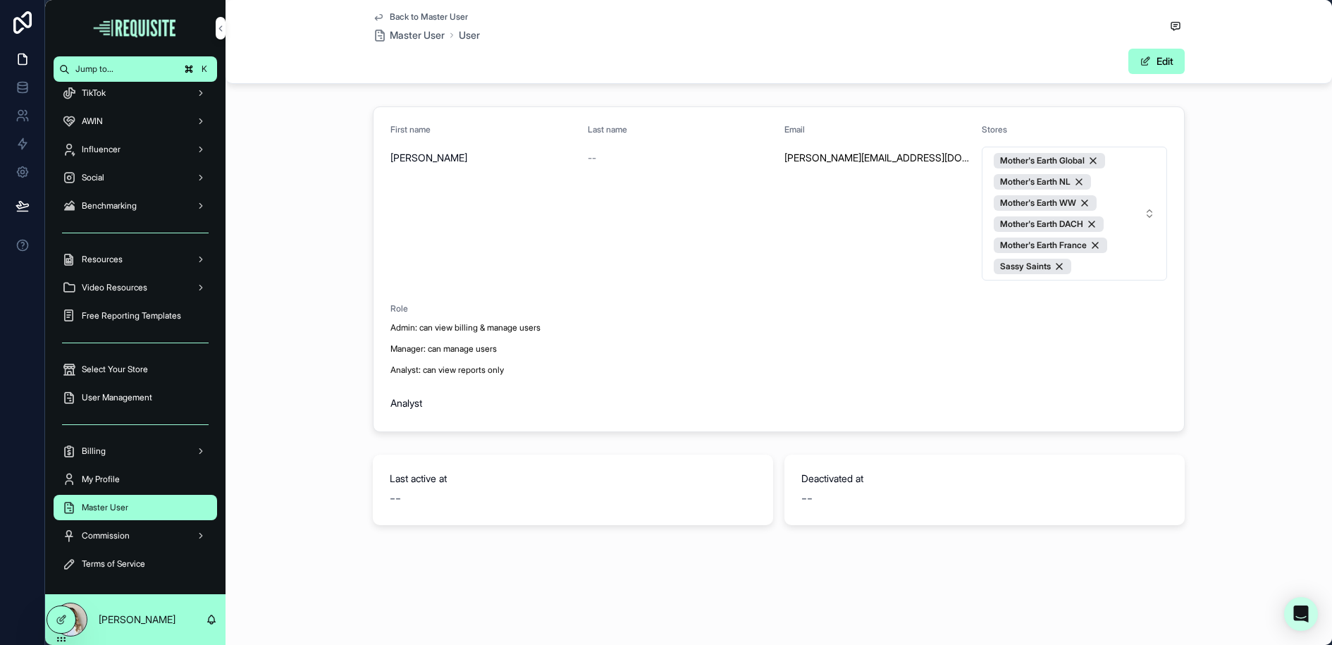
click at [315, 213] on div "First name Walker Last name -- Email walker@e-clarity.co.uk Stores Mother's Ear…" at bounding box center [778, 269] width 1106 height 337
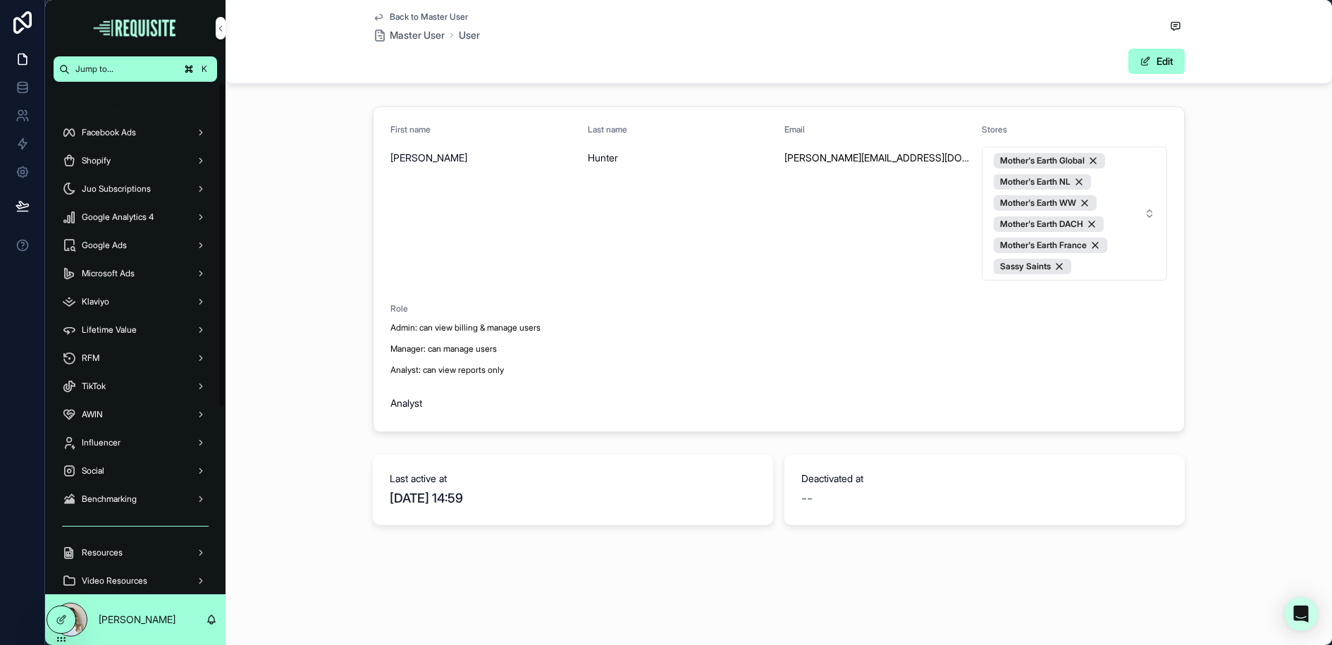
click at [105, 100] on span "Performance" at bounding box center [106, 104] width 49 height 11
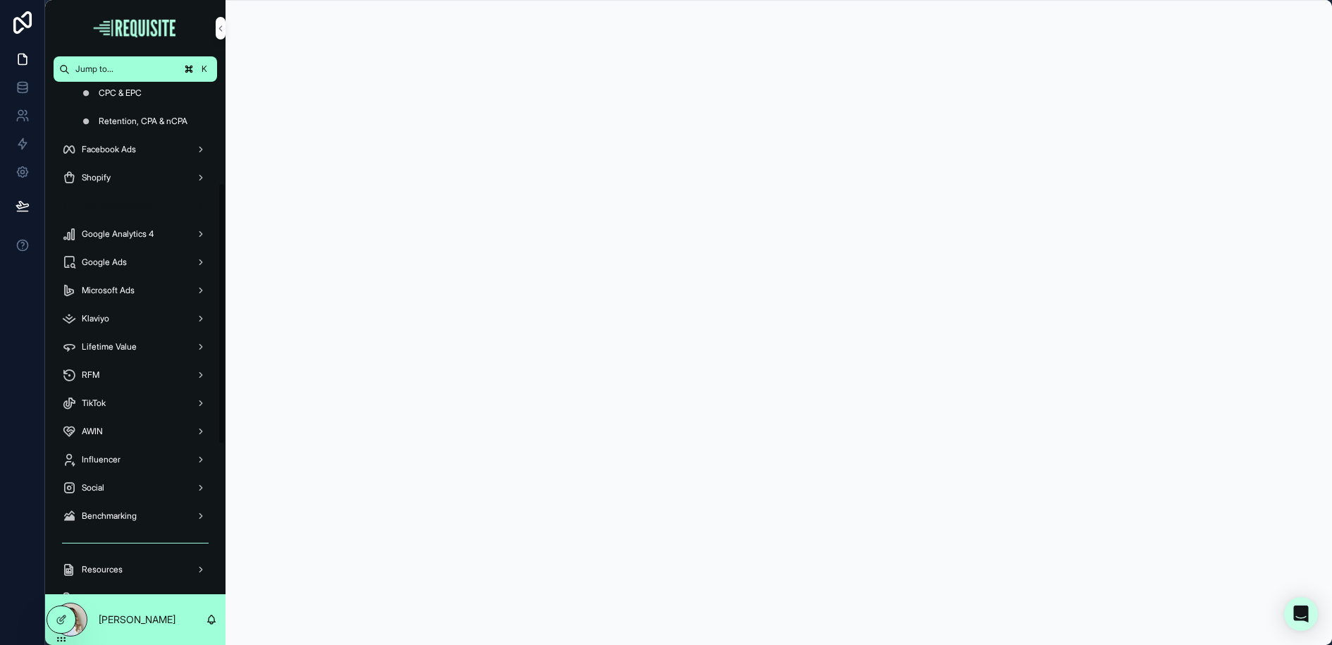
scroll to position [229, 0]
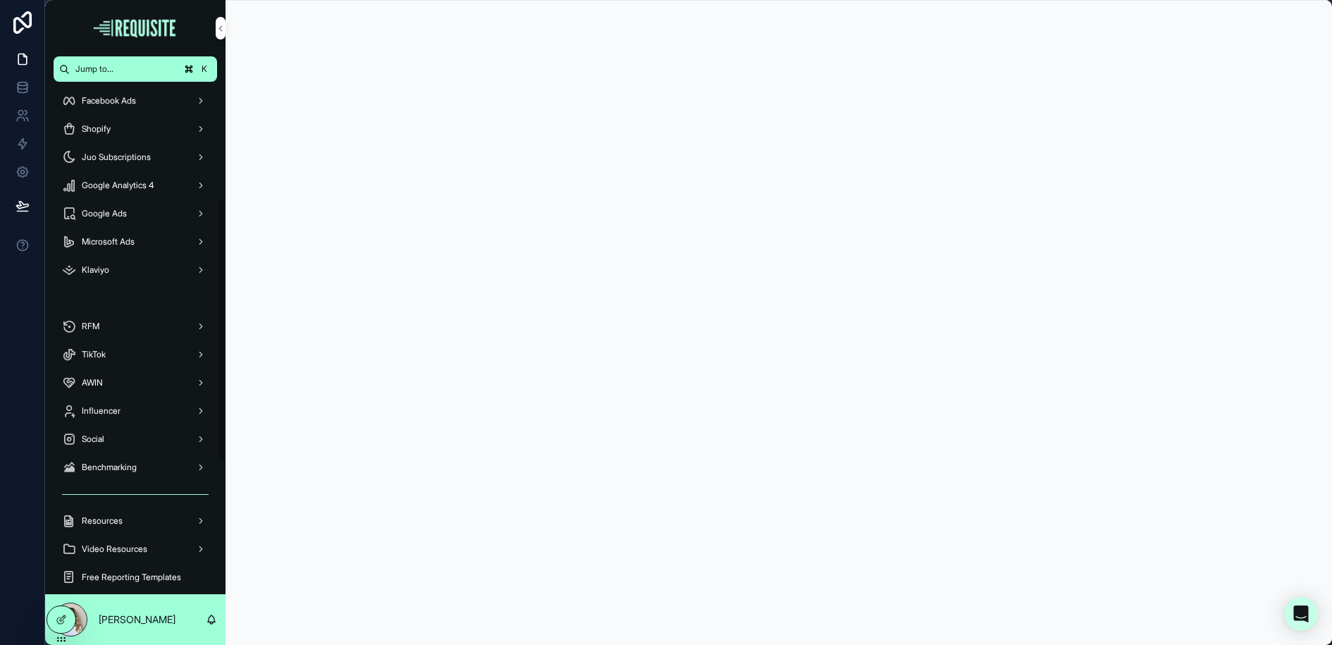
click at [118, 297] on span "Lifetime Value" at bounding box center [109, 297] width 55 height 11
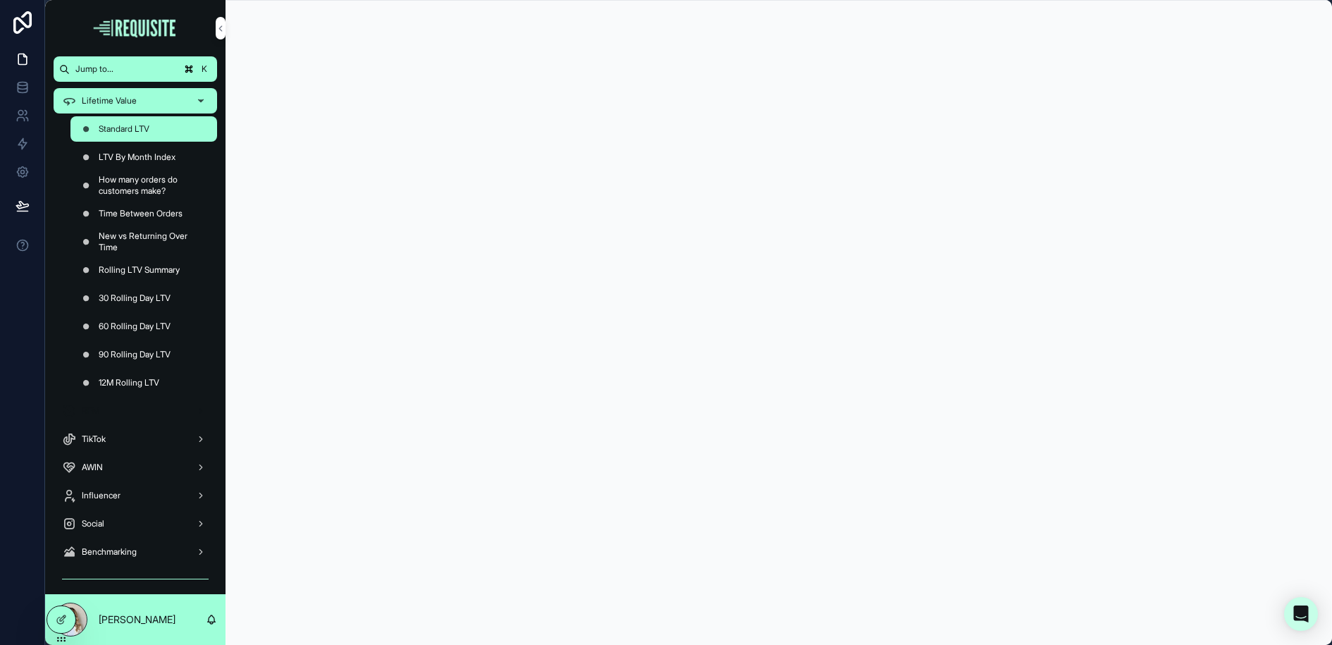
click at [96, 411] on span "RFM" at bounding box center [91, 410] width 18 height 11
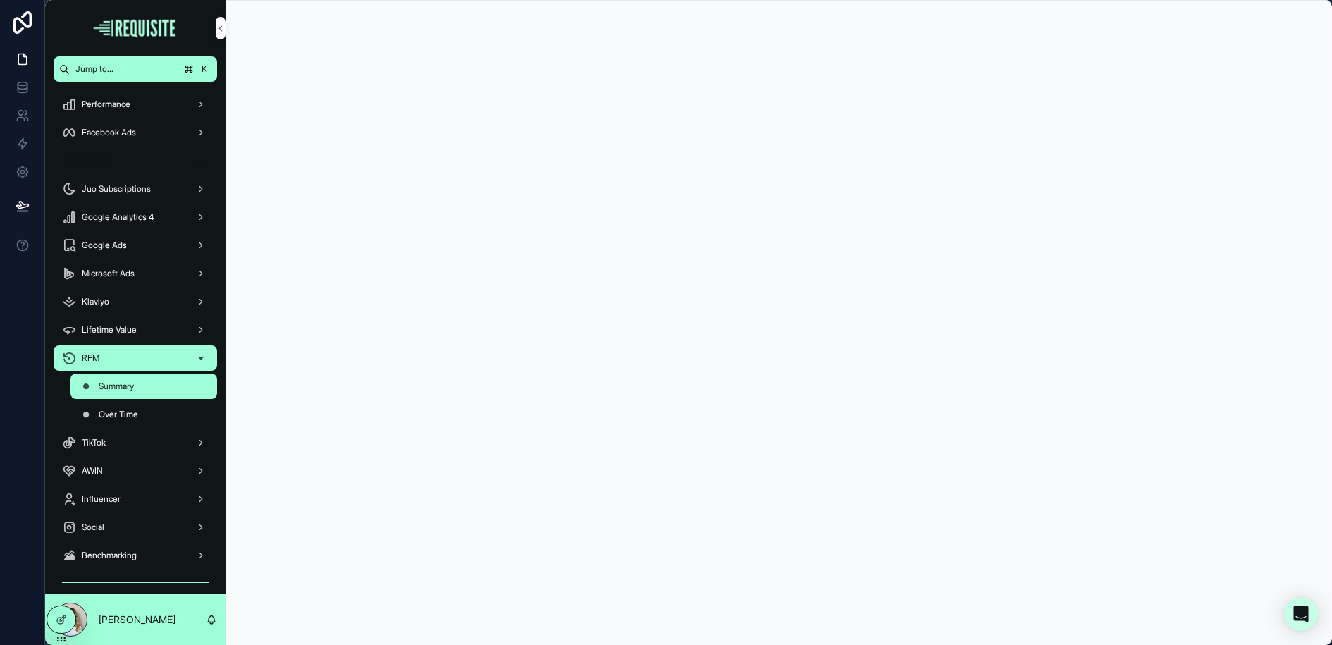
click at [115, 165] on div "Shopify" at bounding box center [135, 160] width 147 height 23
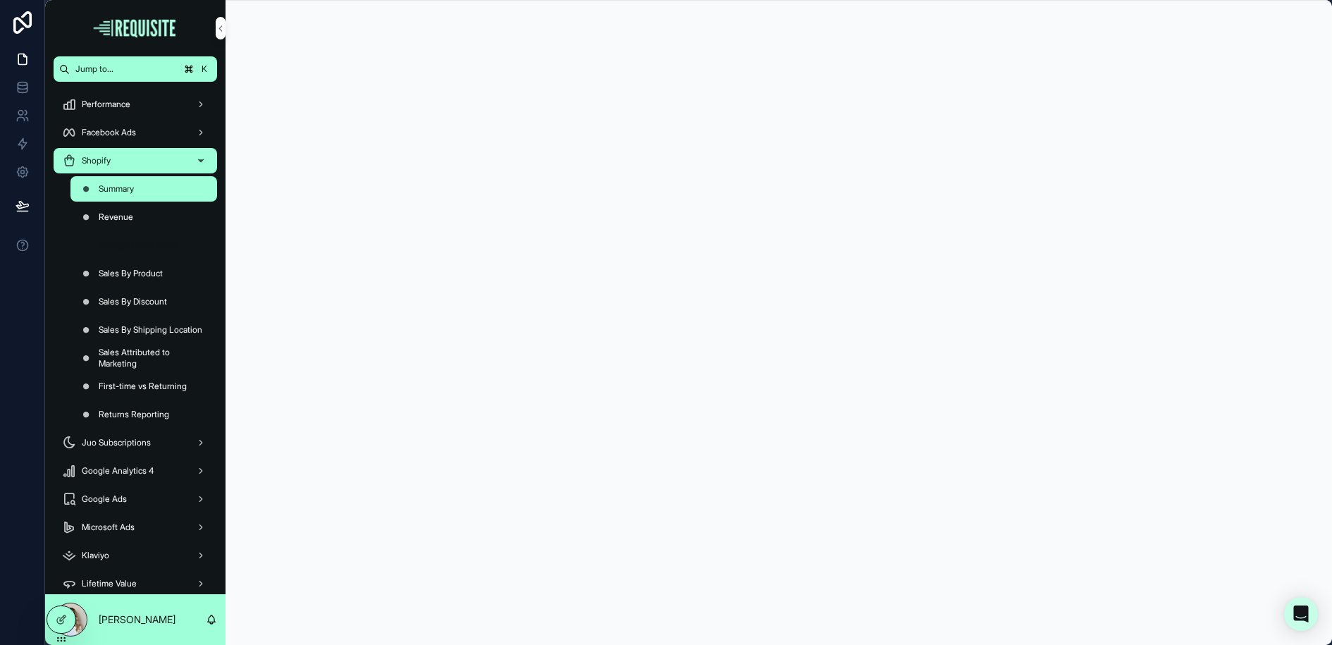
click at [148, 249] on span "Average Order Value" at bounding box center [138, 245] width 78 height 11
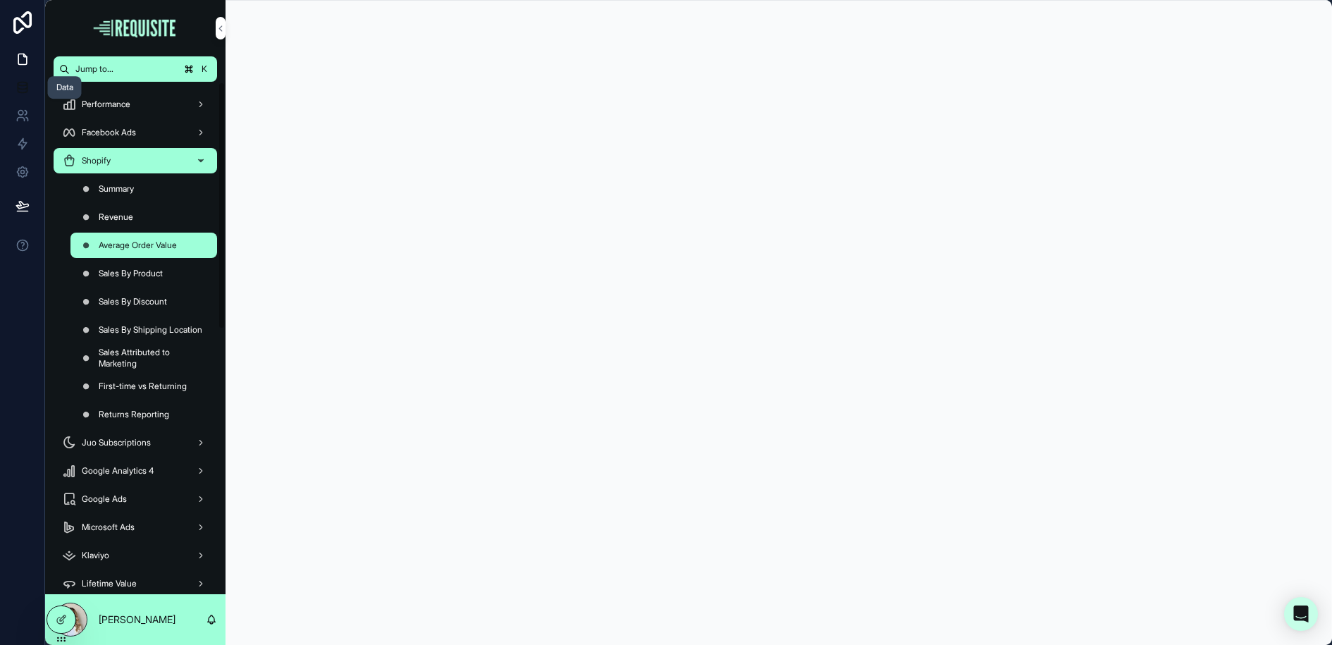
click at [13, 85] on link at bounding box center [22, 87] width 44 height 28
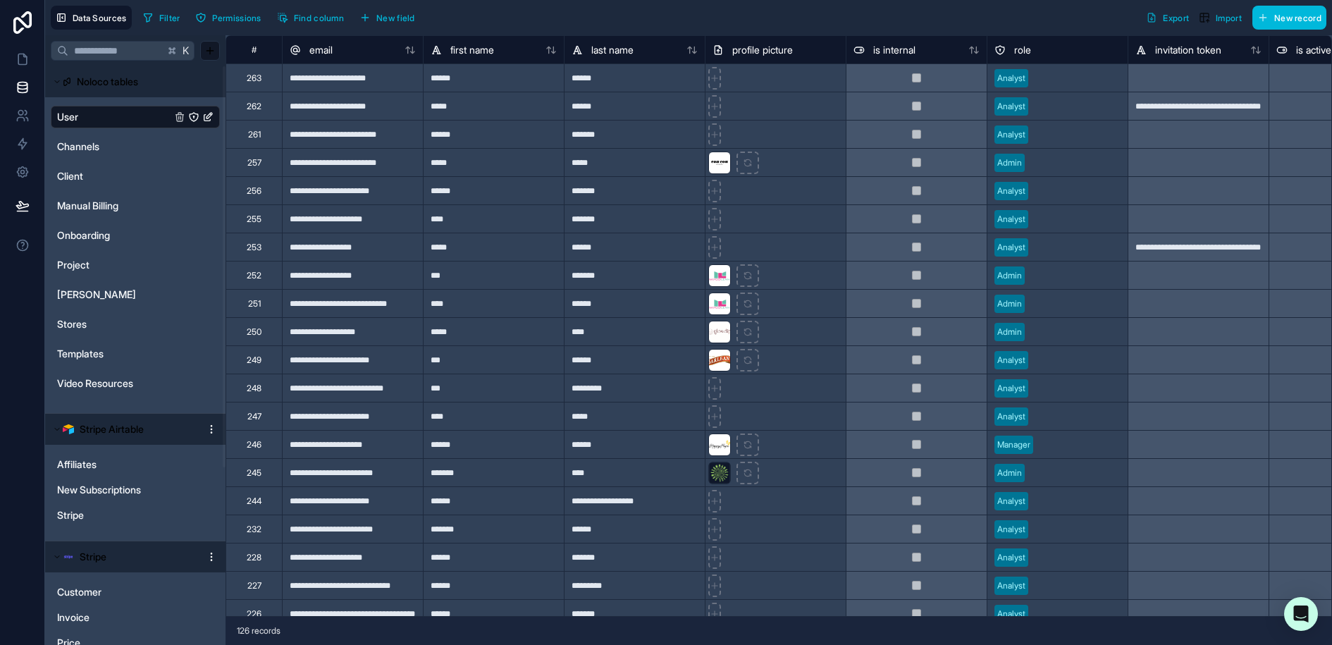
click at [1292, 16] on span "New record" at bounding box center [1297, 18] width 47 height 11
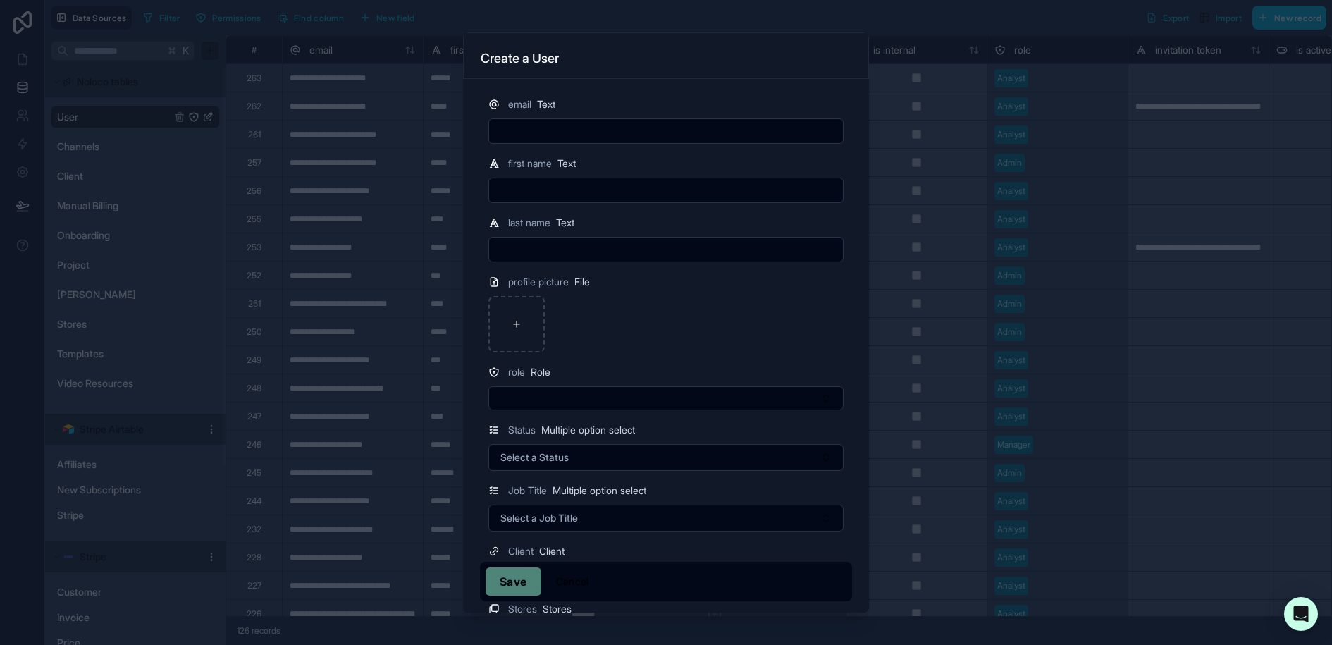
click at [521, 129] on input "text" at bounding box center [666, 131] width 354 height 20
click at [524, 184] on input "text" at bounding box center [666, 190] width 354 height 20
type input "******"
click at [519, 137] on input "text" at bounding box center [666, 131] width 354 height 20
type input "**********"
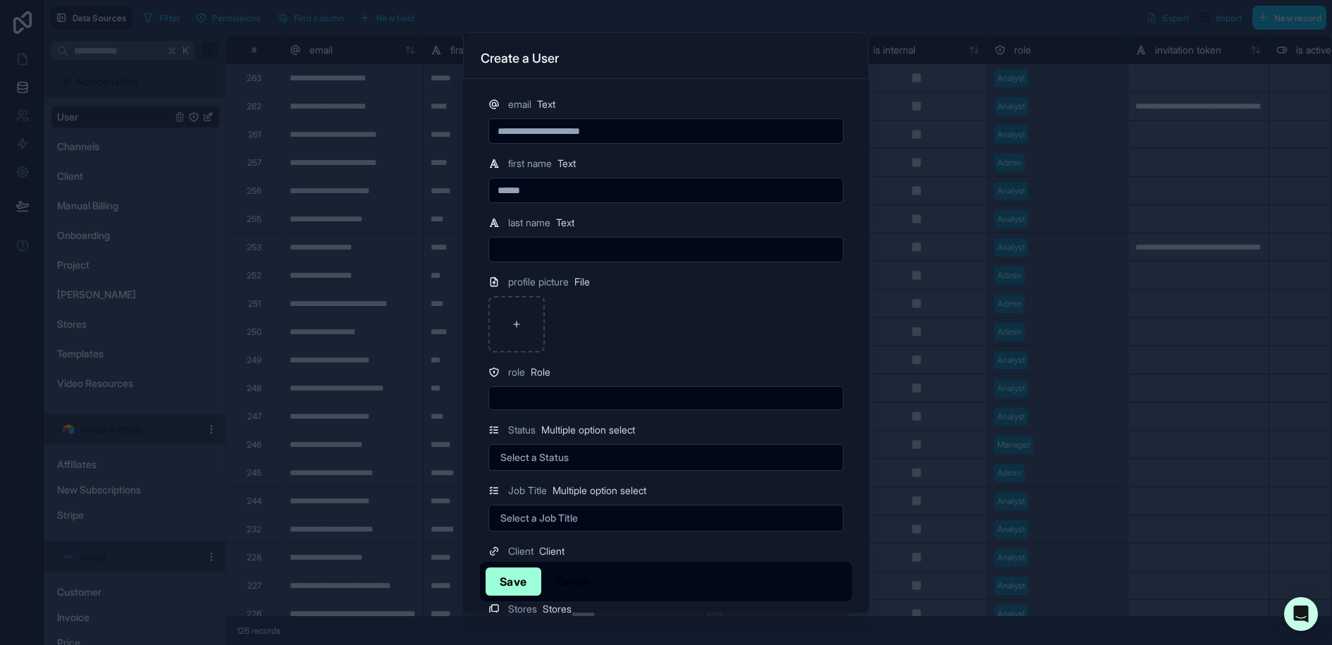
click at [718, 336] on div at bounding box center [665, 324] width 355 height 56
click at [529, 244] on input "text" at bounding box center [666, 250] width 354 height 20
paste input "********"
type input "********"
click at [773, 314] on div at bounding box center [665, 324] width 355 height 56
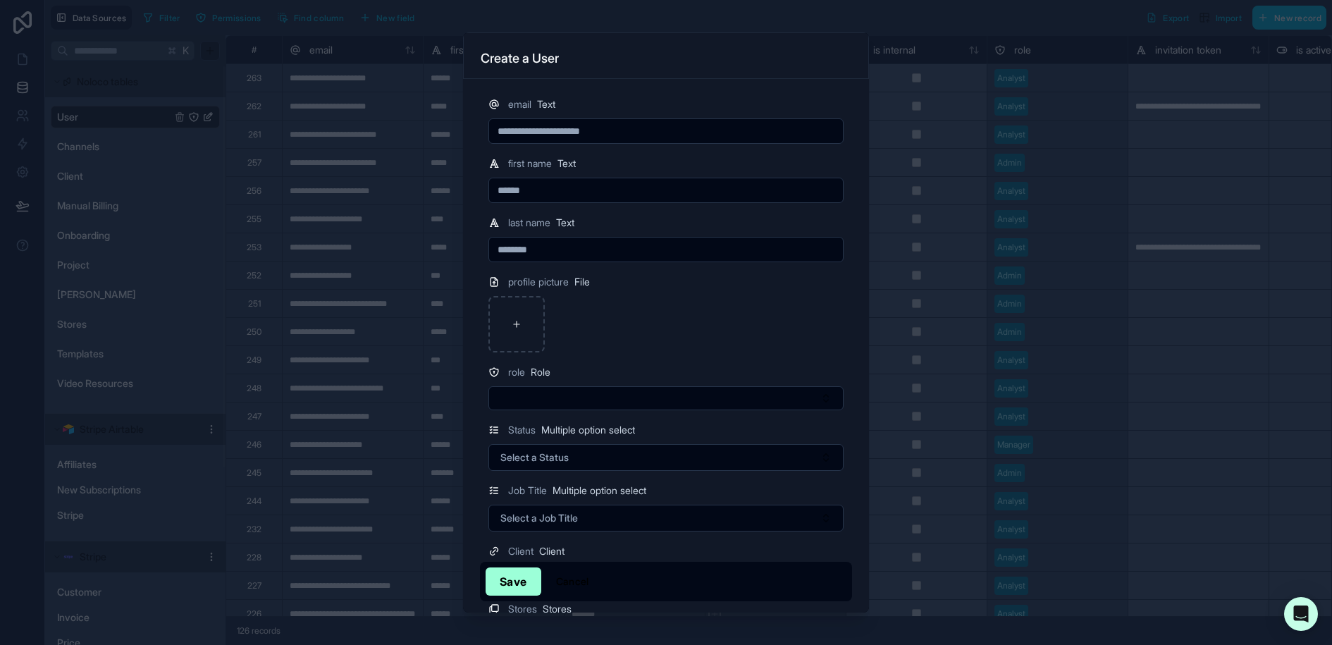
click at [505, 317] on div at bounding box center [516, 324] width 56 height 56
type input "**********"
click at [585, 390] on button "Select Button" at bounding box center [665, 398] width 355 height 24
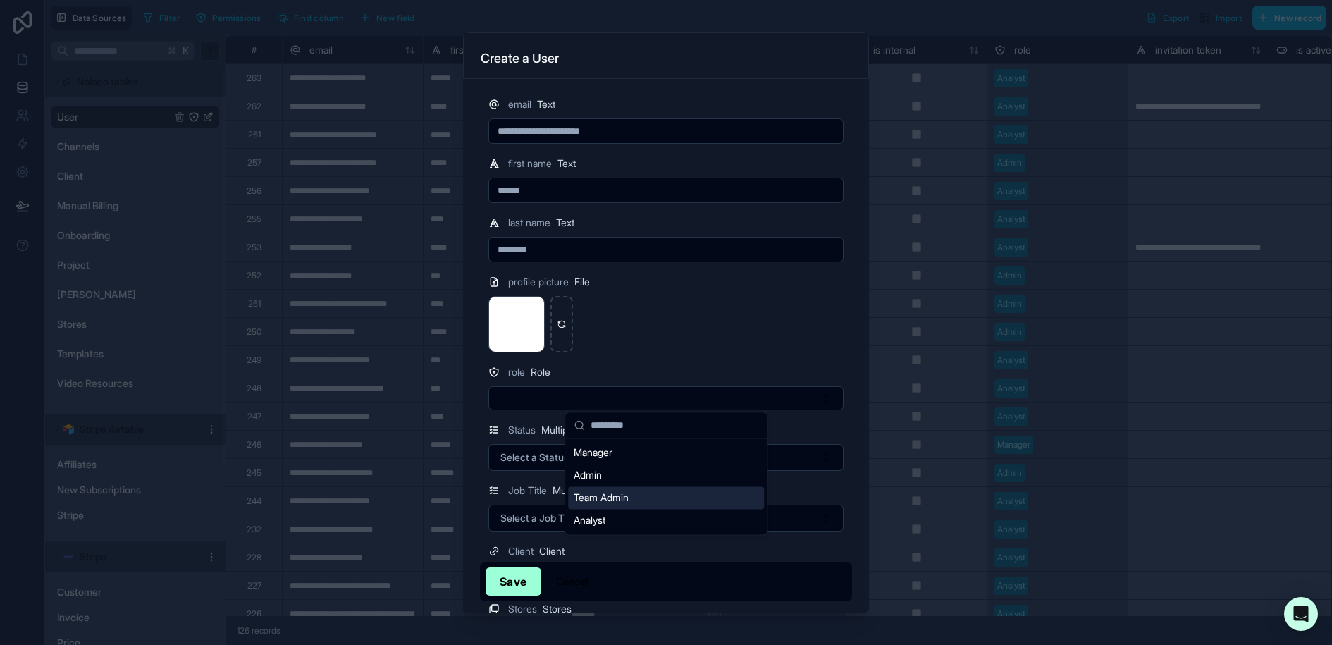
click at [618, 495] on span "Team Admin" at bounding box center [601, 497] width 55 height 14
click at [583, 394] on button "Team Admin" at bounding box center [665, 399] width 355 height 27
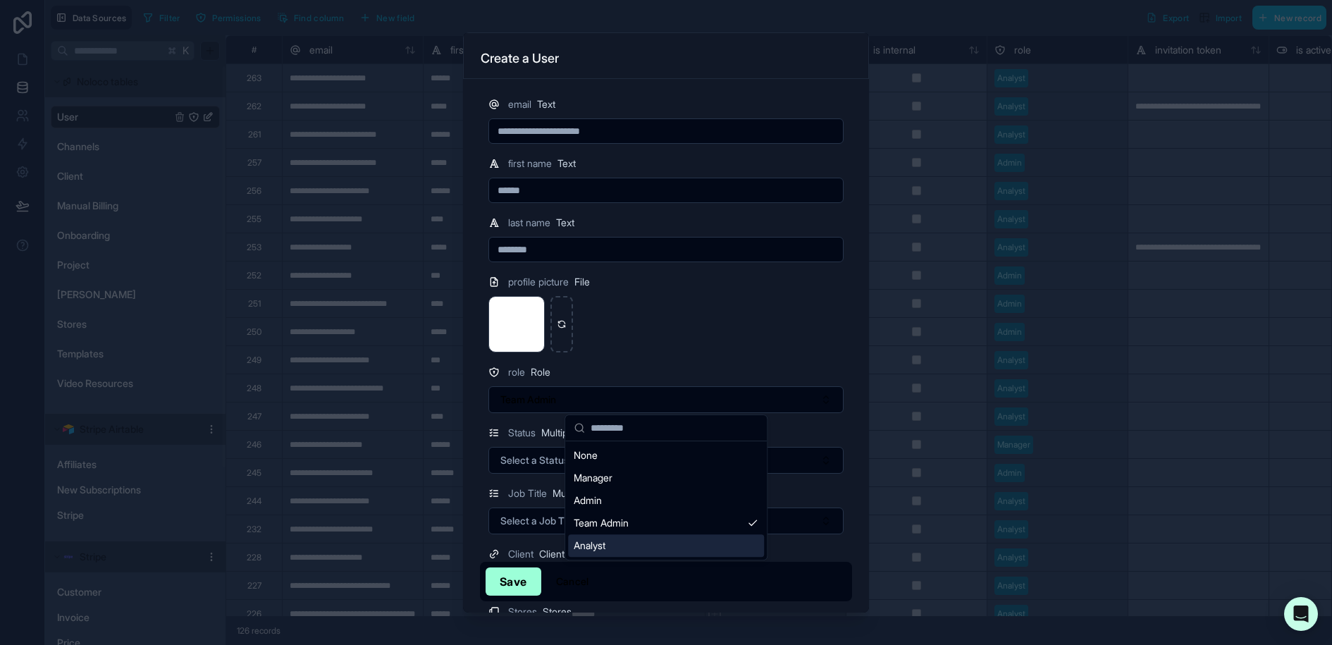
click at [624, 546] on div "Analyst" at bounding box center [666, 545] width 196 height 23
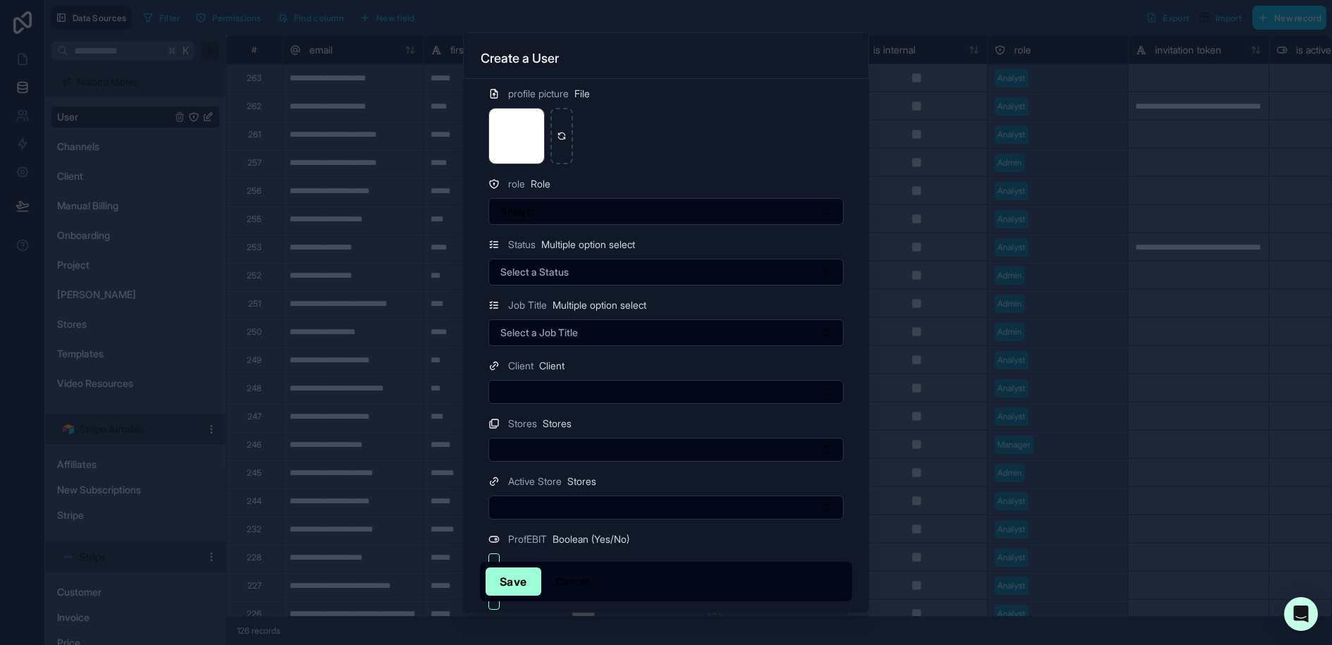
scroll to position [233, 0]
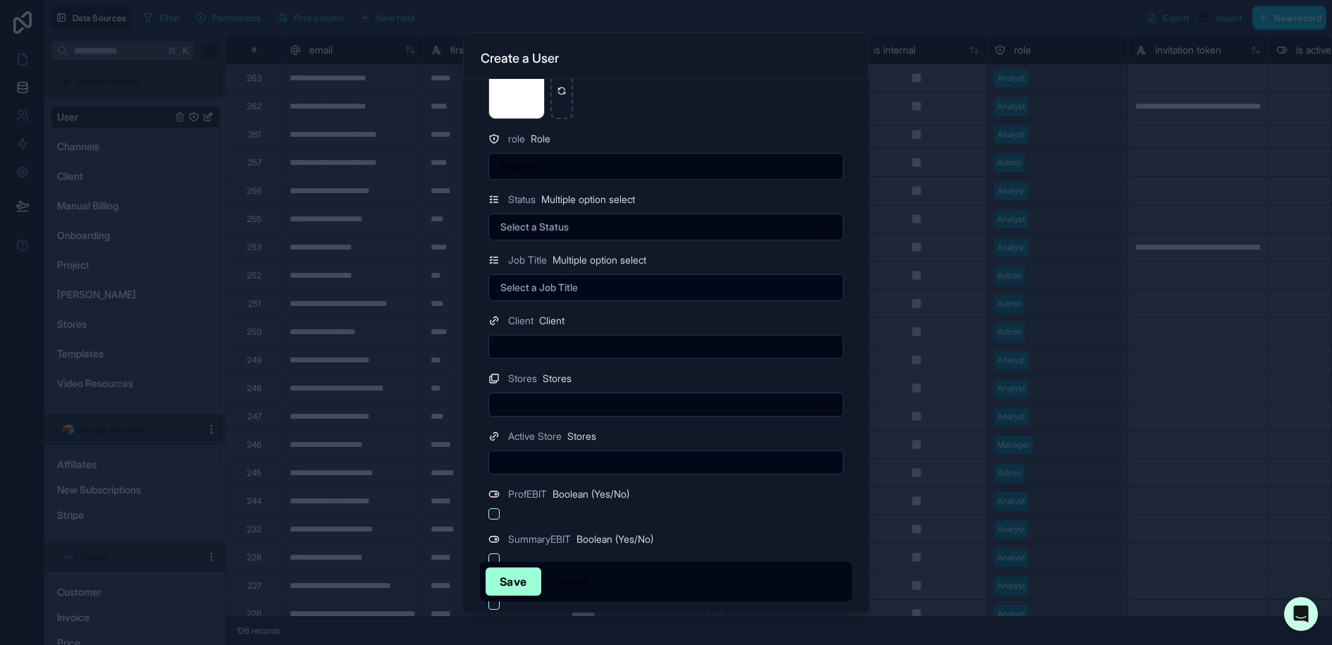
click at [543, 230] on span "Select a Status" at bounding box center [534, 227] width 68 height 14
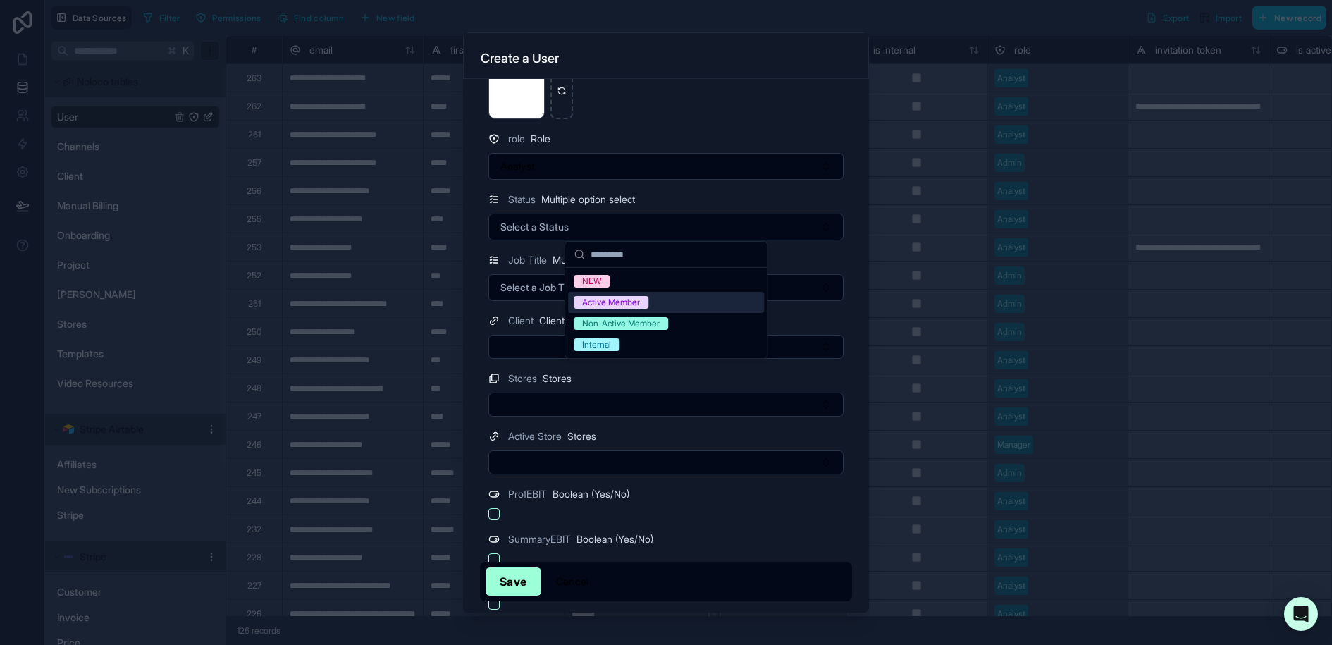
click at [644, 303] on span "Active Member" at bounding box center [611, 302] width 75 height 13
click at [537, 280] on span "Select a Job Title" at bounding box center [539, 287] width 78 height 14
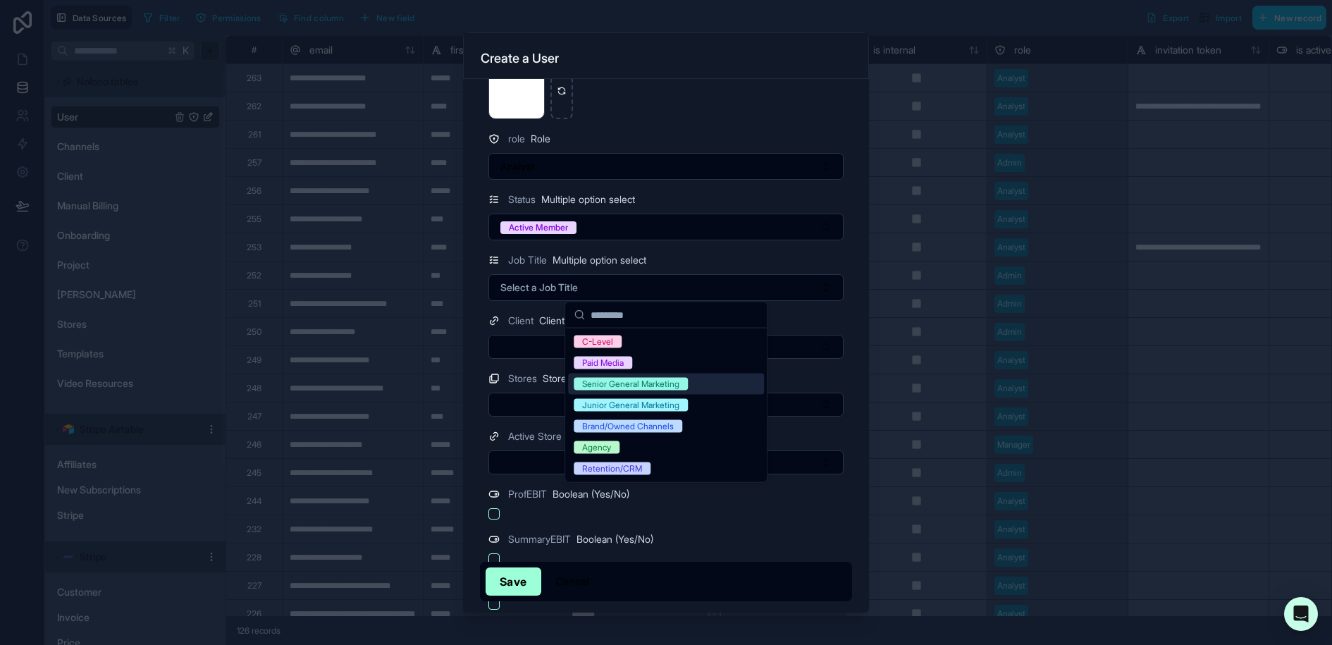
click at [710, 388] on div "Senior General Marketing" at bounding box center [666, 383] width 196 height 21
click at [826, 318] on div "Client Client" at bounding box center [665, 320] width 355 height 17
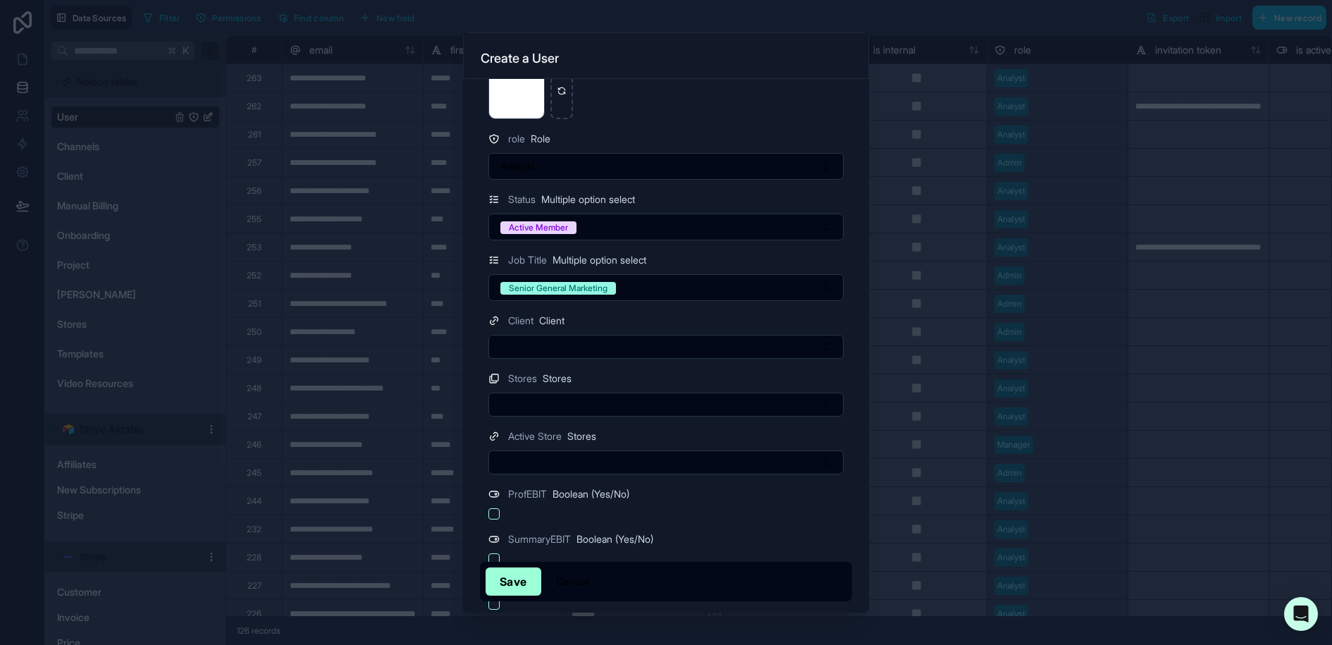
click at [708, 337] on button "Select Button" at bounding box center [665, 347] width 355 height 24
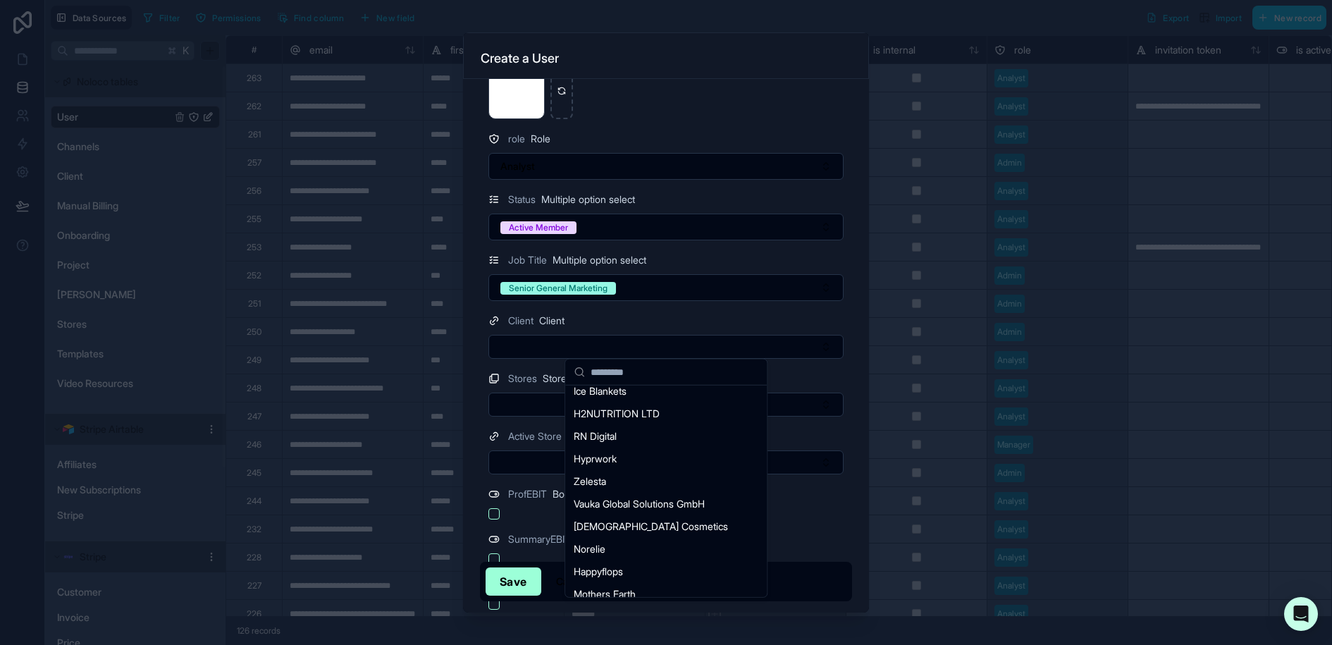
scroll to position [197, 0]
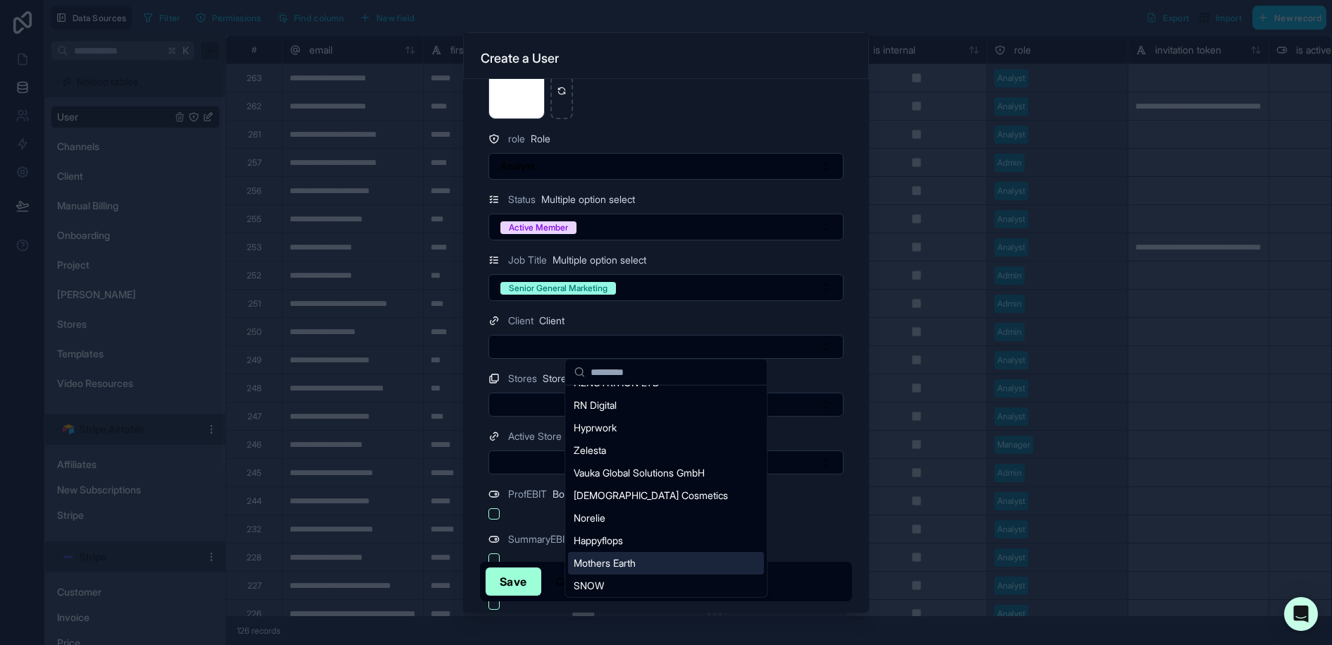
click at [629, 560] on span "Mothers Earth" at bounding box center [605, 563] width 62 height 14
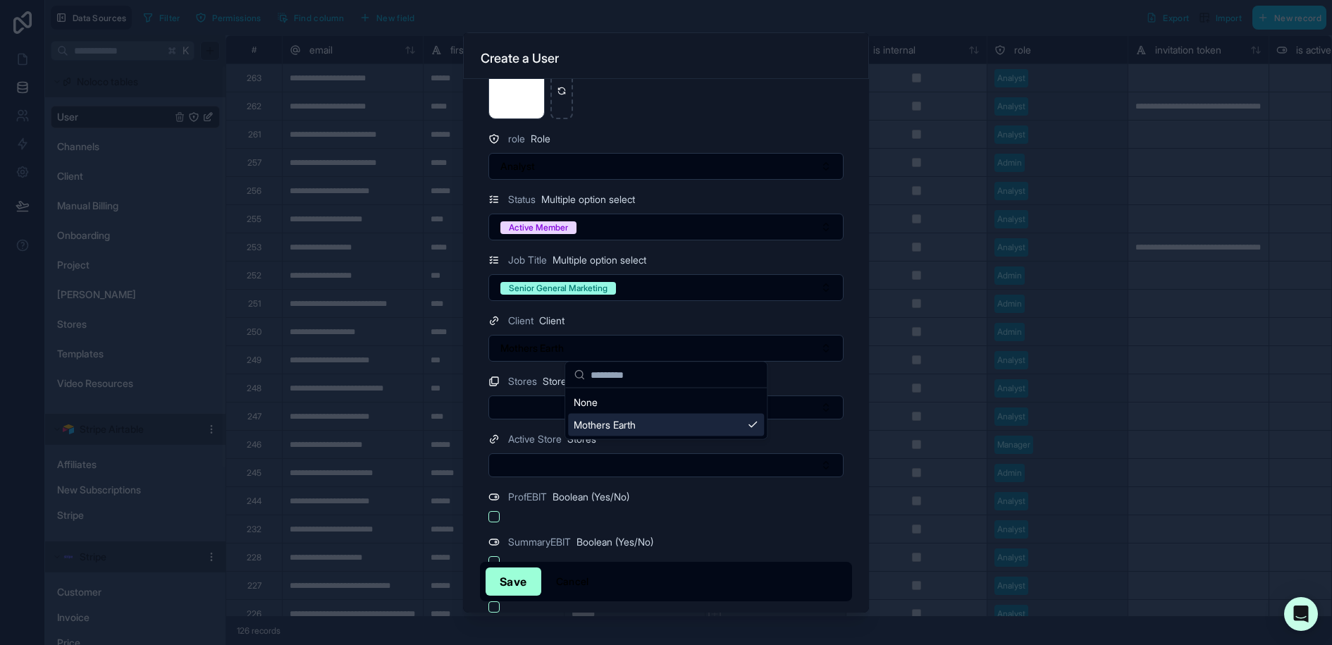
scroll to position [0, 0]
click at [536, 404] on button "Select Button" at bounding box center [665, 407] width 355 height 24
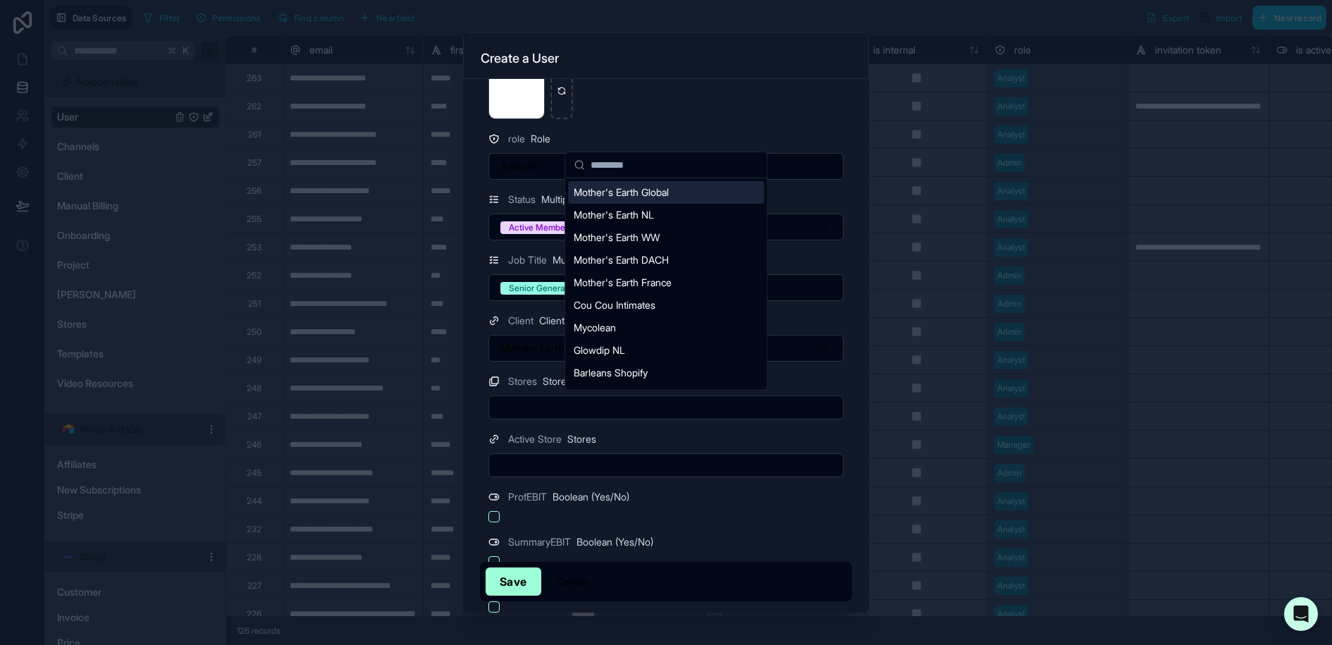
click at [664, 187] on span "Mother's Earth Global" at bounding box center [621, 192] width 95 height 14
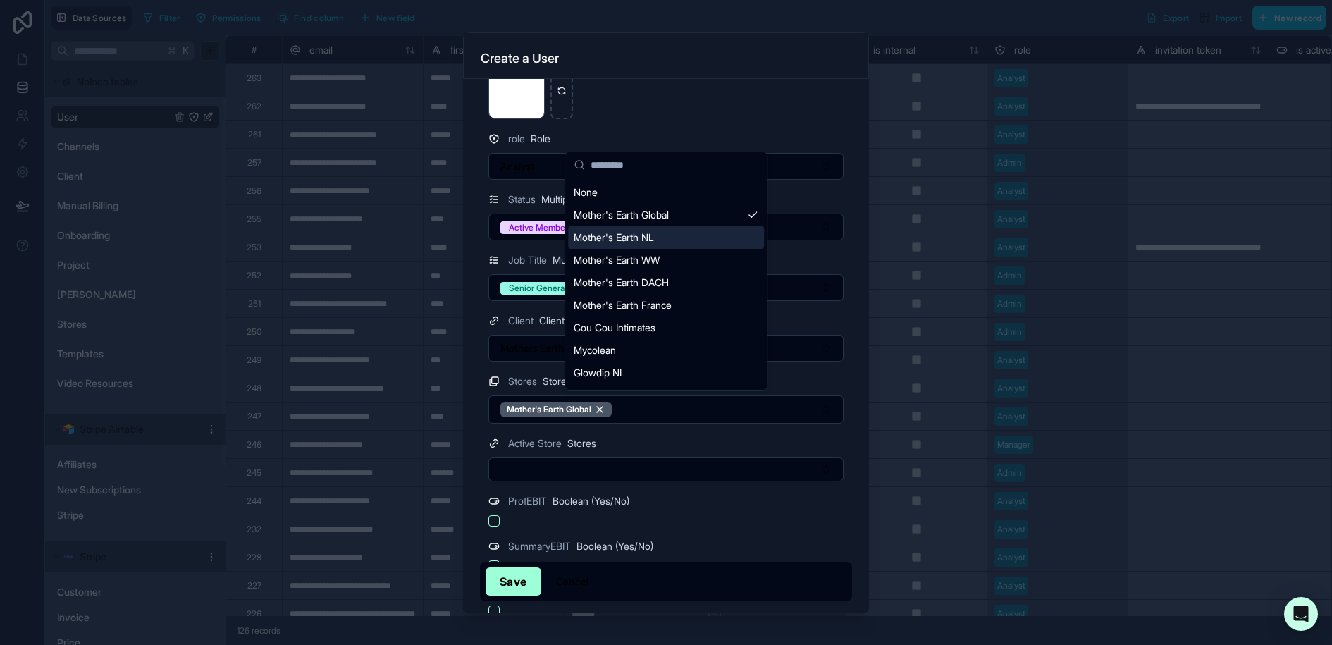
click at [651, 238] on span "Mother's Earth NL" at bounding box center [614, 237] width 80 height 14
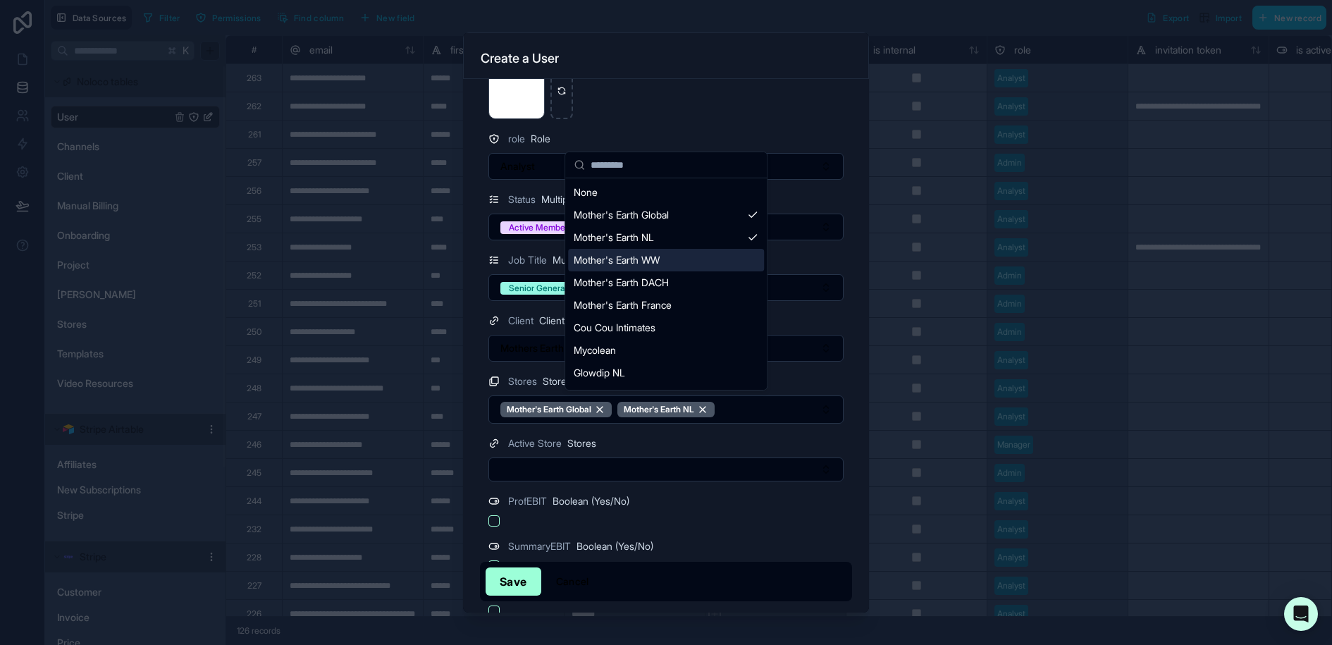
click at [665, 267] on div "Mother's Earth WW" at bounding box center [666, 260] width 196 height 23
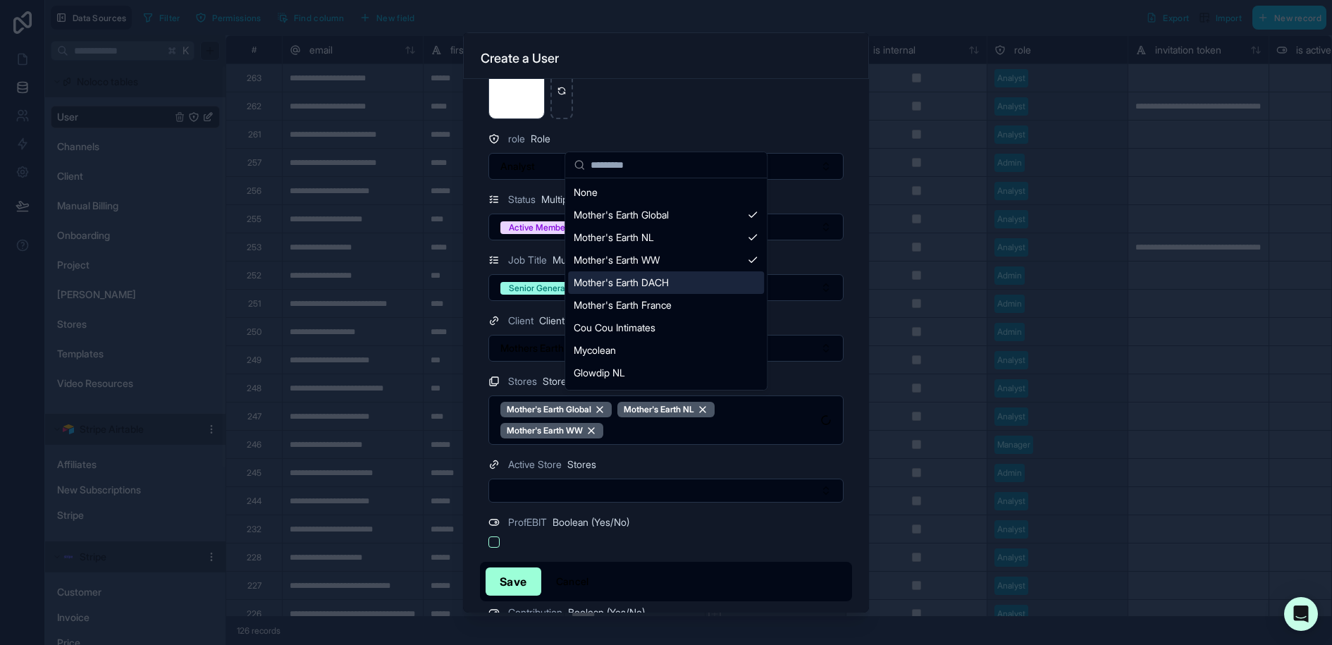
click at [665, 284] on span "Mother's Earth DACH" at bounding box center [621, 283] width 95 height 14
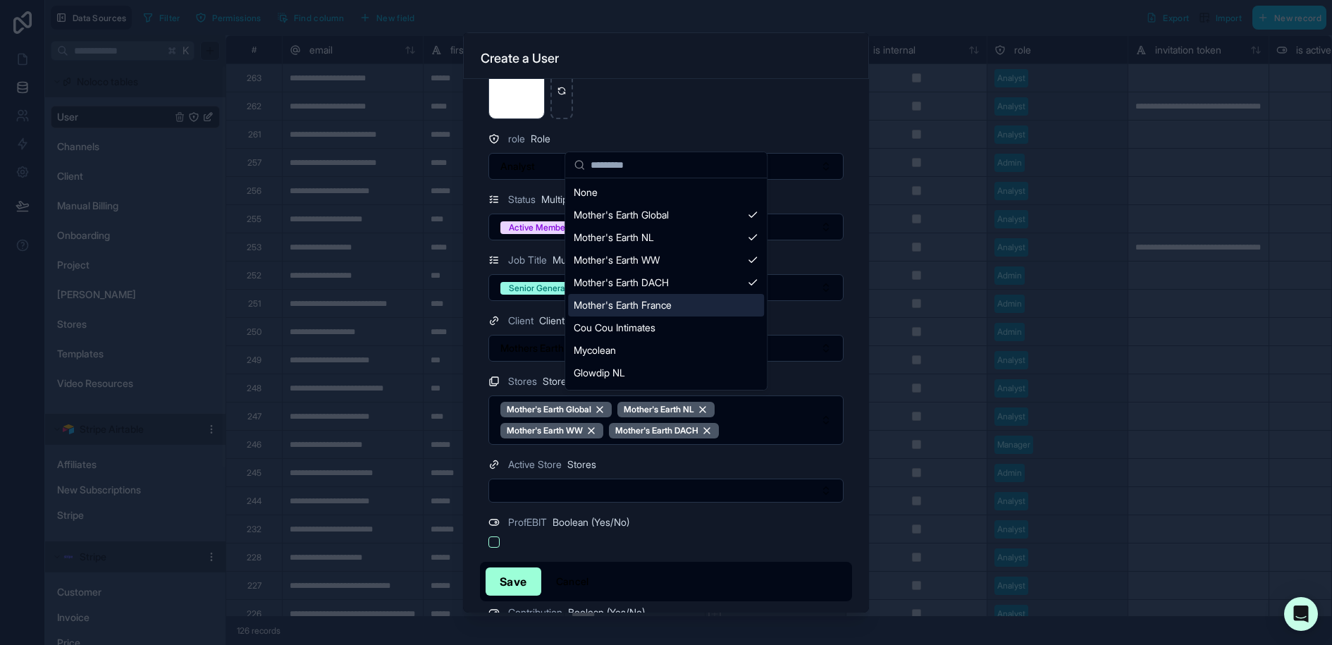
click at [665, 300] on span "Mother's Earth France" at bounding box center [623, 305] width 98 height 14
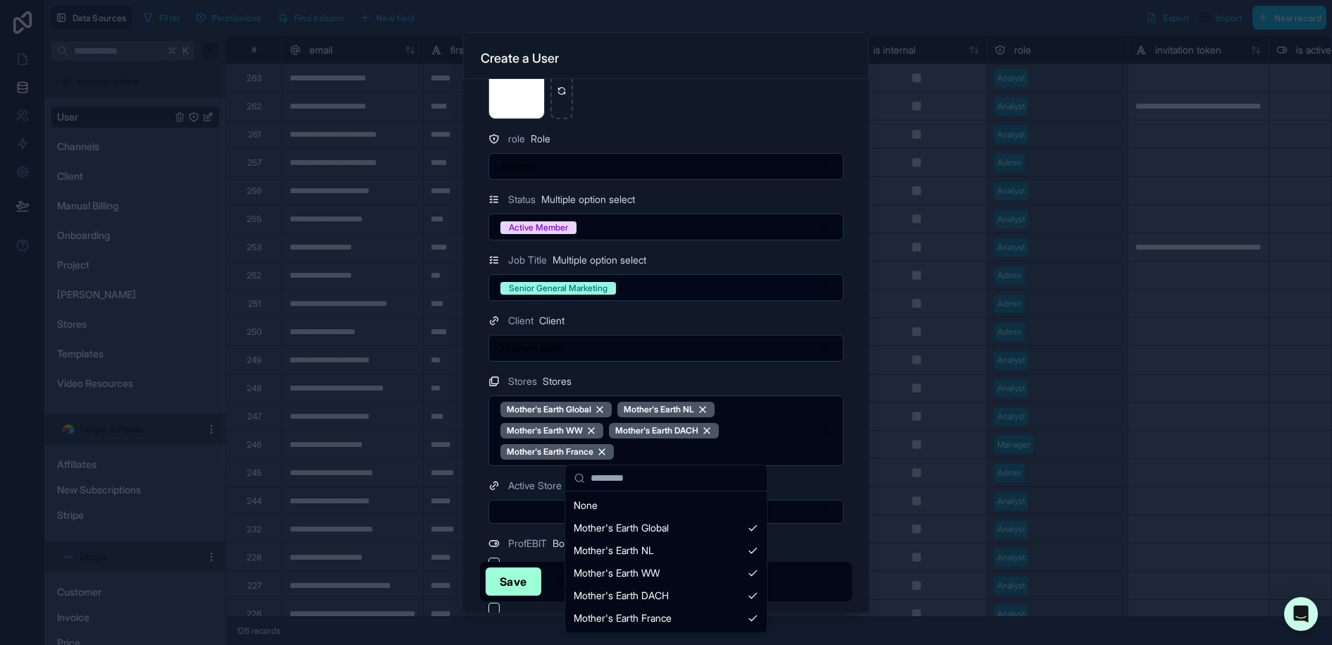
click at [707, 504] on div "**********" at bounding box center [688, 322] width 1287 height 645
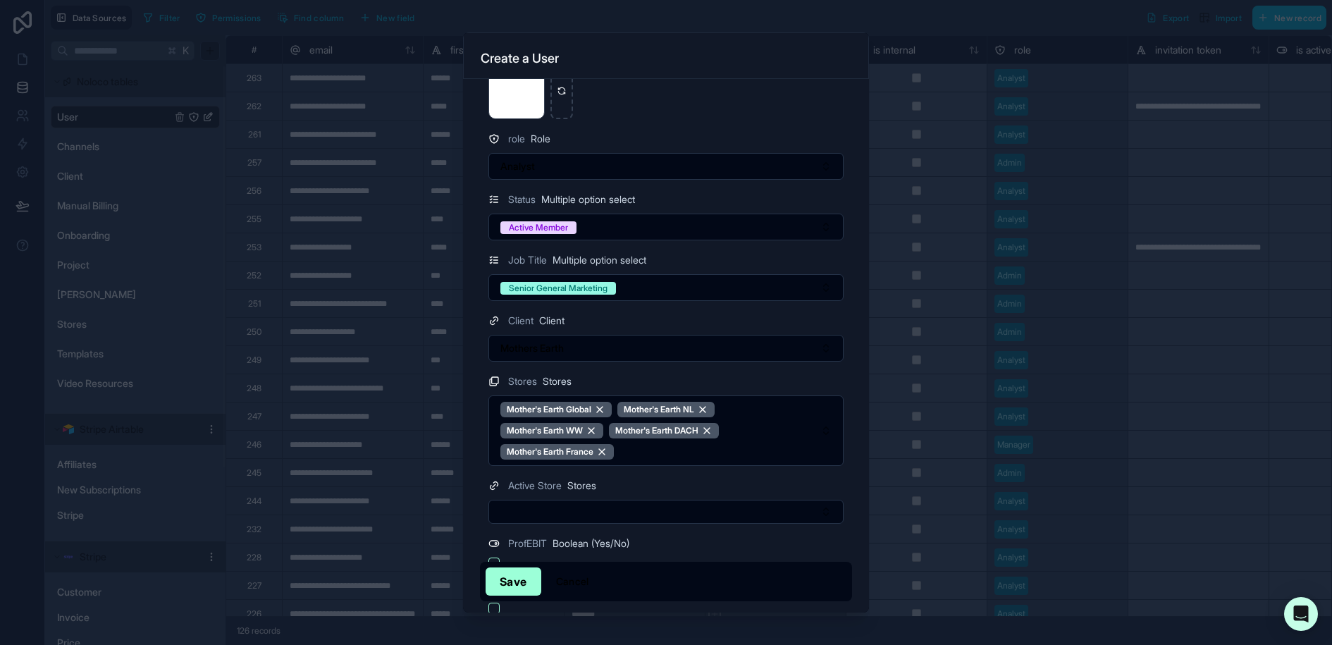
click at [707, 504] on button "Select Button" at bounding box center [665, 512] width 355 height 24
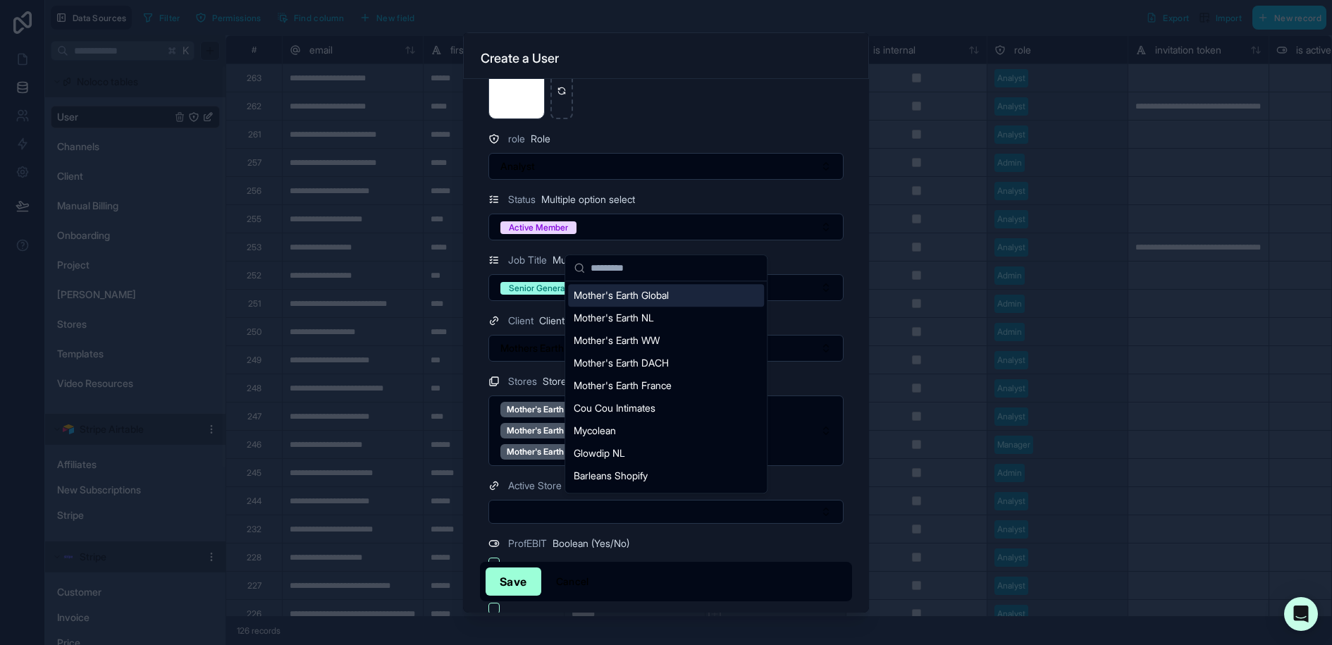
click at [679, 291] on div "Mother's Earth Global" at bounding box center [666, 295] width 196 height 23
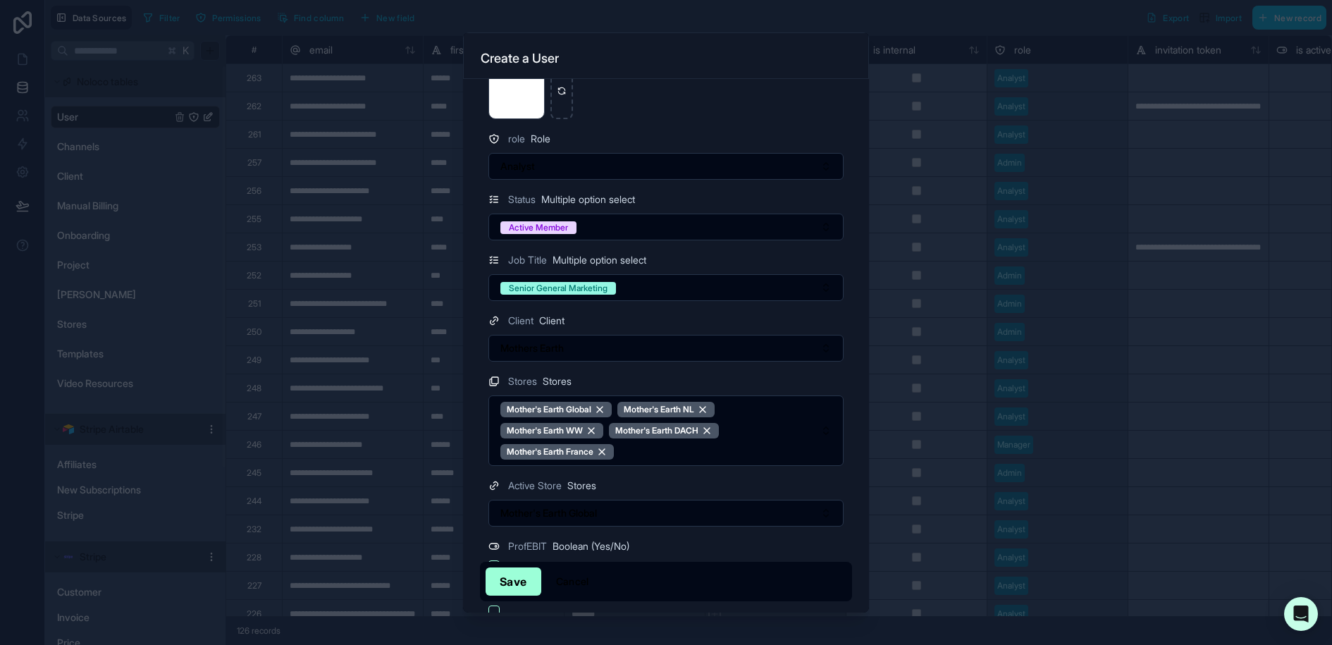
click at [846, 481] on div "Active Store Stores Mother's Earth Global" at bounding box center [666, 501] width 372 height 49
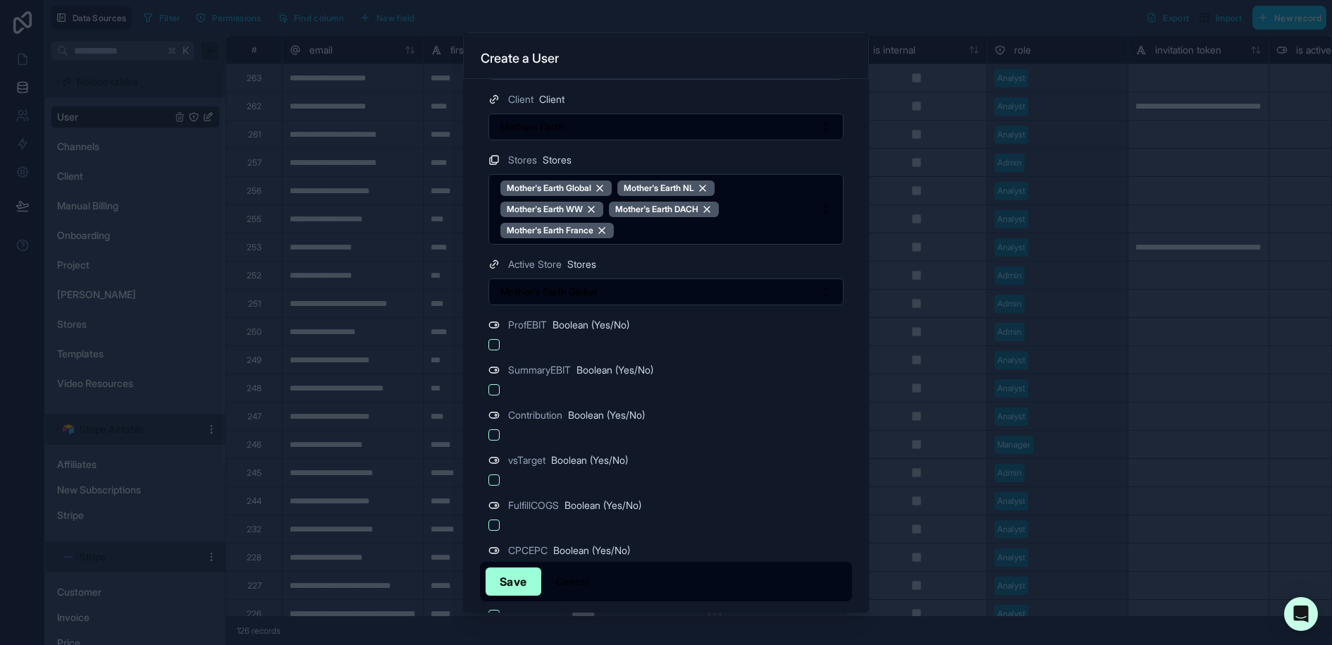
scroll to position [465, 0]
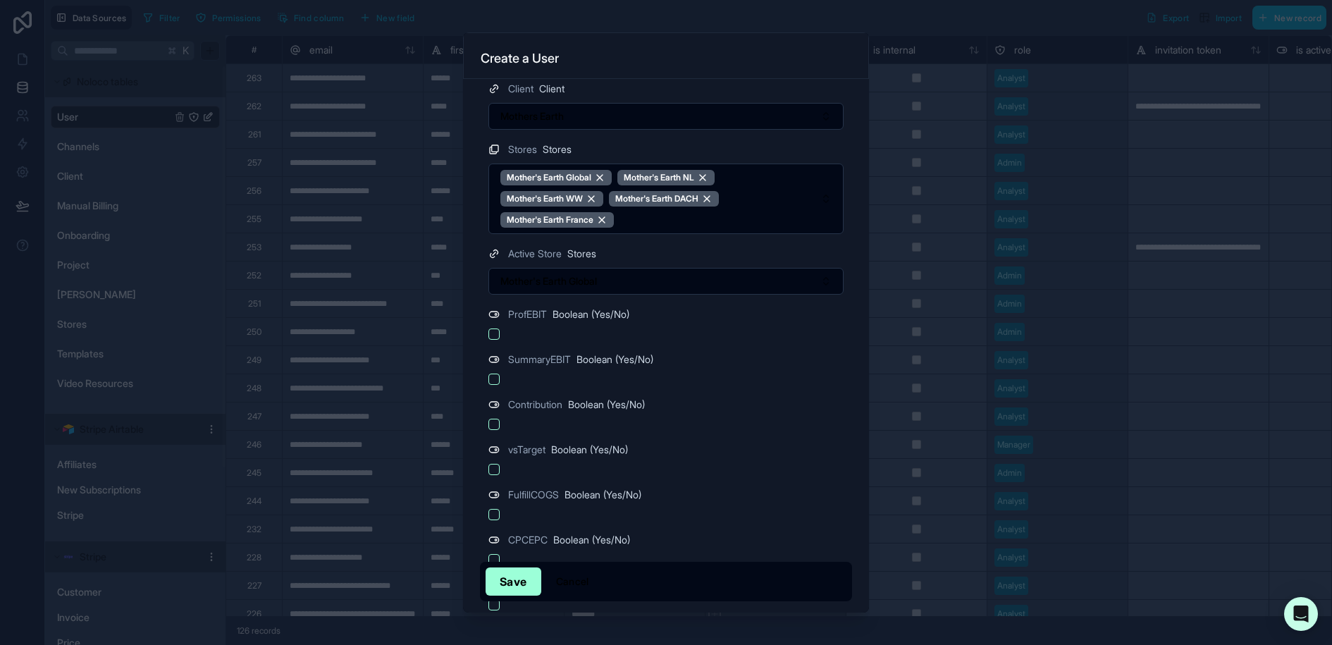
click at [493, 329] on button "button" at bounding box center [493, 333] width 11 height 11
click at [491, 373] on button "button" at bounding box center [493, 378] width 11 height 11
click at [493, 421] on button "button" at bounding box center [493, 424] width 11 height 11
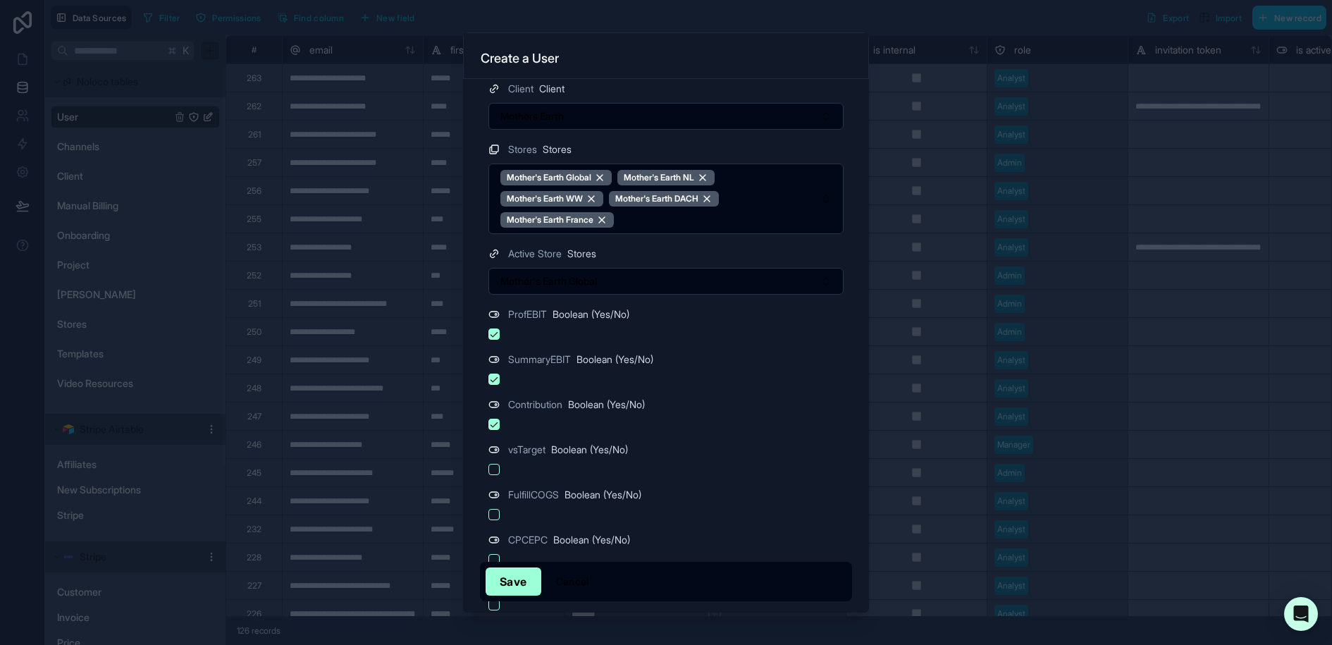
click at [493, 466] on button "button" at bounding box center [493, 469] width 11 height 11
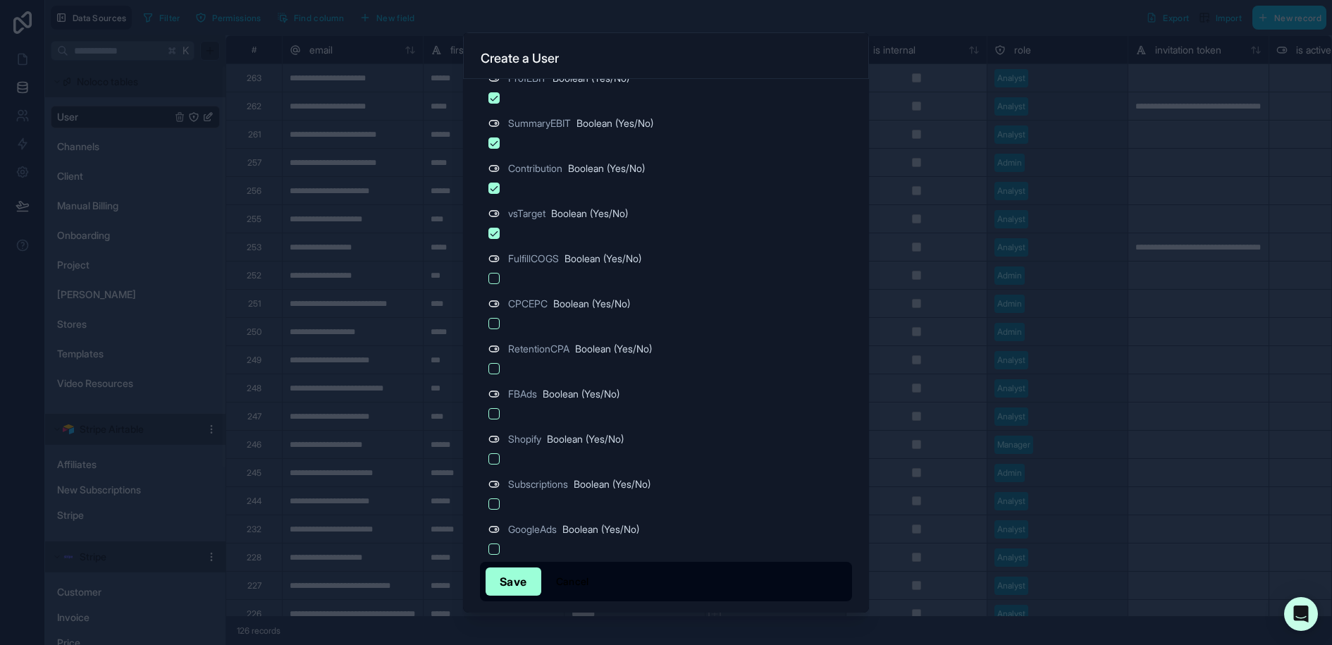
scroll to position [726, 0]
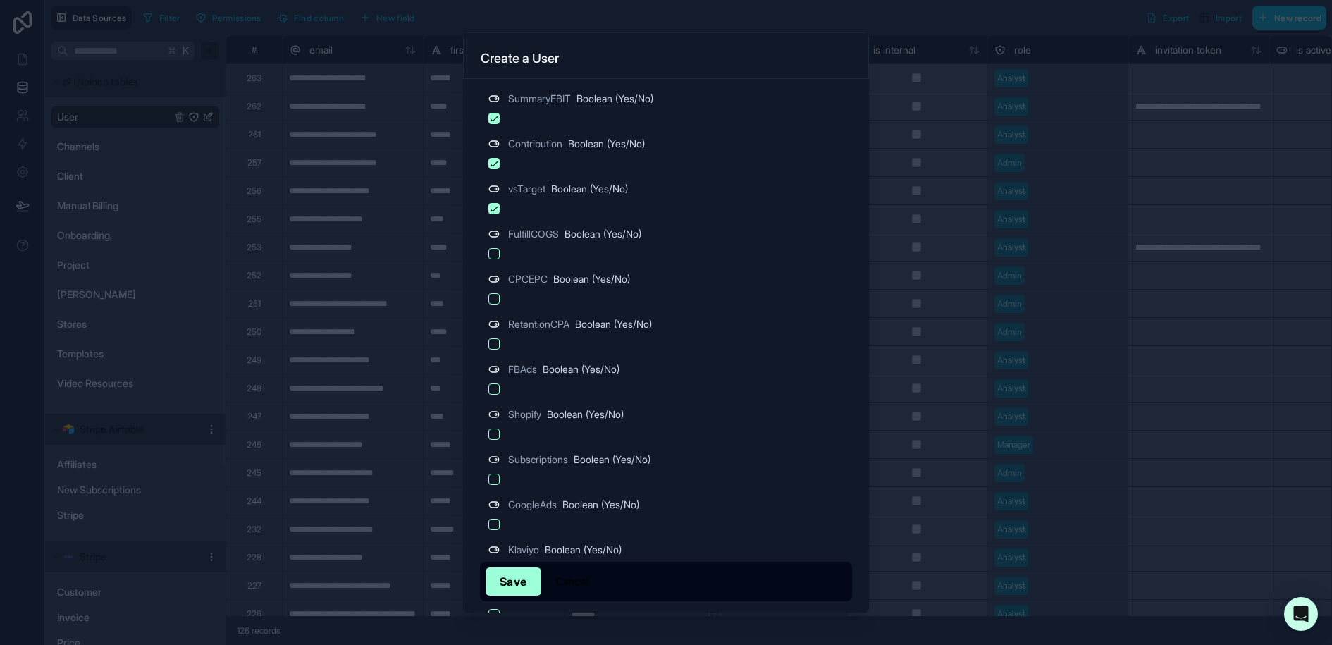
click at [492, 248] on button "button" at bounding box center [493, 253] width 11 height 11
click at [493, 294] on button "button" at bounding box center [493, 298] width 11 height 11
click at [493, 338] on button "button" at bounding box center [493, 343] width 11 height 11
click at [497, 384] on button "button" at bounding box center [493, 388] width 11 height 11
click at [496, 431] on button "button" at bounding box center [493, 433] width 11 height 11
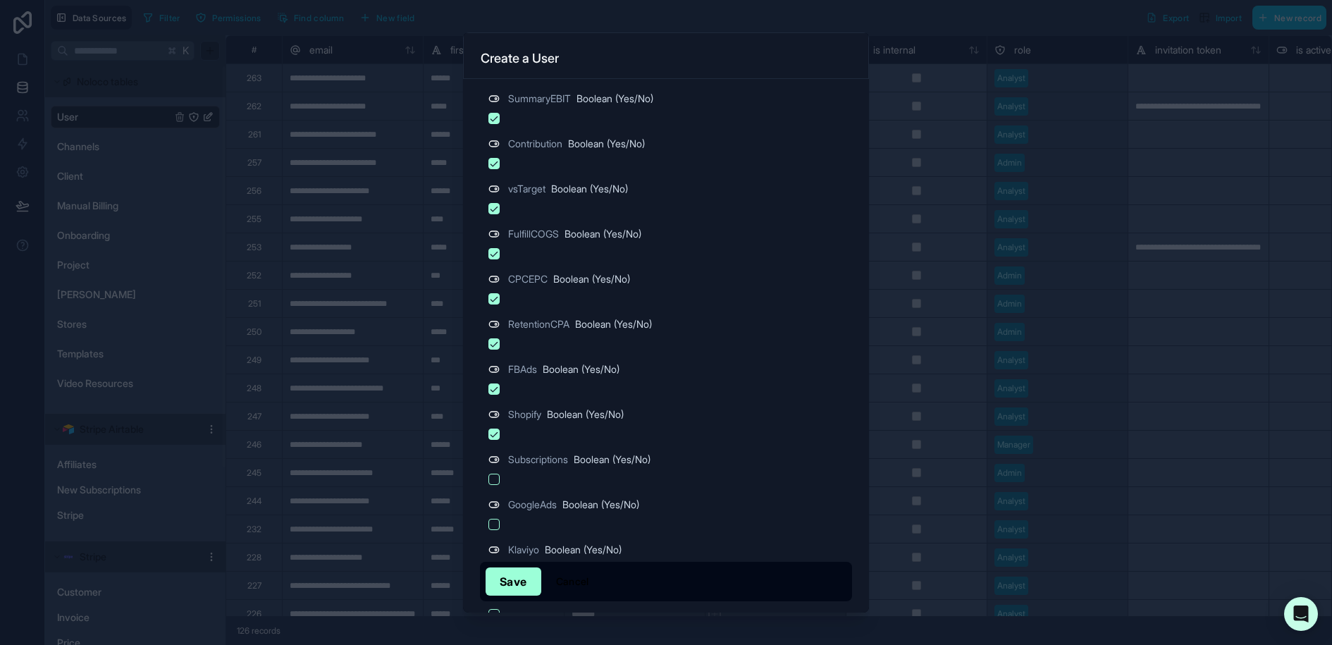
click at [495, 478] on button "button" at bounding box center [493, 479] width 11 height 11
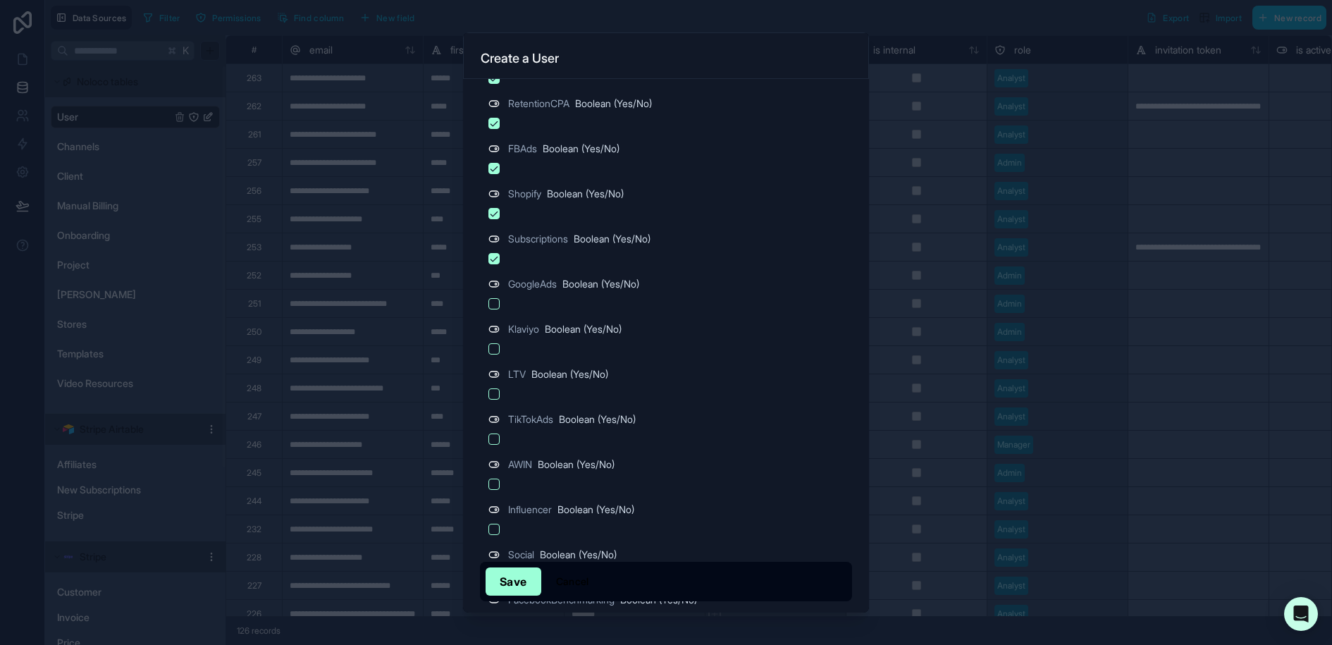
scroll to position [1024, 0]
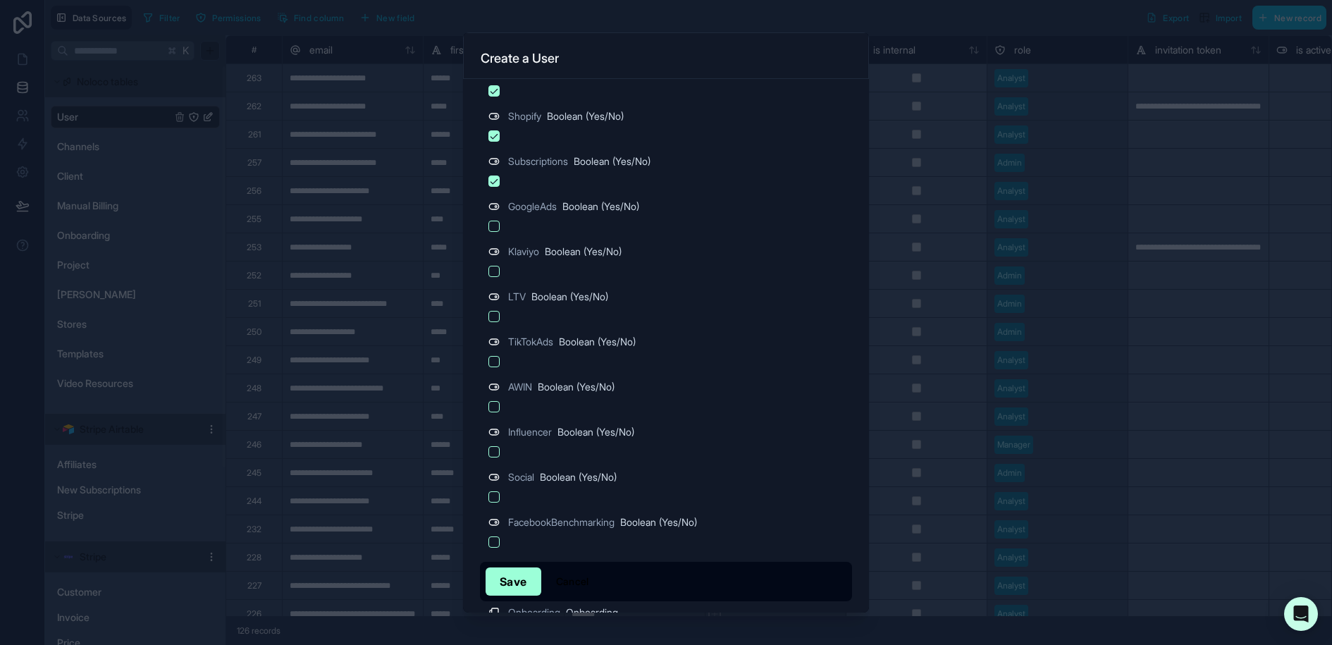
click at [495, 221] on button "button" at bounding box center [493, 226] width 11 height 11
click at [494, 266] on button "button" at bounding box center [493, 271] width 11 height 11
click at [493, 312] on button "button" at bounding box center [493, 316] width 11 height 11
click at [495, 358] on button "button" at bounding box center [493, 361] width 11 height 11
click at [490, 403] on button "button" at bounding box center [493, 406] width 11 height 11
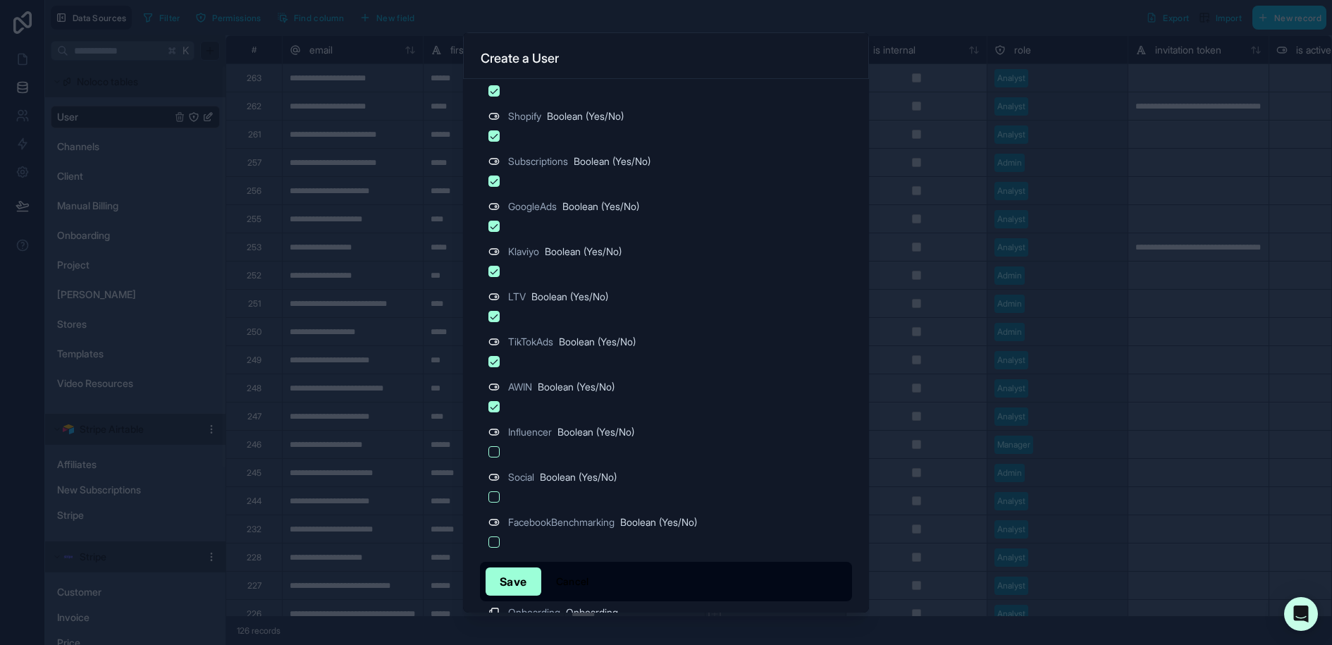
click at [495, 450] on button "button" at bounding box center [493, 451] width 11 height 11
click at [493, 491] on button "button" at bounding box center [493, 496] width 11 height 11
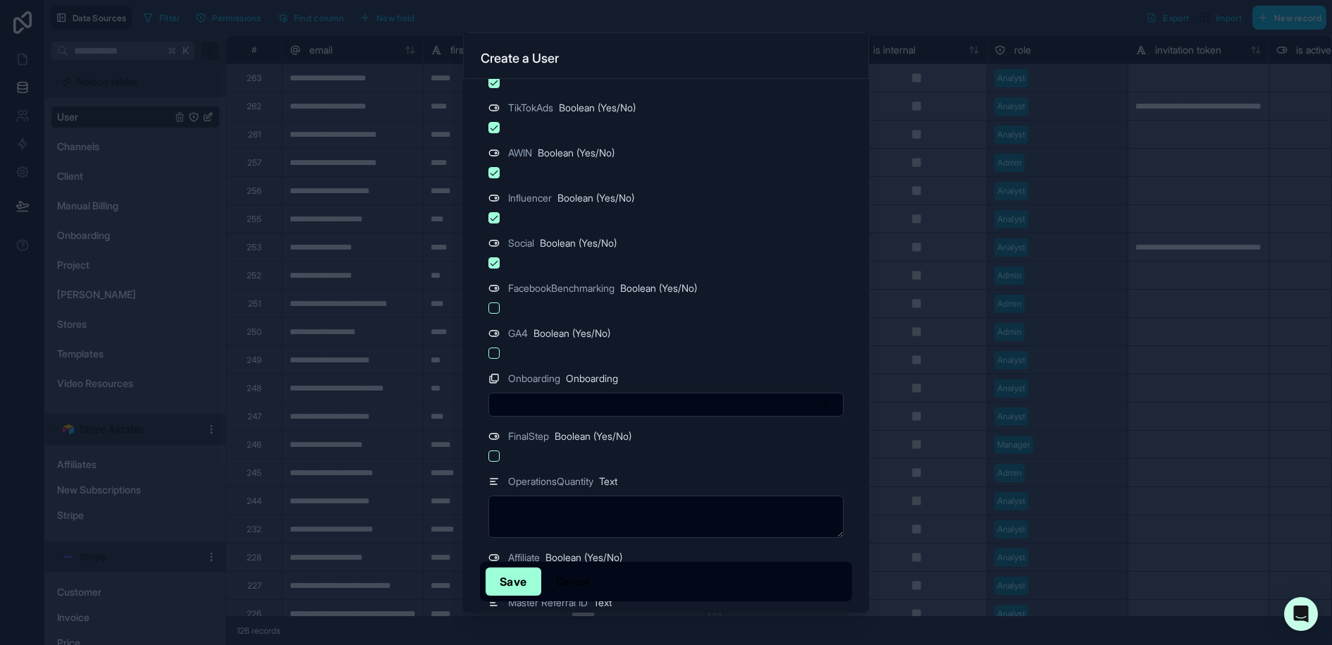
scroll to position [1316, 0]
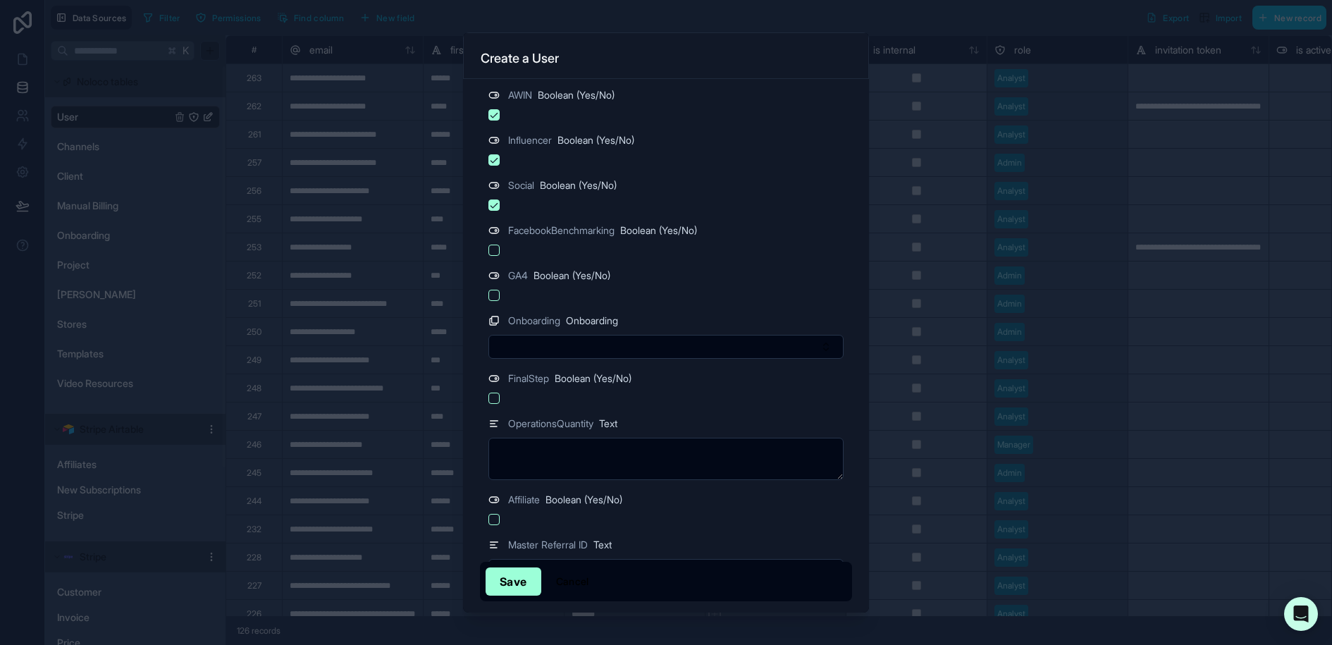
click at [496, 245] on button "button" at bounding box center [493, 250] width 11 height 11
click at [495, 292] on button "button" at bounding box center [493, 295] width 11 height 11
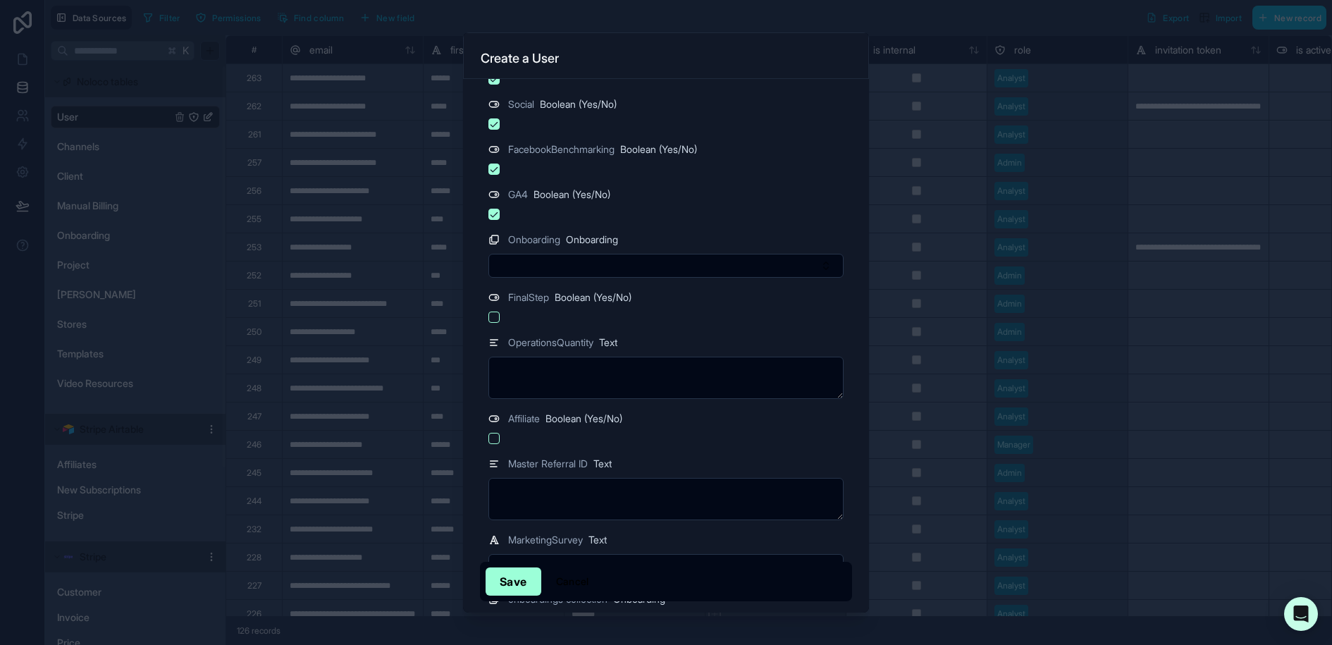
scroll to position [1445, 0]
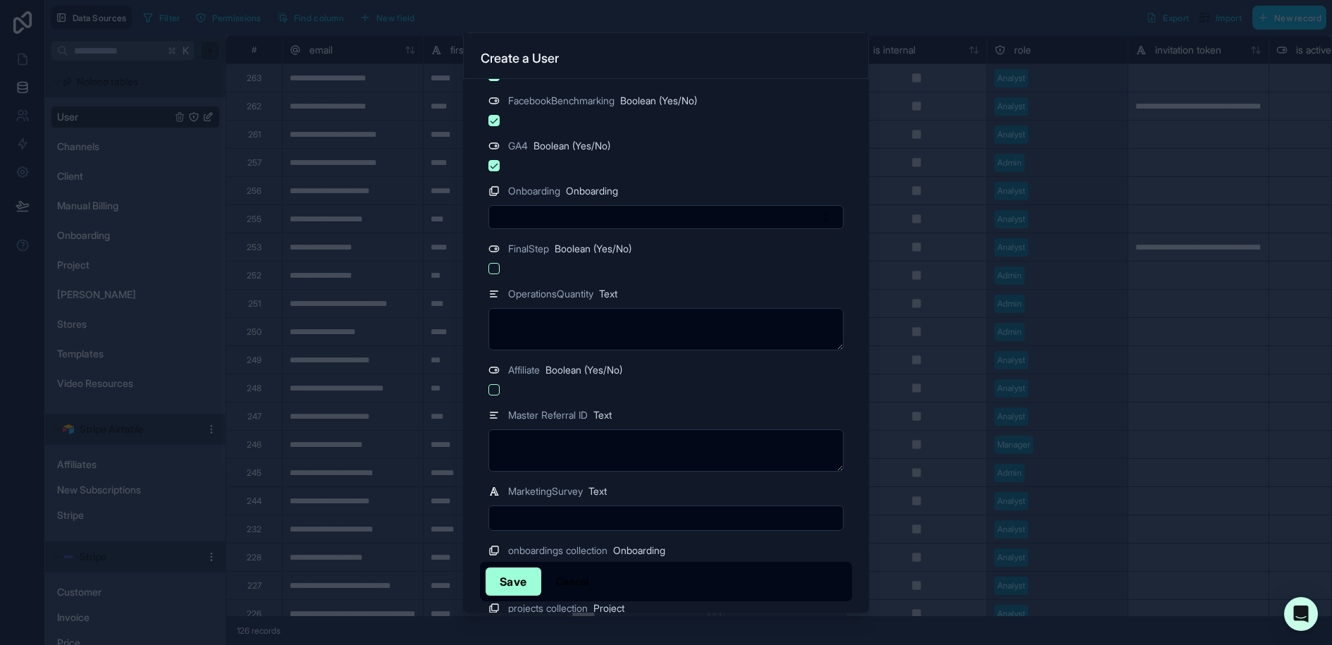
click at [518, 206] on button "Select Button" at bounding box center [665, 217] width 355 height 24
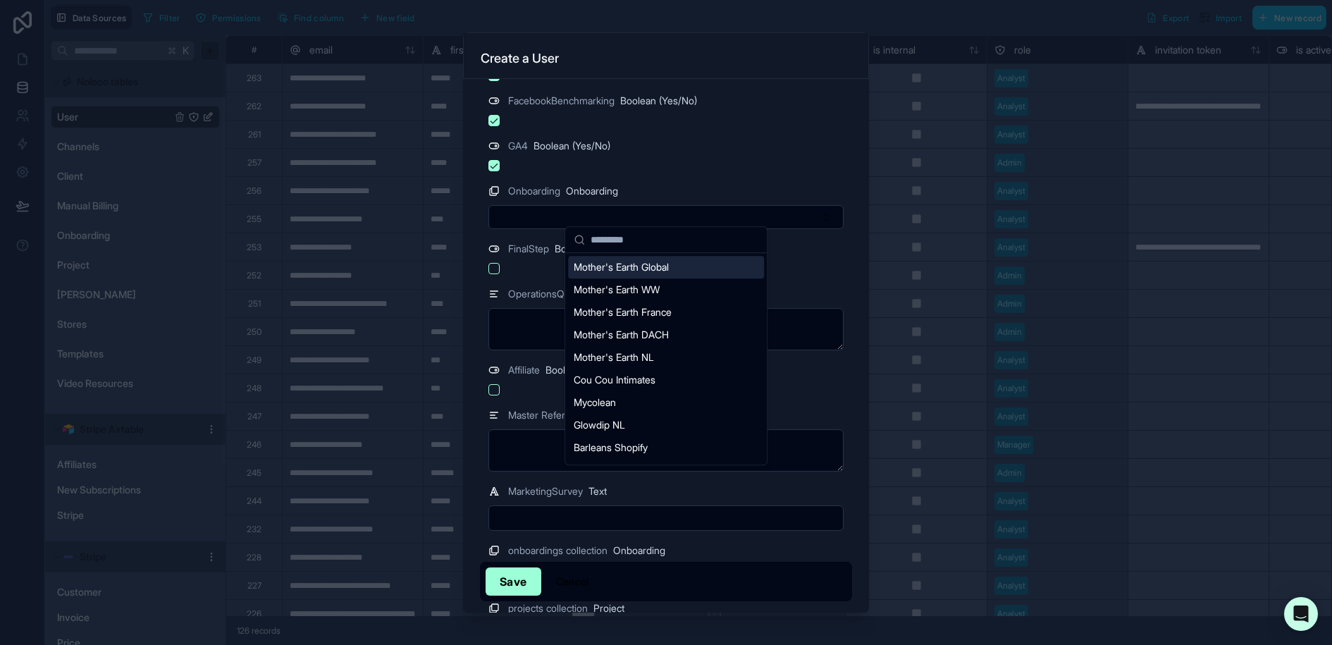
click at [681, 272] on div "Mother's Earth Global" at bounding box center [666, 267] width 196 height 23
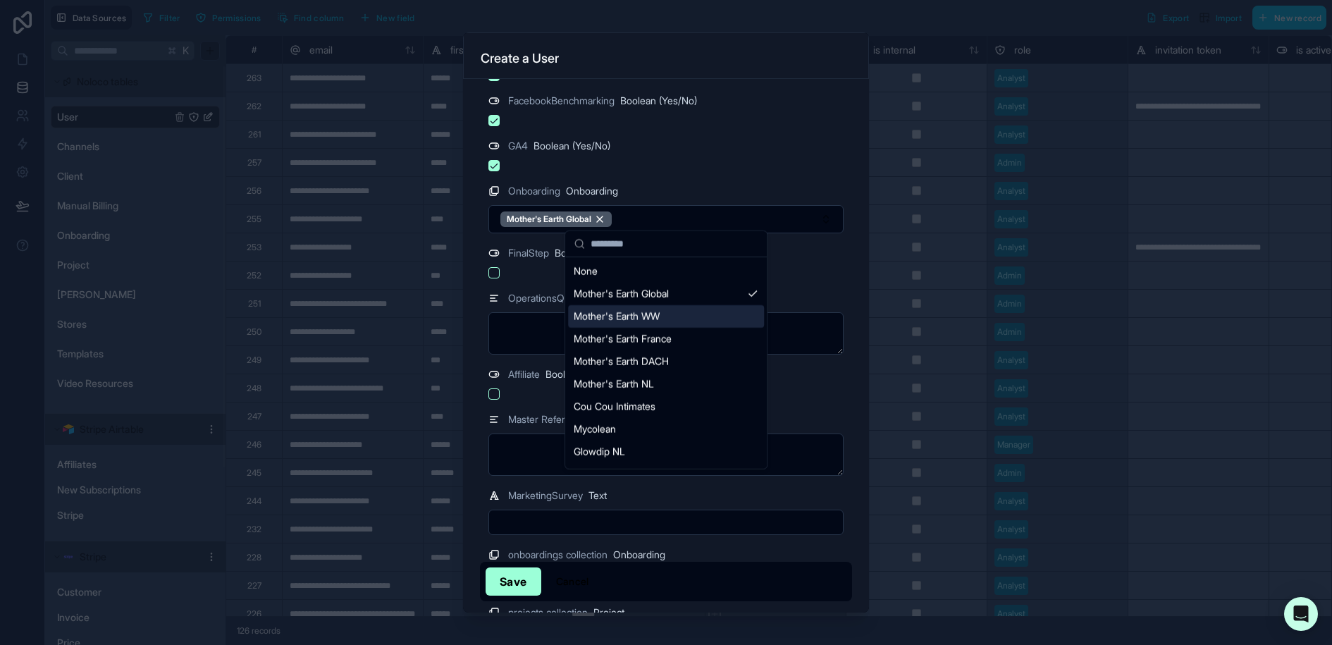
click at [680, 309] on div "Mother's Earth WW" at bounding box center [666, 316] width 196 height 23
click at [680, 342] on div "Mother's Earth France" at bounding box center [666, 339] width 196 height 23
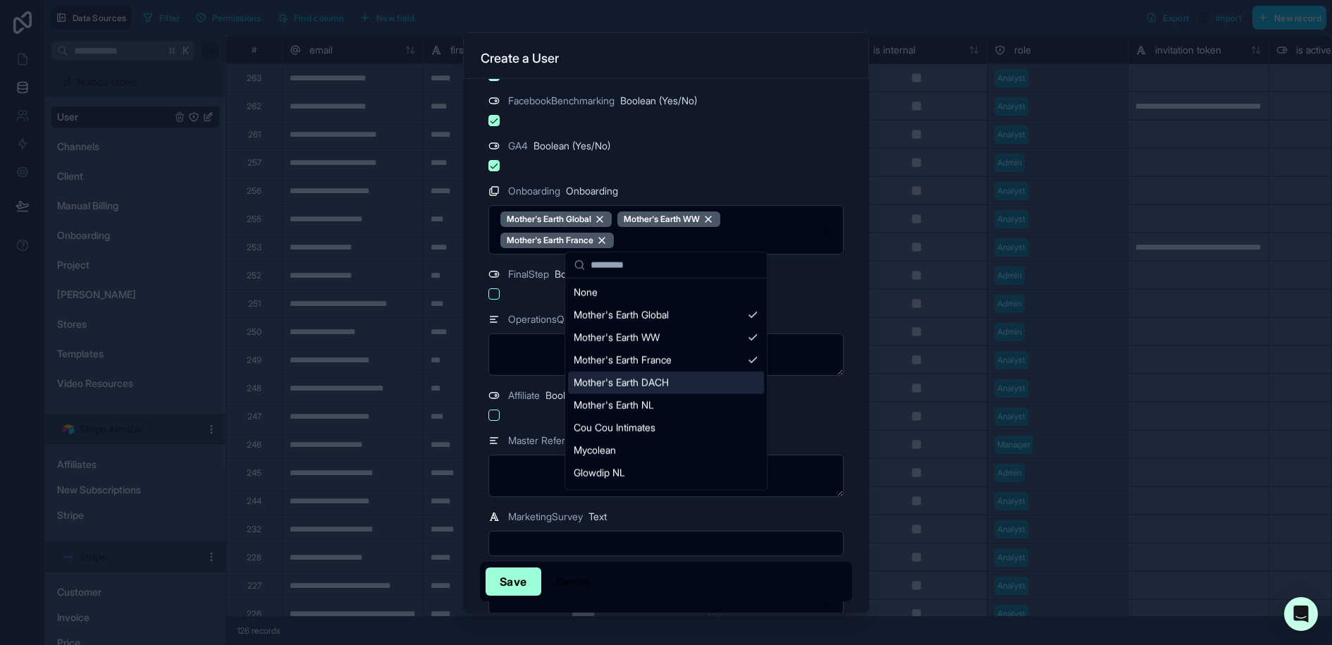
click at [684, 378] on div "Mother's Earth DACH" at bounding box center [666, 382] width 196 height 23
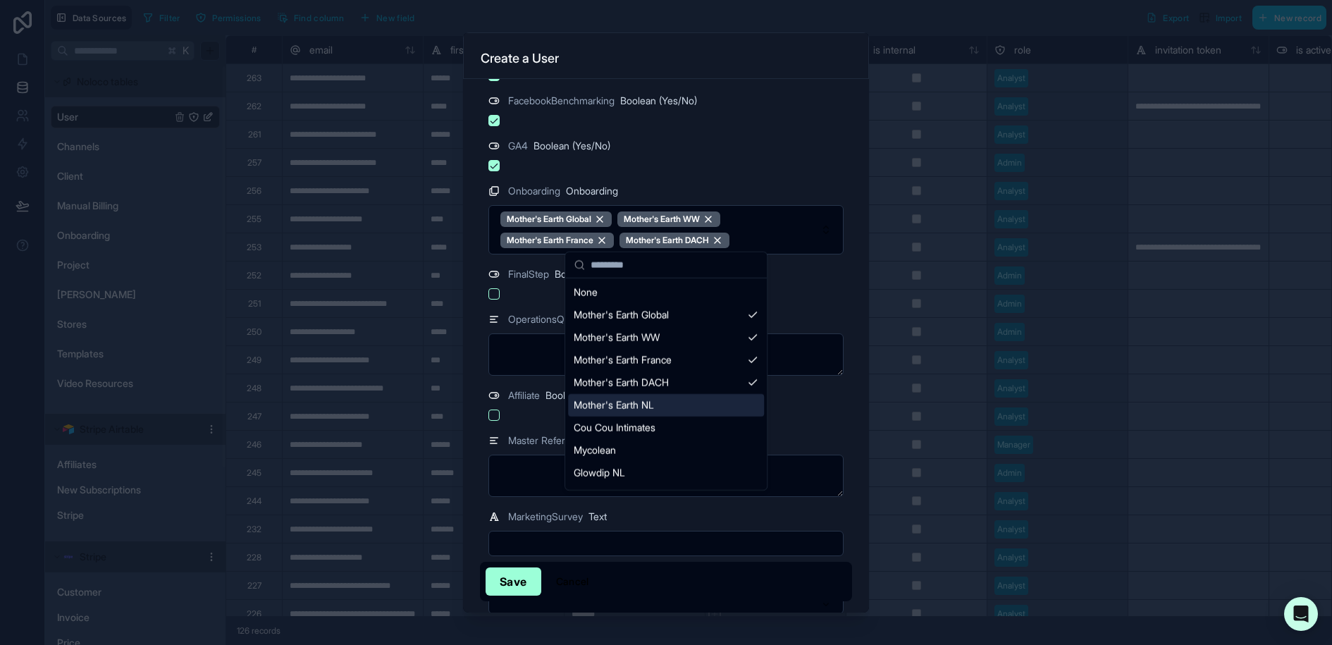
click at [684, 401] on div "Mother's Earth NL" at bounding box center [666, 405] width 196 height 23
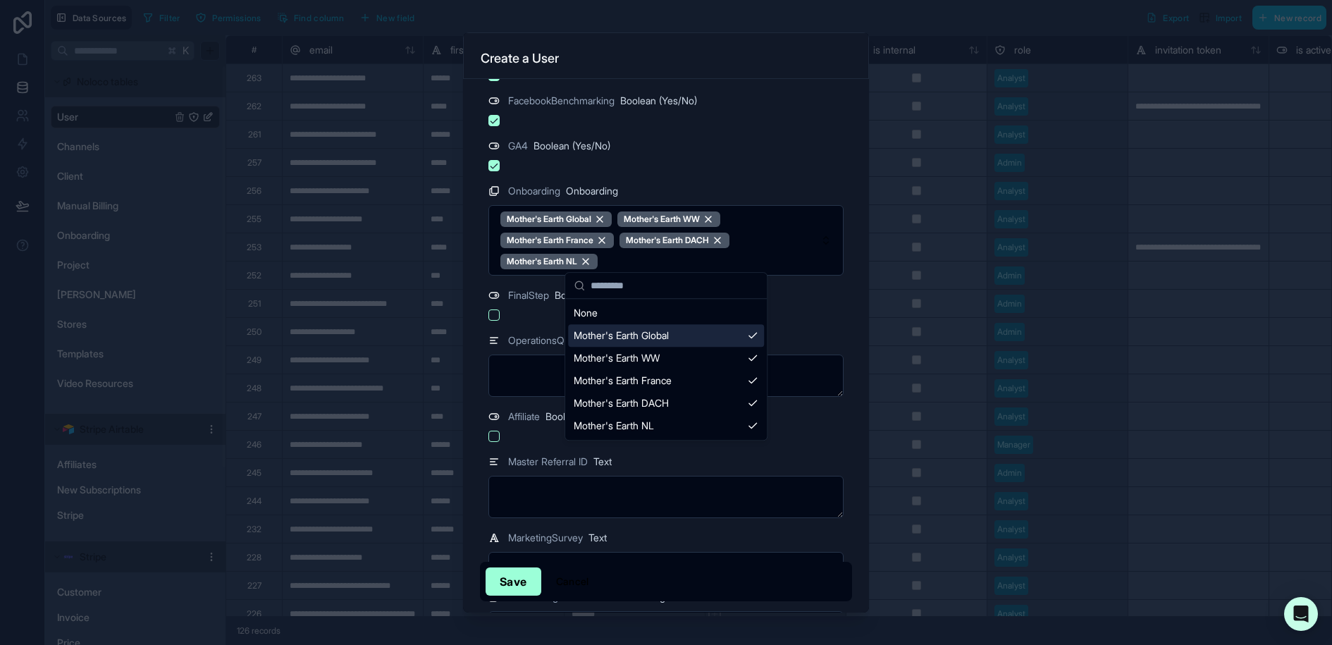
click at [494, 311] on button "button" at bounding box center [493, 314] width 11 height 11
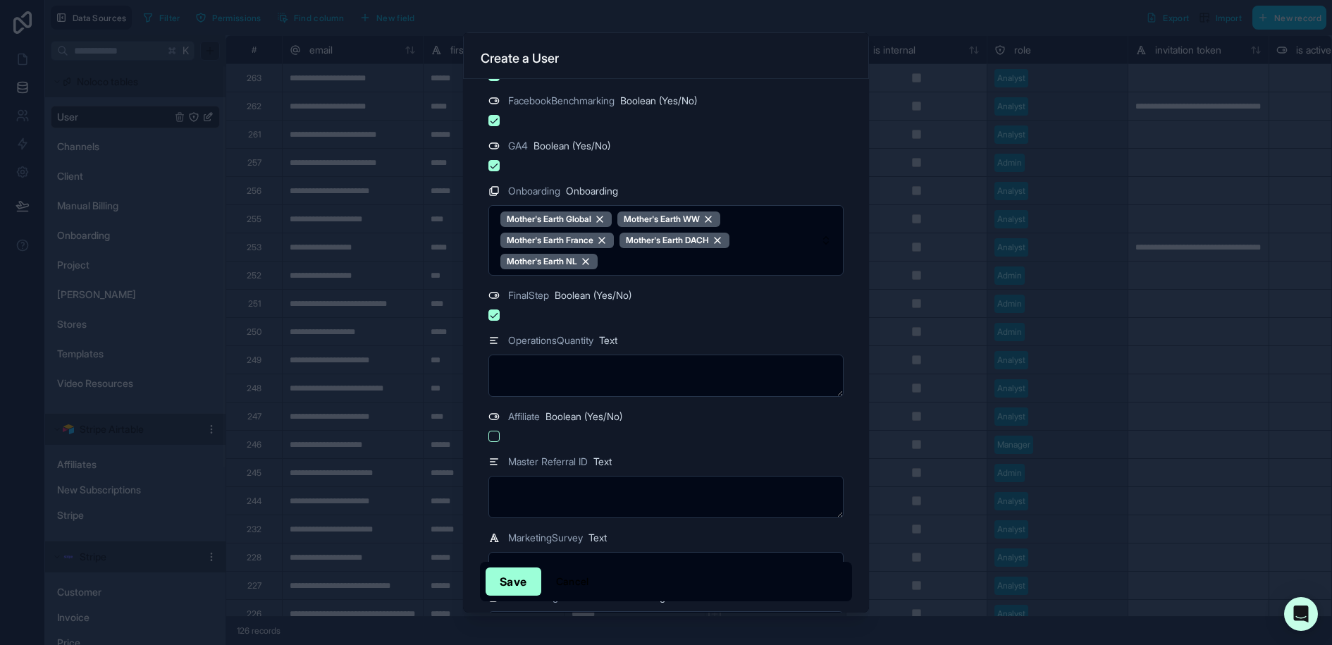
click at [494, 435] on button "button" at bounding box center [493, 436] width 11 height 11
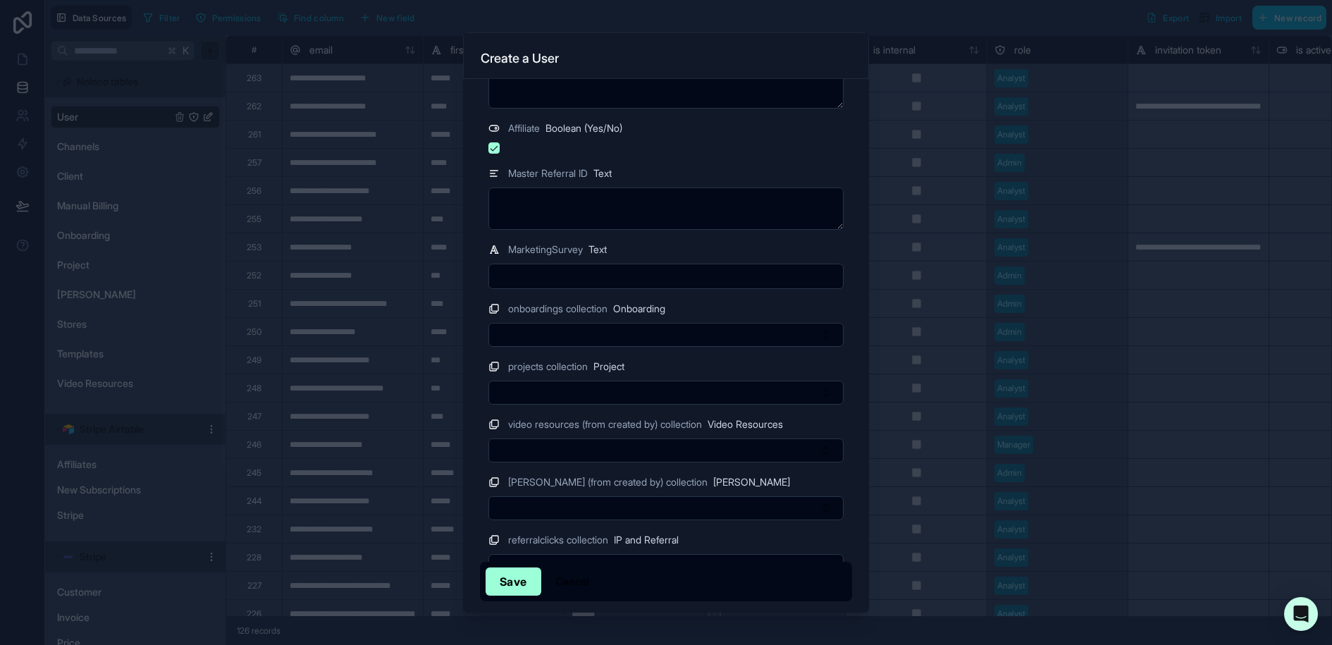
scroll to position [1752, 0]
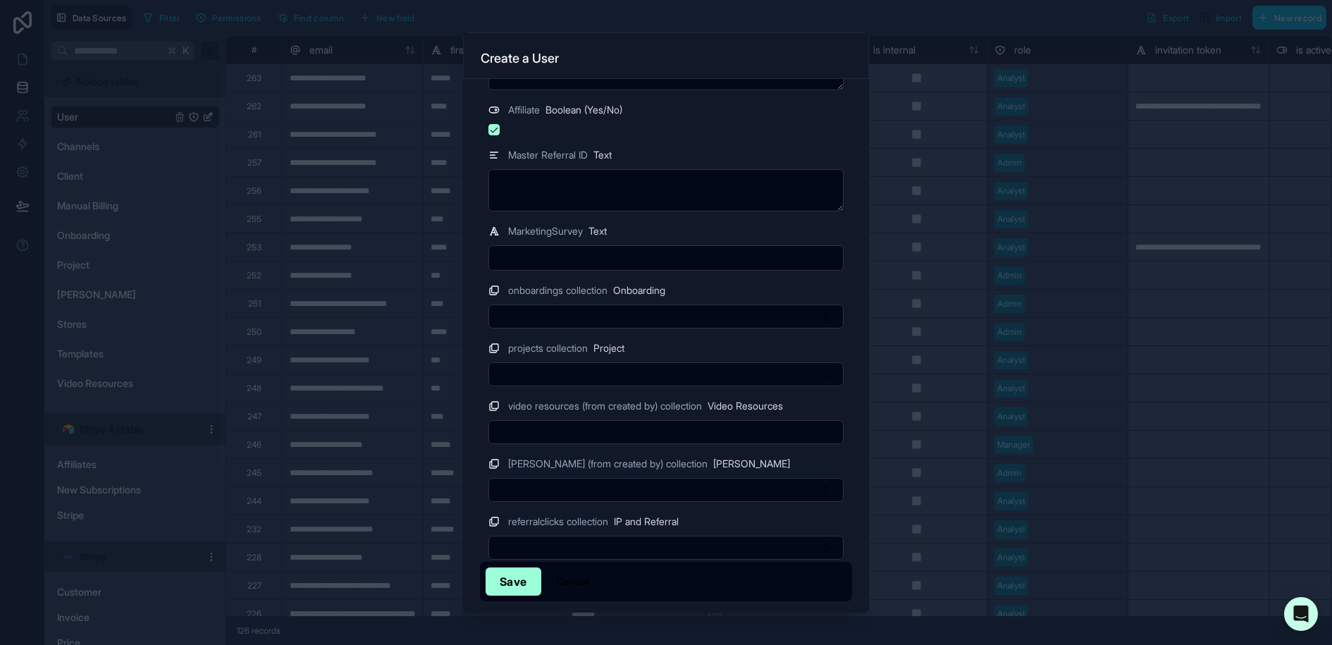
click at [516, 582] on button "Save" at bounding box center [513, 581] width 56 height 28
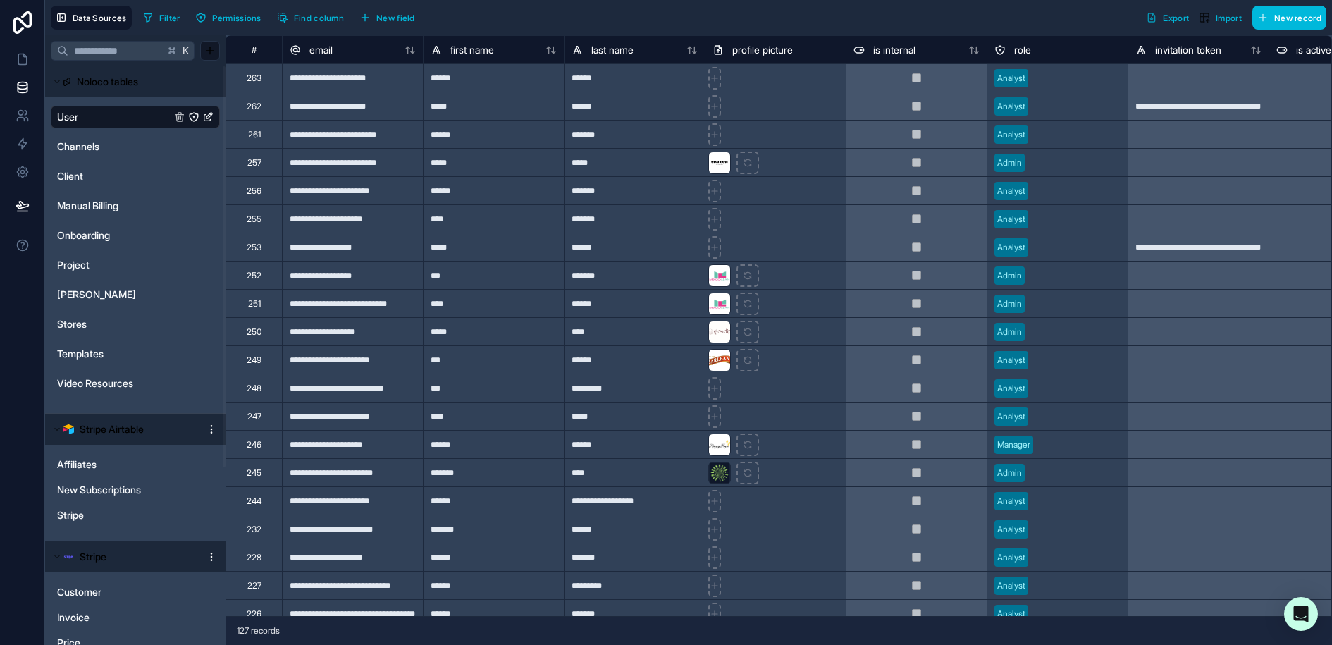
click at [172, 13] on span "Filter" at bounding box center [169, 18] width 21 height 11
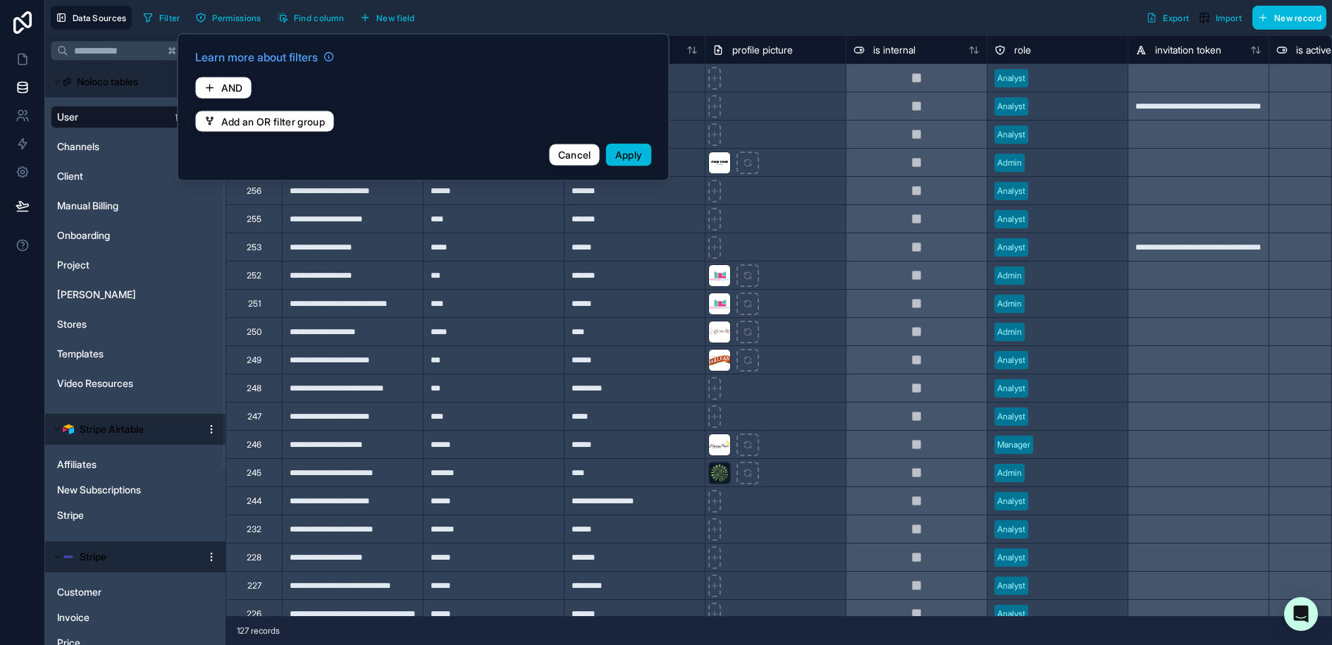
click at [231, 87] on span "AND" at bounding box center [232, 88] width 22 height 13
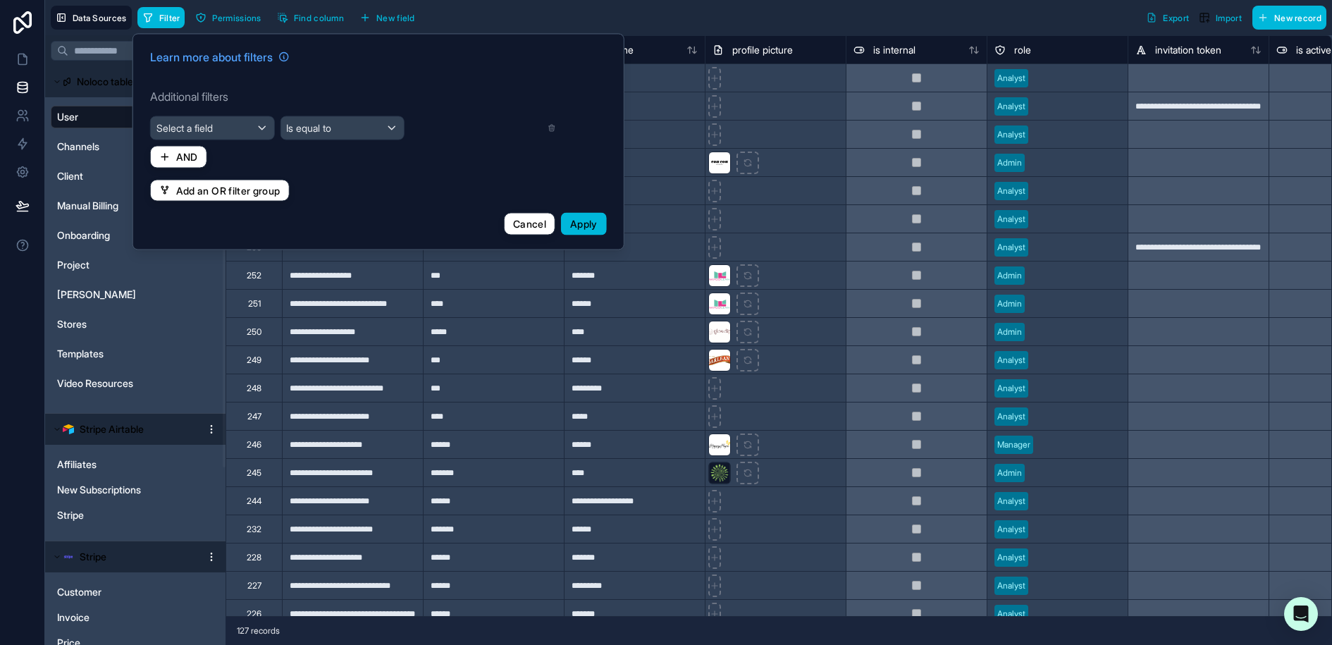
click at [237, 129] on div "Select a field" at bounding box center [212, 128] width 123 height 23
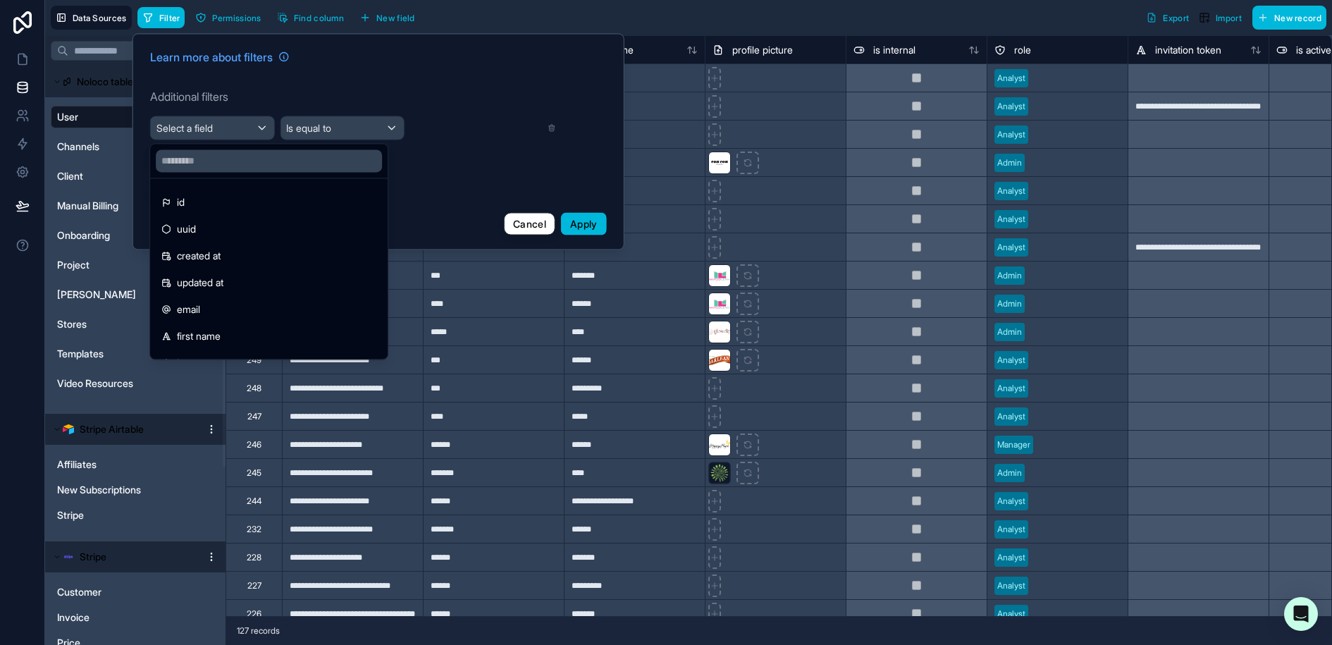
click at [204, 304] on div "email" at bounding box center [268, 309] width 215 height 17
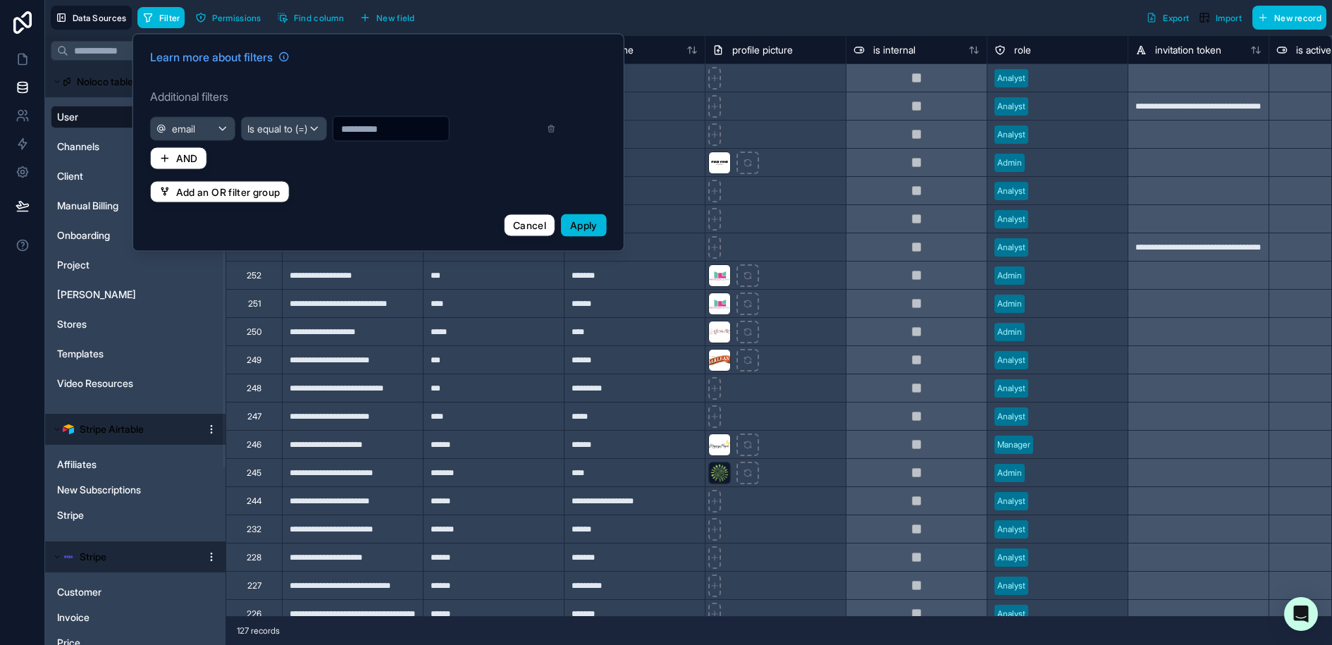
click at [256, 132] on span "Is equal to (=)" at bounding box center [277, 129] width 60 height 14
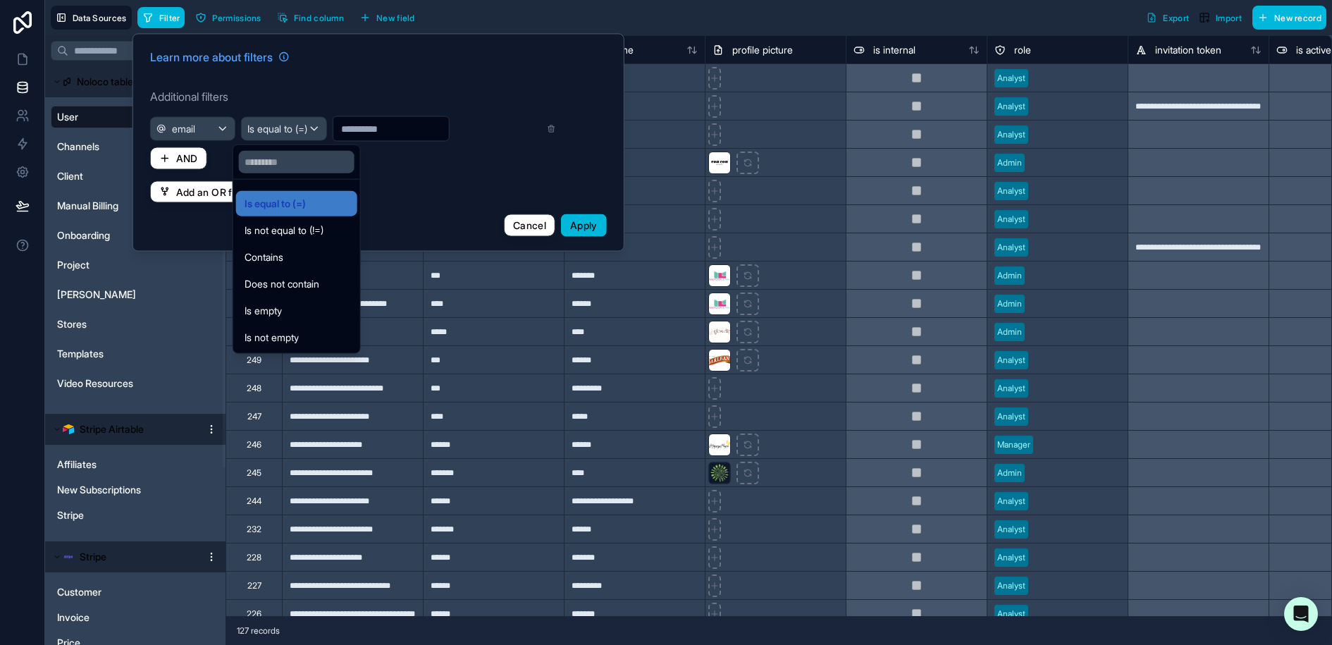
click at [271, 253] on span "Contains" at bounding box center [264, 257] width 39 height 17
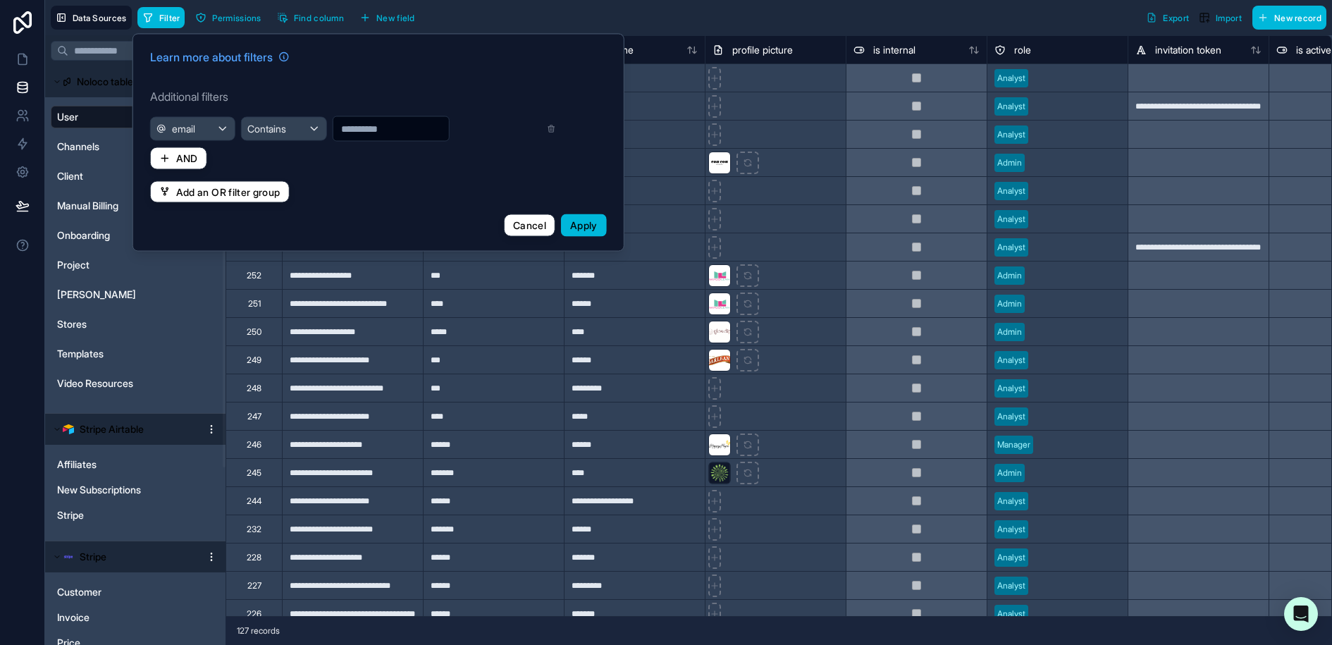
click at [357, 125] on input "text" at bounding box center [391, 129] width 116 height 20
type input "*********"
click at [432, 183] on div "Learn more about filters Additional filters email Contains ********* AND Add an…" at bounding box center [379, 142] width 474 height 205
click at [576, 227] on span "Apply" at bounding box center [583, 225] width 27 height 12
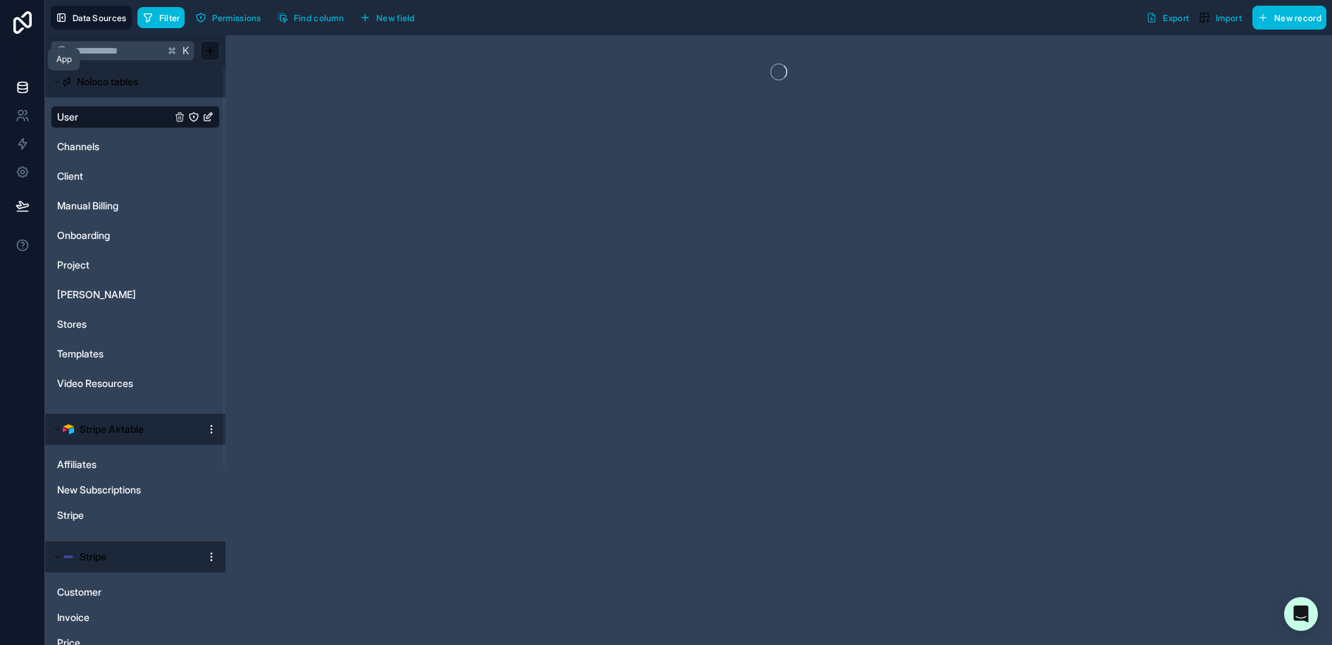
click at [30, 61] on link at bounding box center [22, 59] width 44 height 28
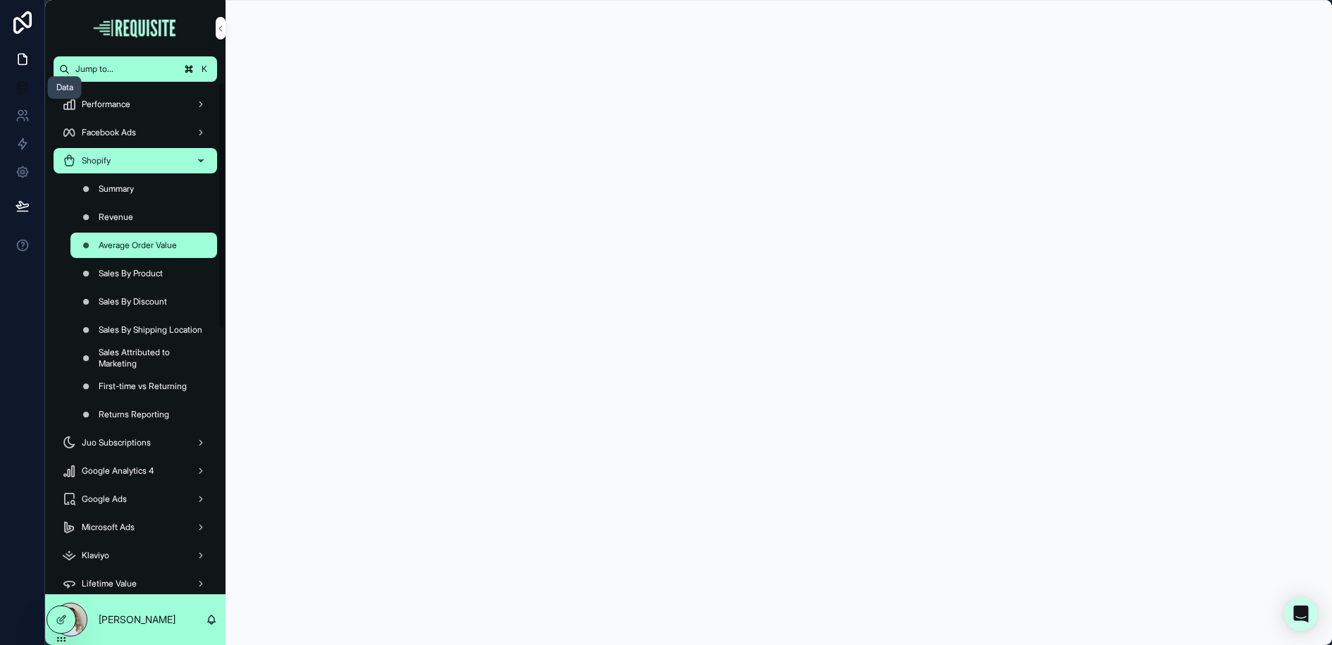
click at [21, 82] on icon at bounding box center [22, 84] width 9 height 4
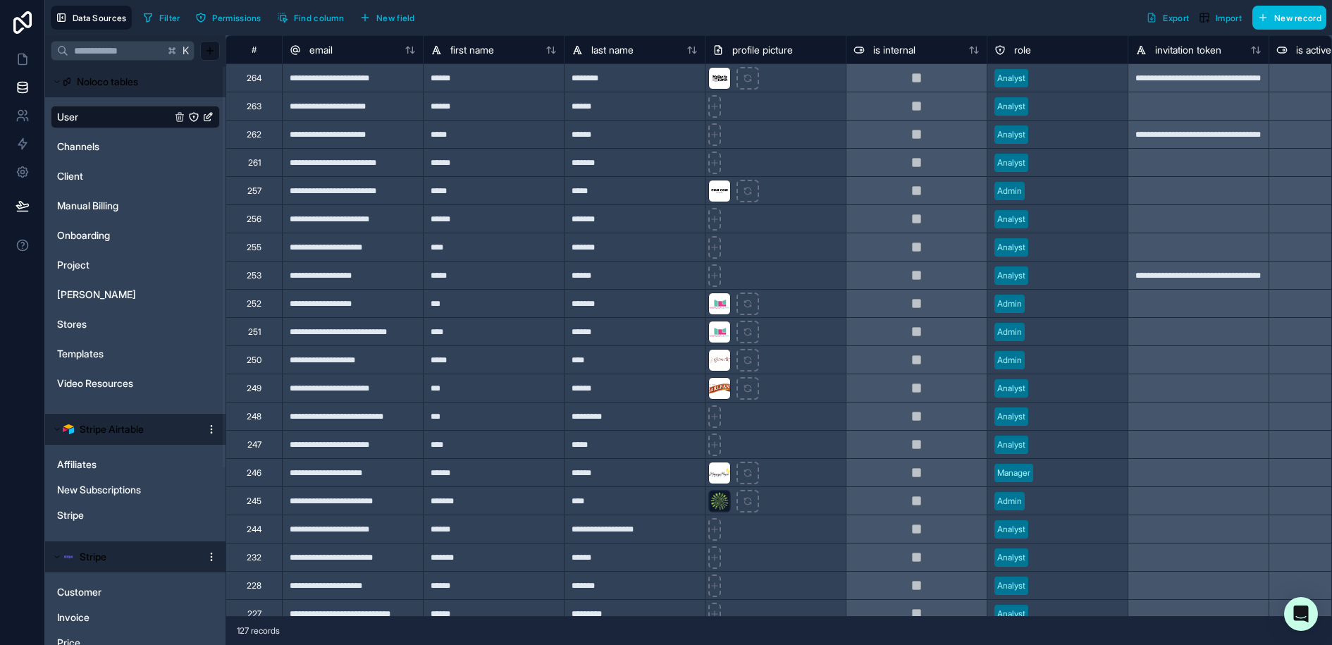
click at [932, 24] on div "Filter Permissions Find column New field Export Import New record" at bounding box center [731, 18] width 1189 height 24
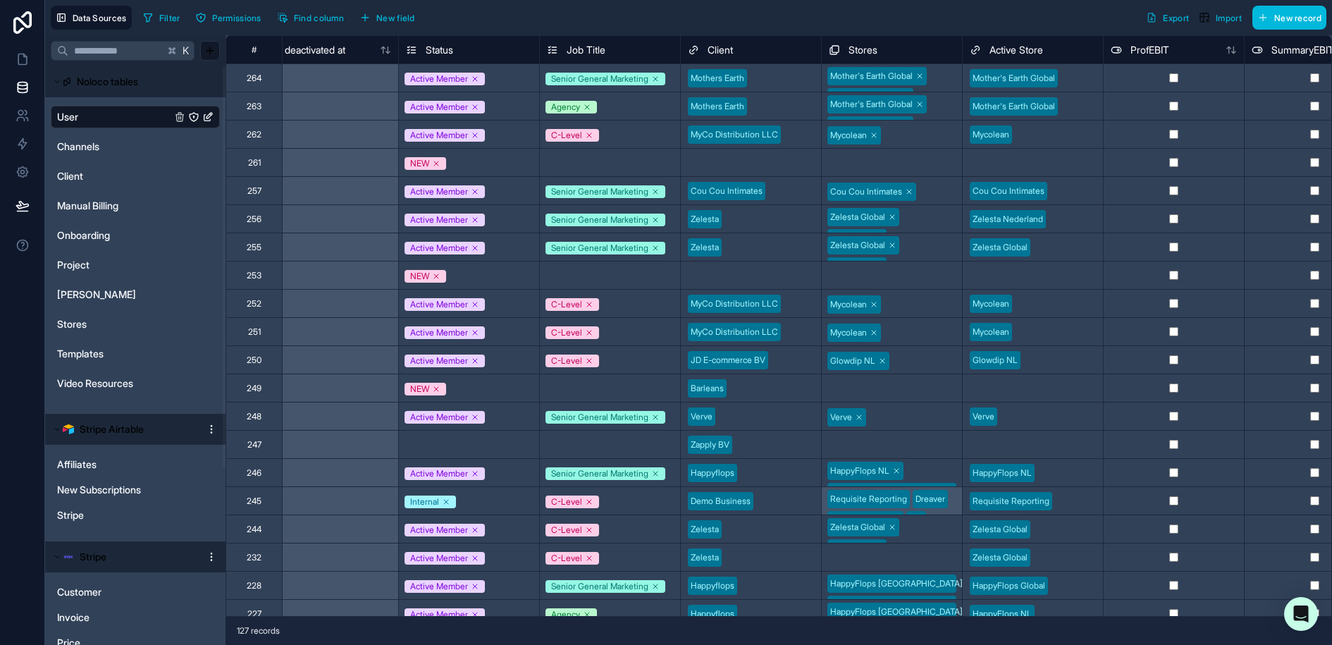
scroll to position [0, 1305]
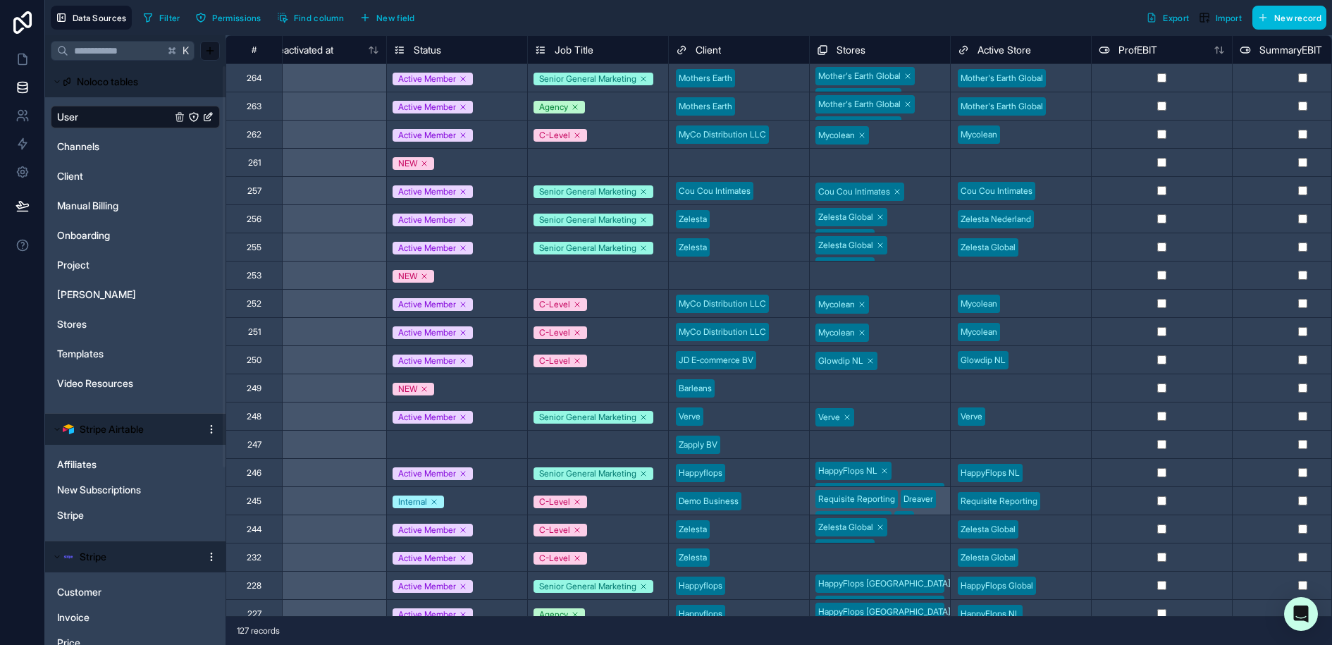
click at [937, 109] on div "Mother's Earth Global Mother's Earth NL Mother's Earth WW Mother's Earth DACH M…" at bounding box center [880, 105] width 140 height 27
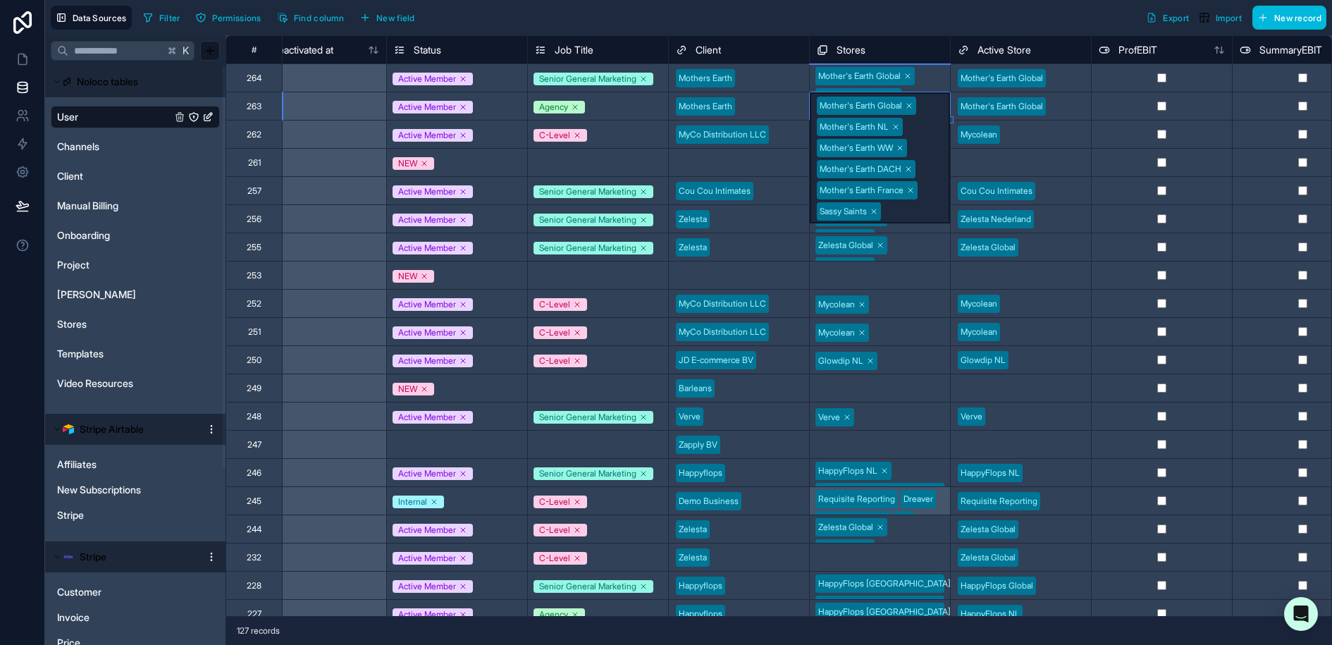
scroll to position [16, 1305]
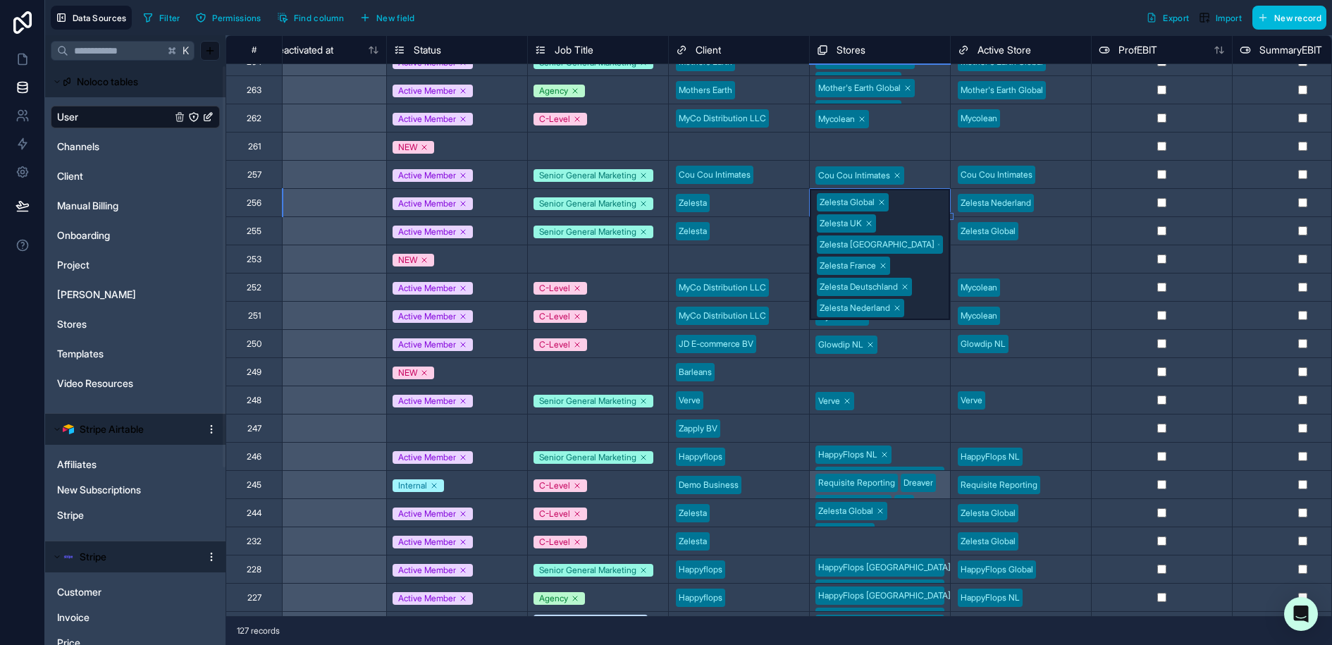
click at [924, 104] on div "Mycolean" at bounding box center [880, 117] width 140 height 27
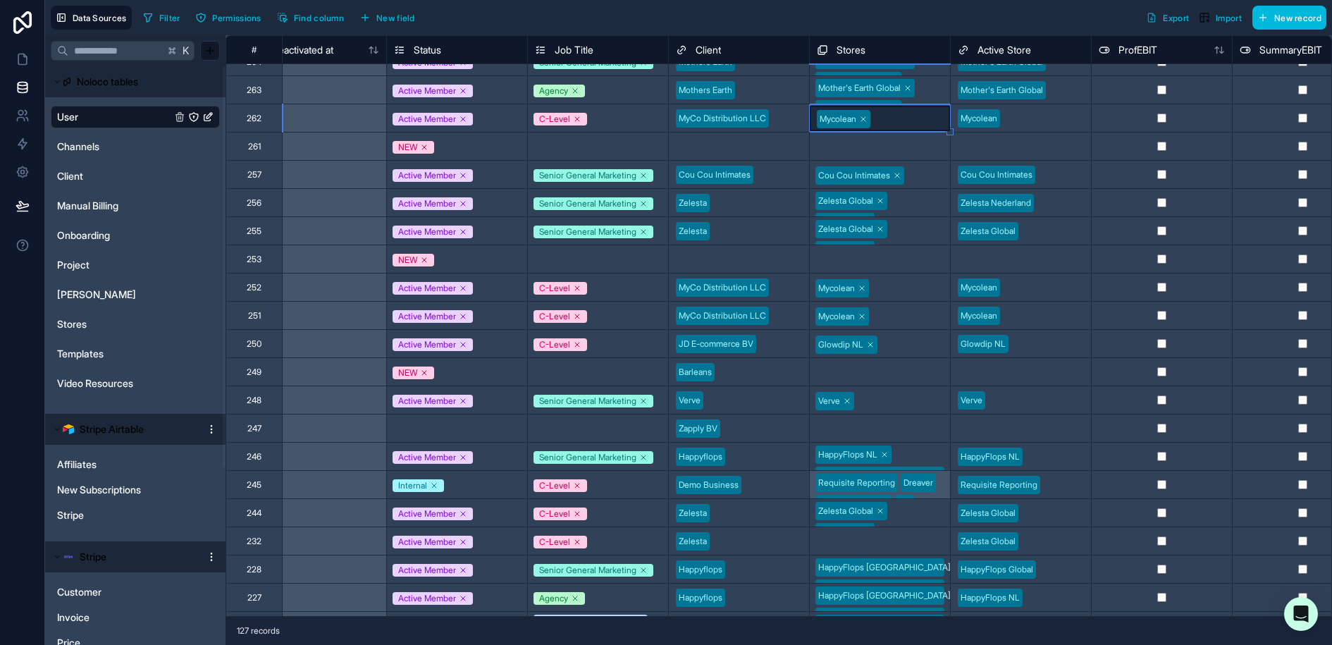
scroll to position [0, 1305]
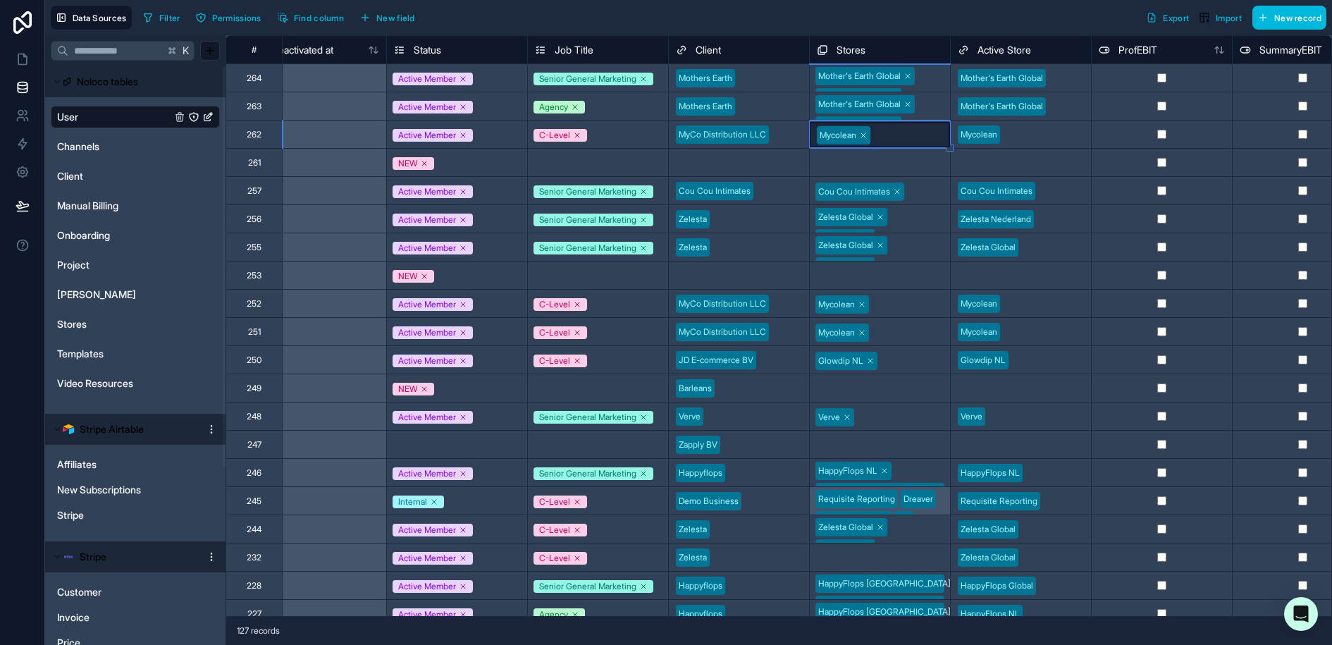
click at [934, 103] on div "Mother's Earth Global Mother's Earth NL Mother's Earth WW Mother's Earth DACH M…" at bounding box center [880, 105] width 140 height 27
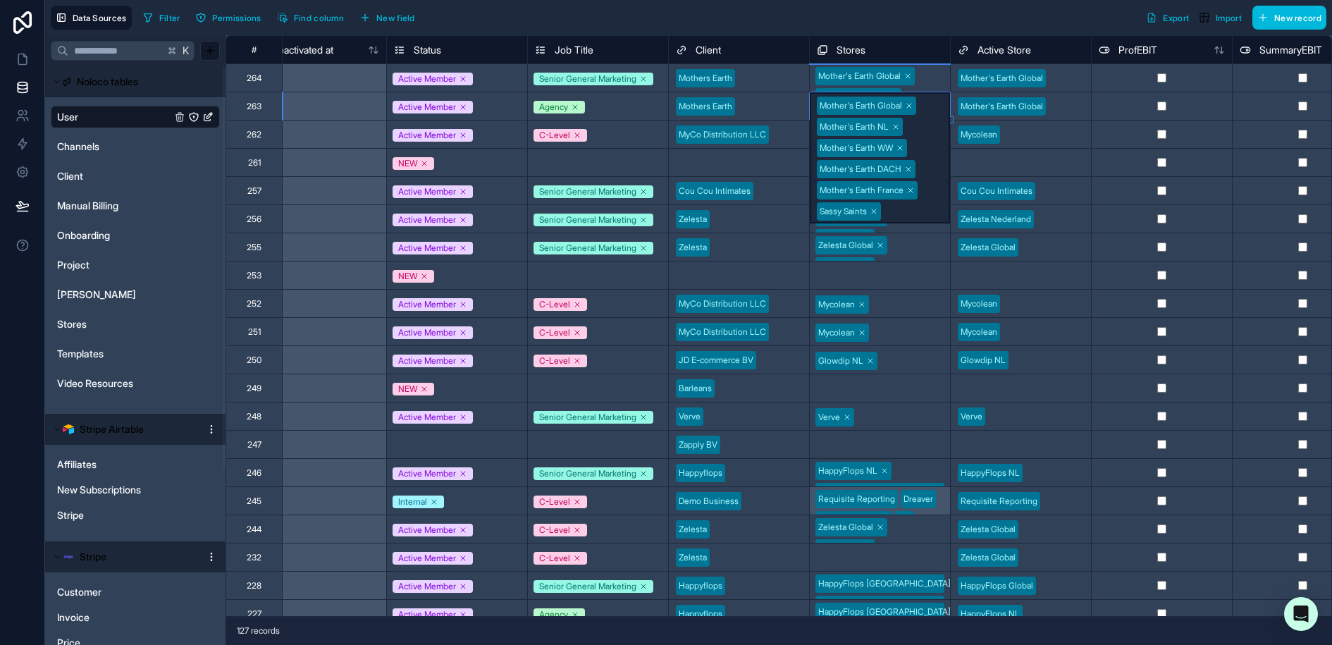
click at [934, 103] on div "Mother's Earth Global Mother's Earth NL Mother's Earth WW Mother's Earth DACH M…" at bounding box center [880, 157] width 140 height 131
click at [498, 18] on div "Filter Permissions Find column New field Export Import New record" at bounding box center [731, 18] width 1189 height 24
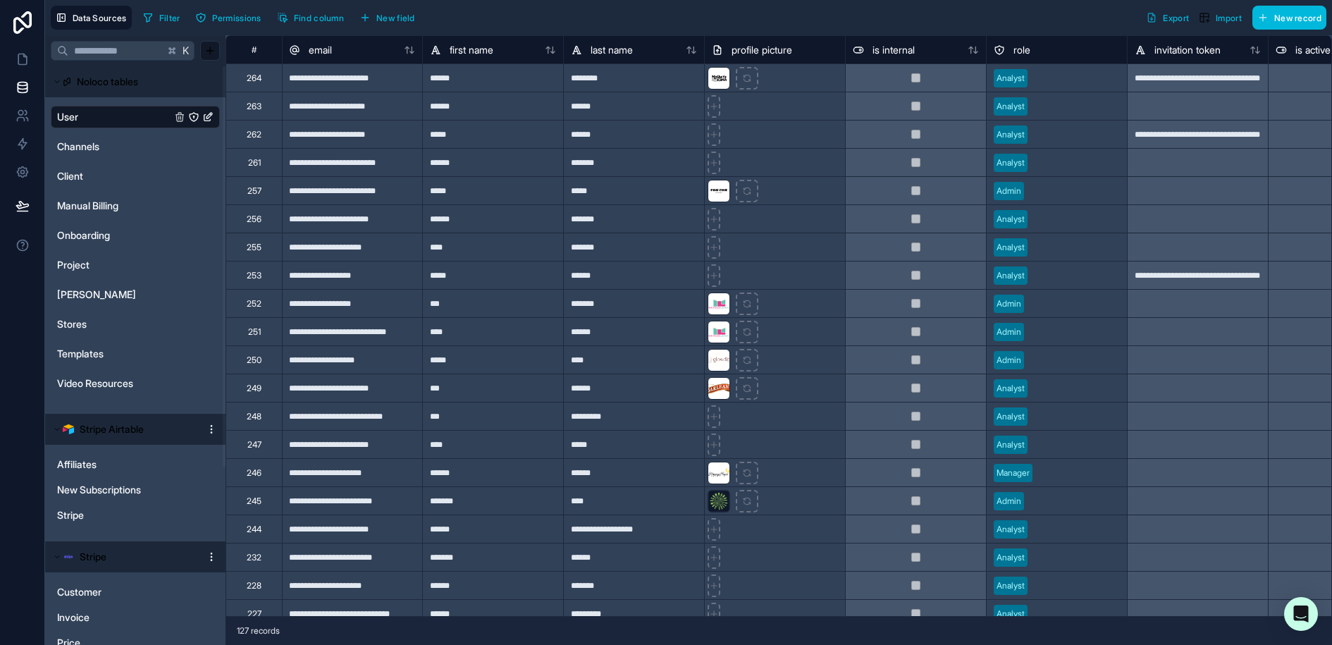
scroll to position [0, 0]
click at [168, 13] on span "Filter" at bounding box center [169, 18] width 21 height 11
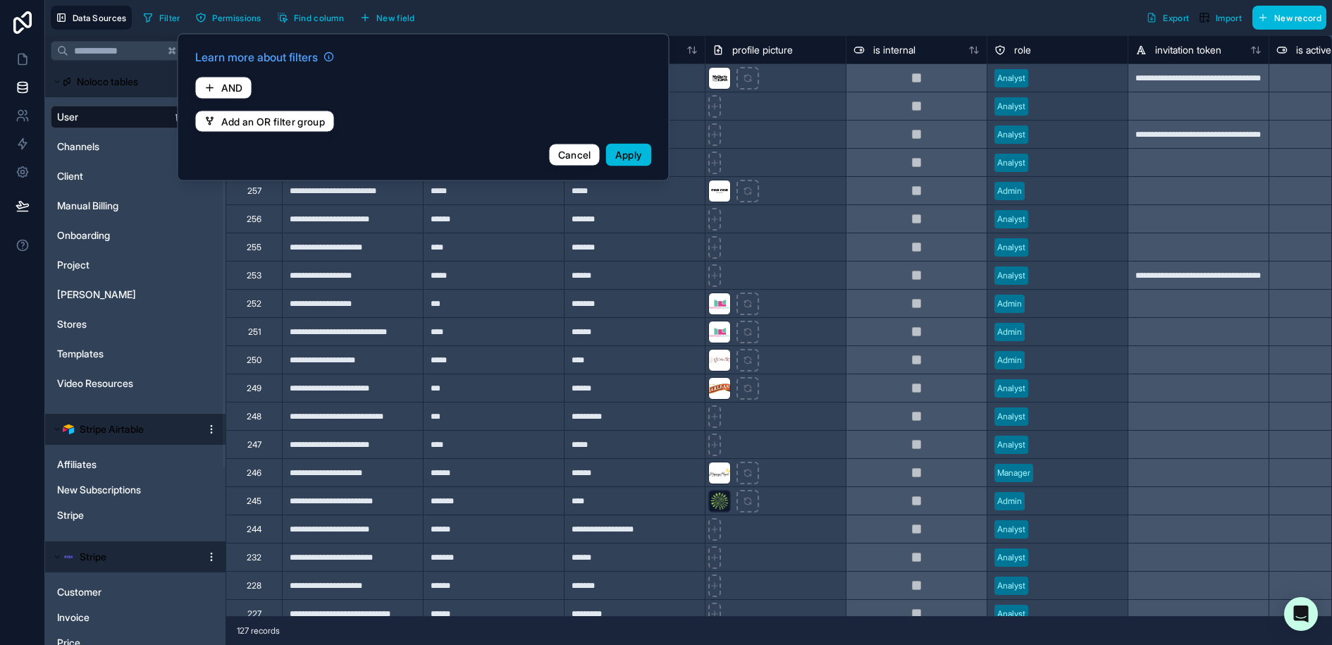
click at [247, 80] on button "AND" at bounding box center [223, 88] width 57 height 23
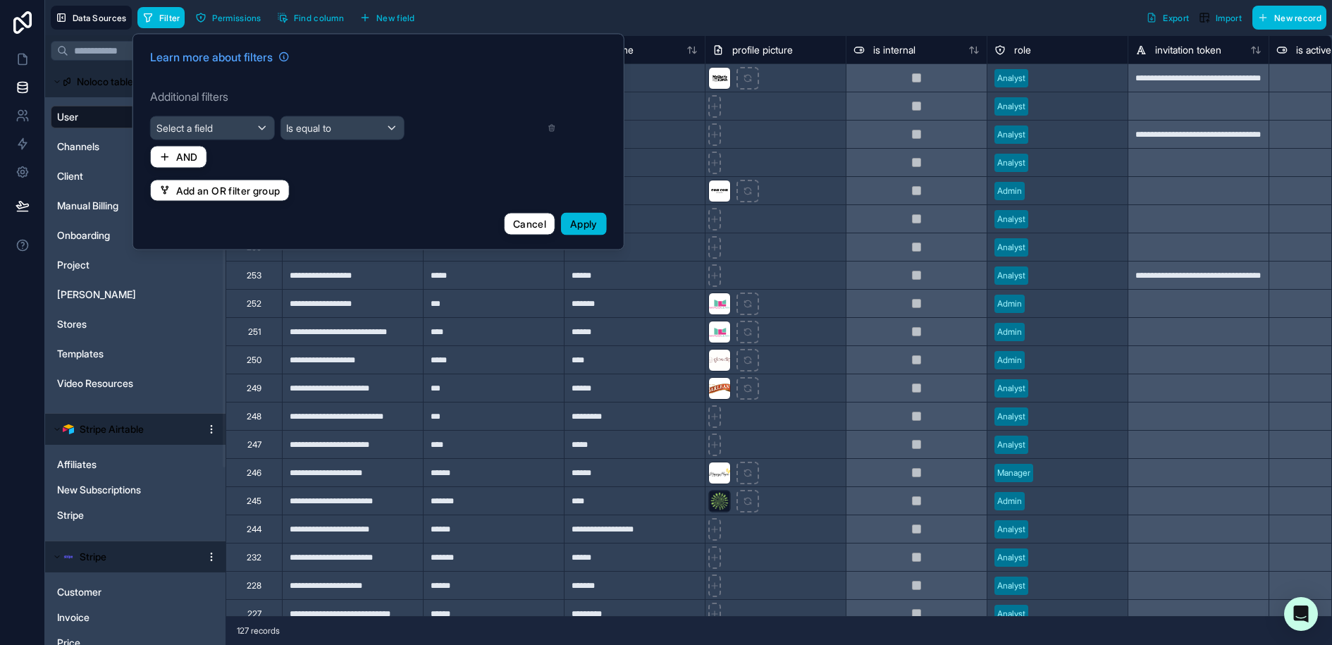
click at [246, 123] on div "Select a field" at bounding box center [212, 128] width 123 height 23
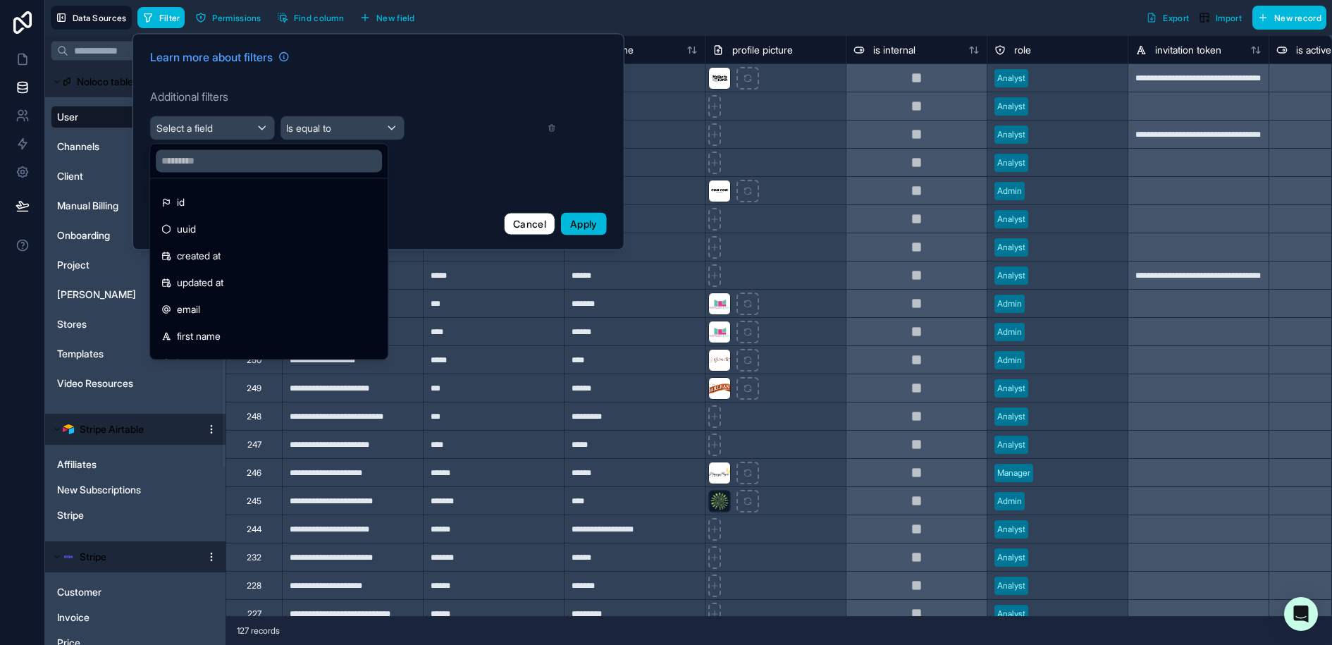
click at [233, 328] on div "first name" at bounding box center [268, 336] width 215 height 17
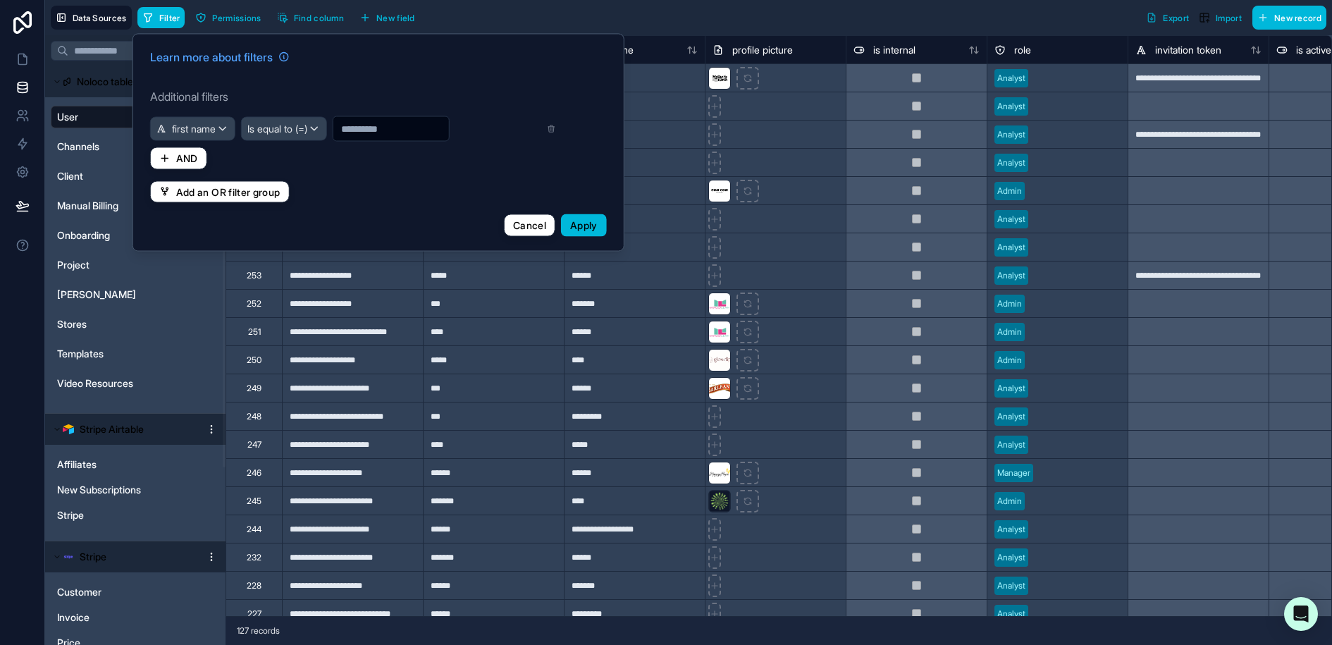
click at [368, 123] on input "text" at bounding box center [391, 129] width 116 height 20
click at [369, 127] on input "text" at bounding box center [391, 129] width 116 height 20
type input "******"
click at [588, 216] on button "Apply" at bounding box center [584, 225] width 46 height 23
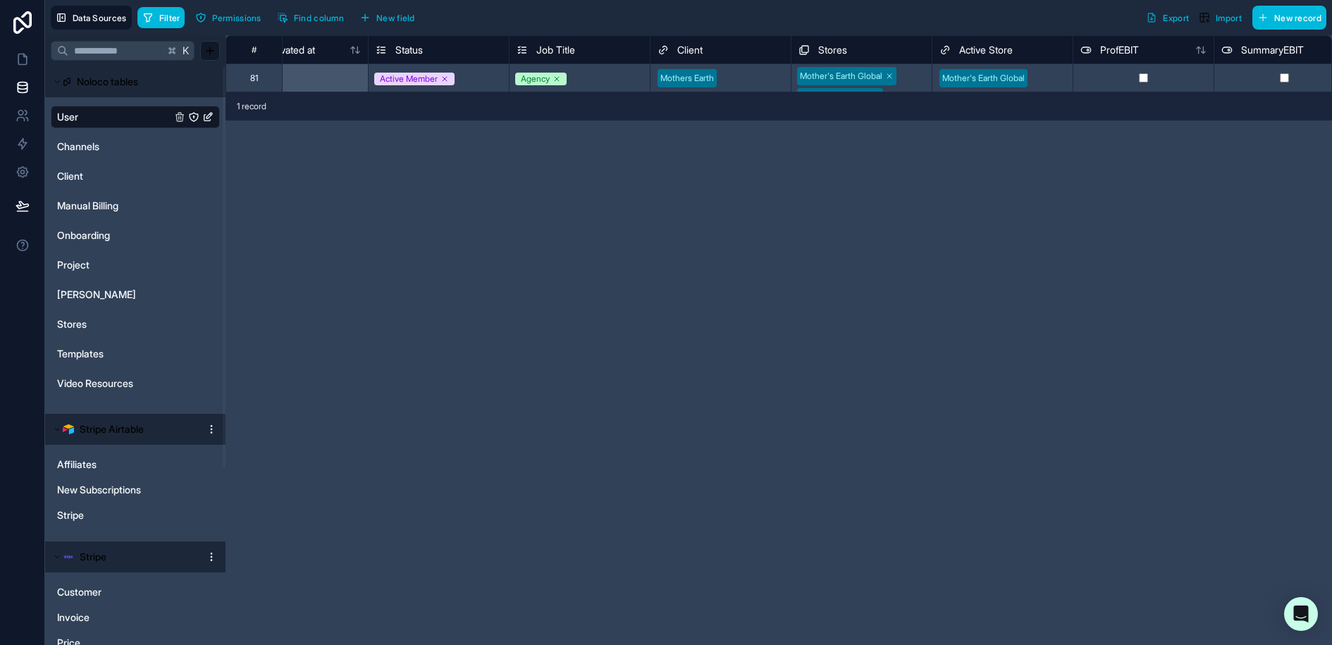
scroll to position [0, 1323]
click at [925, 69] on div "Mother's Earth Global Mother's Earth NL Mother's Earth WW Mother's Earth France…" at bounding box center [861, 77] width 140 height 27
click at [923, 75] on body "**********" at bounding box center [666, 322] width 1332 height 645
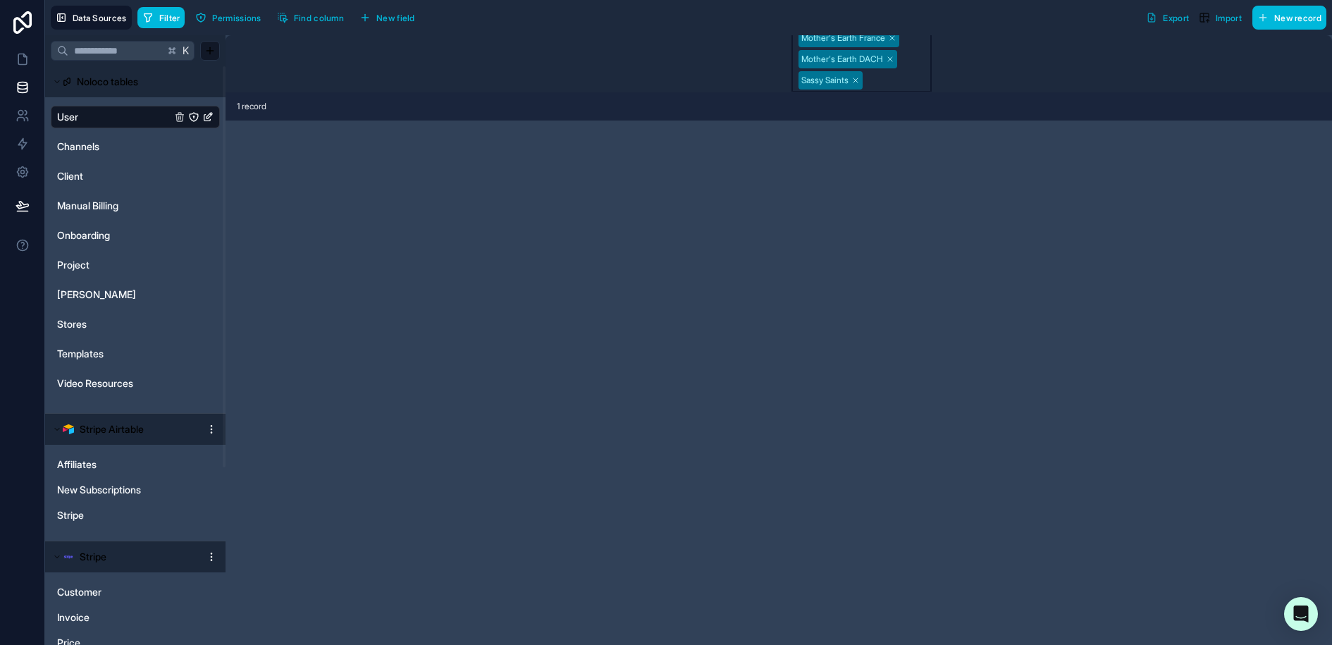
scroll to position [949, 0]
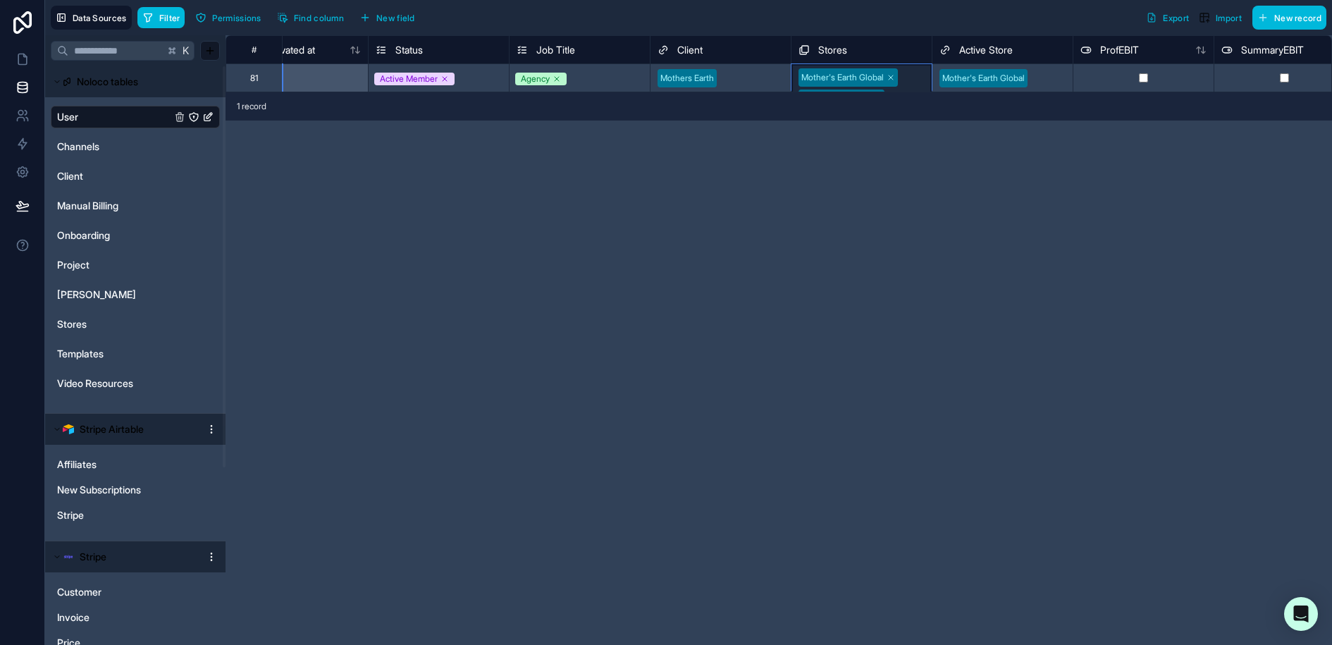
click at [552, 273] on div "**********" at bounding box center [778, 340] width 1106 height 610
click at [151, 22] on icon "button" at bounding box center [147, 17] width 11 height 11
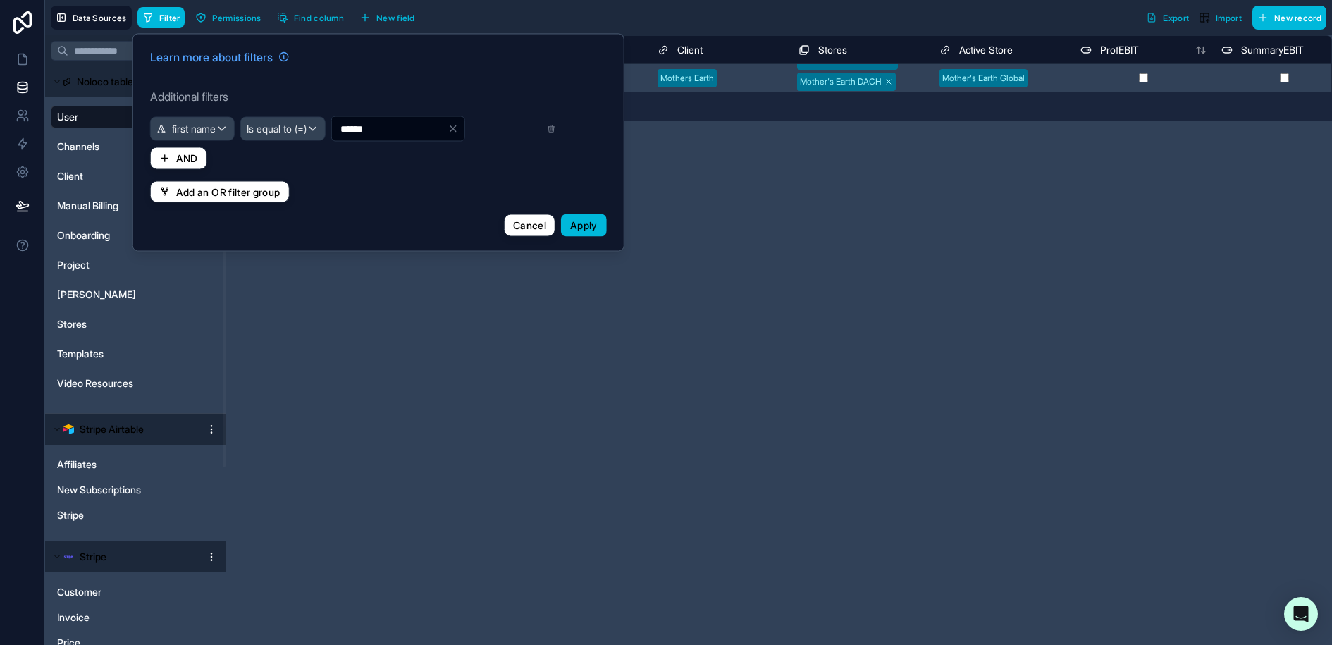
click at [358, 126] on input "******" at bounding box center [390, 129] width 116 height 20
type input "*******"
click at [579, 223] on span "Apply" at bounding box center [583, 225] width 27 height 12
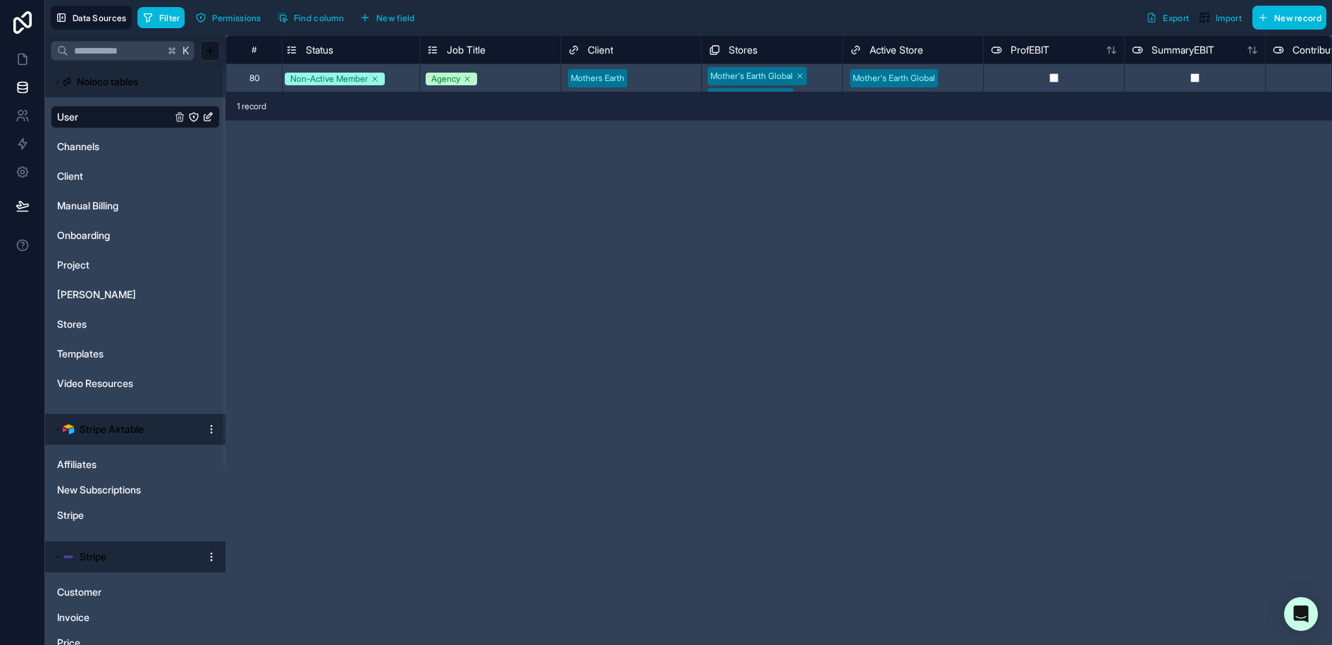
scroll to position [0, 1487]
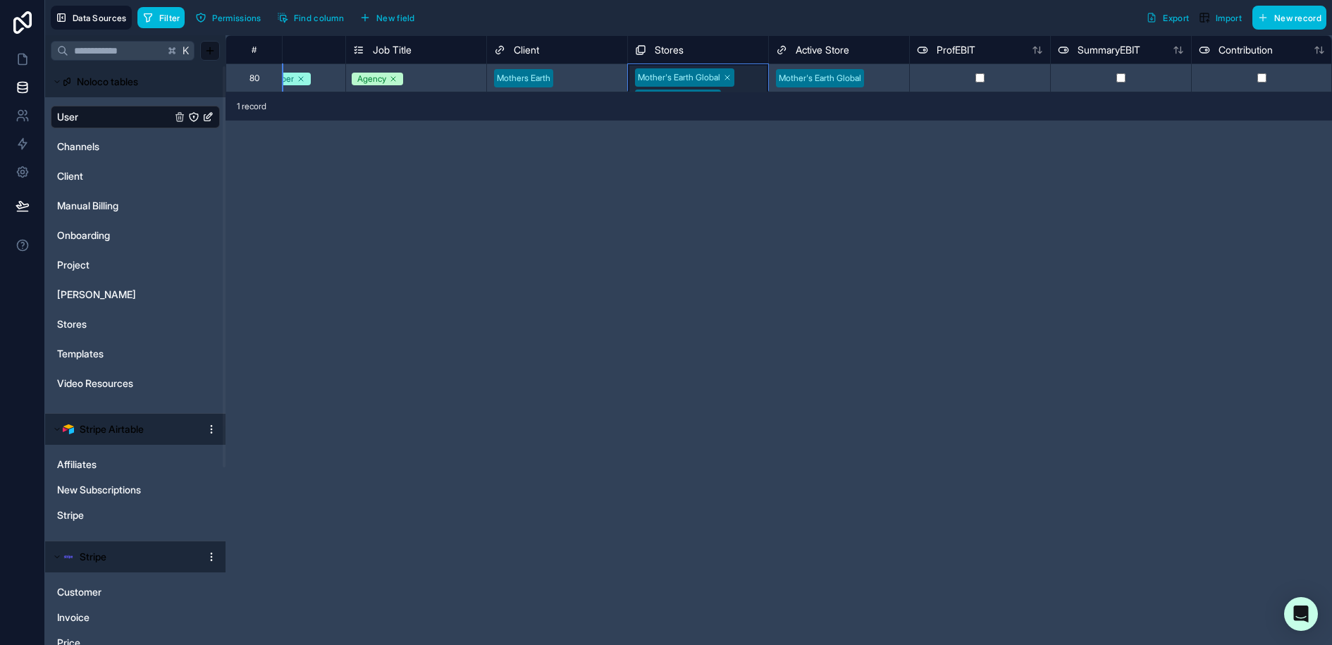
click at [753, 73] on div "Mother's Earth Global Mother's Earth NL Mother's Earth WW Mother's Earth DACH M…" at bounding box center [698, 129] width 140 height 131
click at [753, 73] on body "Data Sources Filter Permissions Find column New field Export Import New record …" at bounding box center [666, 322] width 1332 height 645
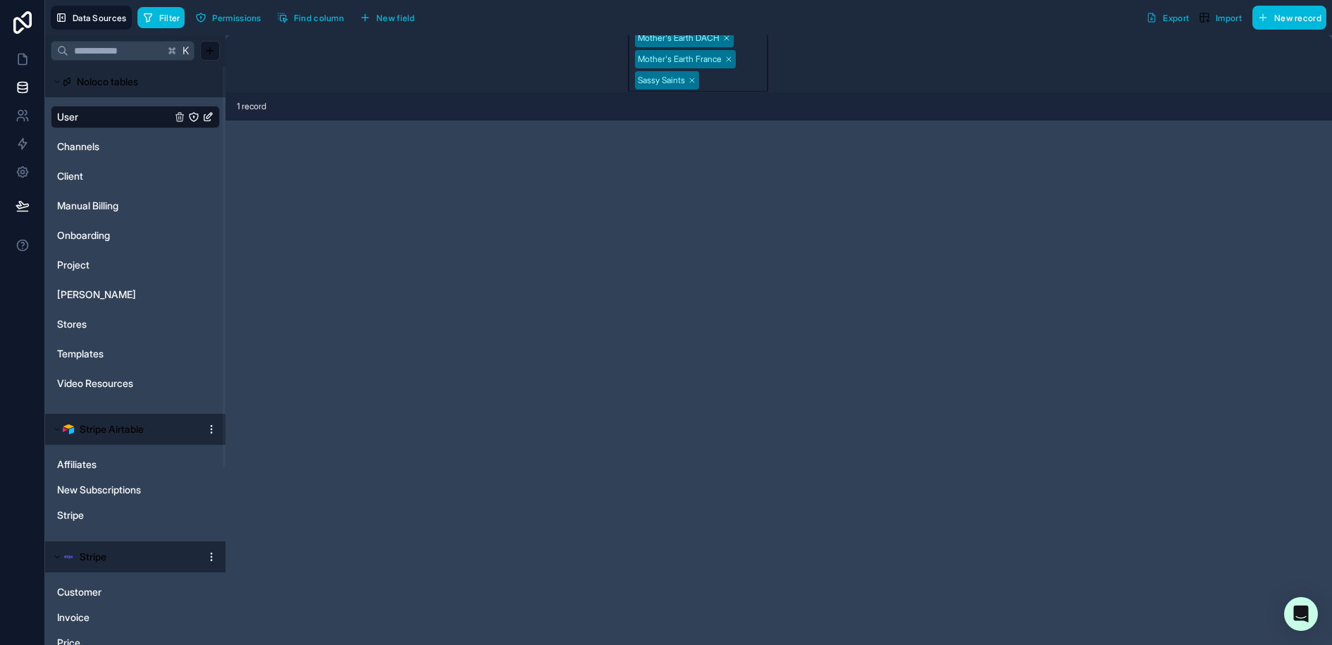
scroll to position [949, 0]
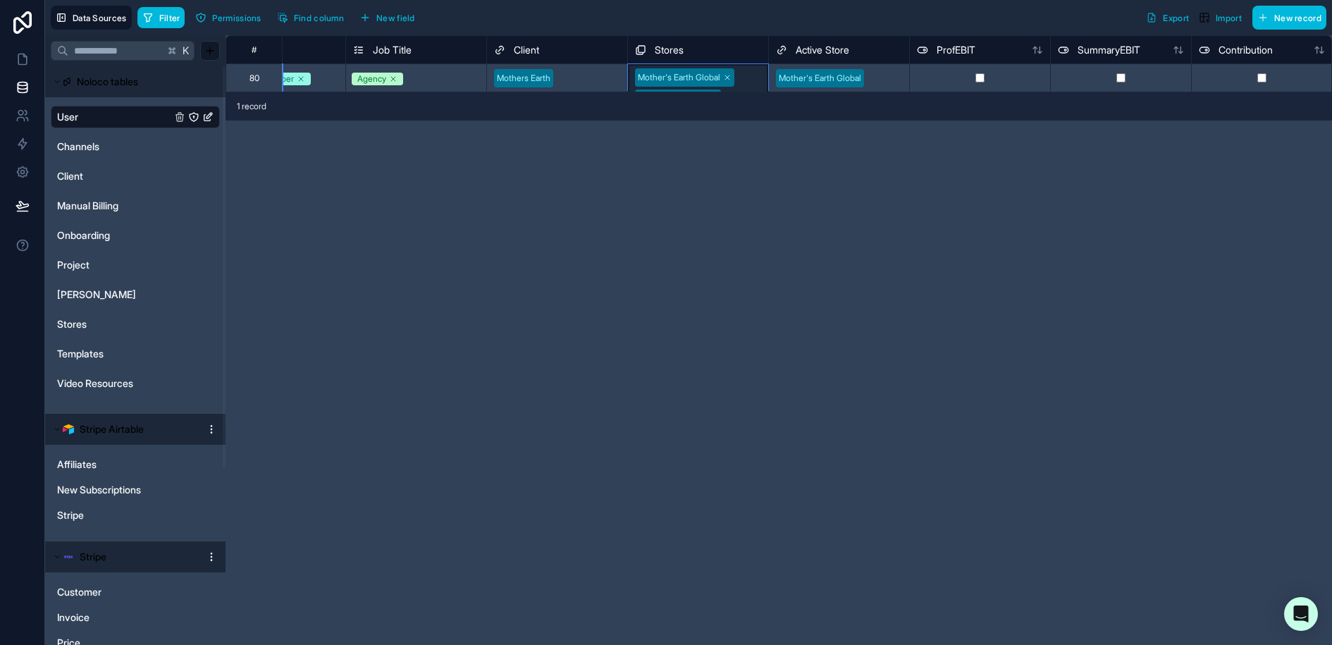
scroll to position [79, 0]
click at [963, 258] on div "# deactivated at Status Job Title Client Stores Active Store ProfEBIT SummaryEB…" at bounding box center [778, 340] width 1106 height 610
click at [20, 64] on icon at bounding box center [22, 59] width 8 height 11
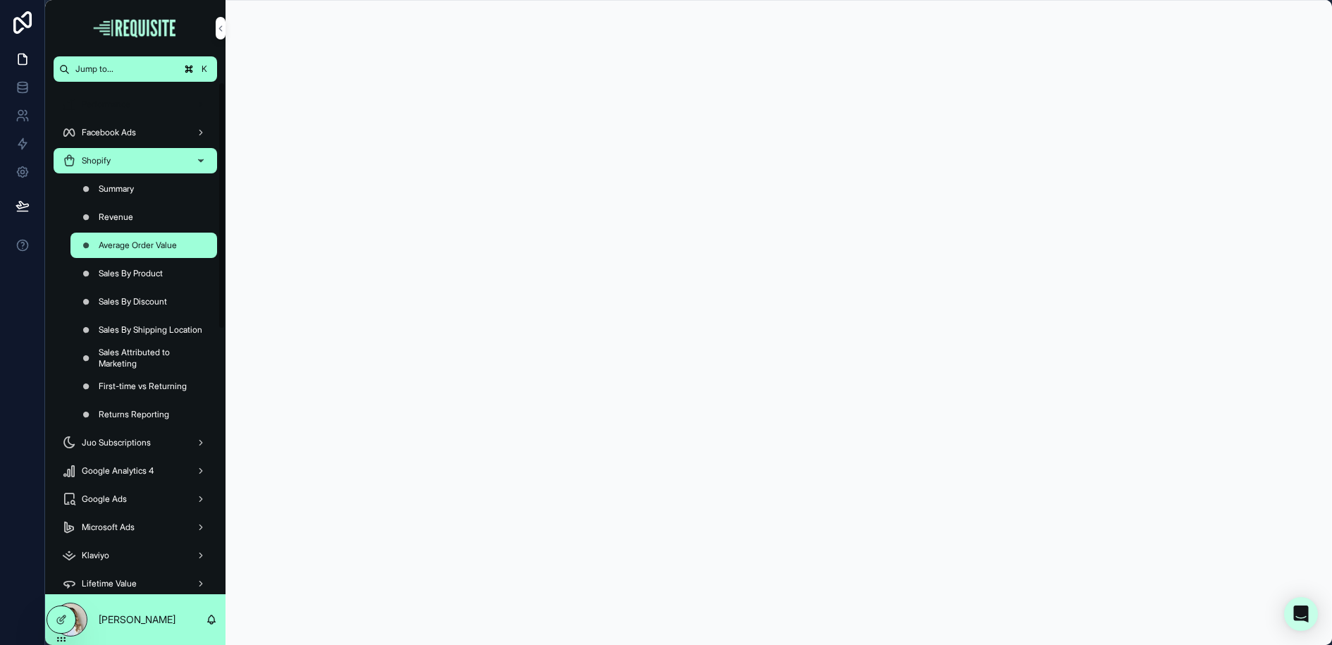
click at [118, 102] on span "Performance" at bounding box center [106, 104] width 49 height 11
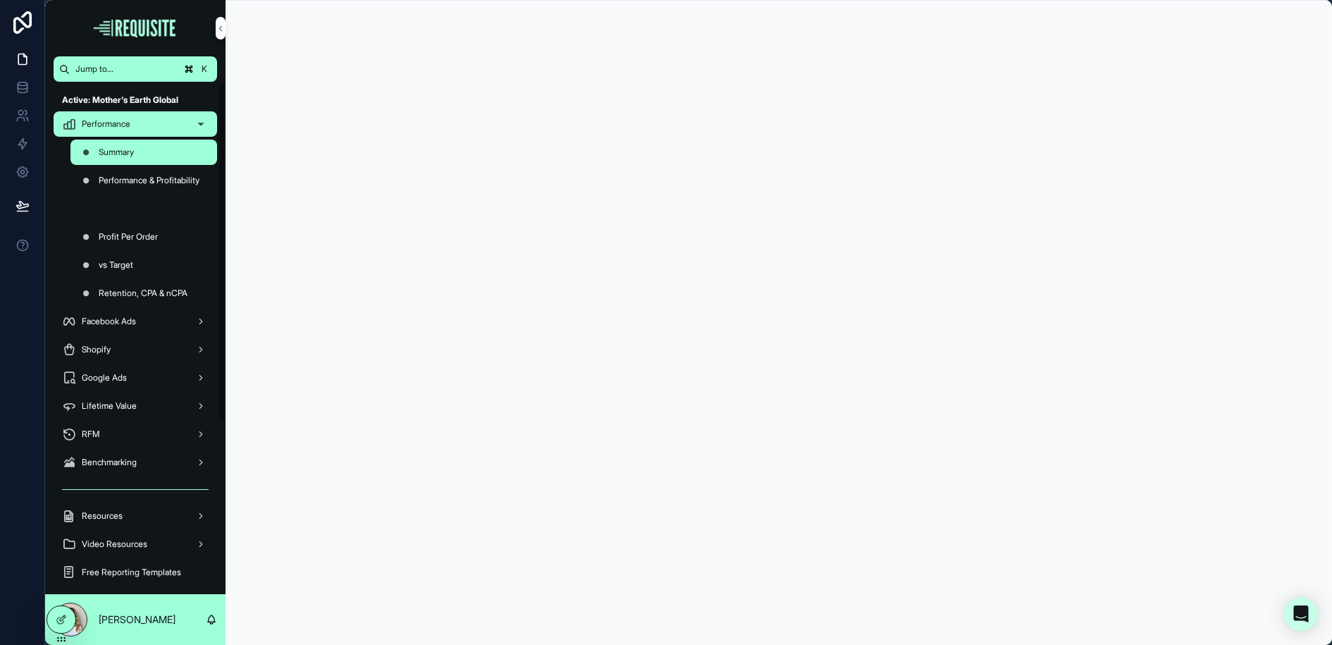
click at [143, 208] on span "Shopify P&L" at bounding box center [122, 208] width 46 height 11
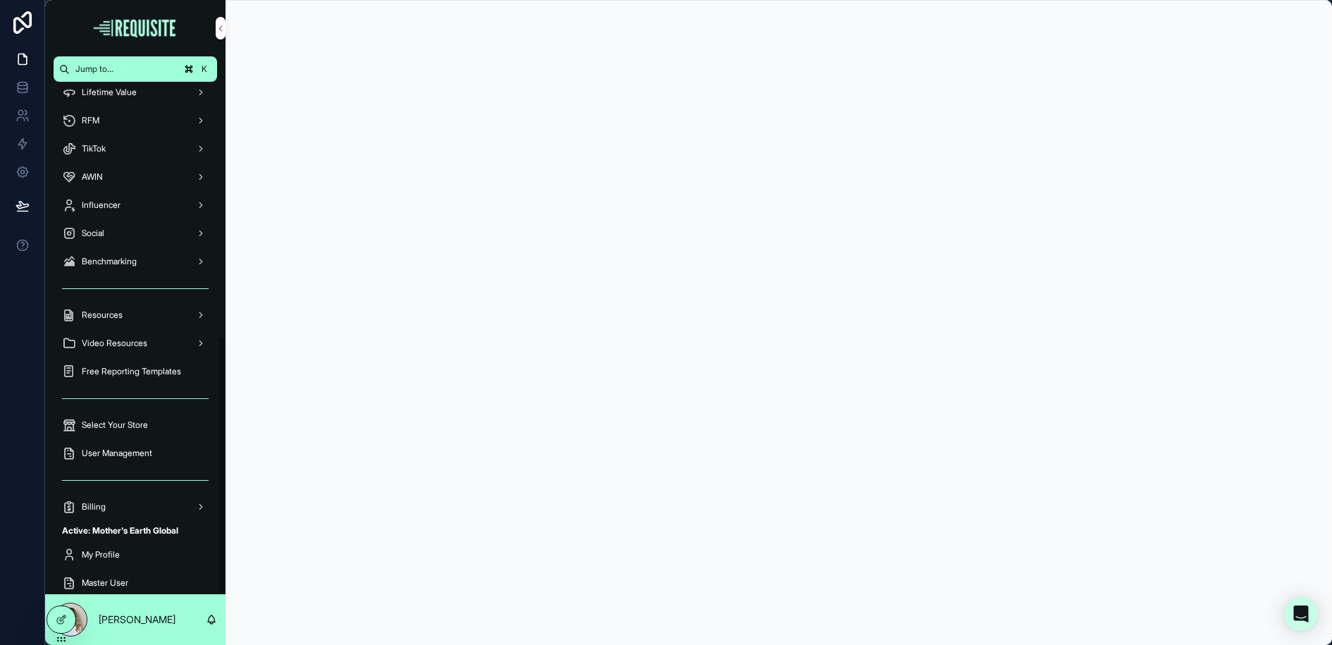
scroll to position [509, 0]
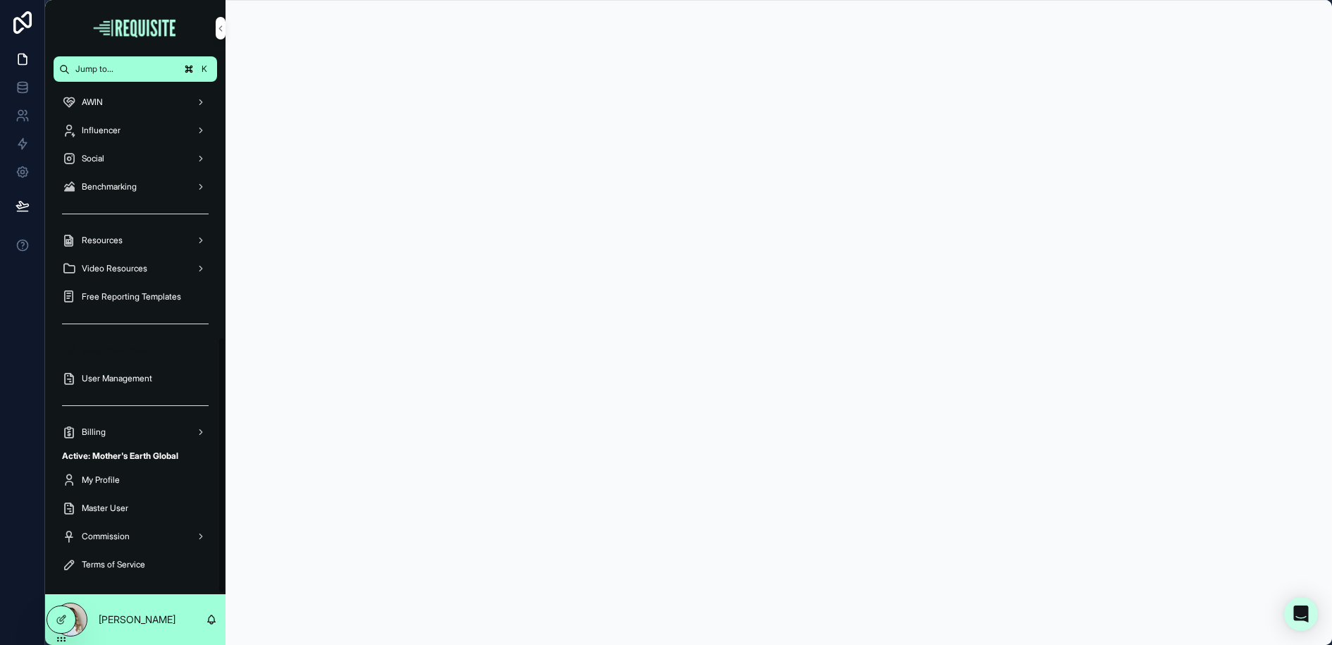
click at [134, 347] on span "Select Your Store" at bounding box center [115, 350] width 66 height 11
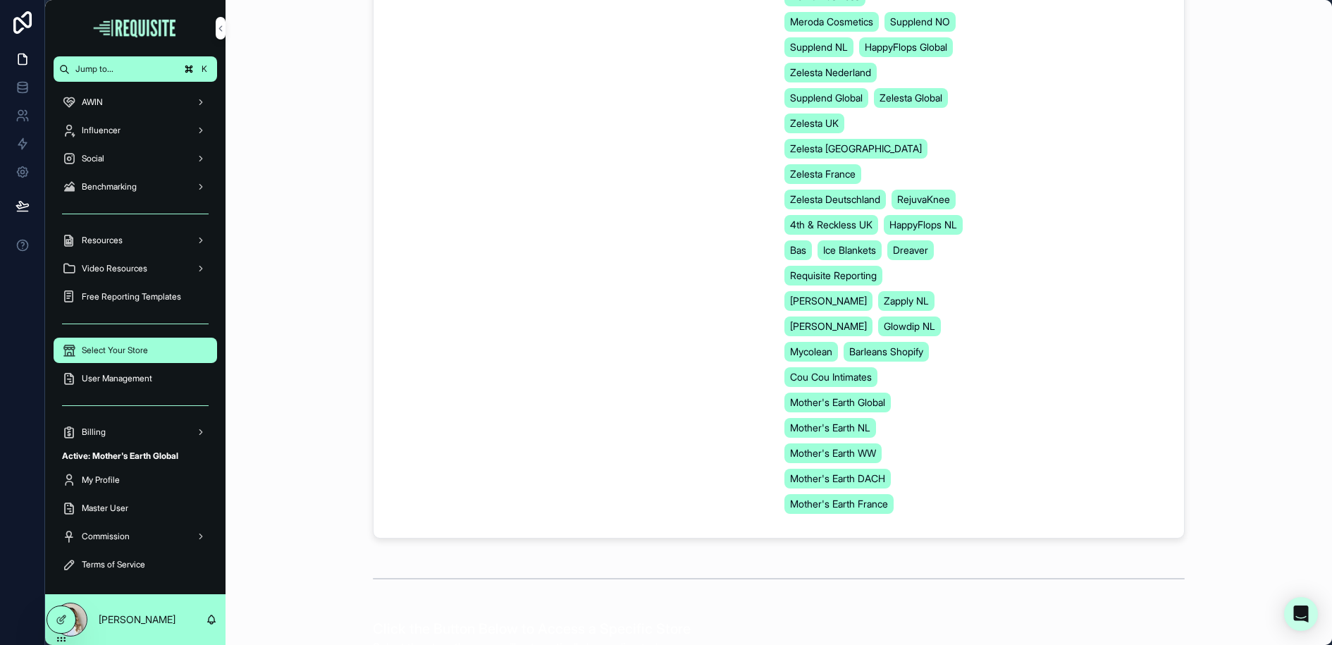
scroll to position [380, 0]
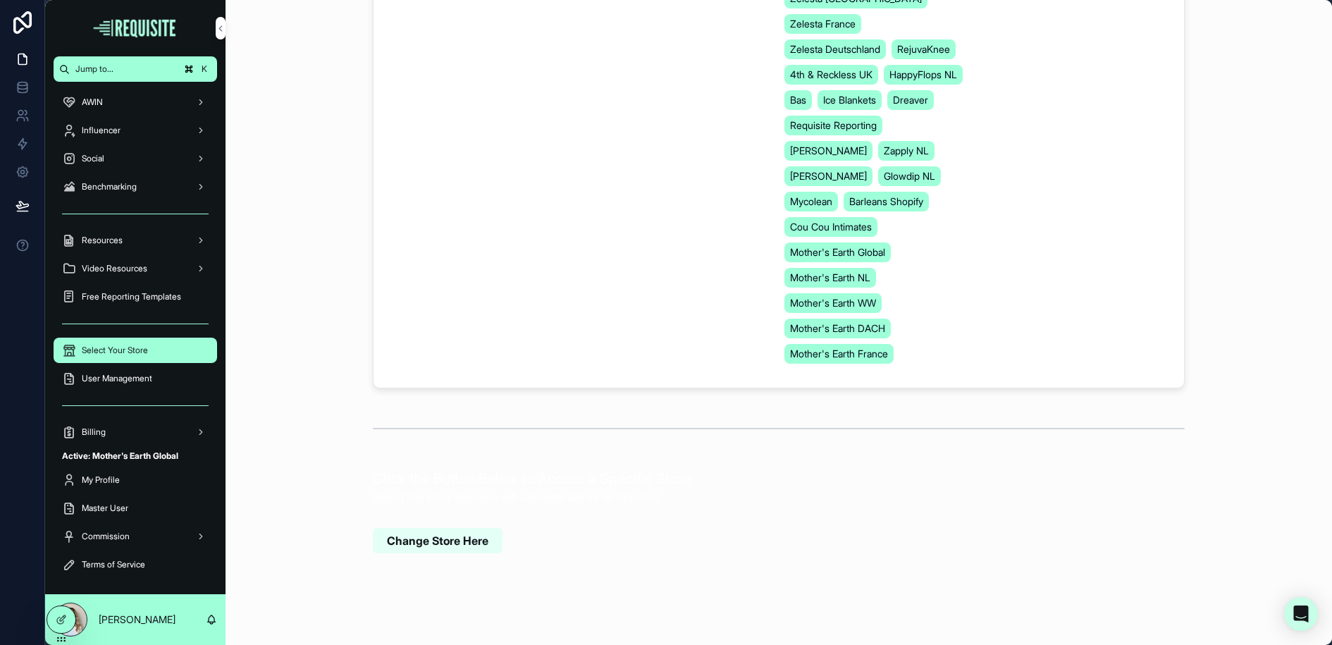
click at [449, 533] on span "Change Store Here" at bounding box center [437, 541] width 101 height 16
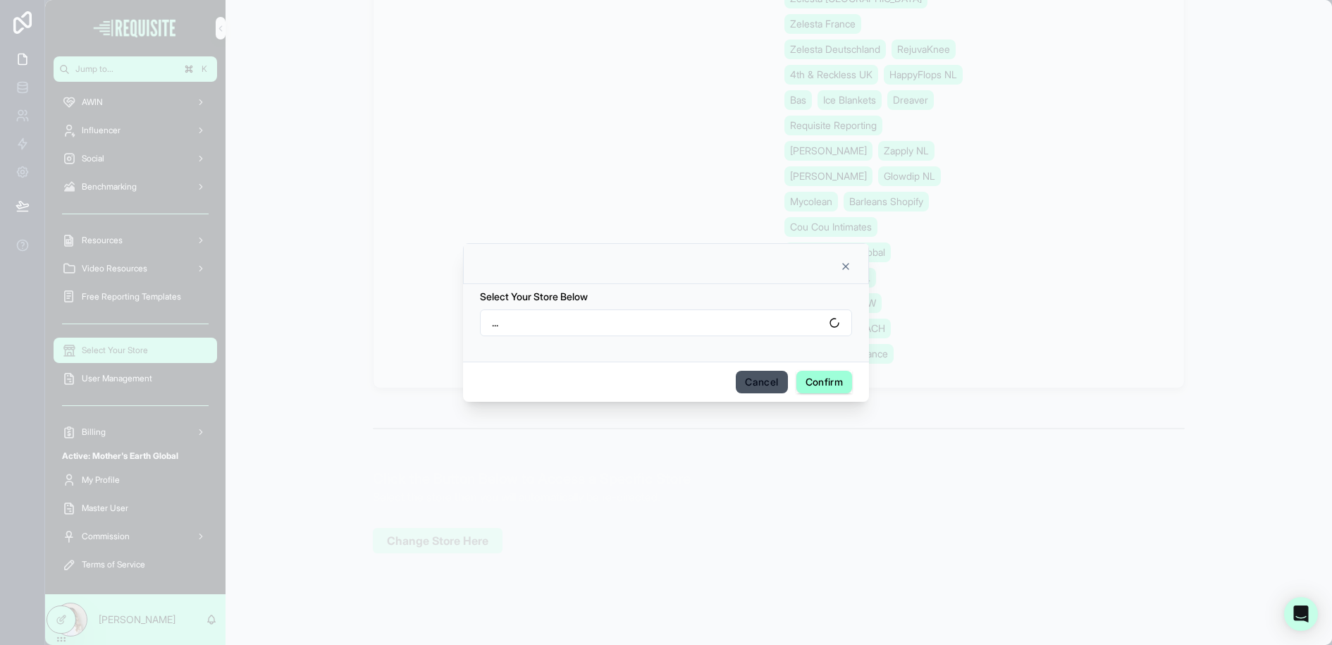
click at [624, 313] on button "..." at bounding box center [666, 322] width 372 height 27
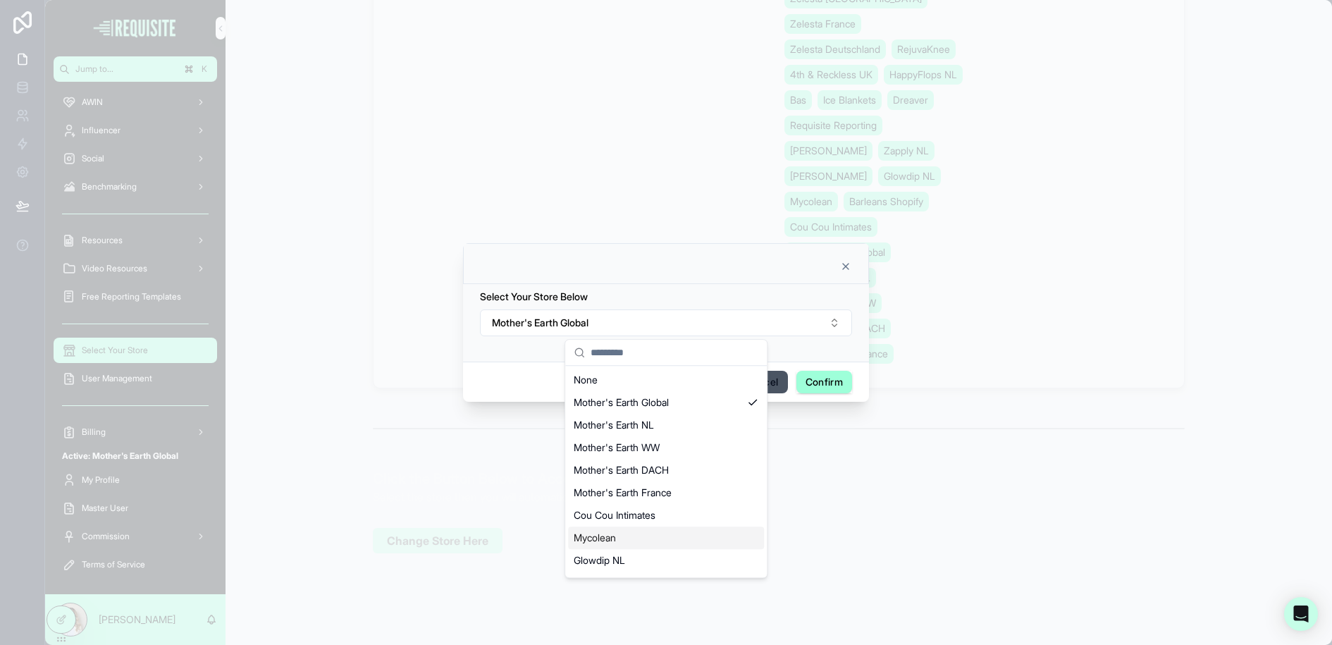
click at [622, 541] on div "Mycolean" at bounding box center [666, 537] width 196 height 23
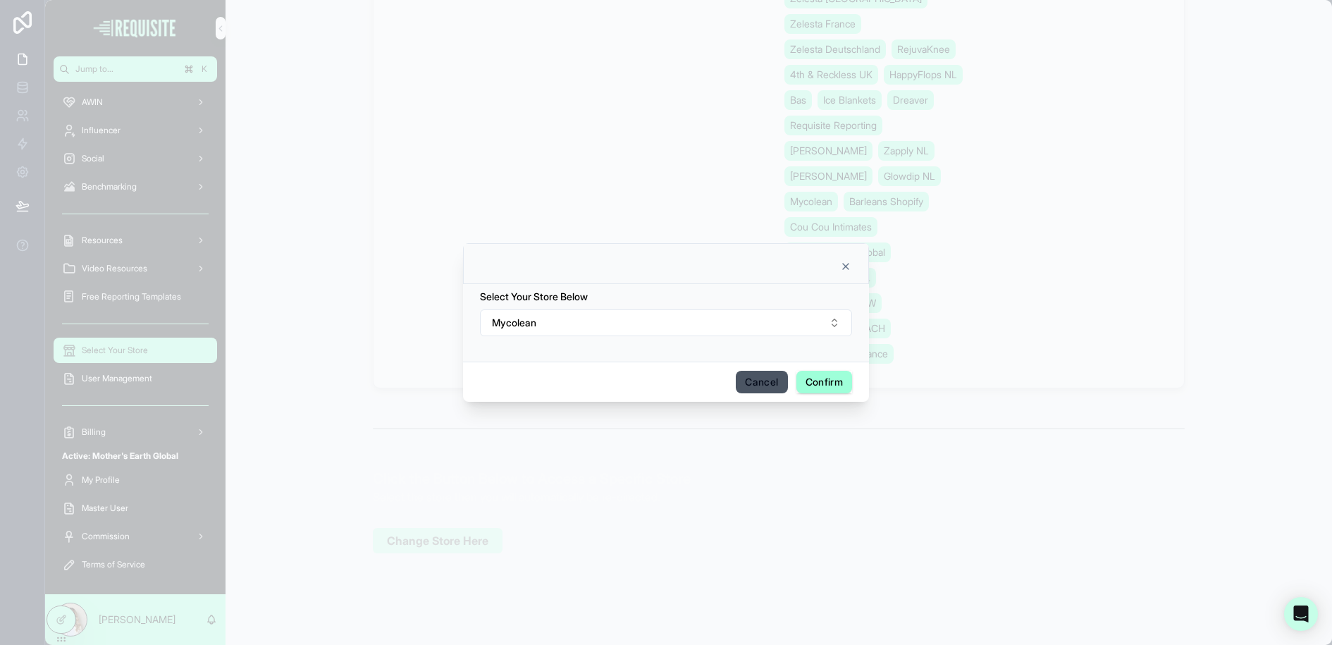
click at [837, 381] on button "Confirm" at bounding box center [824, 382] width 56 height 23
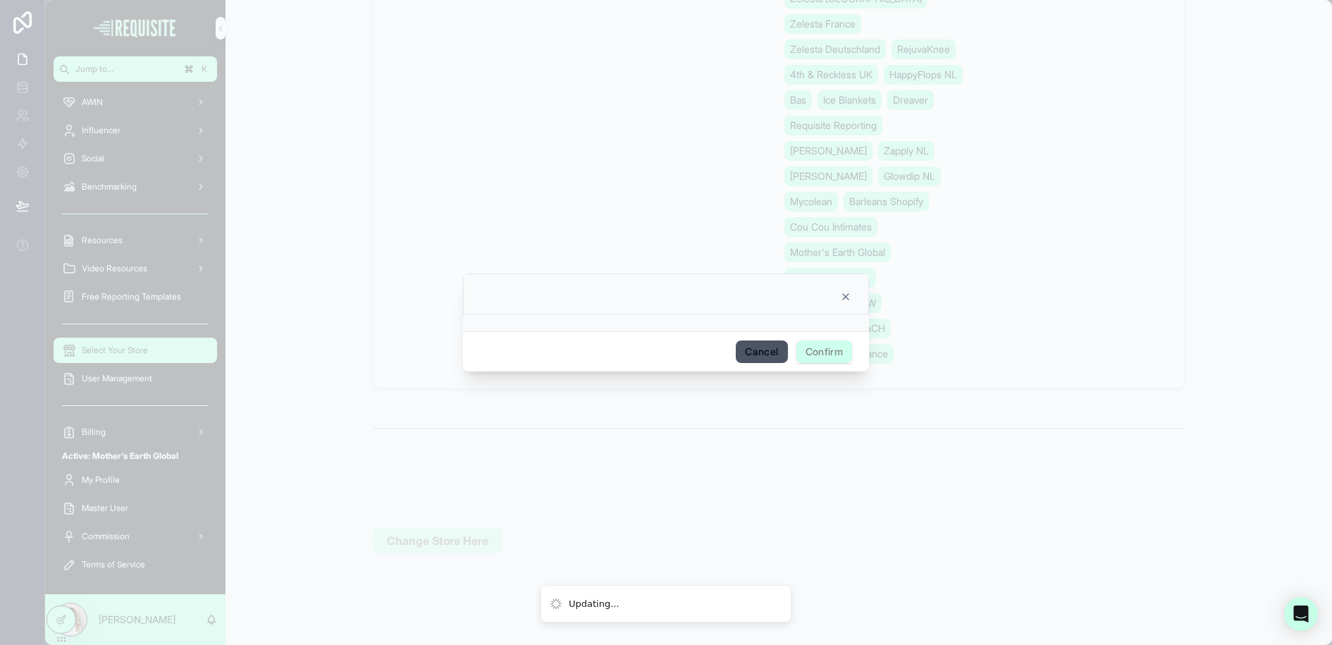
scroll to position [509, 0]
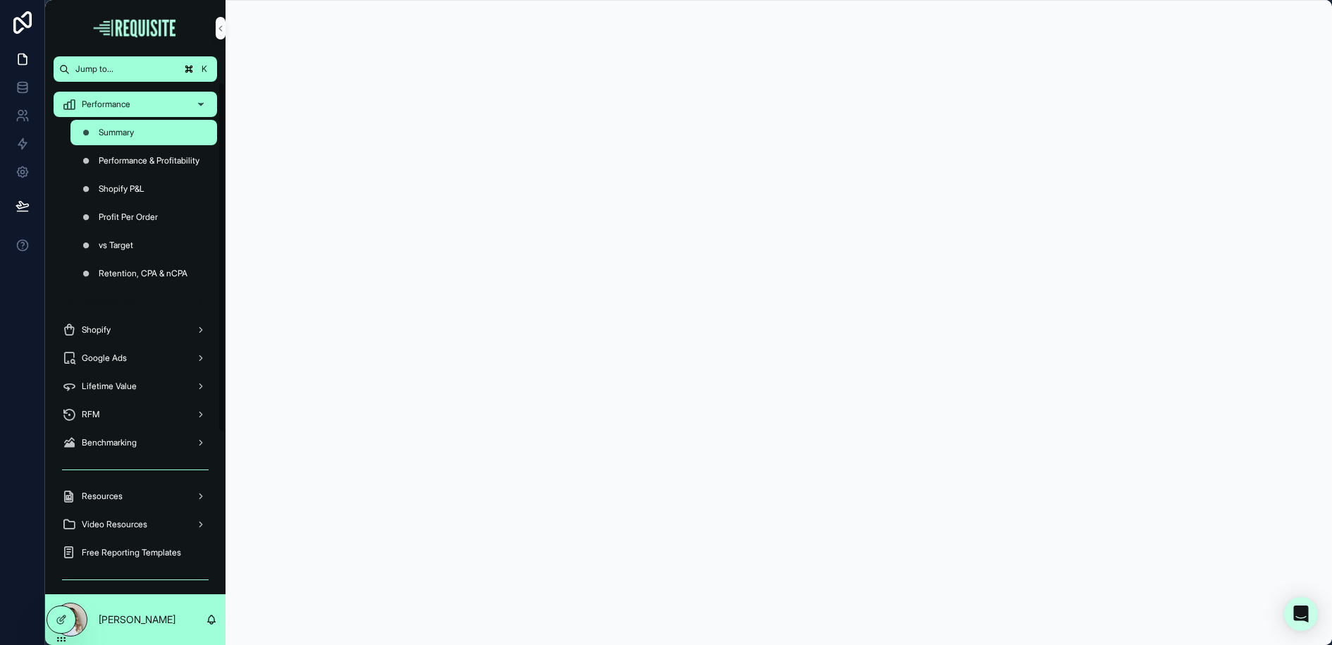
click at [126, 302] on span "Facebook Ads" at bounding box center [109, 301] width 54 height 11
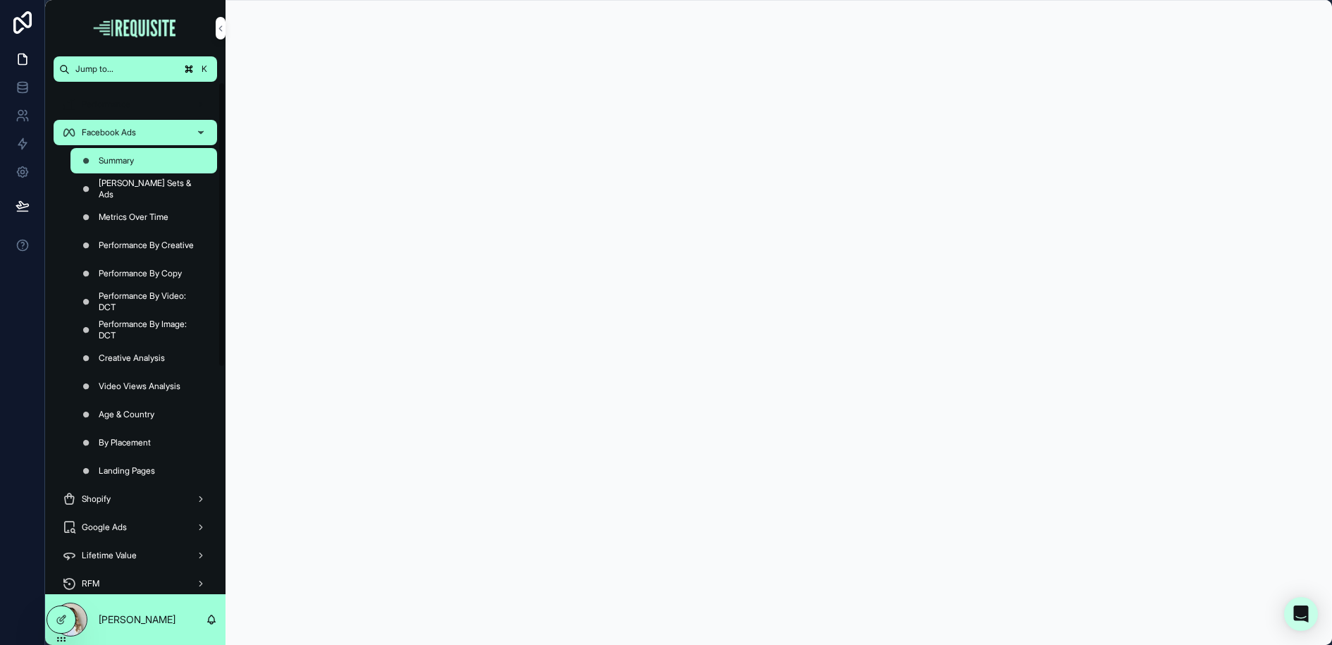
click at [104, 99] on span "Performance" at bounding box center [106, 104] width 49 height 11
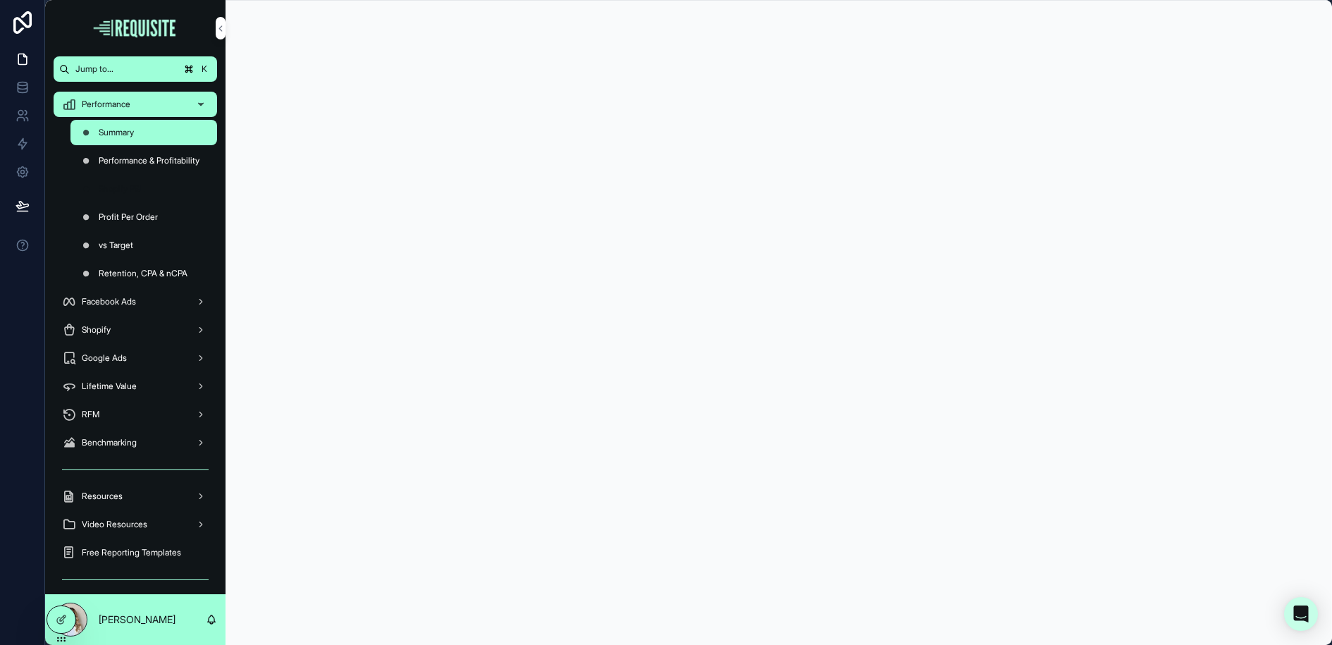
click at [139, 189] on span "Shopify P&L" at bounding box center [122, 188] width 46 height 11
